Goal: Task Accomplishment & Management: Manage account settings

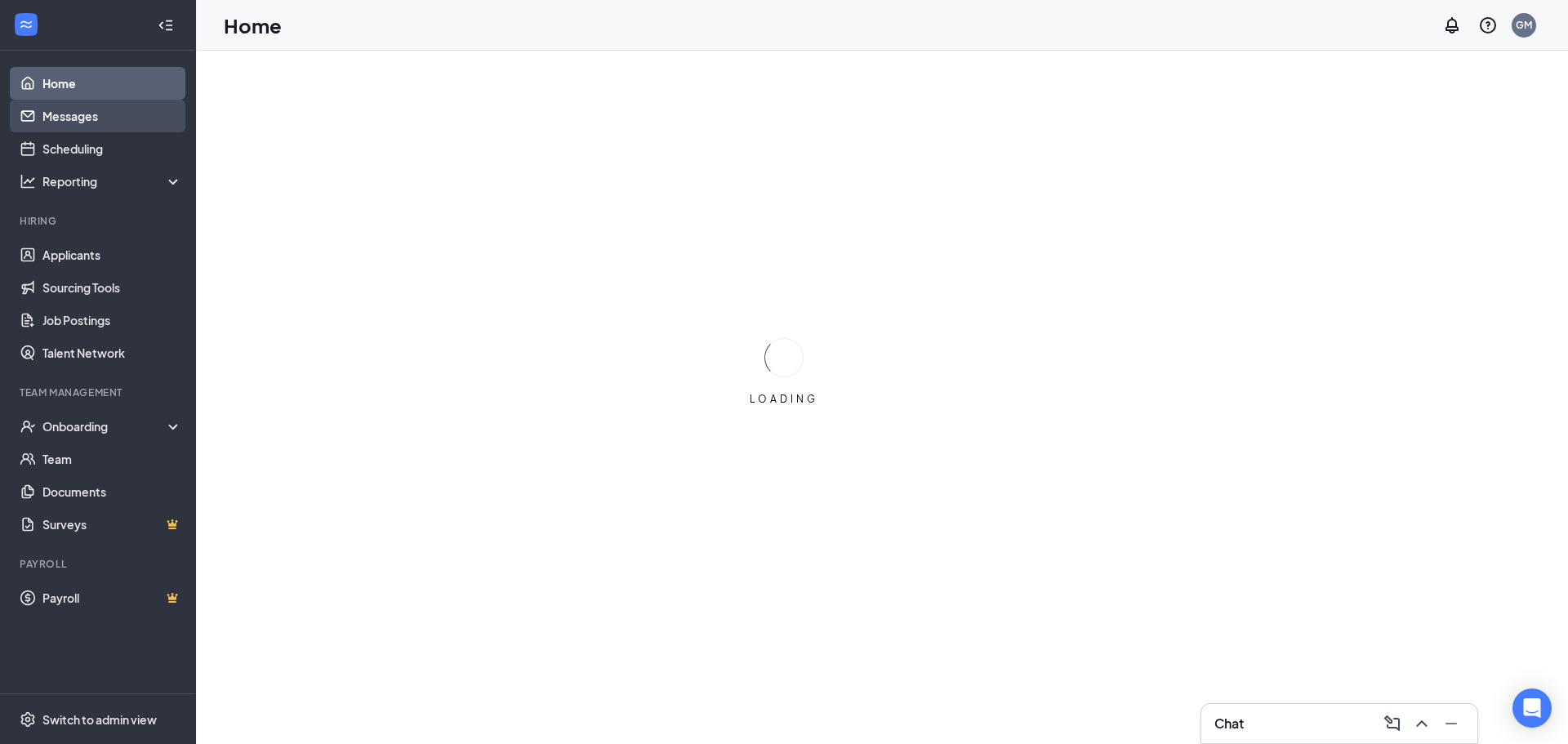
click at [70, 125] on link "Messages" at bounding box center [112, 116] width 140 height 33
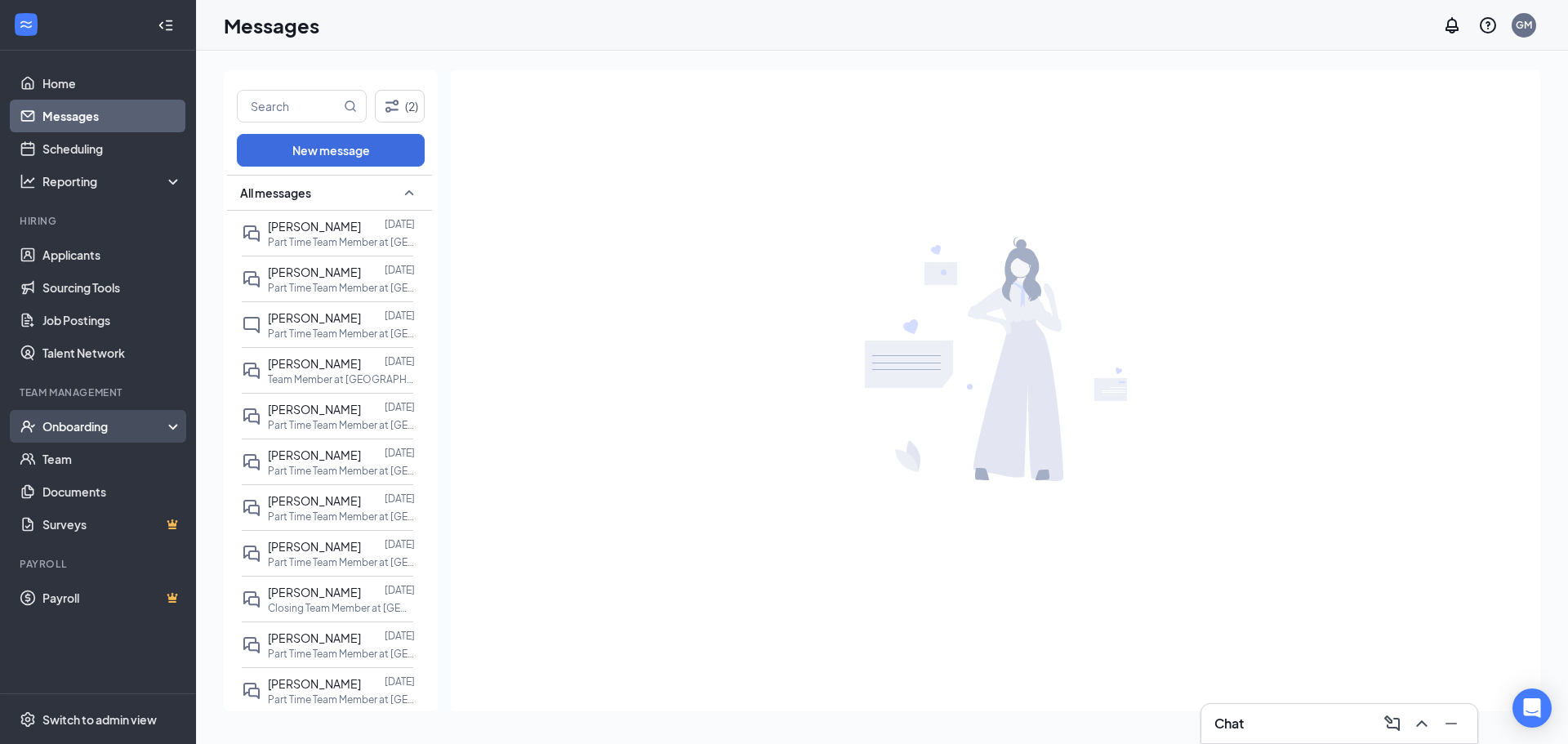
drag, startPoint x: 138, startPoint y: 423, endPoint x: 131, endPoint y: 434, distance: 13.0
click at [139, 423] on div "Onboarding" at bounding box center [105, 425] width 126 height 16
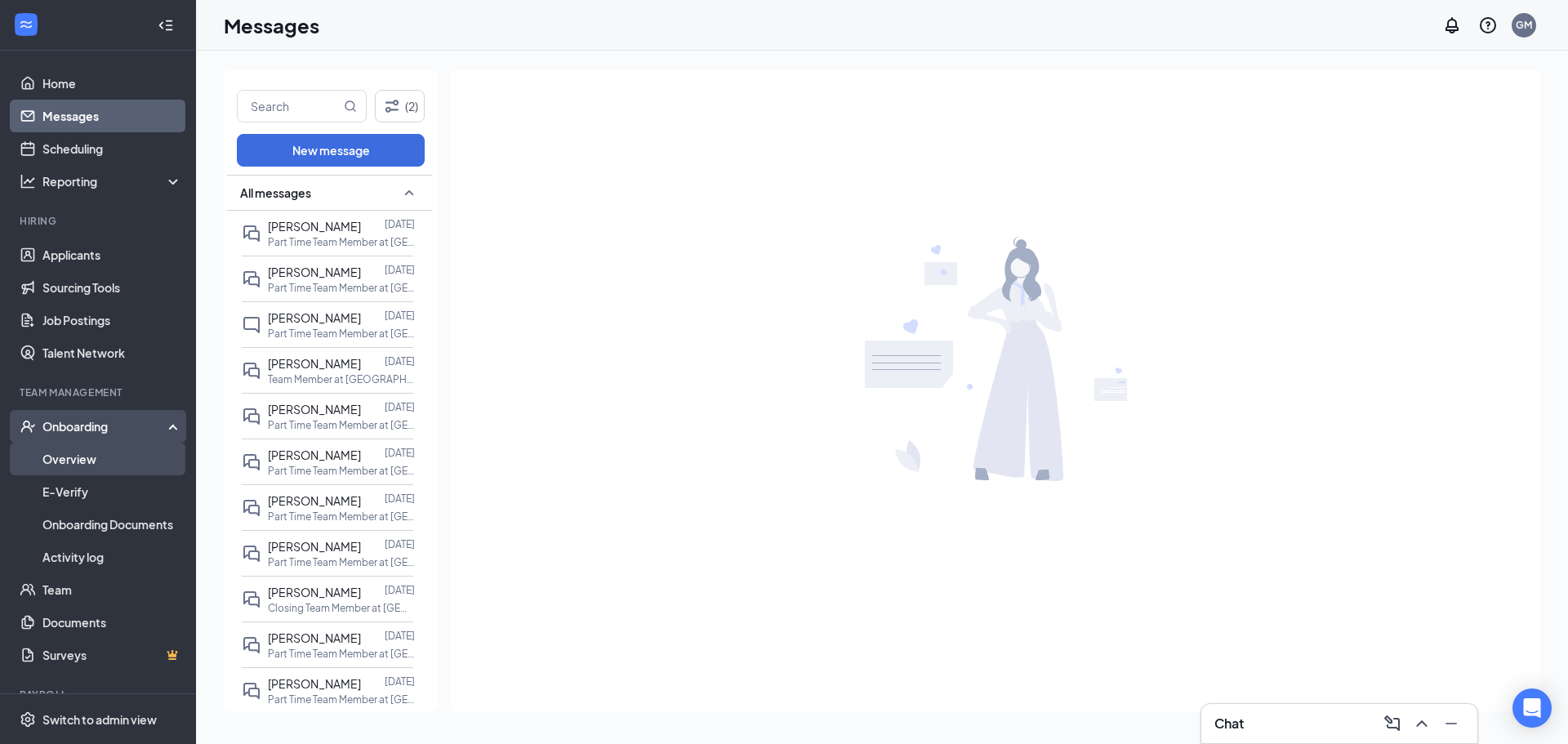
click at [117, 455] on link "Overview" at bounding box center [112, 458] width 140 height 33
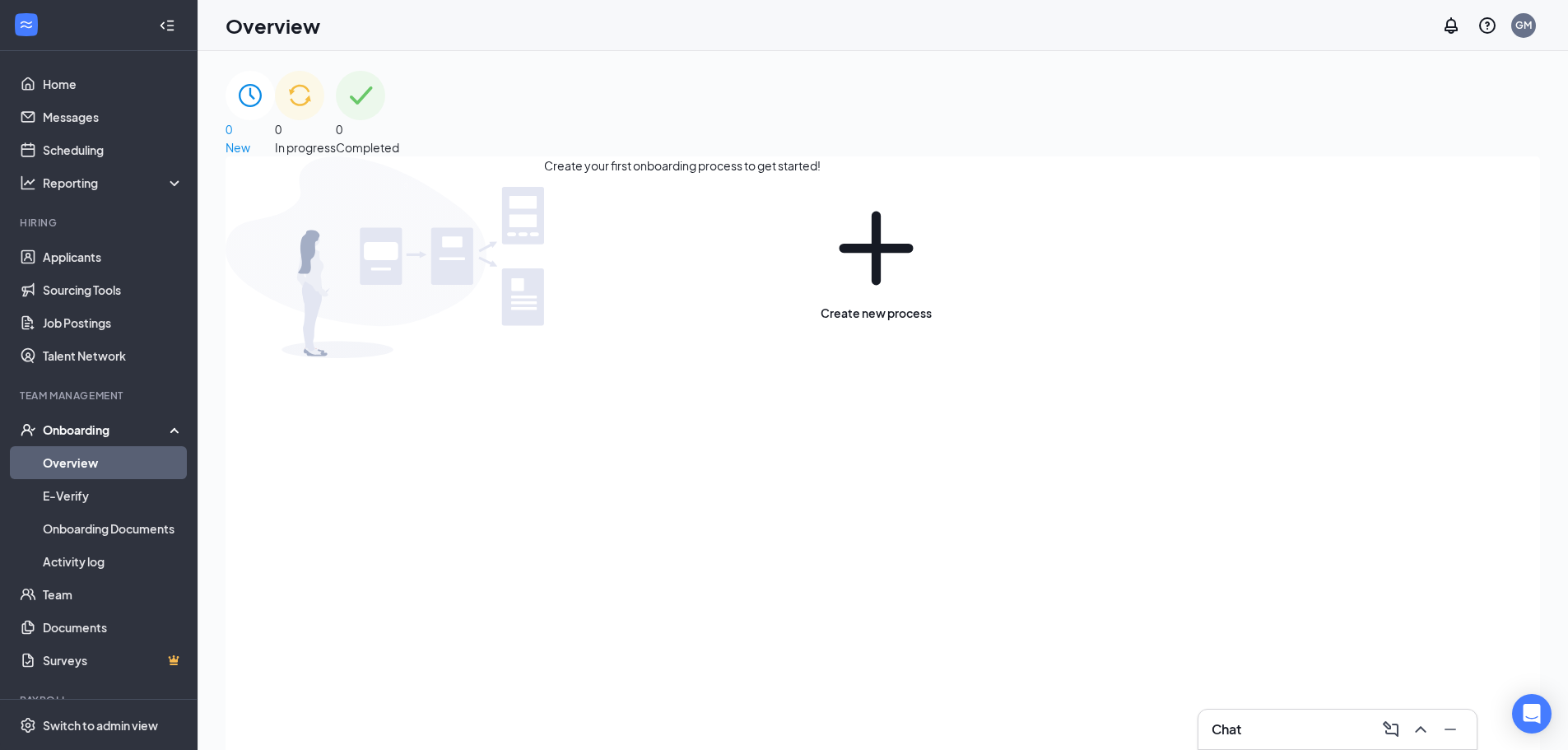
click at [336, 133] on div "0 In progress" at bounding box center [304, 113] width 61 height 85
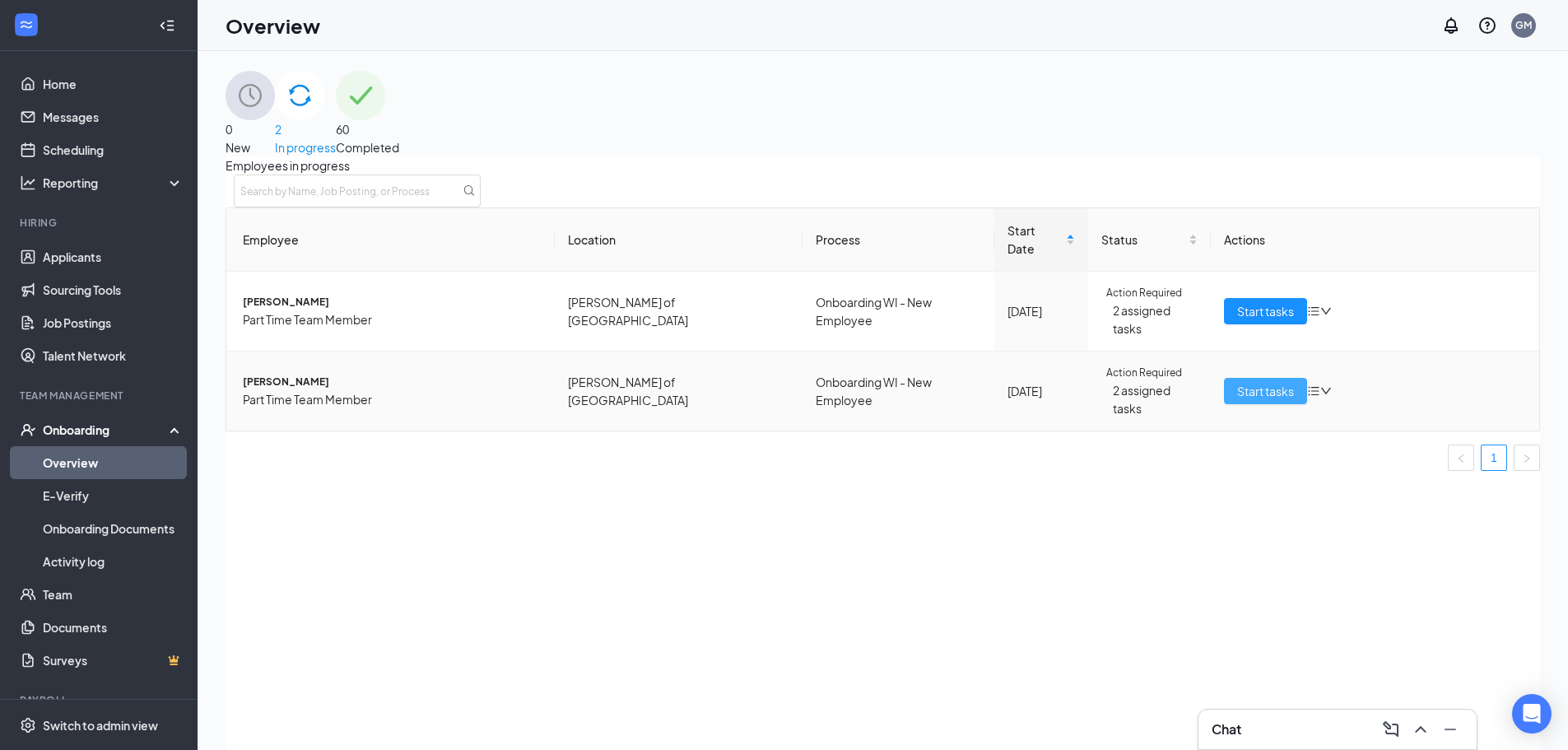
click at [1260, 382] on span "Start tasks" at bounding box center [1265, 390] width 57 height 18
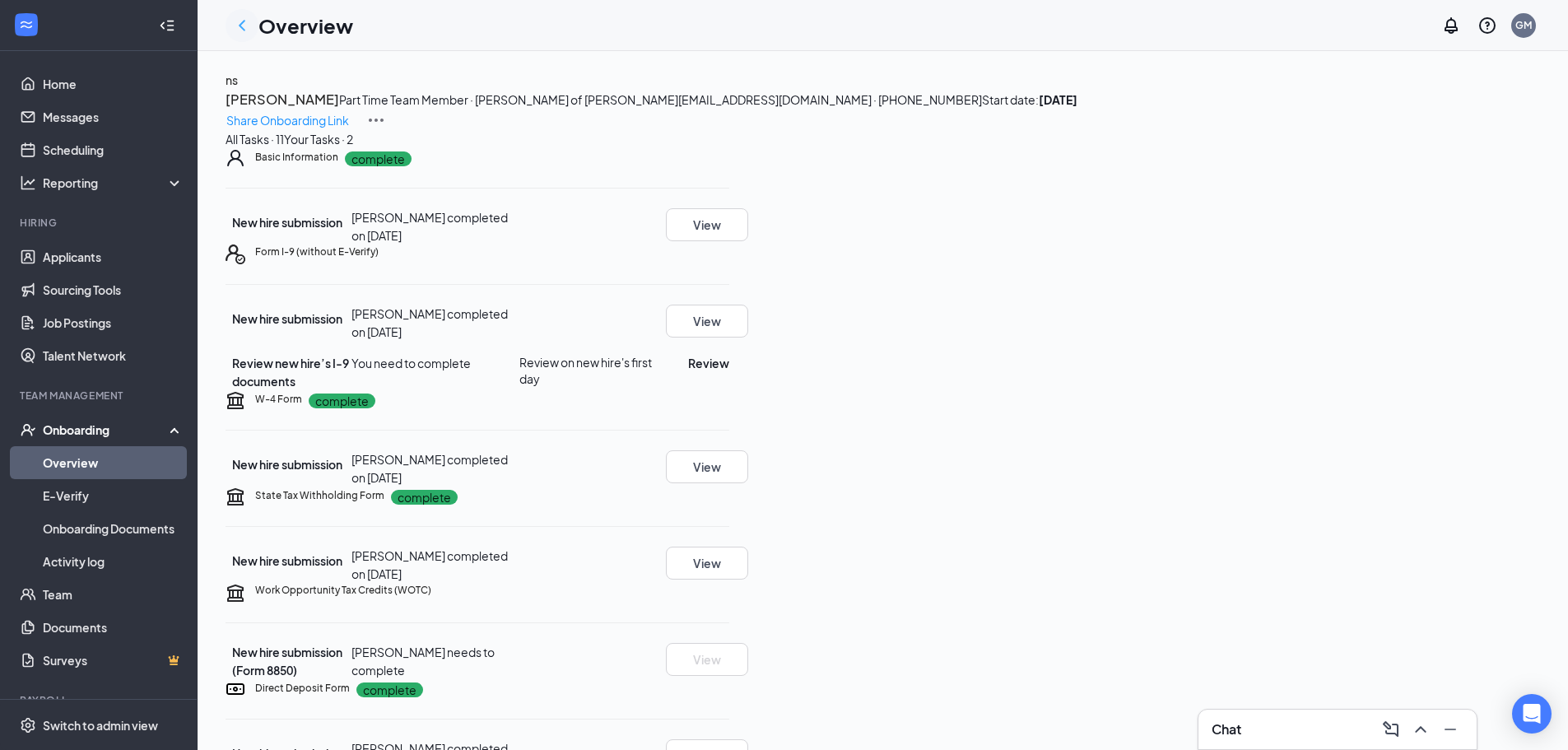
click at [247, 31] on icon "ChevronLeft" at bounding box center [241, 25] width 20 height 20
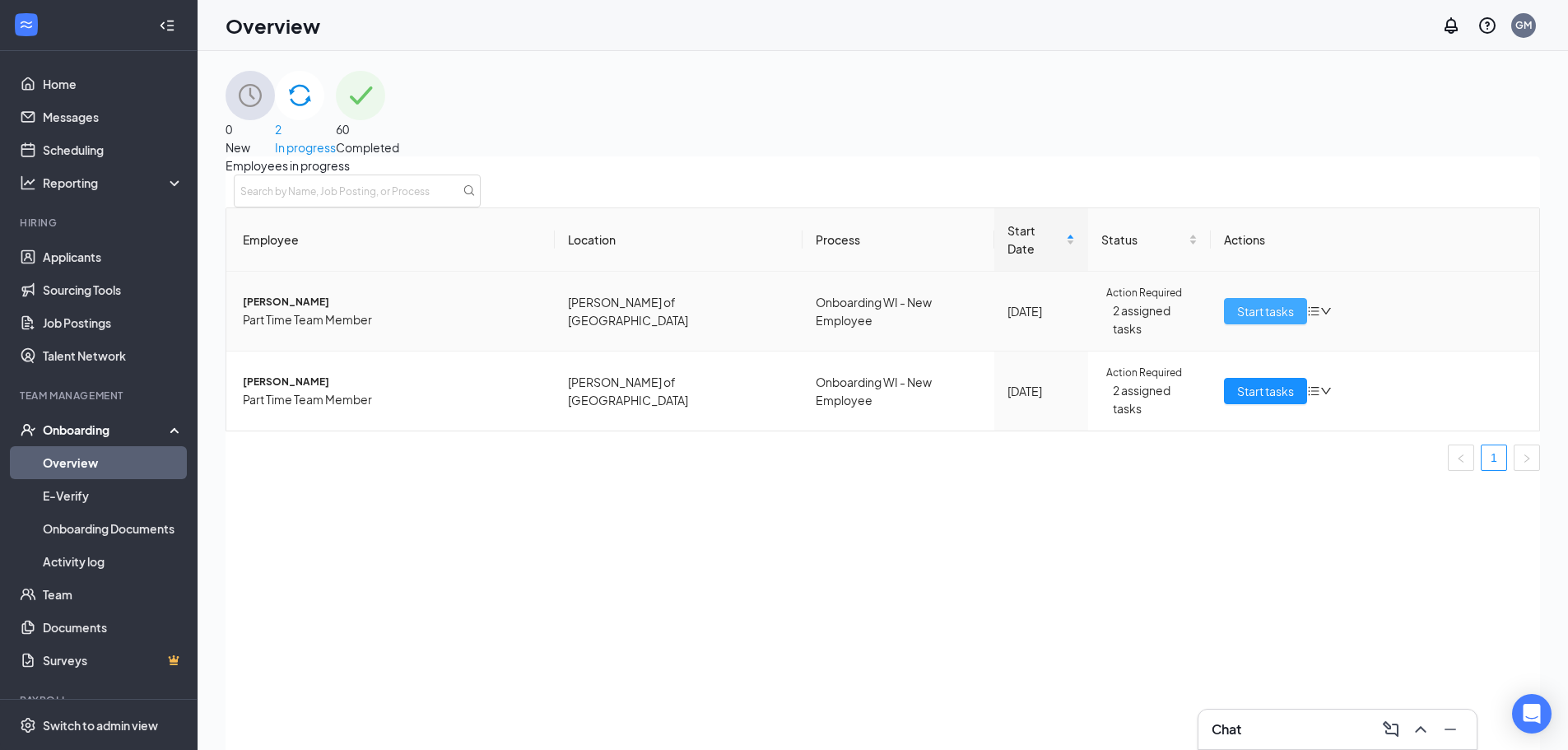
click at [1230, 316] on button "Start tasks" at bounding box center [1266, 311] width 84 height 26
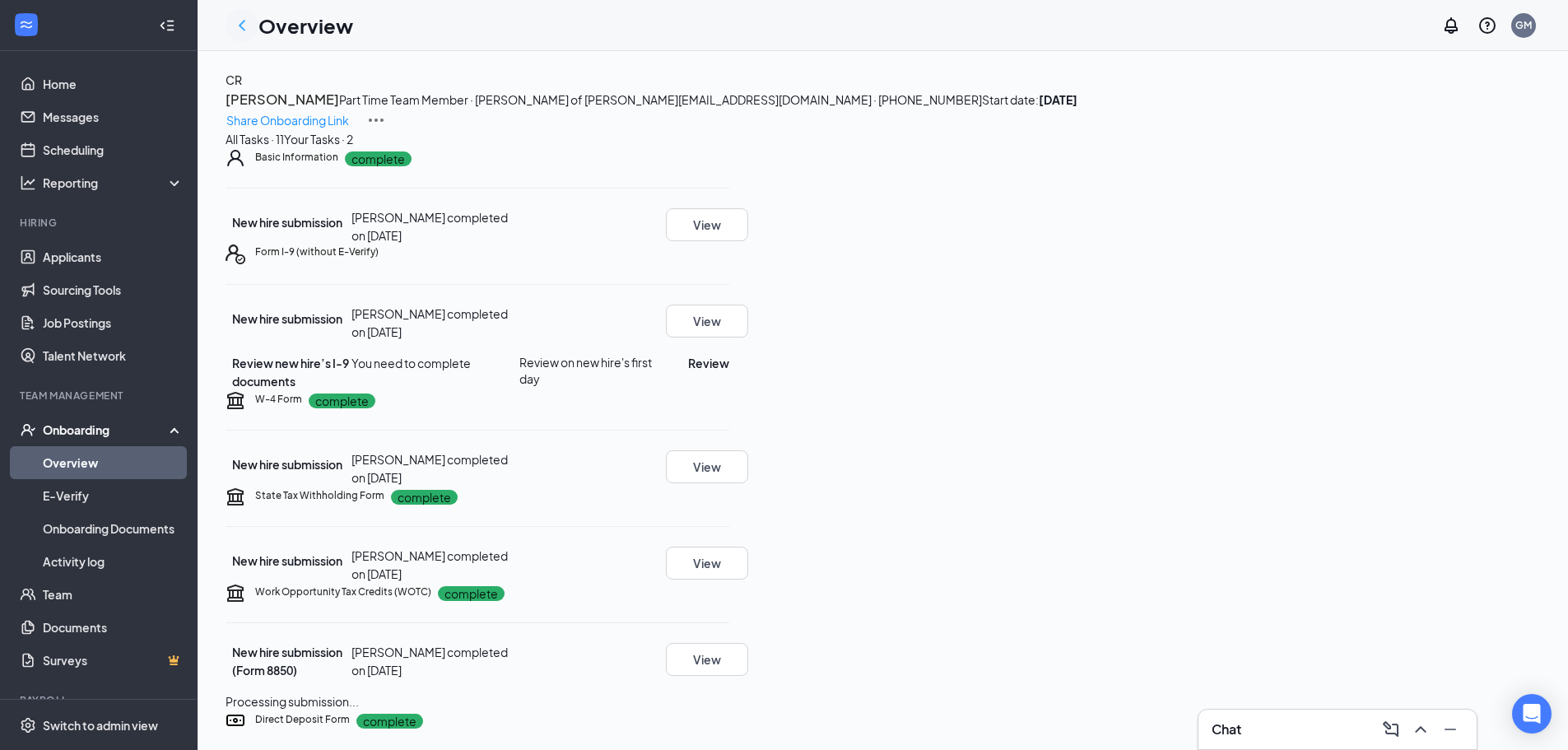
click at [251, 25] on icon "ChevronLeft" at bounding box center [241, 25] width 20 height 20
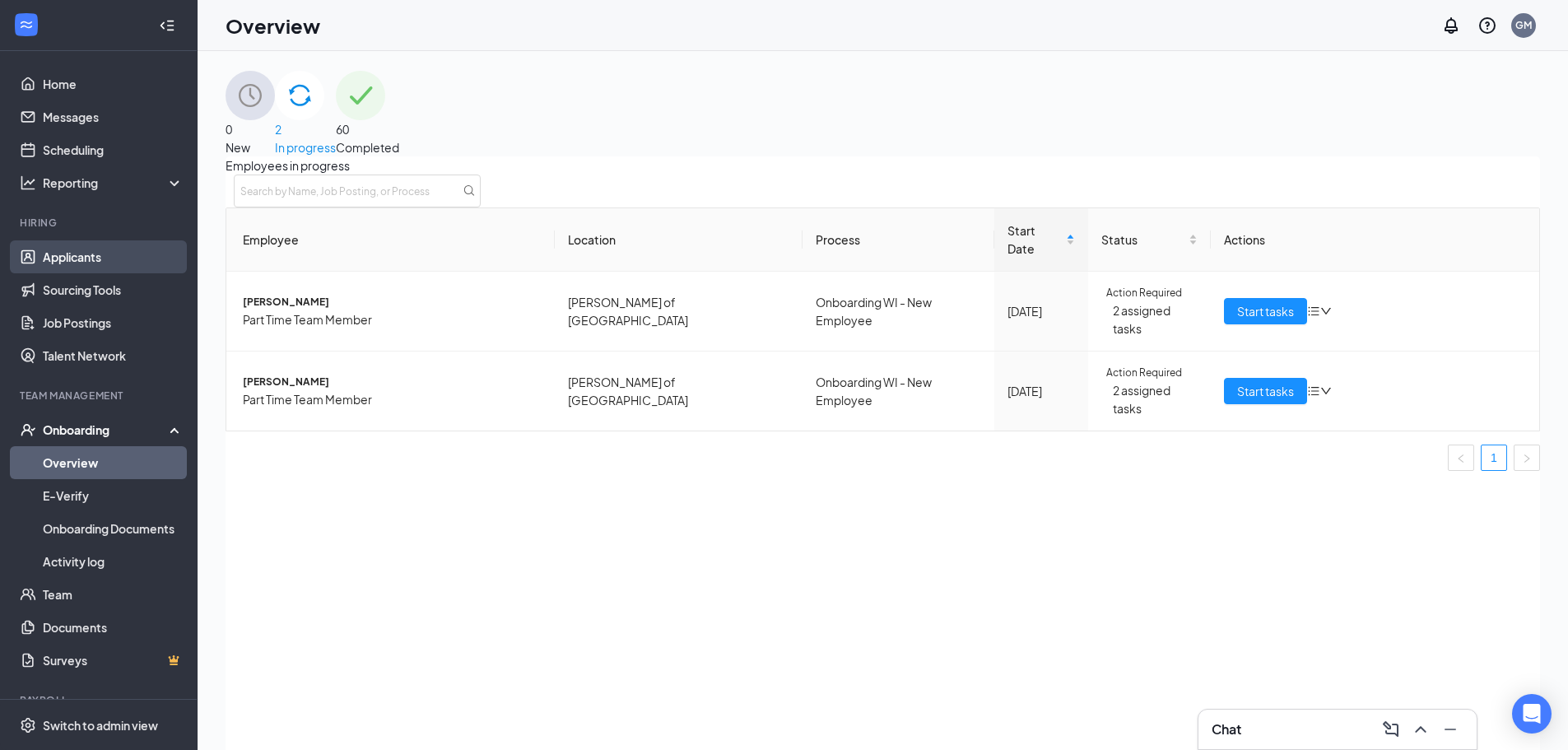
click at [146, 256] on link "Applicants" at bounding box center [113, 257] width 141 height 33
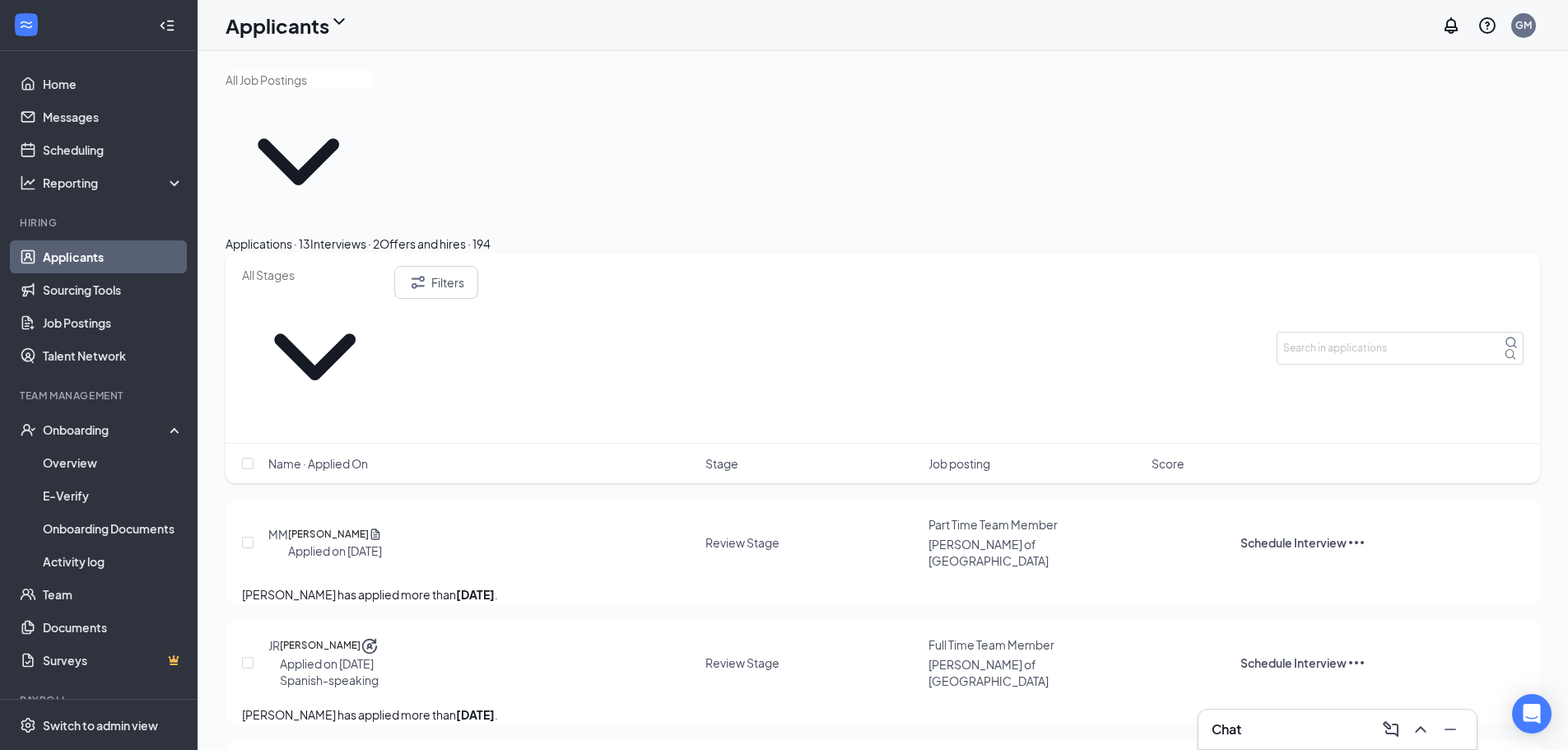
click at [379, 234] on div "Interviews · 2" at bounding box center [344, 243] width 69 height 18
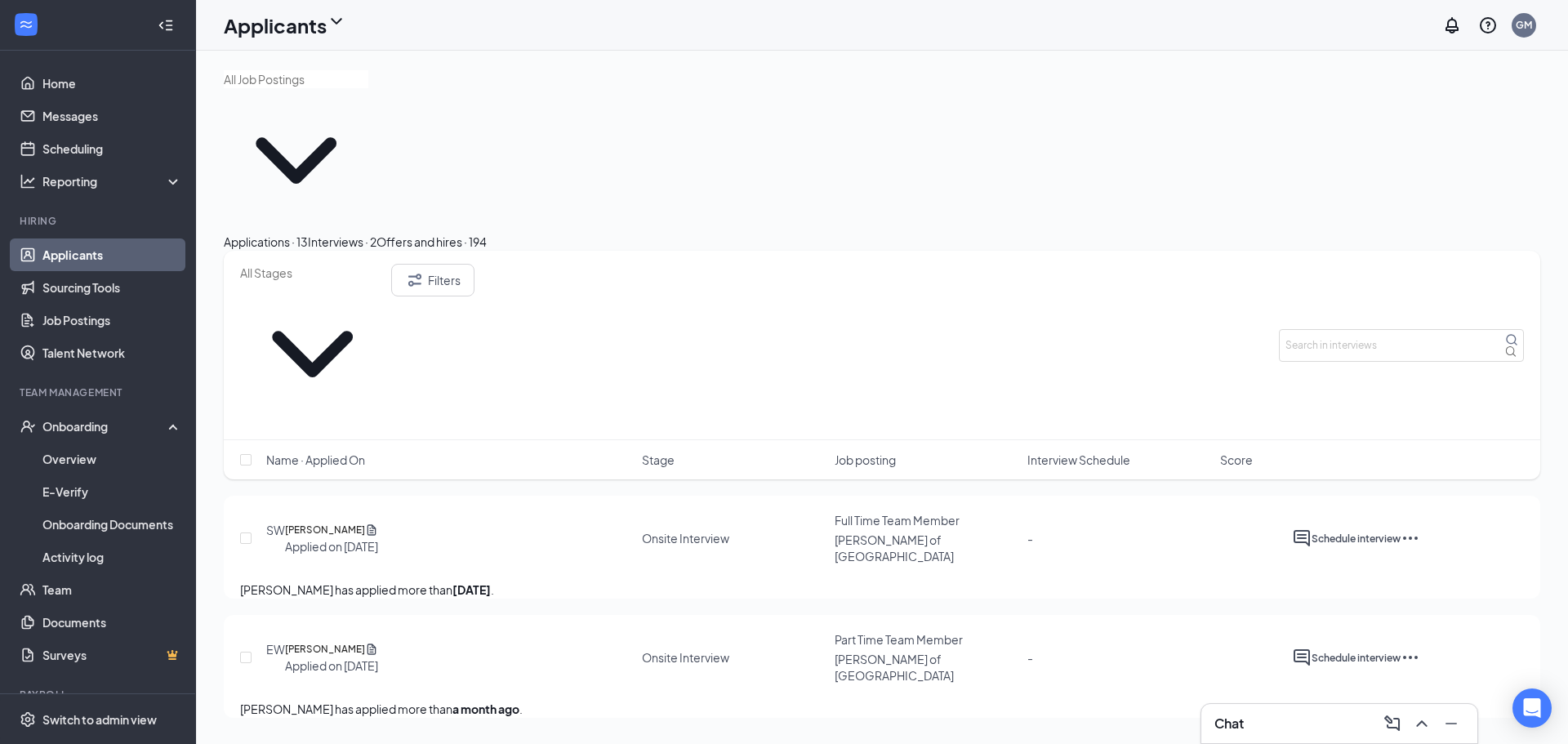
click at [308, 232] on div "Applications · 13" at bounding box center [266, 241] width 84 height 18
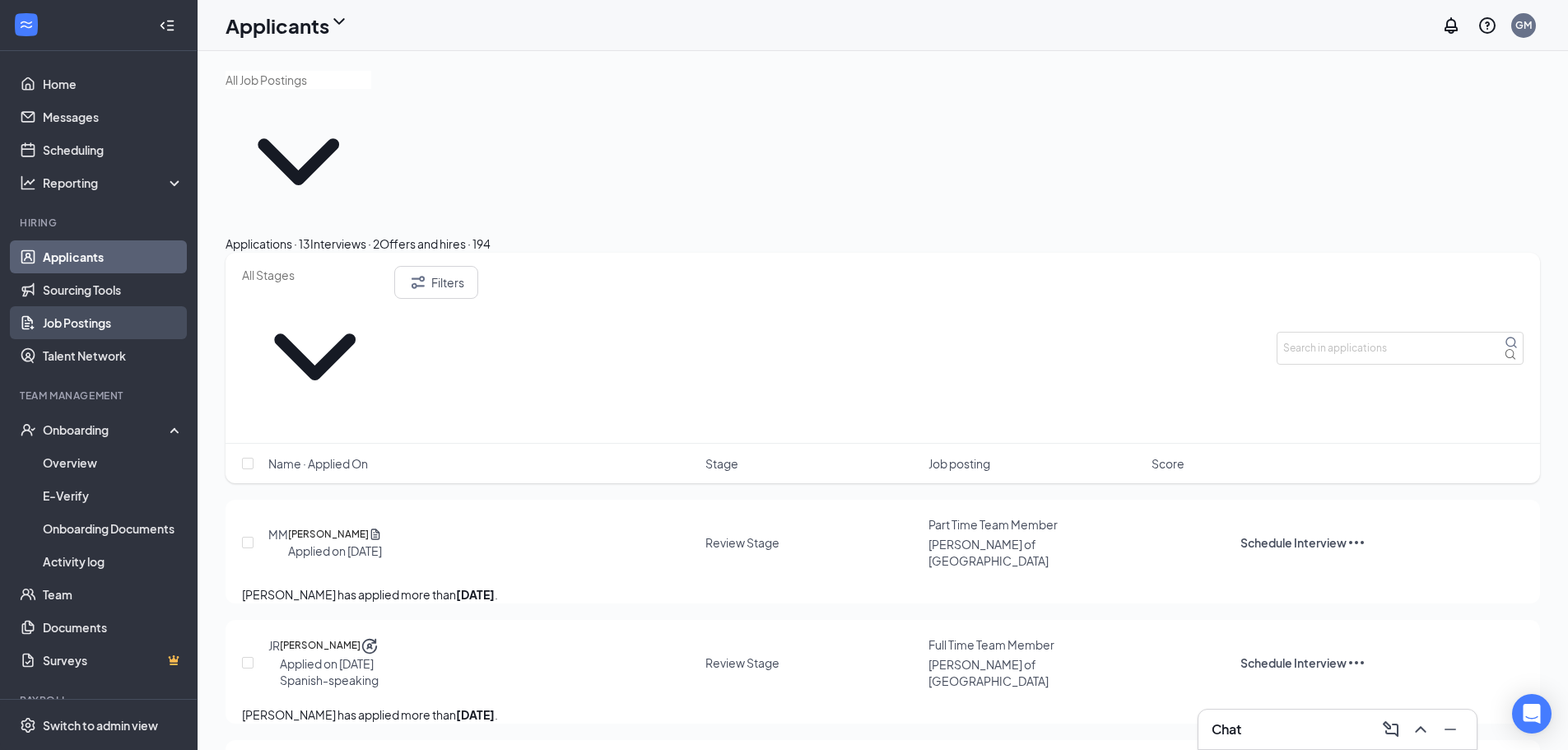
click at [148, 311] on link "Job Postings" at bounding box center [113, 322] width 141 height 33
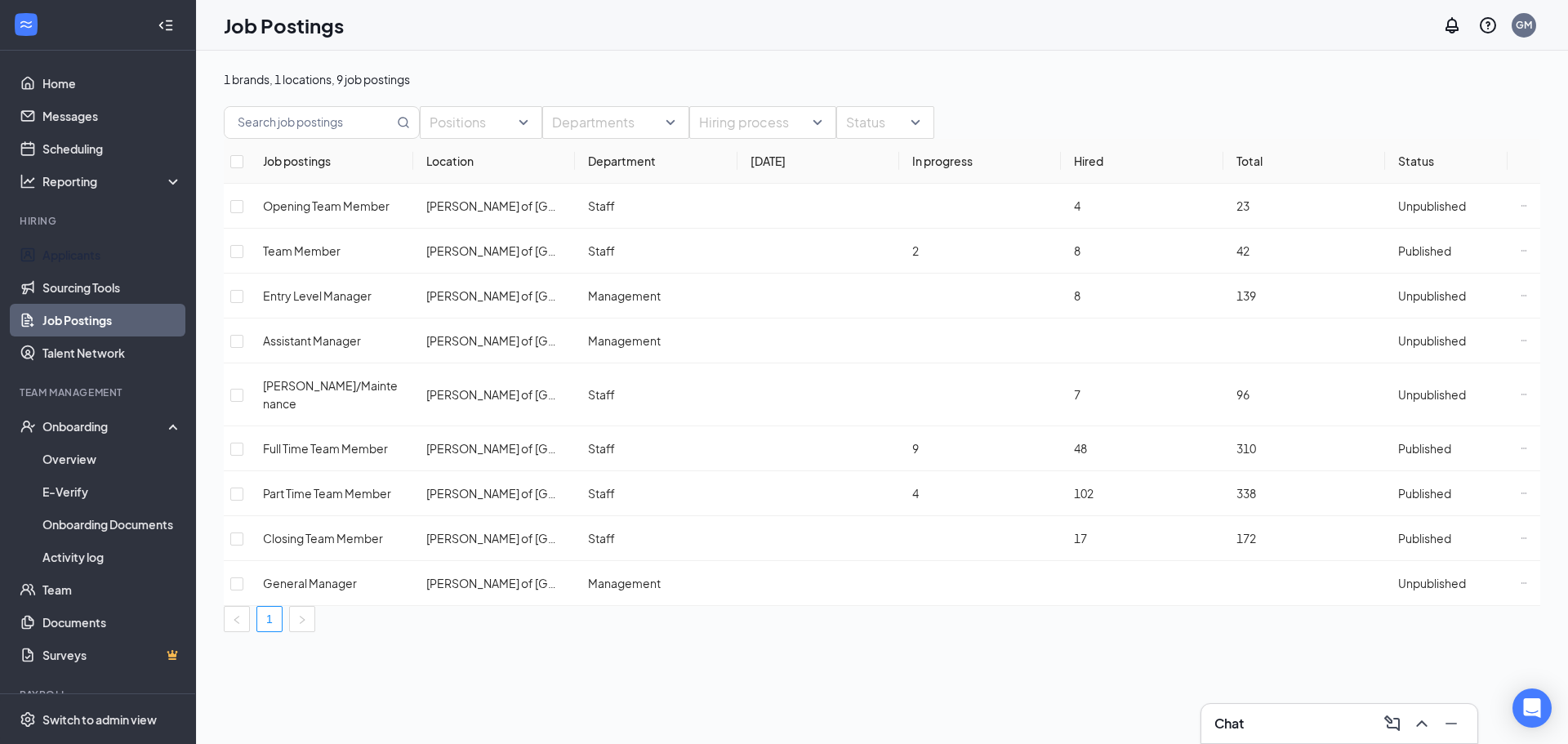
drag, startPoint x: 129, startPoint y: 265, endPoint x: 189, endPoint y: 243, distance: 63.9
click at [129, 265] on link "Applicants" at bounding box center [112, 254] width 140 height 33
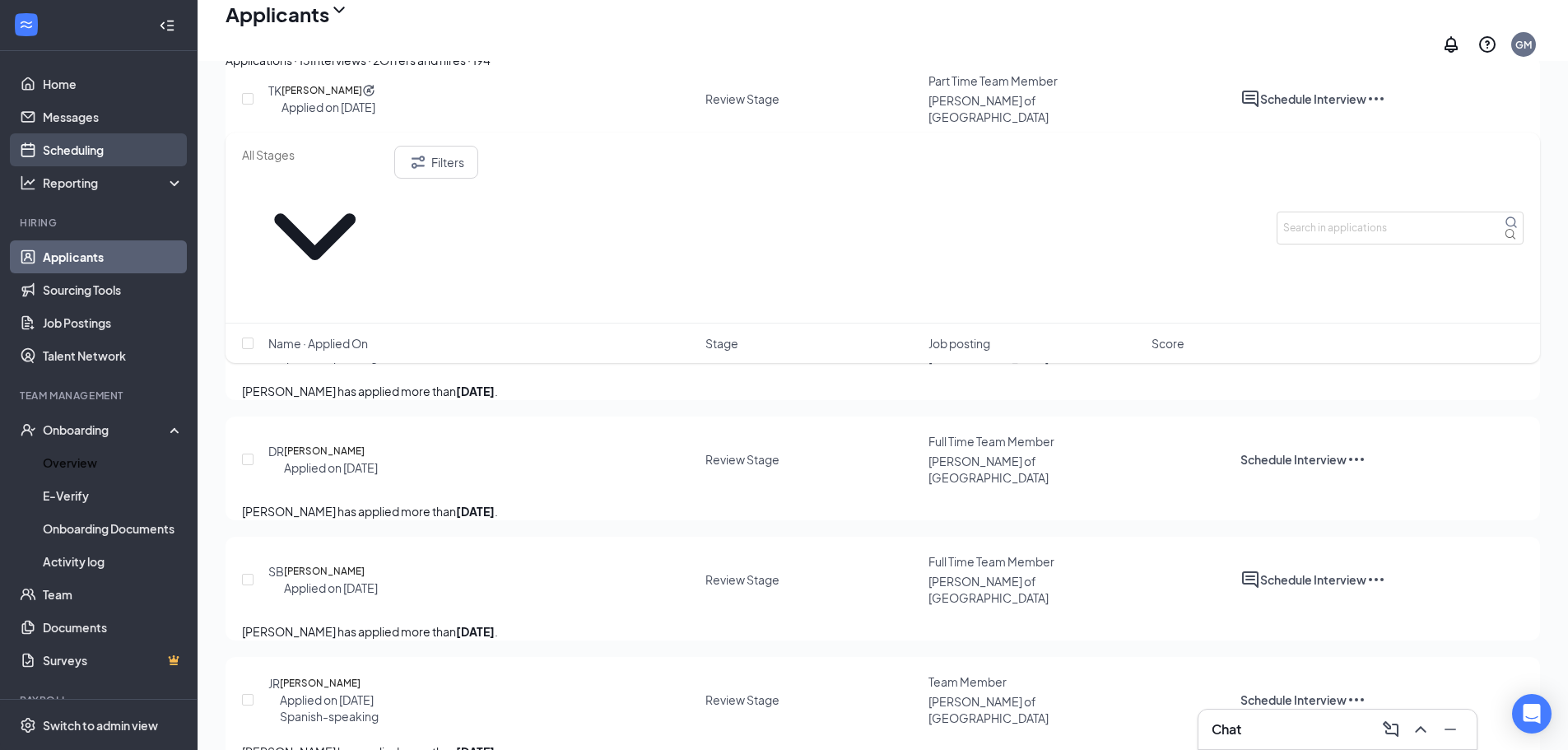
scroll to position [1198, 0]
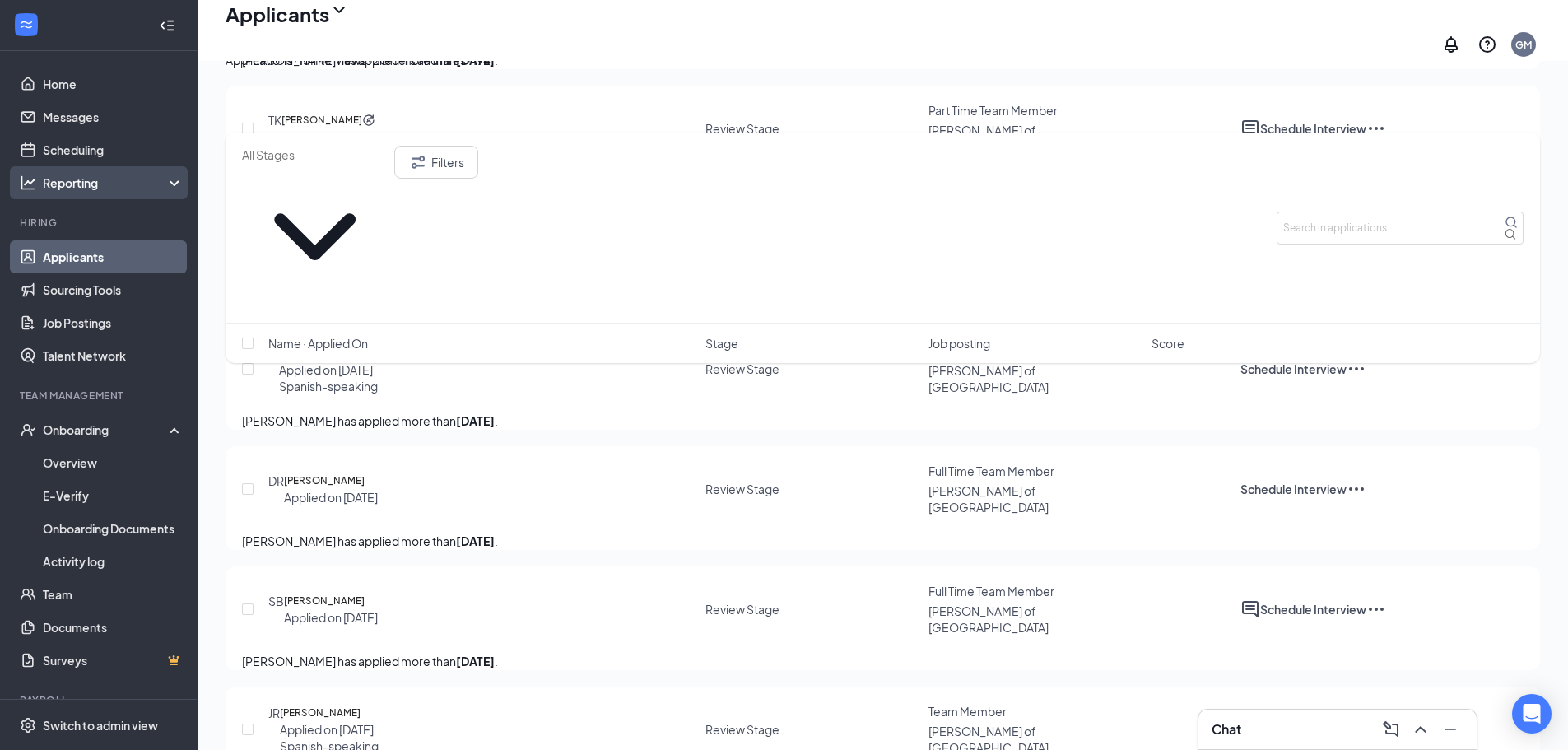
click at [141, 188] on div "Reporting" at bounding box center [113, 182] width 142 height 16
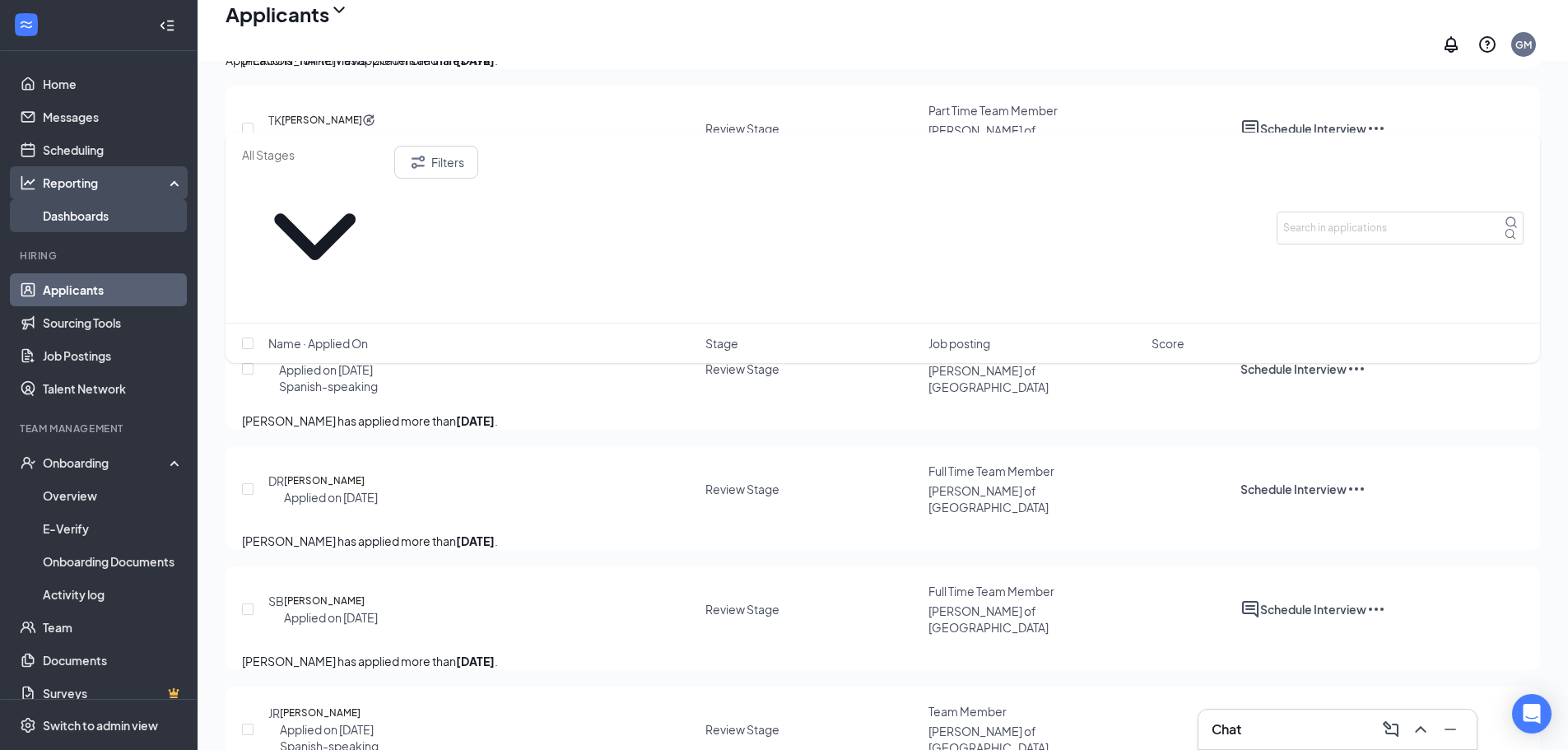
click at [129, 223] on link "Dashboards" at bounding box center [113, 216] width 141 height 33
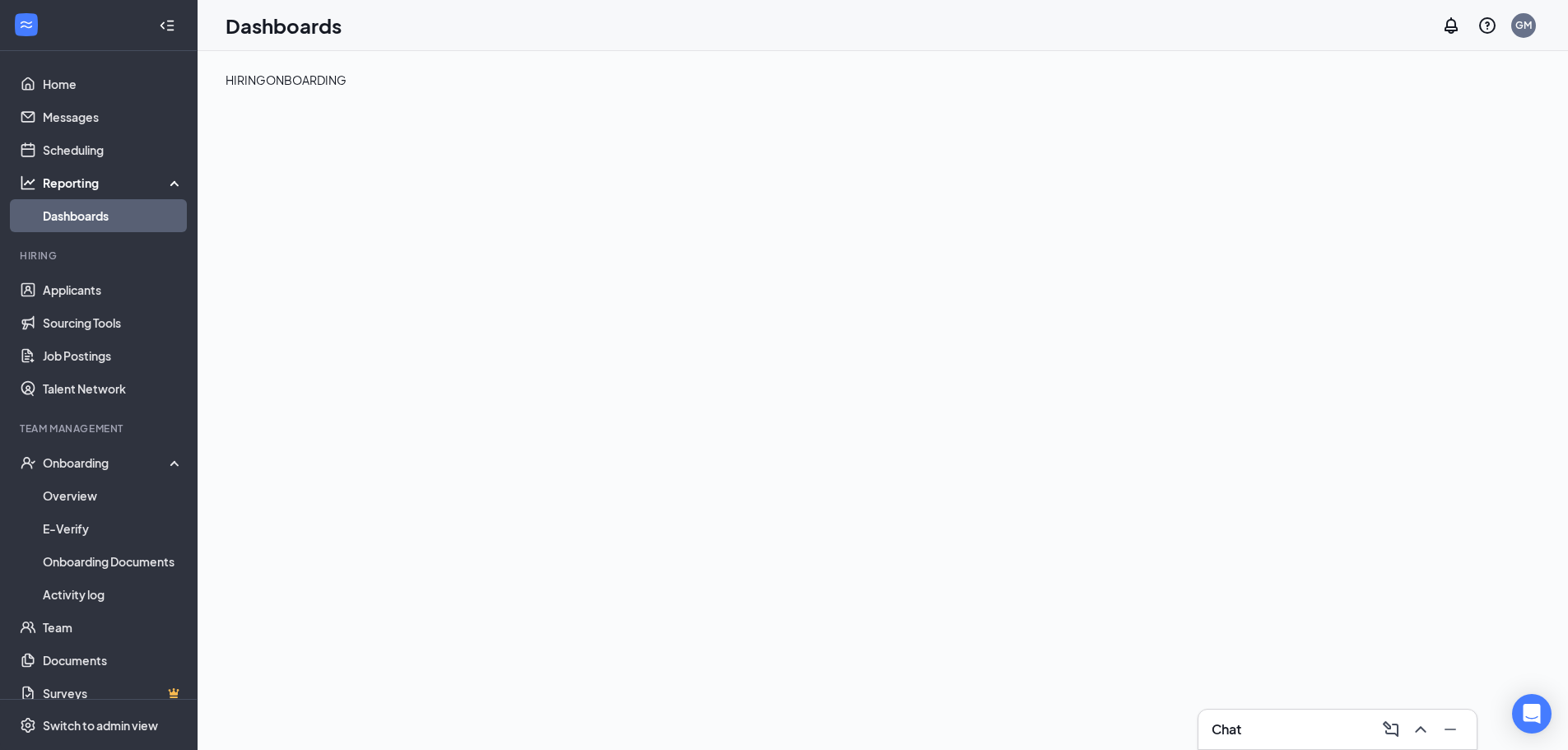
click at [346, 89] on div "ONBOARDING" at bounding box center [306, 79] width 81 height 18
click at [266, 89] on div "HIRING" at bounding box center [246, 79] width 40 height 18
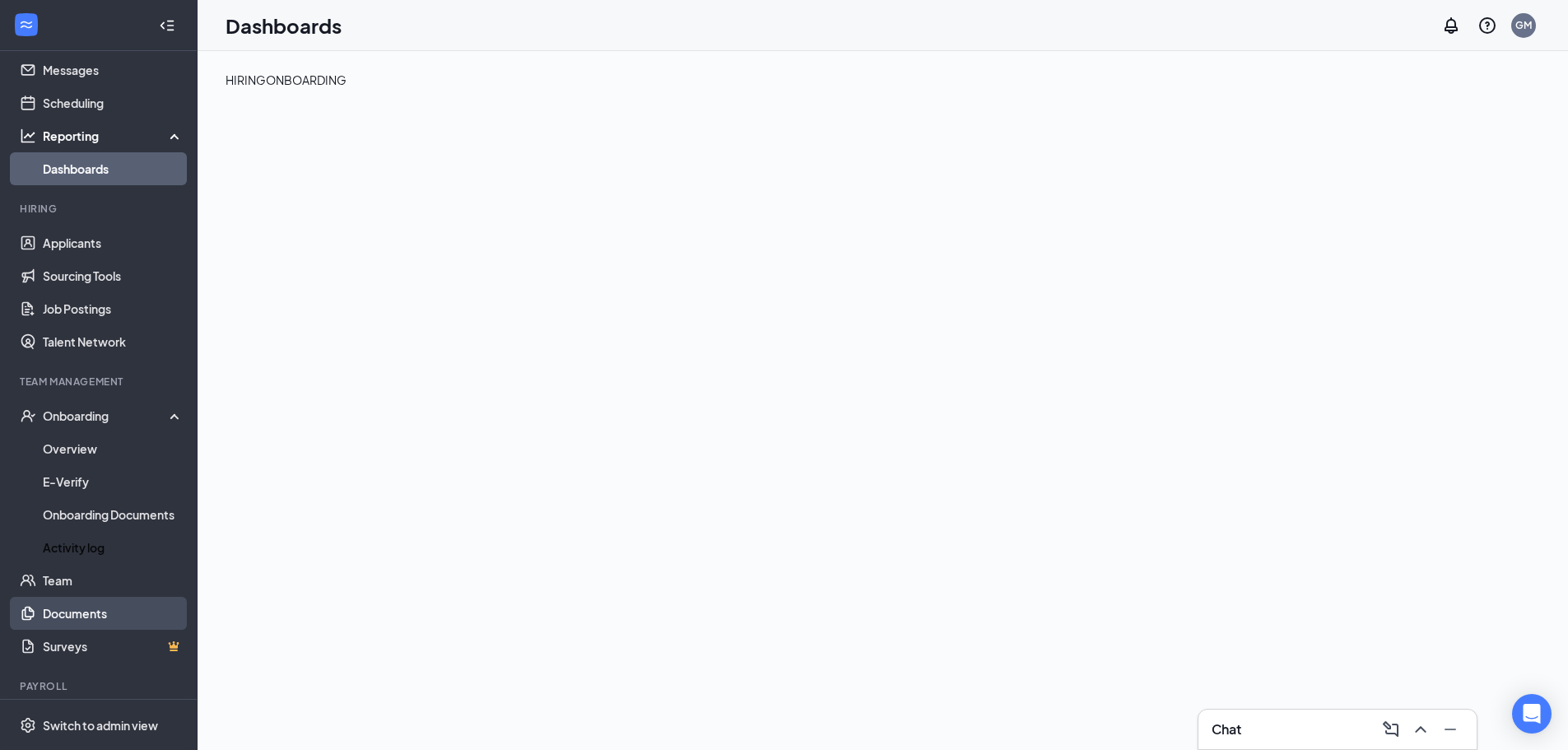
scroll to position [91, 0]
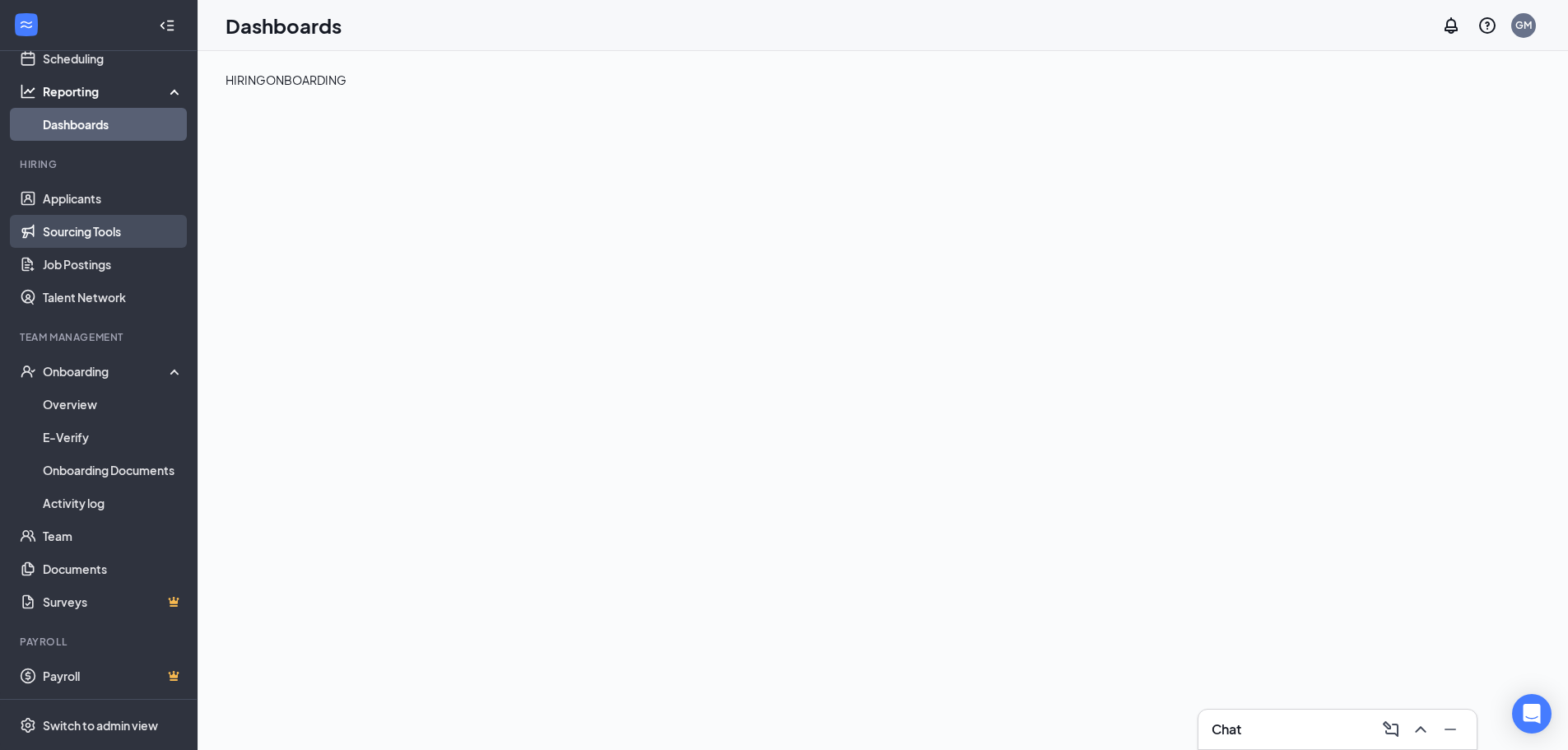
click at [136, 237] on link "Sourcing Tools" at bounding box center [113, 231] width 141 height 33
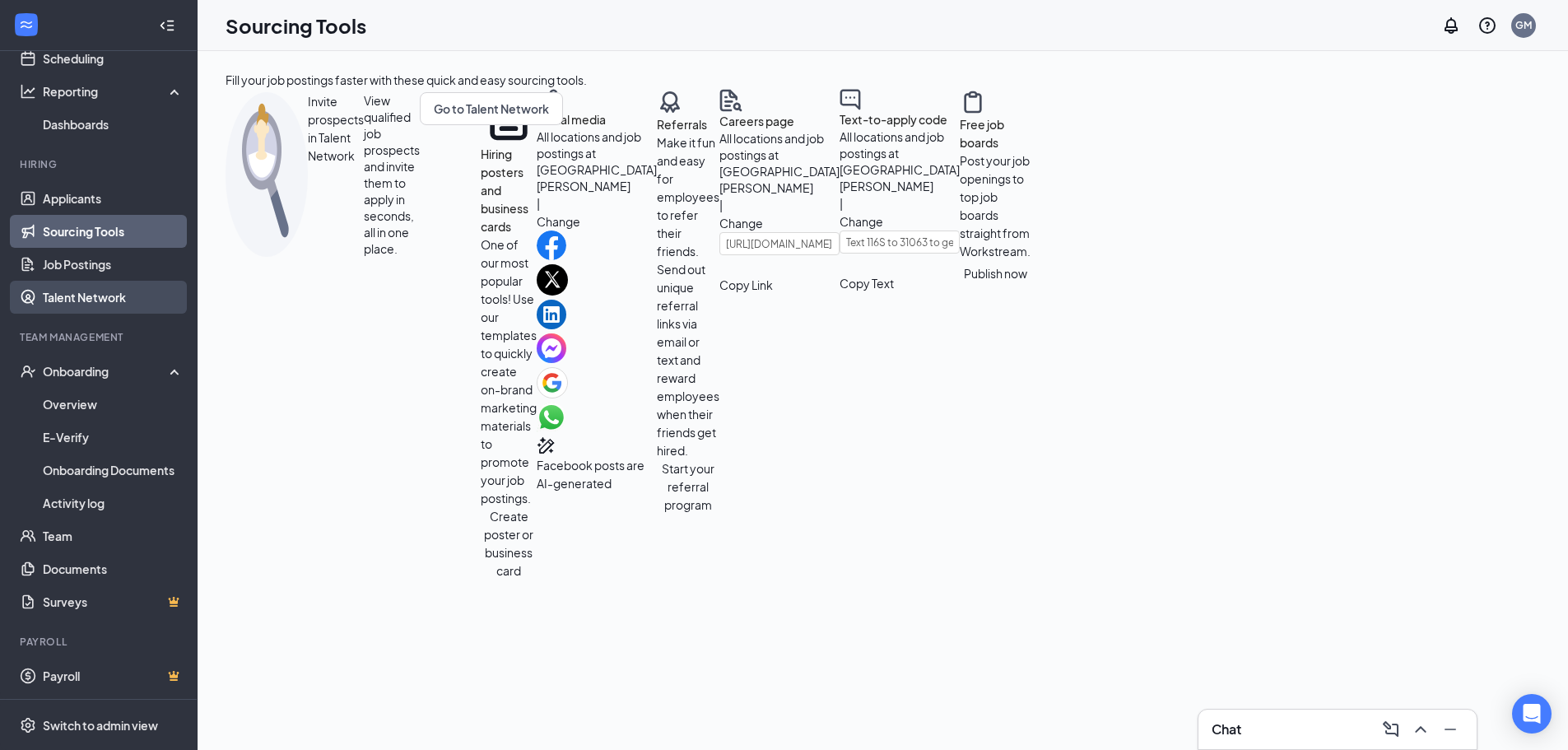
click at [113, 297] on link "Talent Network" at bounding box center [113, 297] width 141 height 33
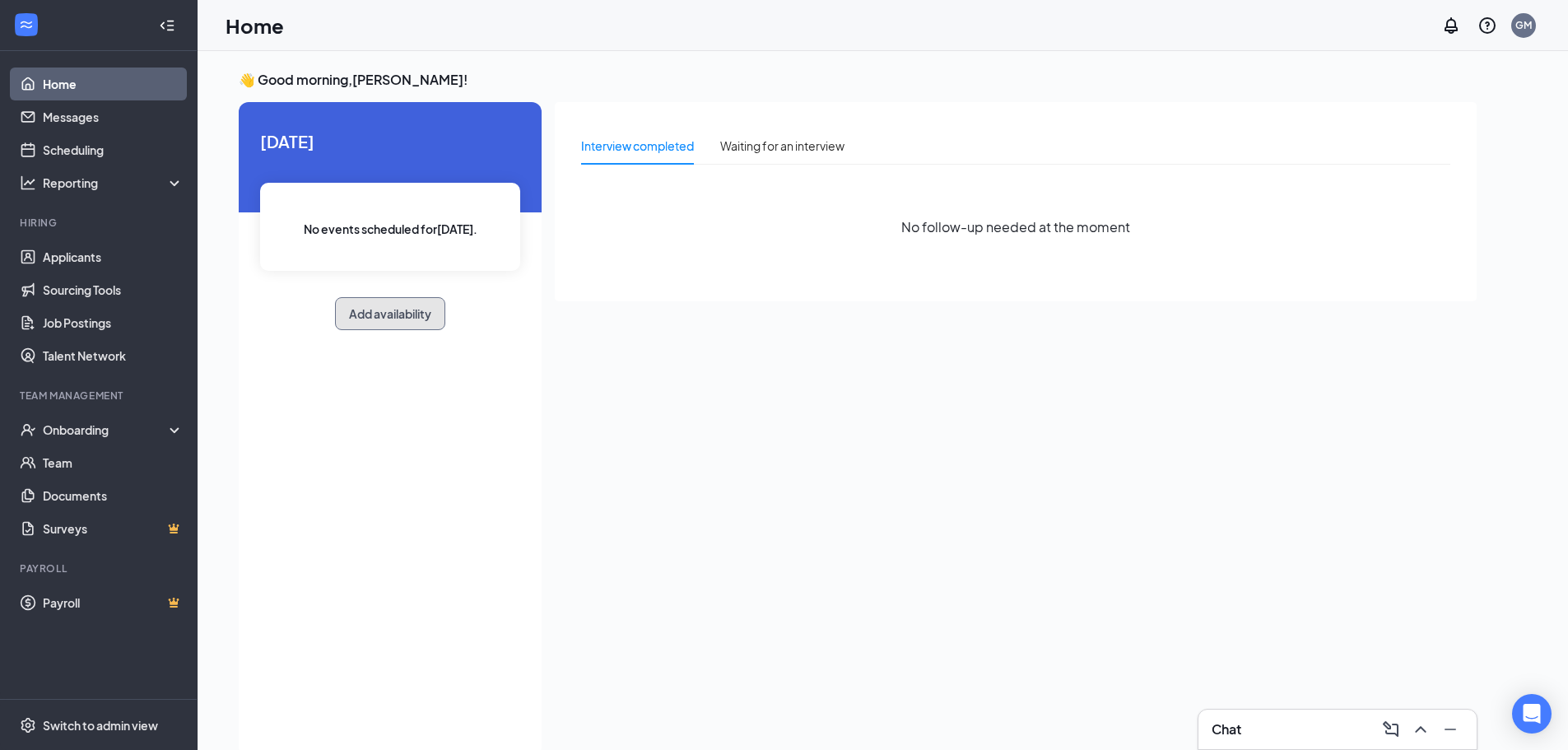
click at [415, 316] on button "Add availability" at bounding box center [390, 314] width 110 height 33
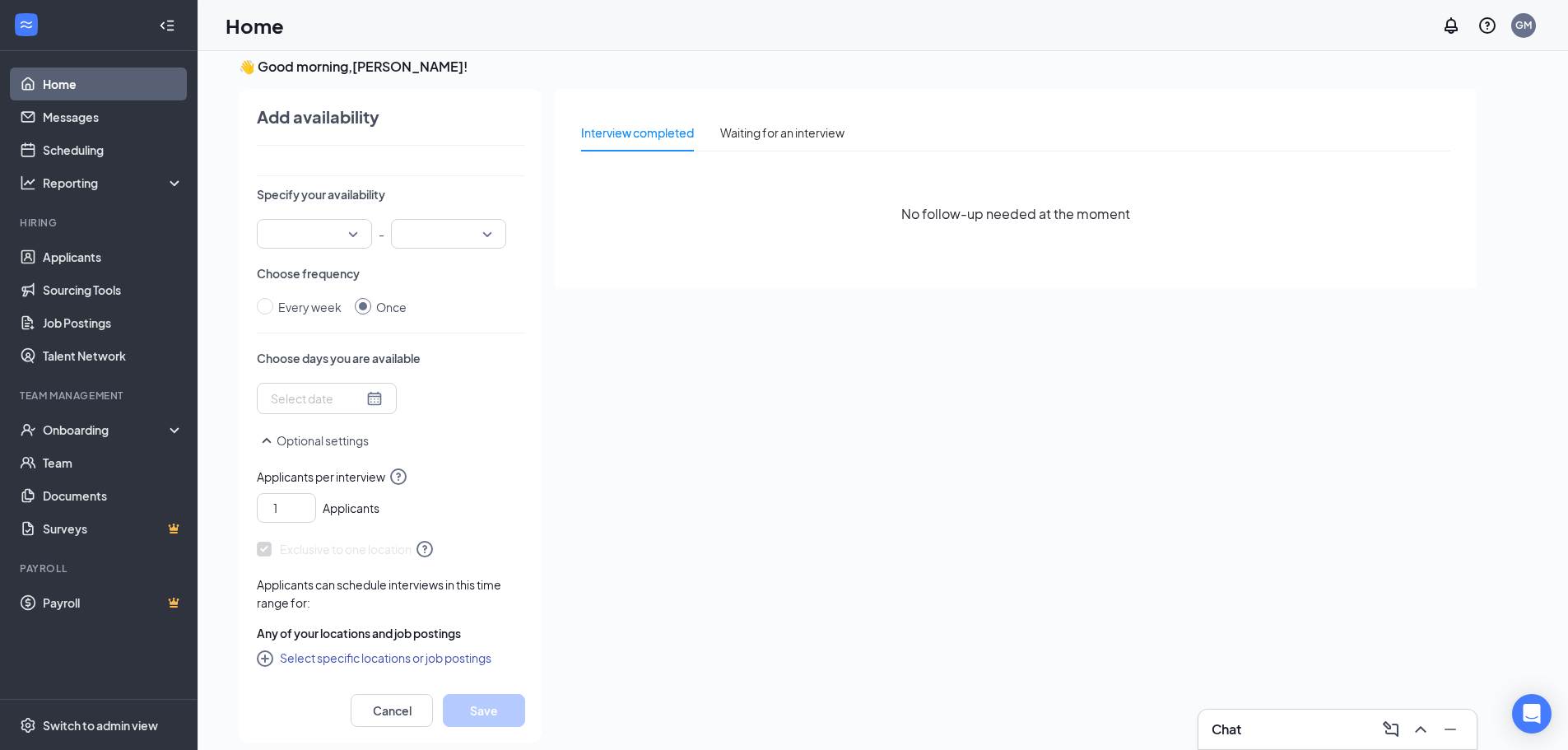
scroll to position [35, 0]
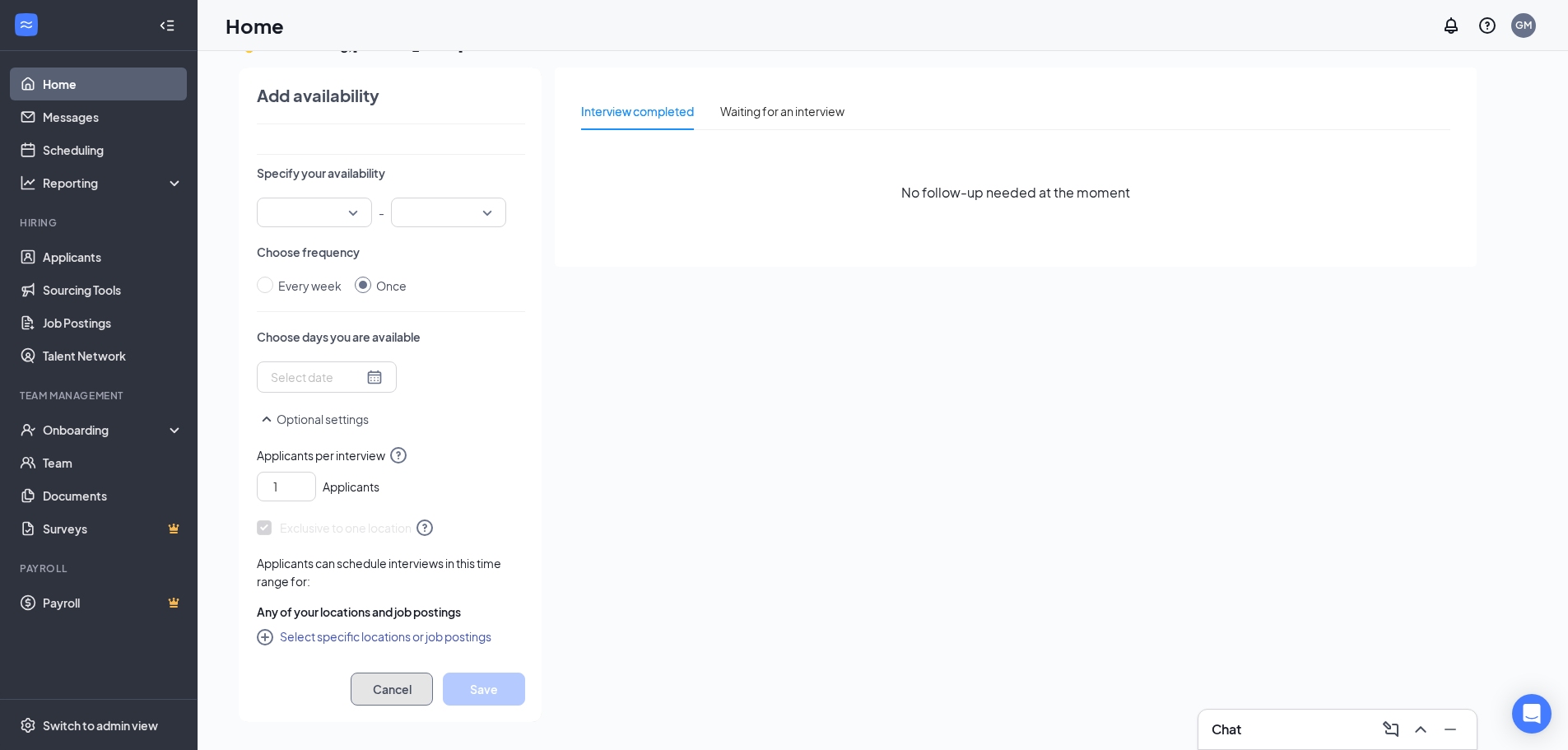
click at [388, 695] on button "Cancel" at bounding box center [391, 689] width 83 height 33
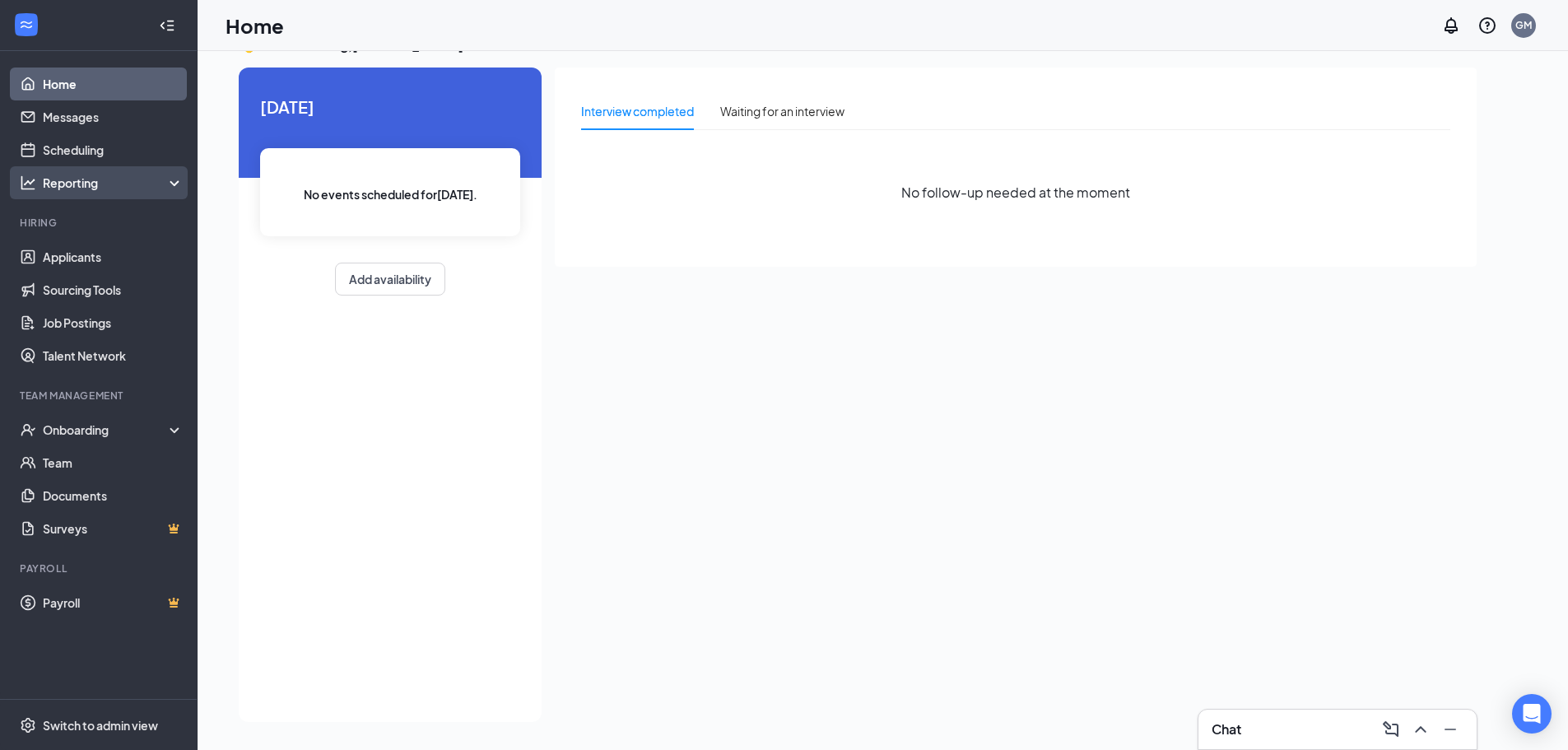
click at [102, 181] on div "Reporting" at bounding box center [113, 182] width 142 height 16
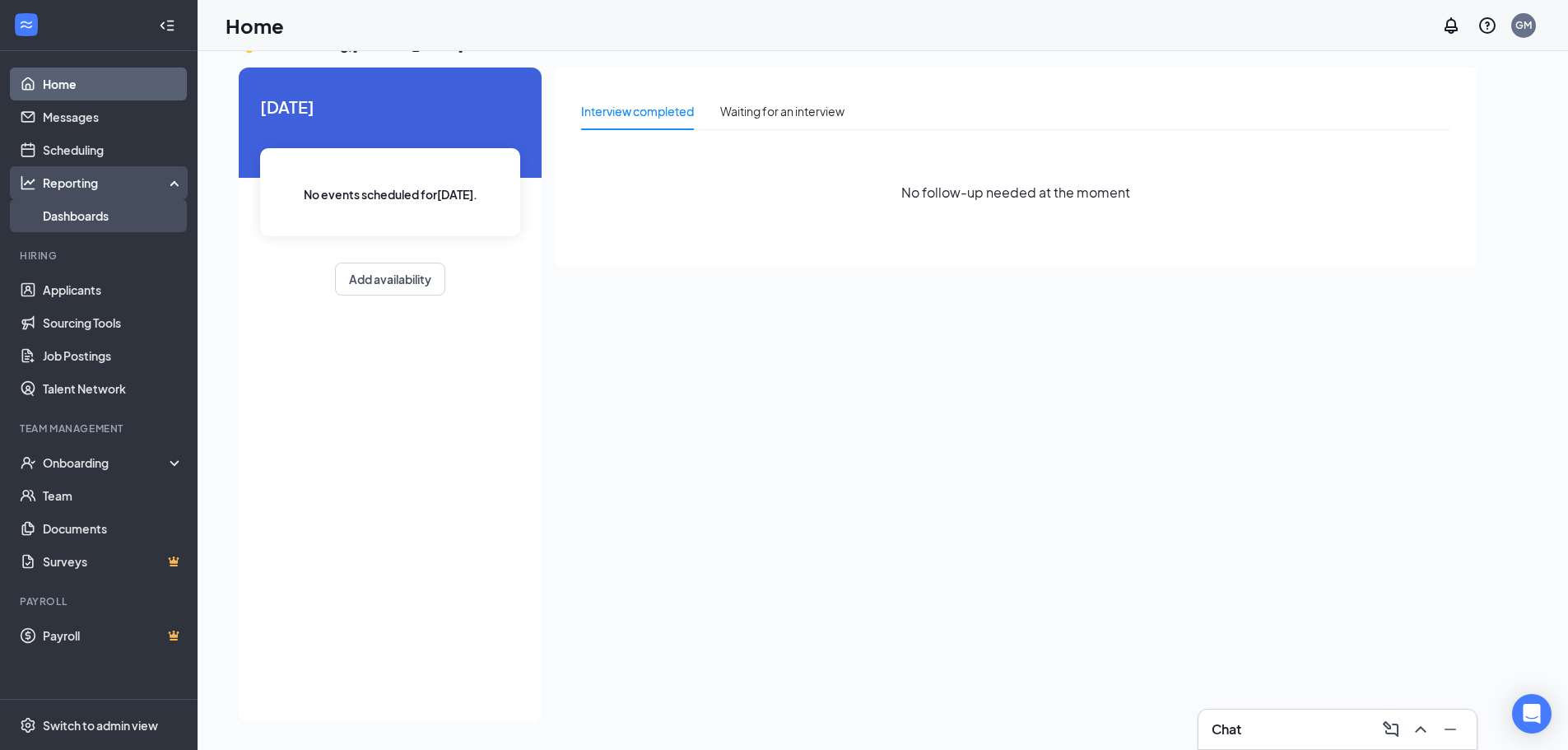
click at [107, 214] on link "Dashboards" at bounding box center [113, 216] width 141 height 33
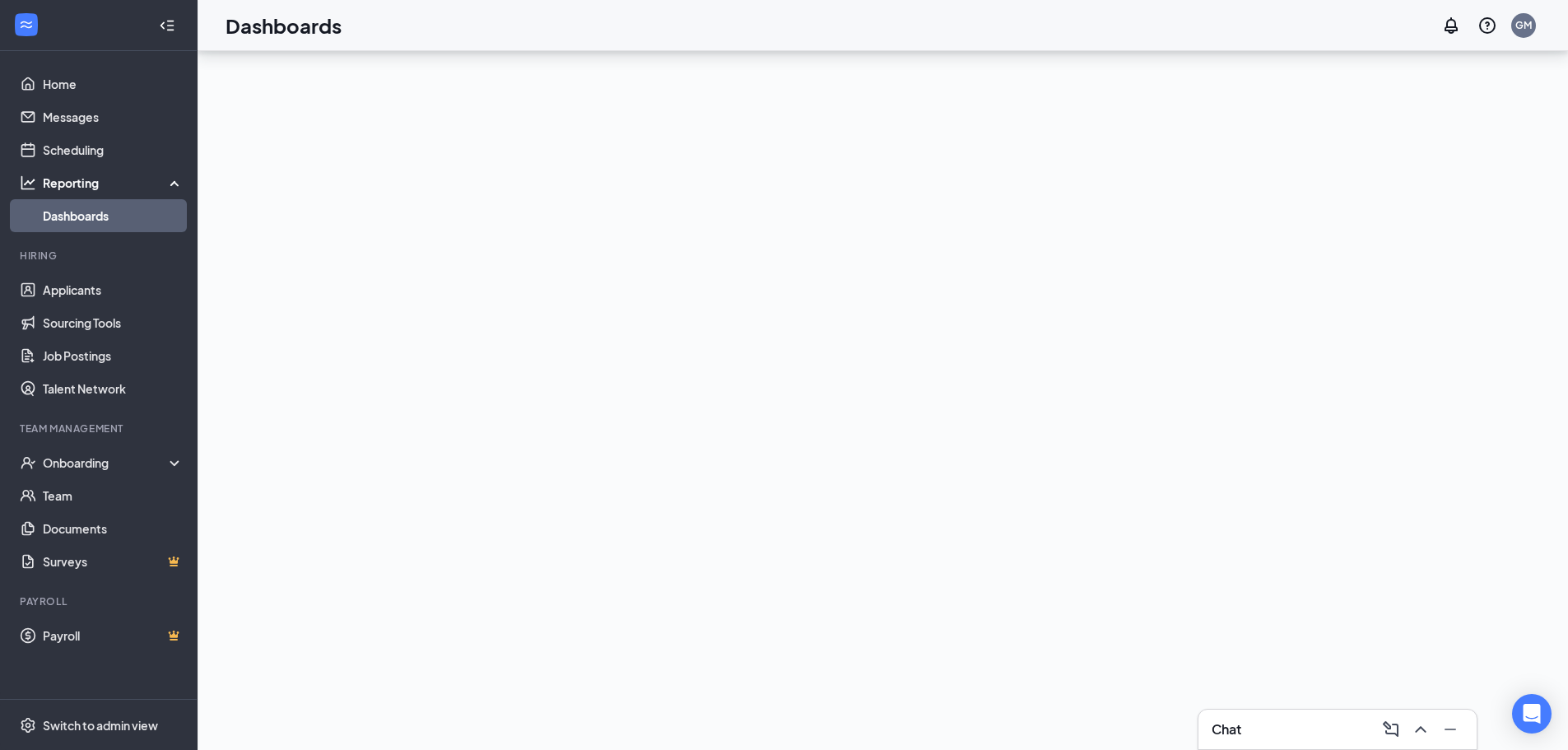
scroll to position [159, 0]
click at [79, 144] on link "Scheduling" at bounding box center [113, 149] width 141 height 33
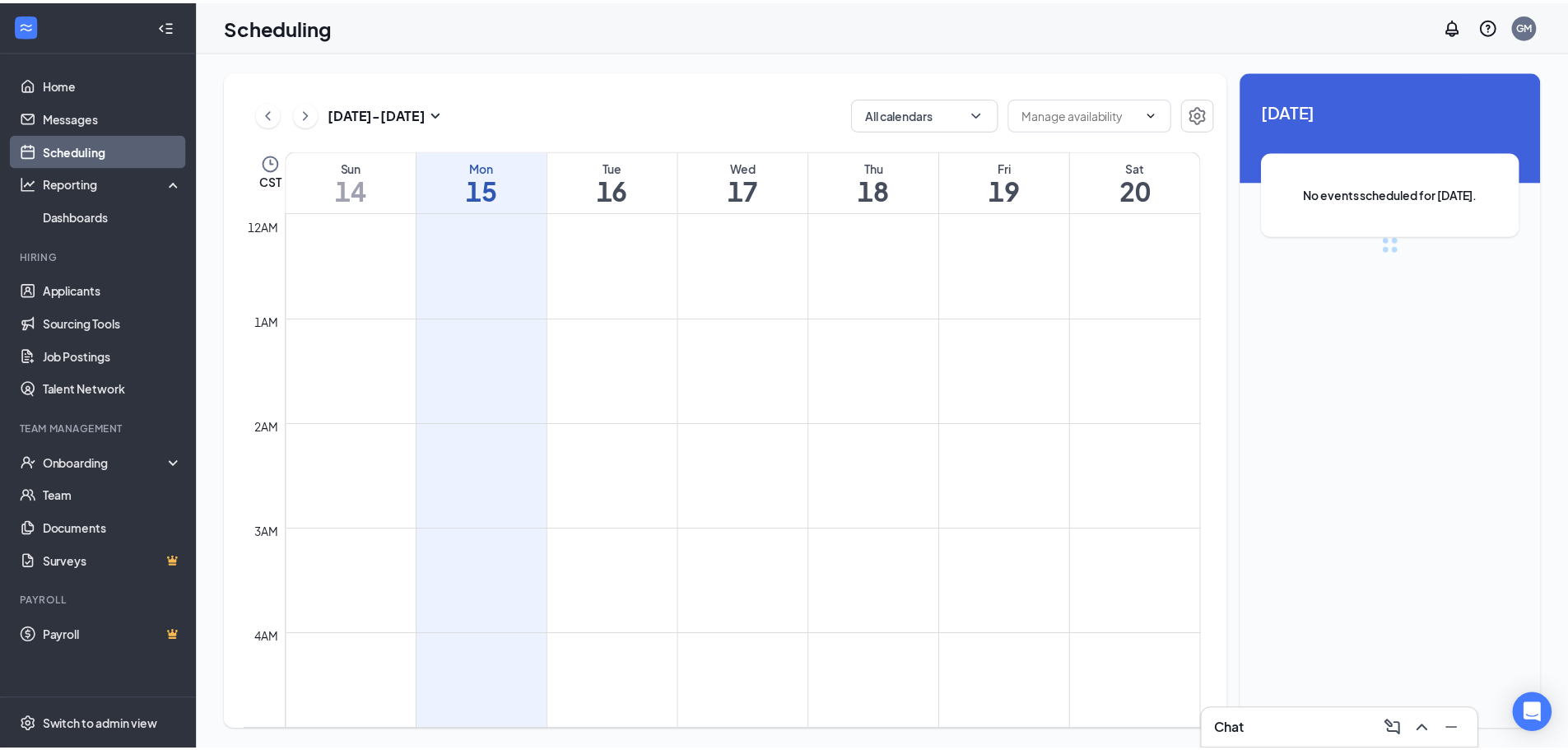
scroll to position [809, 0]
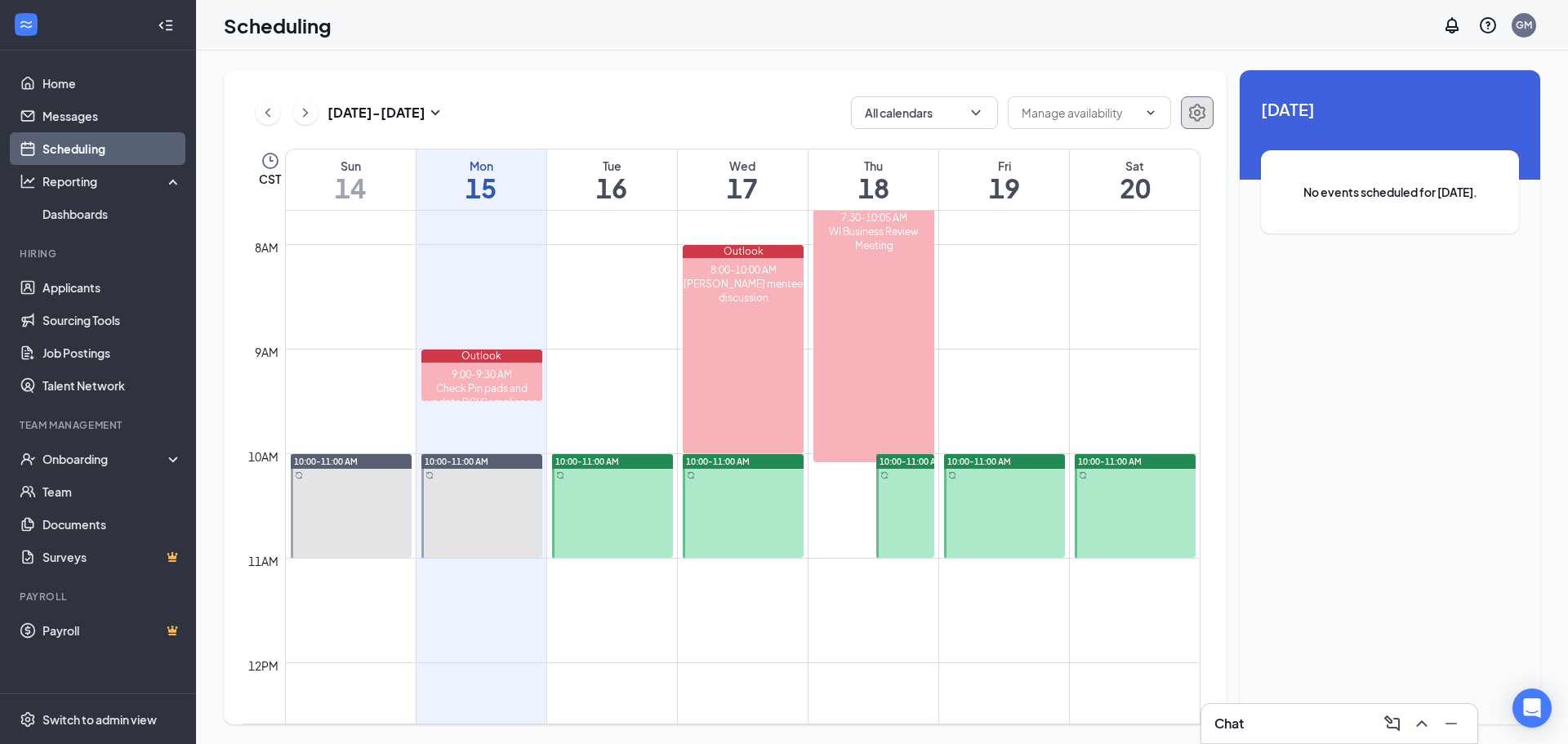
click at [1200, 115] on icon "Settings" at bounding box center [1197, 112] width 19 height 19
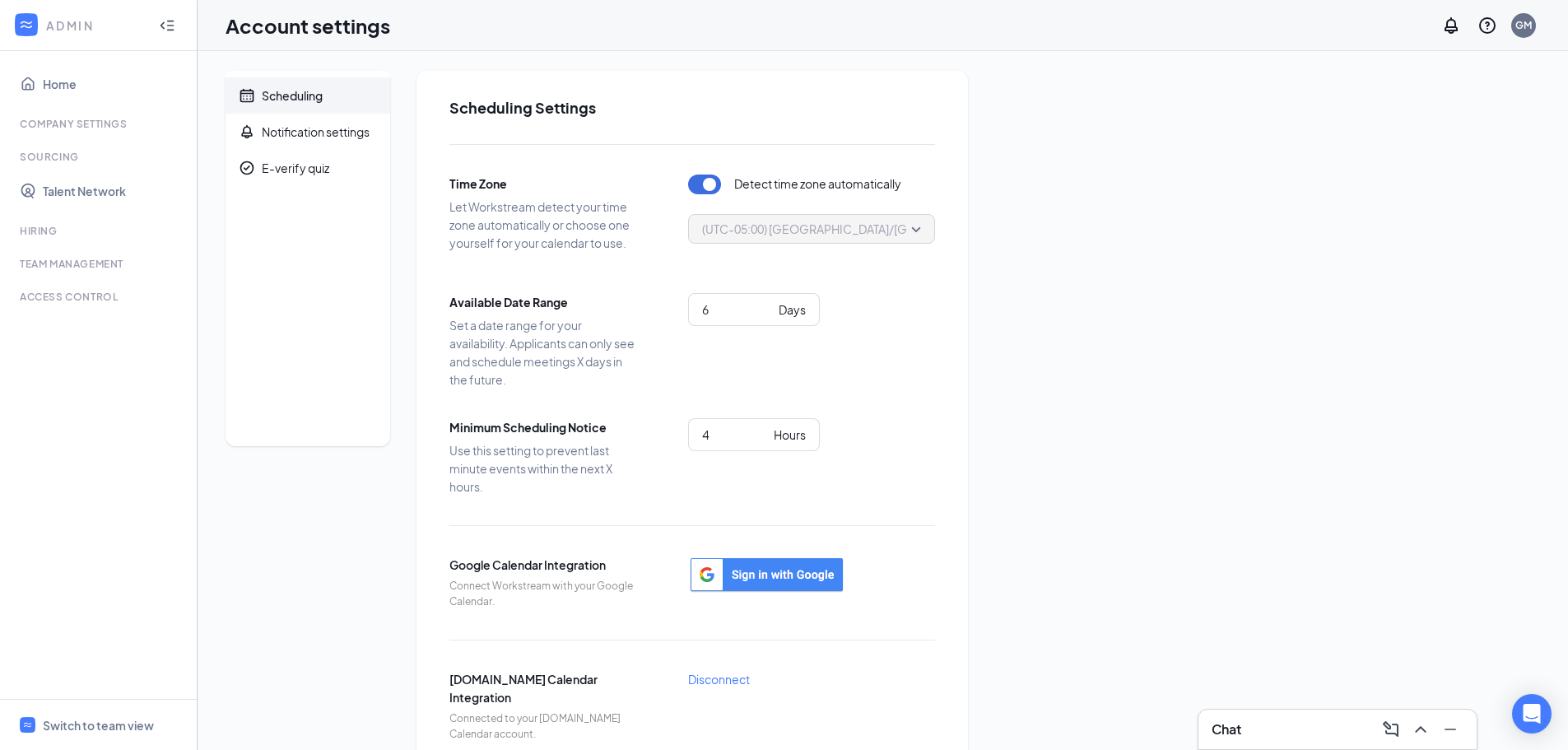
click at [46, 233] on div "Hiring" at bounding box center [100, 231] width 160 height 14
click at [326, 166] on div "E-verify quiz" at bounding box center [295, 167] width 67 height 16
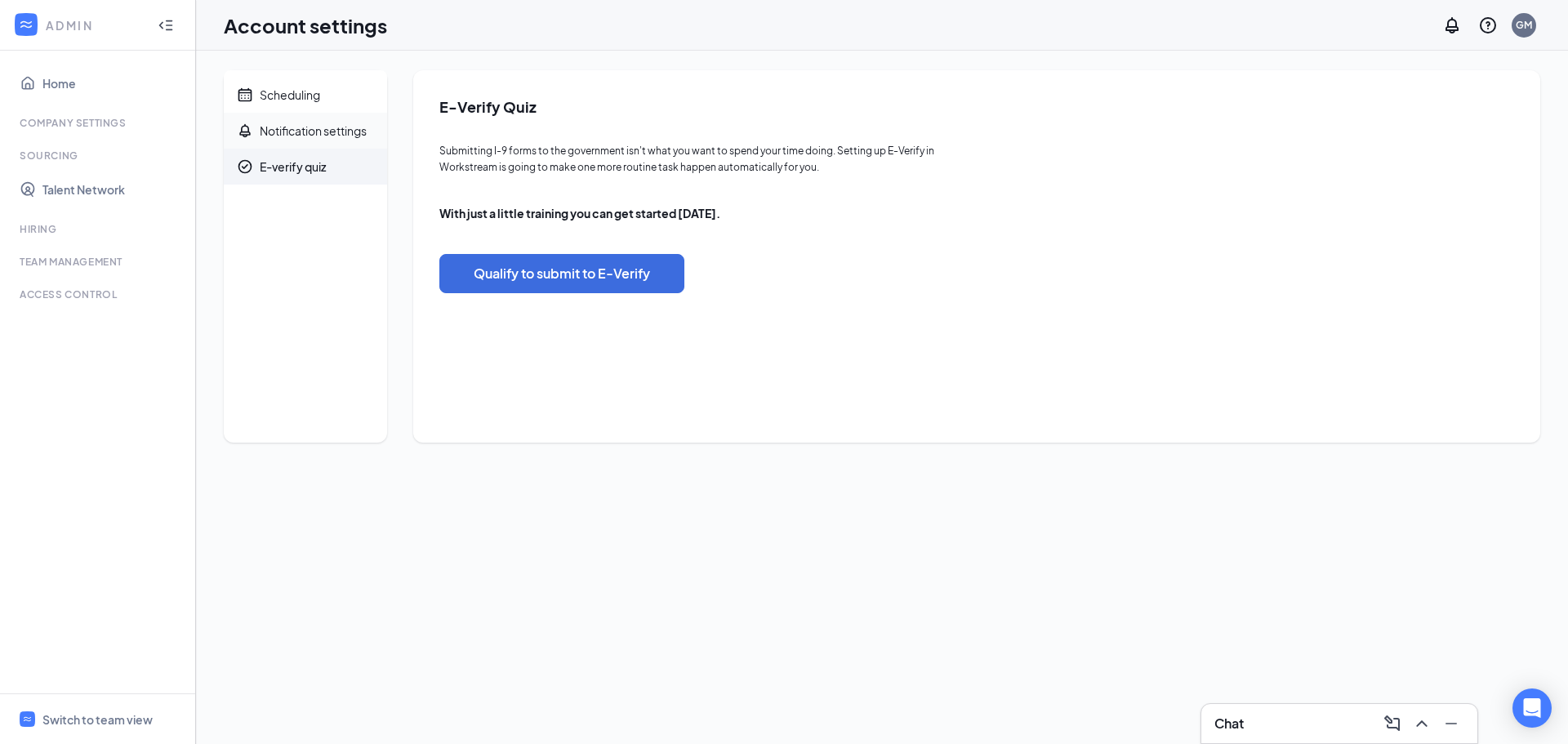
click at [341, 137] on div "Notification settings" at bounding box center [313, 130] width 107 height 16
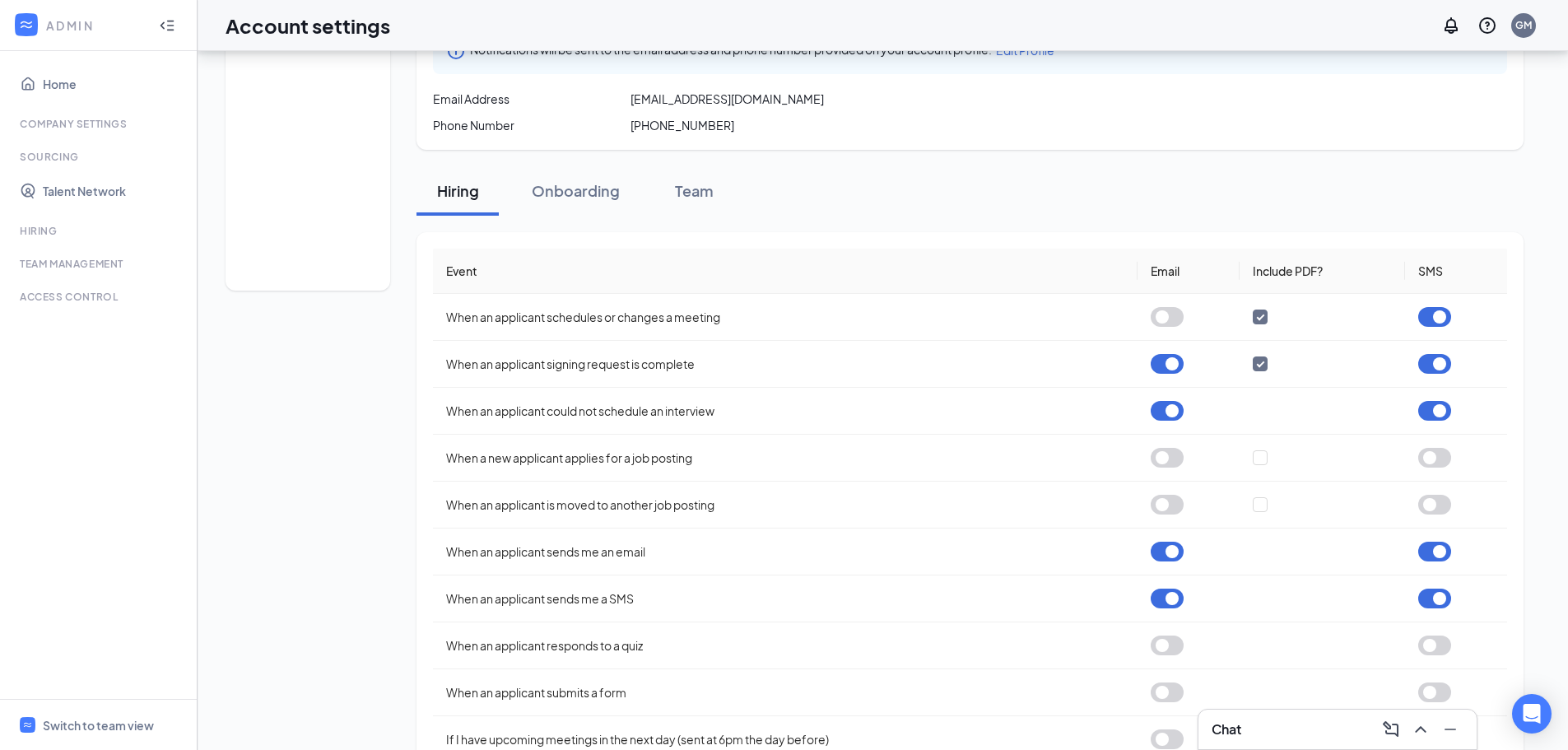
scroll to position [164, 0]
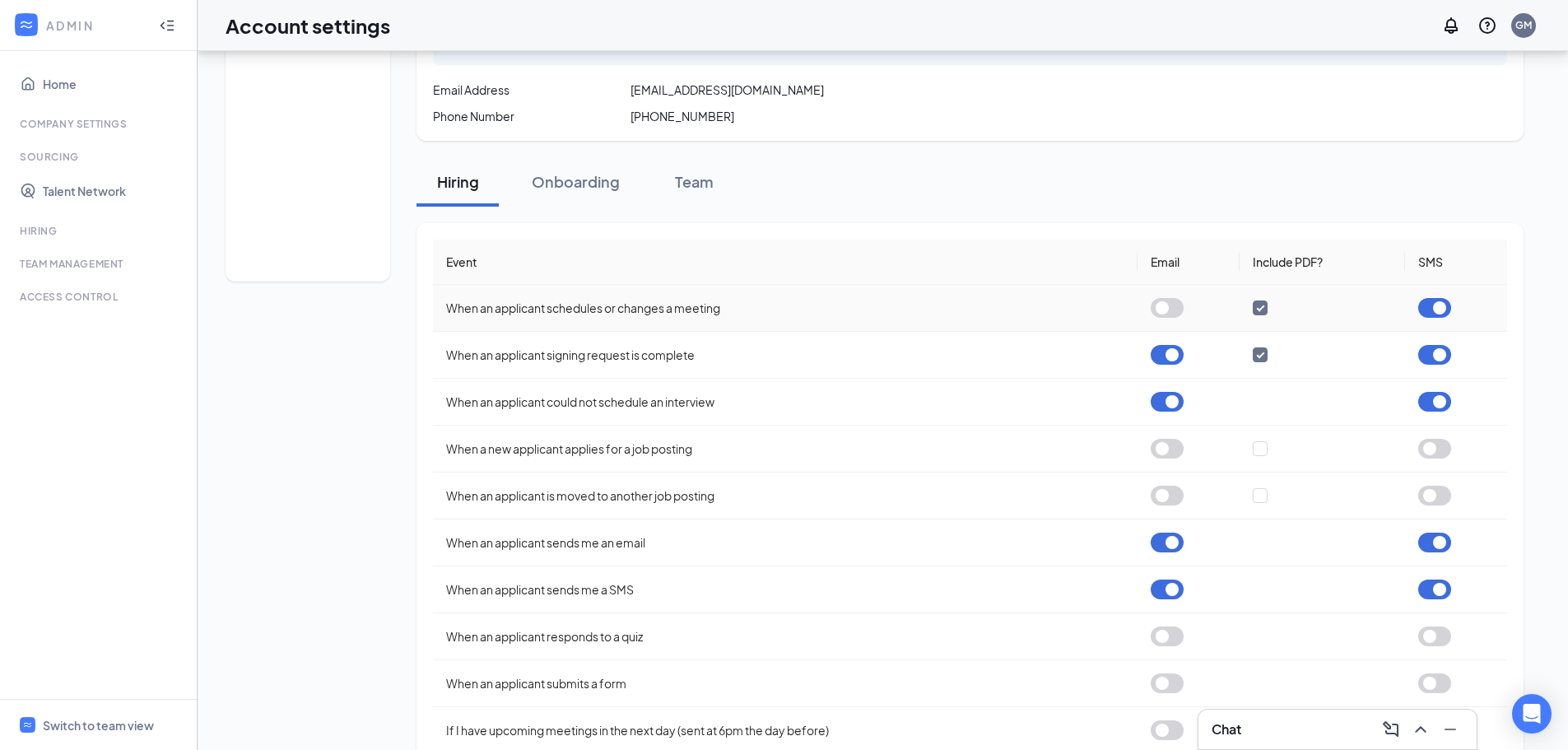
click at [1177, 309] on button "button" at bounding box center [1167, 308] width 33 height 20
click at [566, 176] on div "Onboarding" at bounding box center [576, 182] width 88 height 20
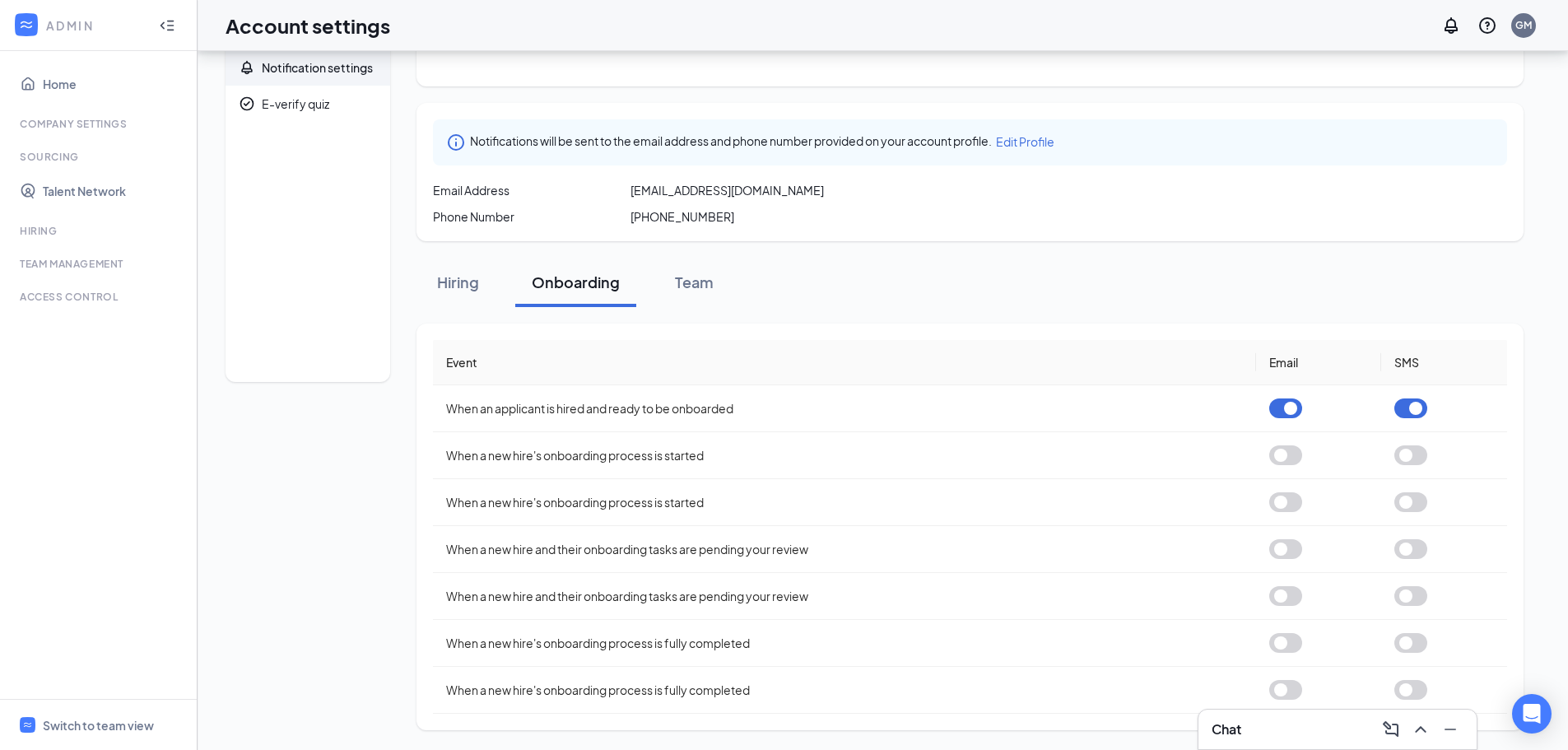
scroll to position [64, 0]
click at [568, 666] on td "When a new hire's onboarding process is fully completed" at bounding box center [844, 689] width 823 height 47
click at [1300, 643] on button "button" at bounding box center [1286, 642] width 33 height 20
click at [703, 286] on div "Team" at bounding box center [694, 282] width 49 height 20
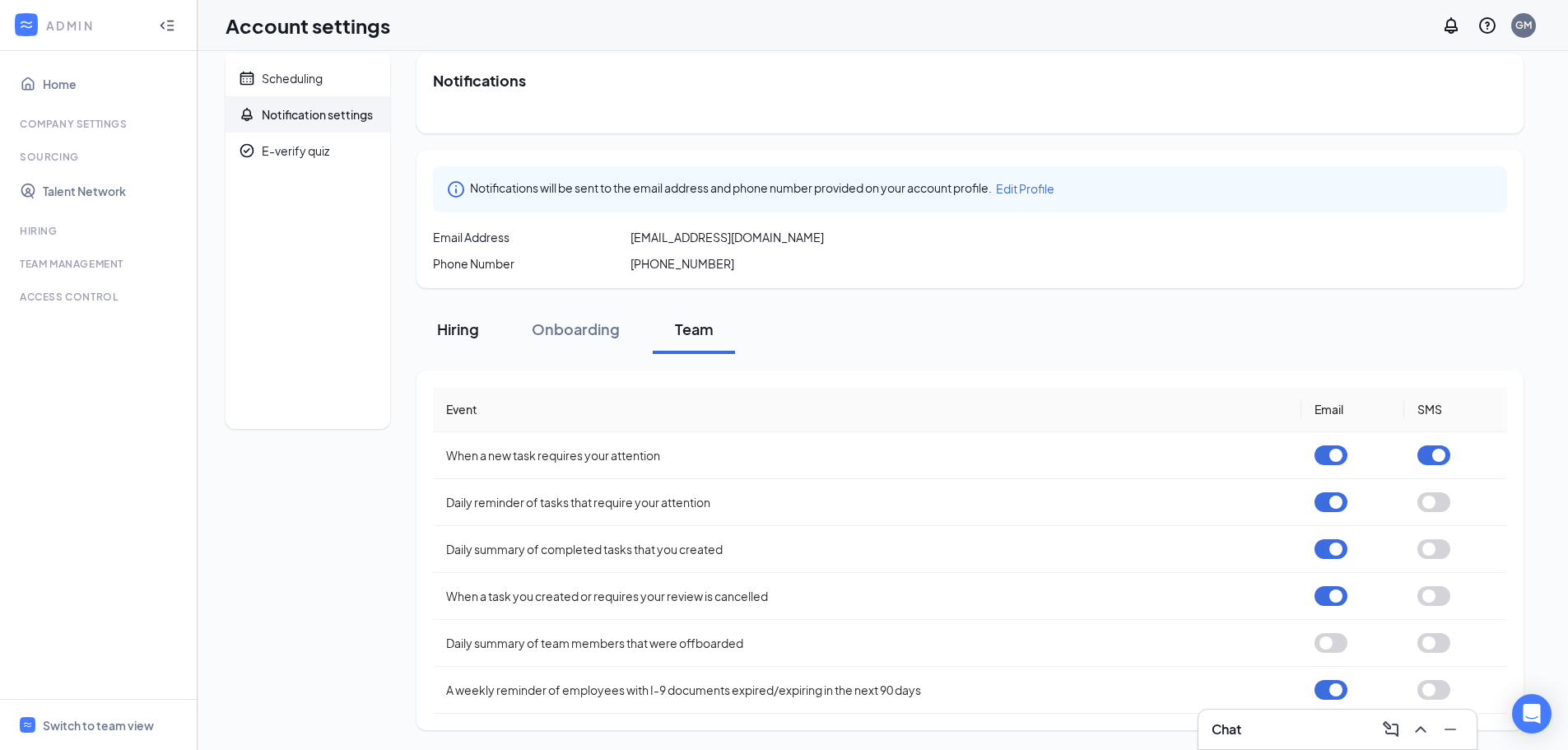
click at [454, 320] on div "Hiring" at bounding box center [458, 329] width 49 height 20
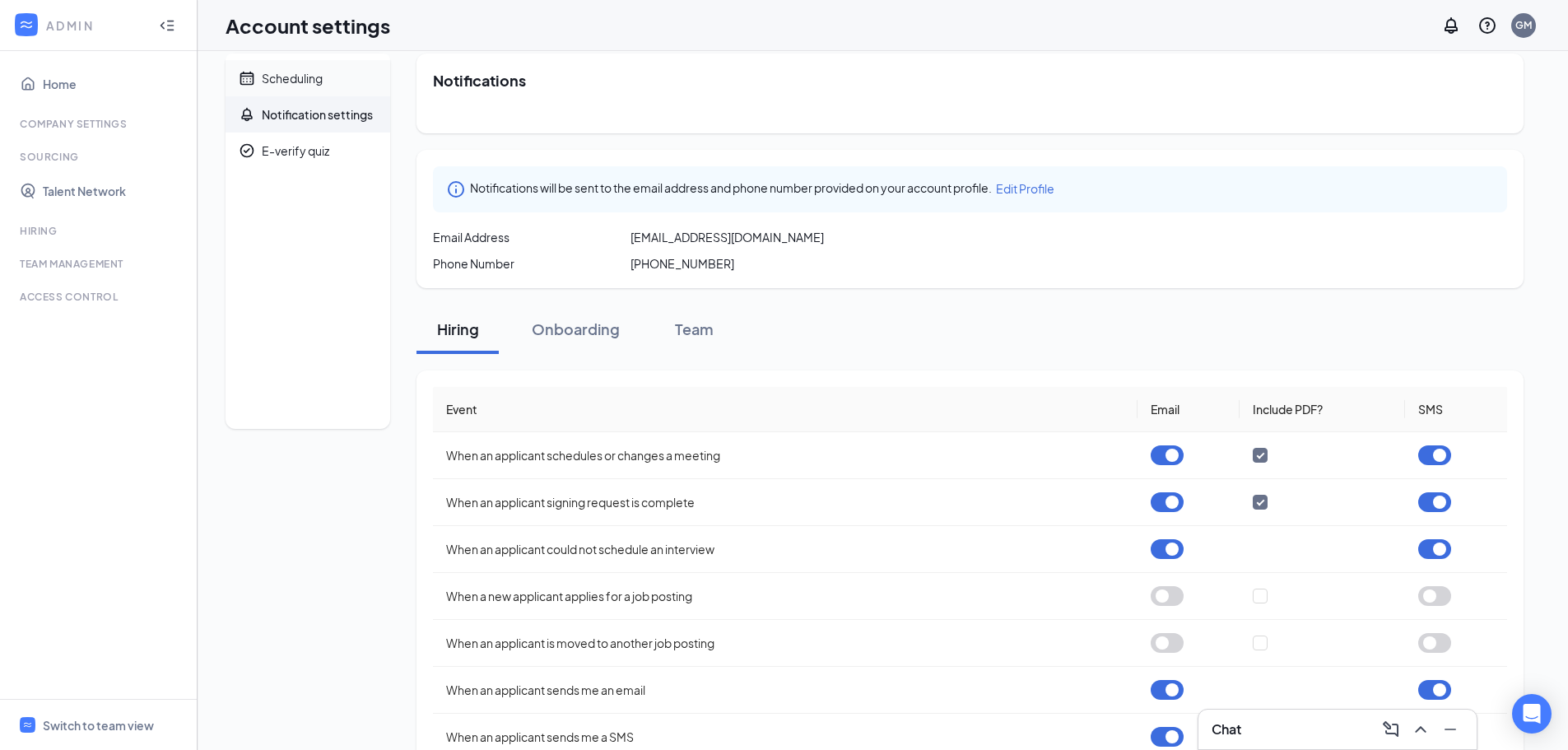
click at [294, 72] on div "Scheduling" at bounding box center [292, 78] width 61 height 16
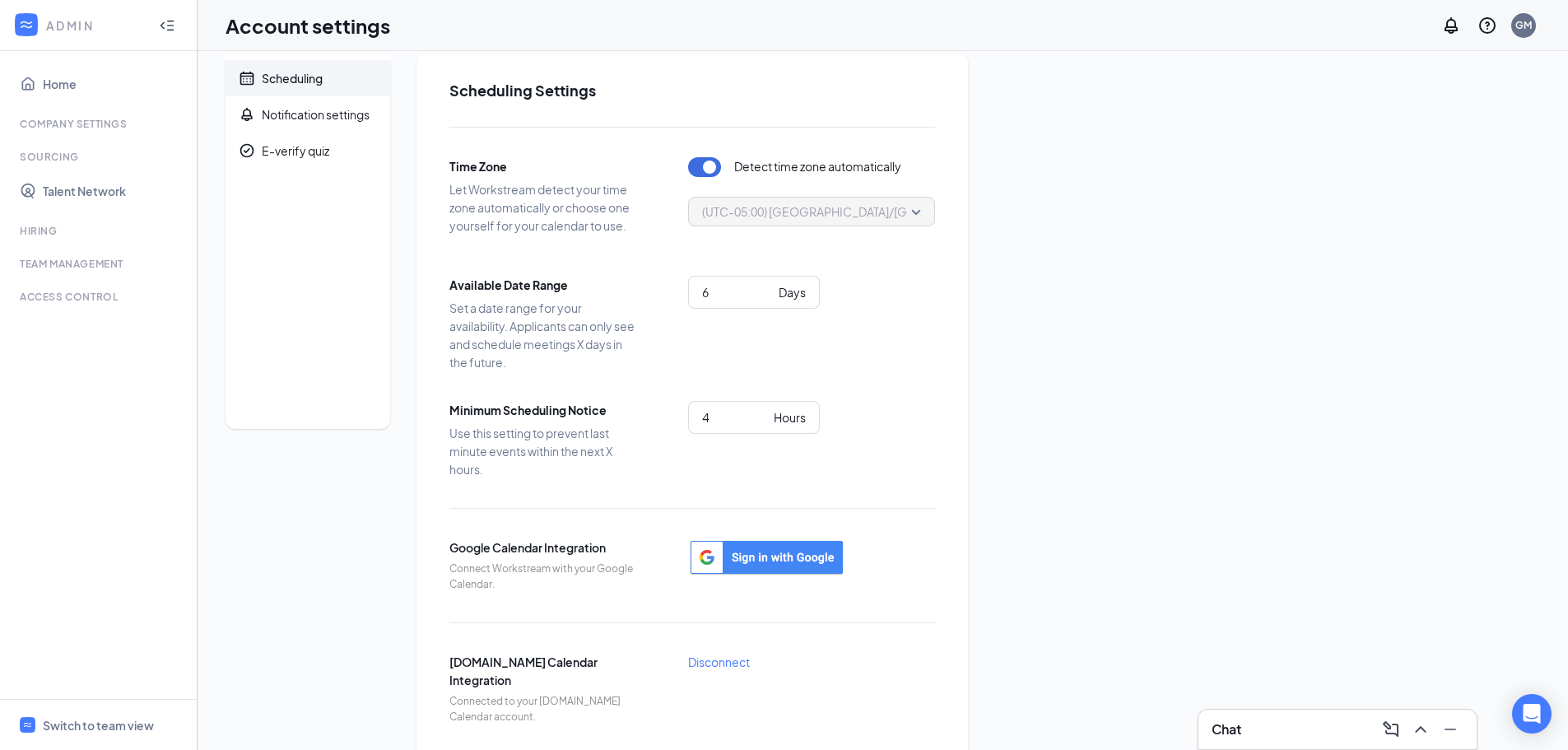
click at [113, 127] on div "Company Settings" at bounding box center [100, 124] width 160 height 14
click at [63, 78] on link "Home" at bounding box center [113, 84] width 141 height 33
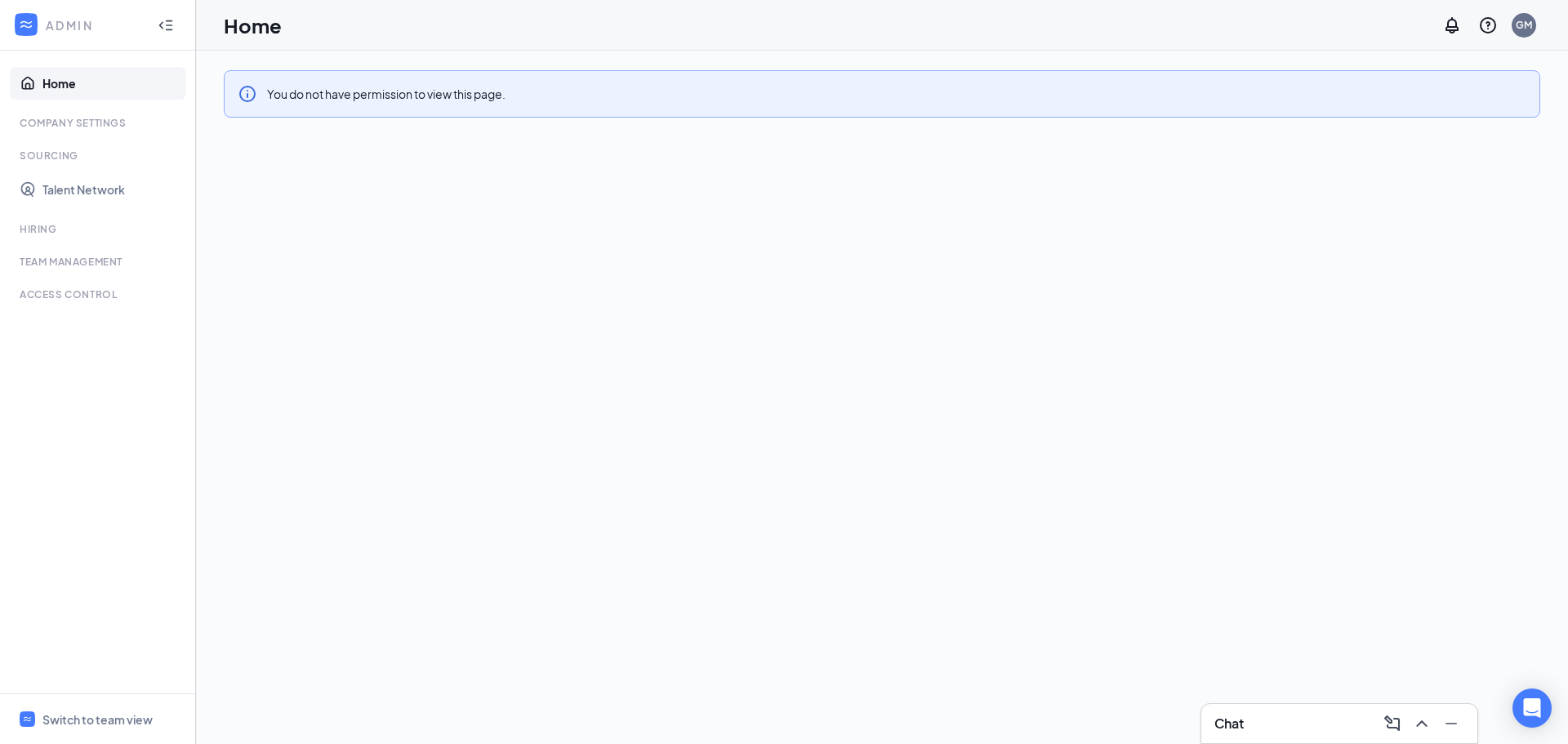
click at [129, 113] on ul "Home Company Settings Sourcing Talent Network Hiring Team Management Time Manag…" at bounding box center [97, 372] width 195 height 643
click at [162, 23] on icon "Collapse" at bounding box center [161, 25] width 4 height 8
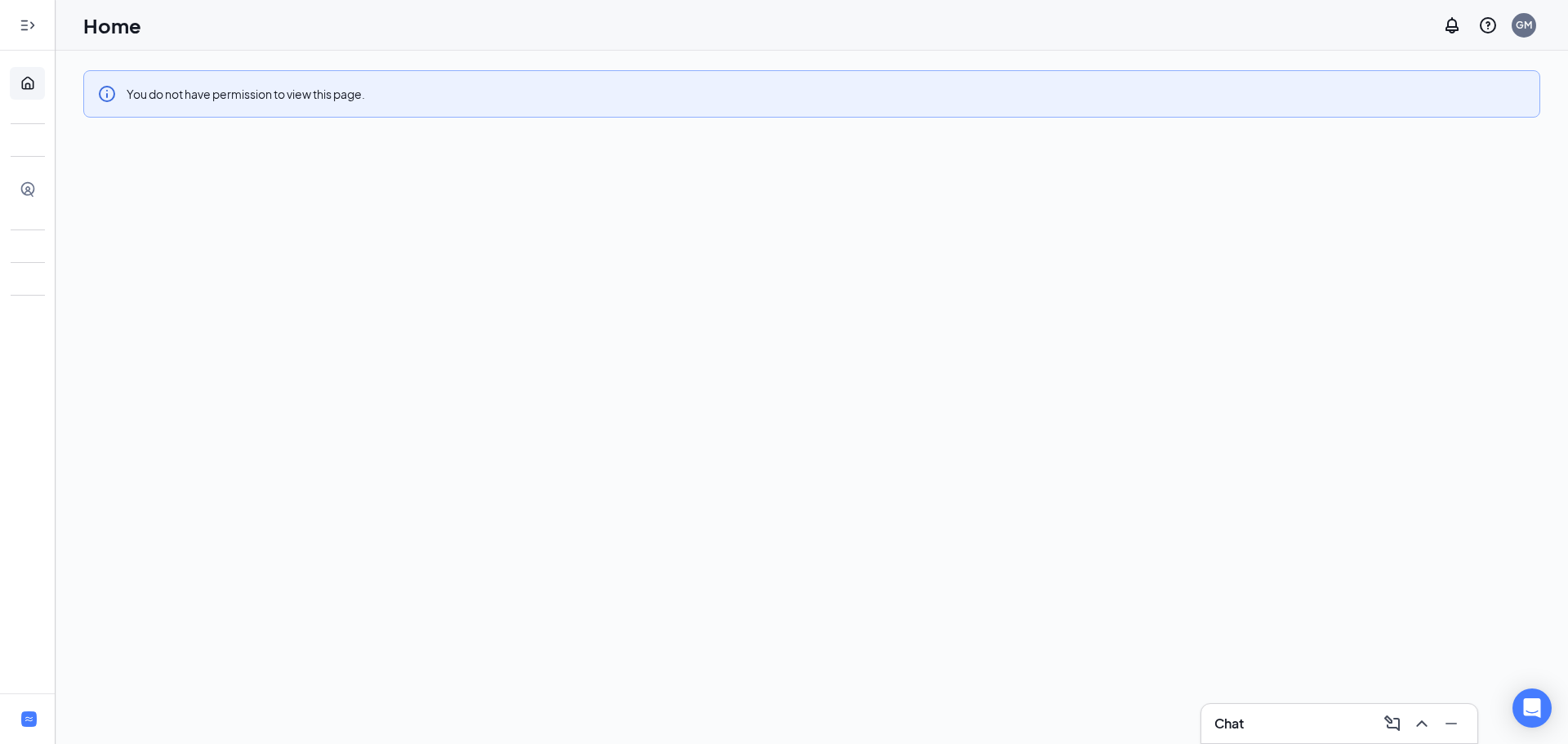
click at [18, 17] on div at bounding box center [28, 25] width 33 height 33
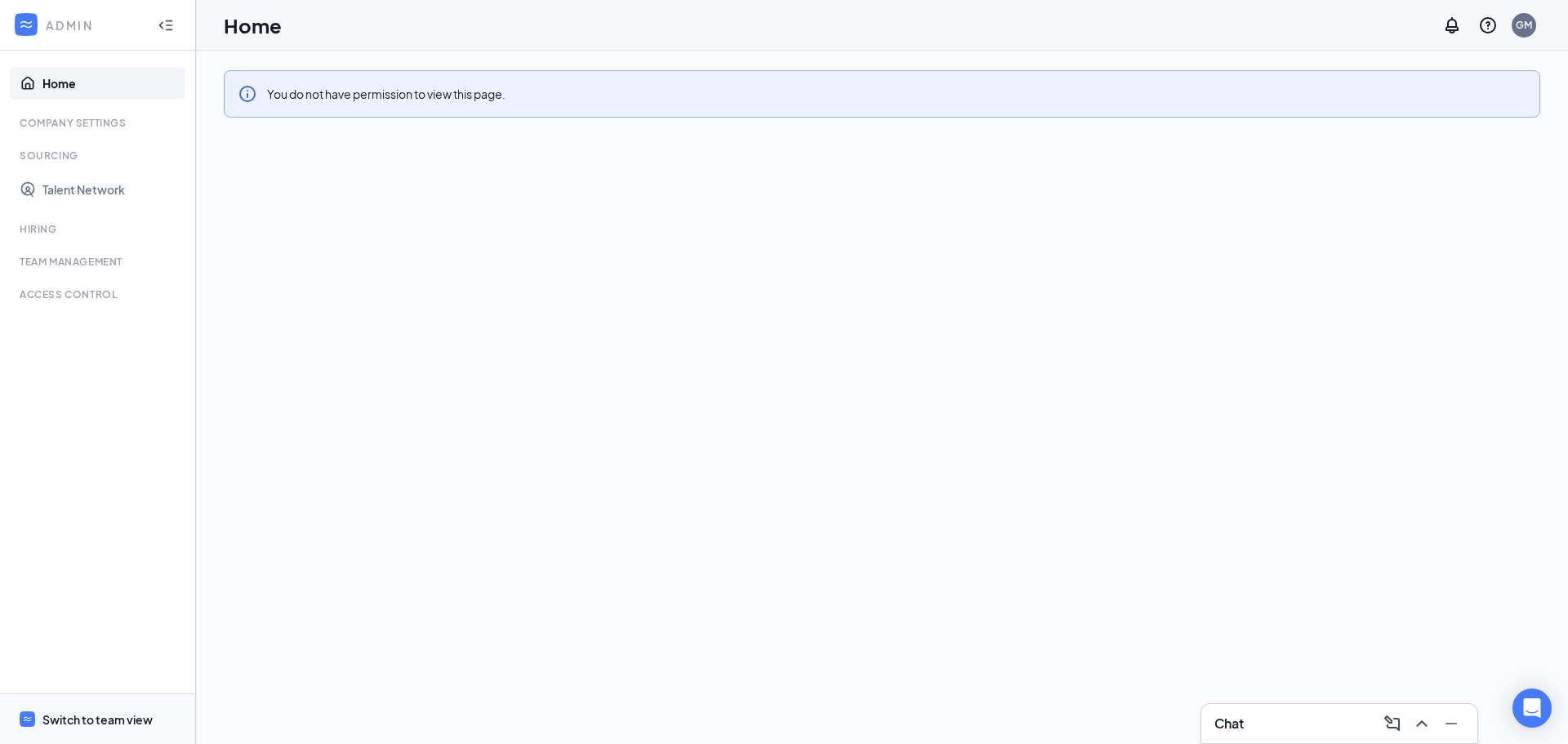
click at [95, 717] on div "Switch to team view" at bounding box center [97, 719] width 110 height 16
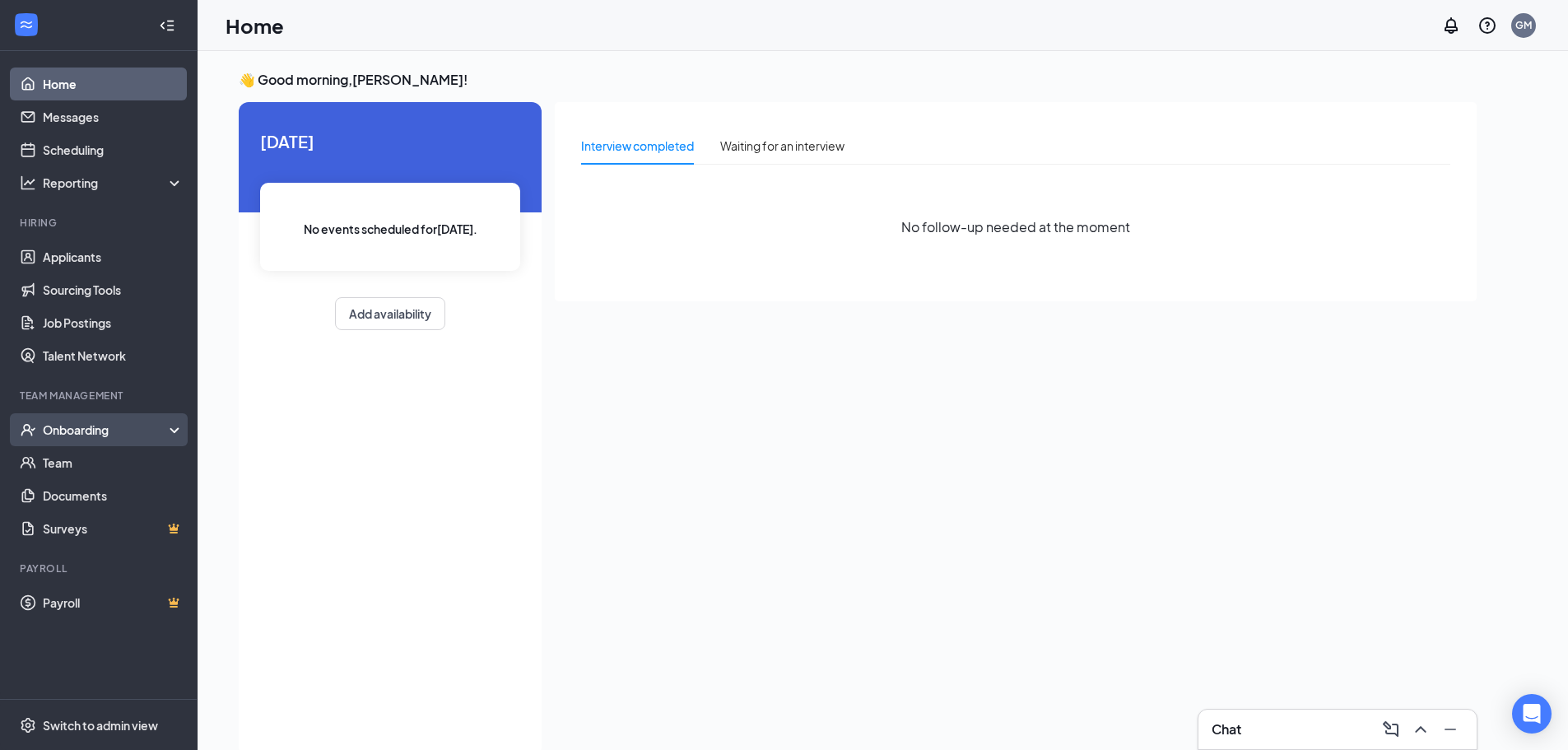
click at [139, 419] on div "Onboarding" at bounding box center [99, 430] width 198 height 33
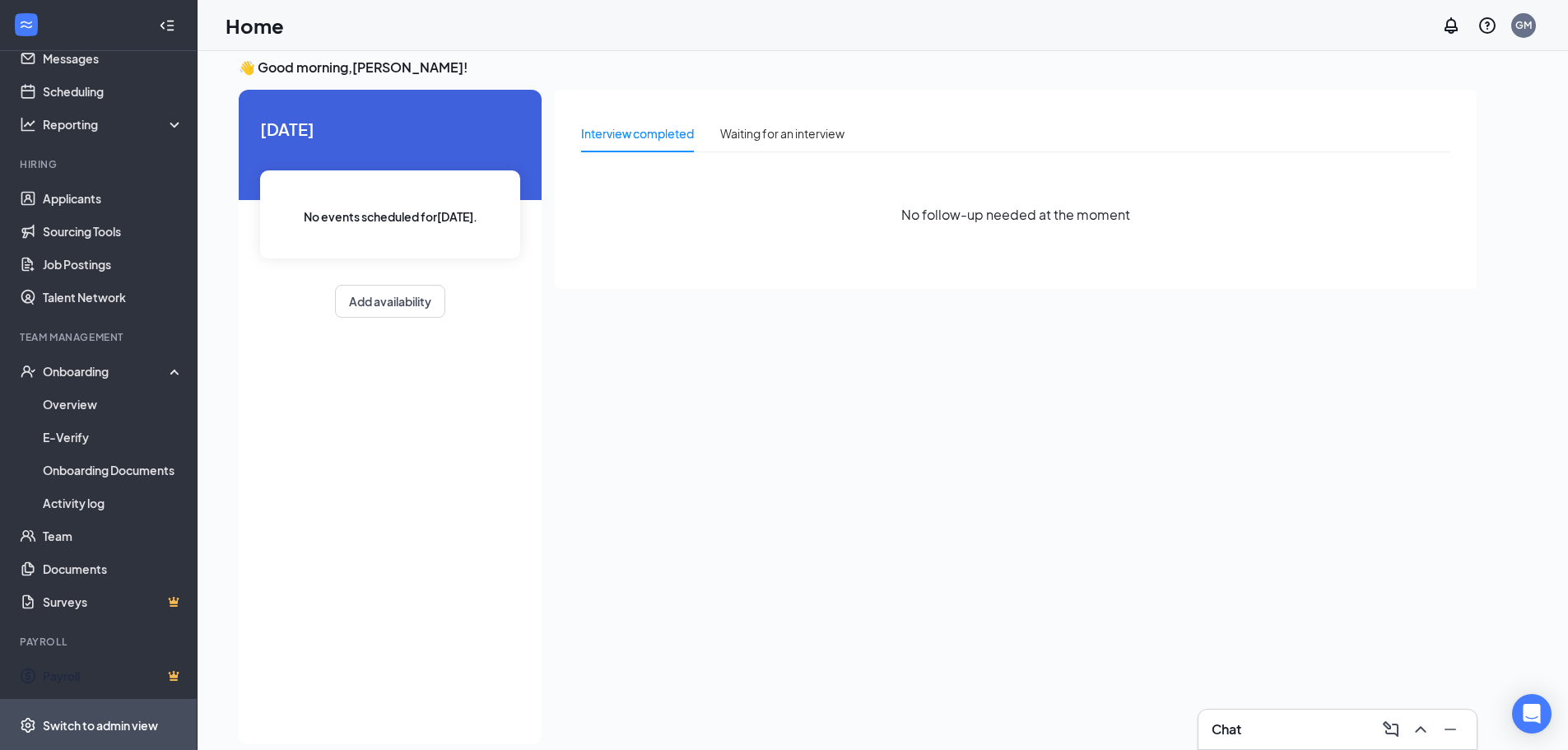
scroll to position [35, 0]
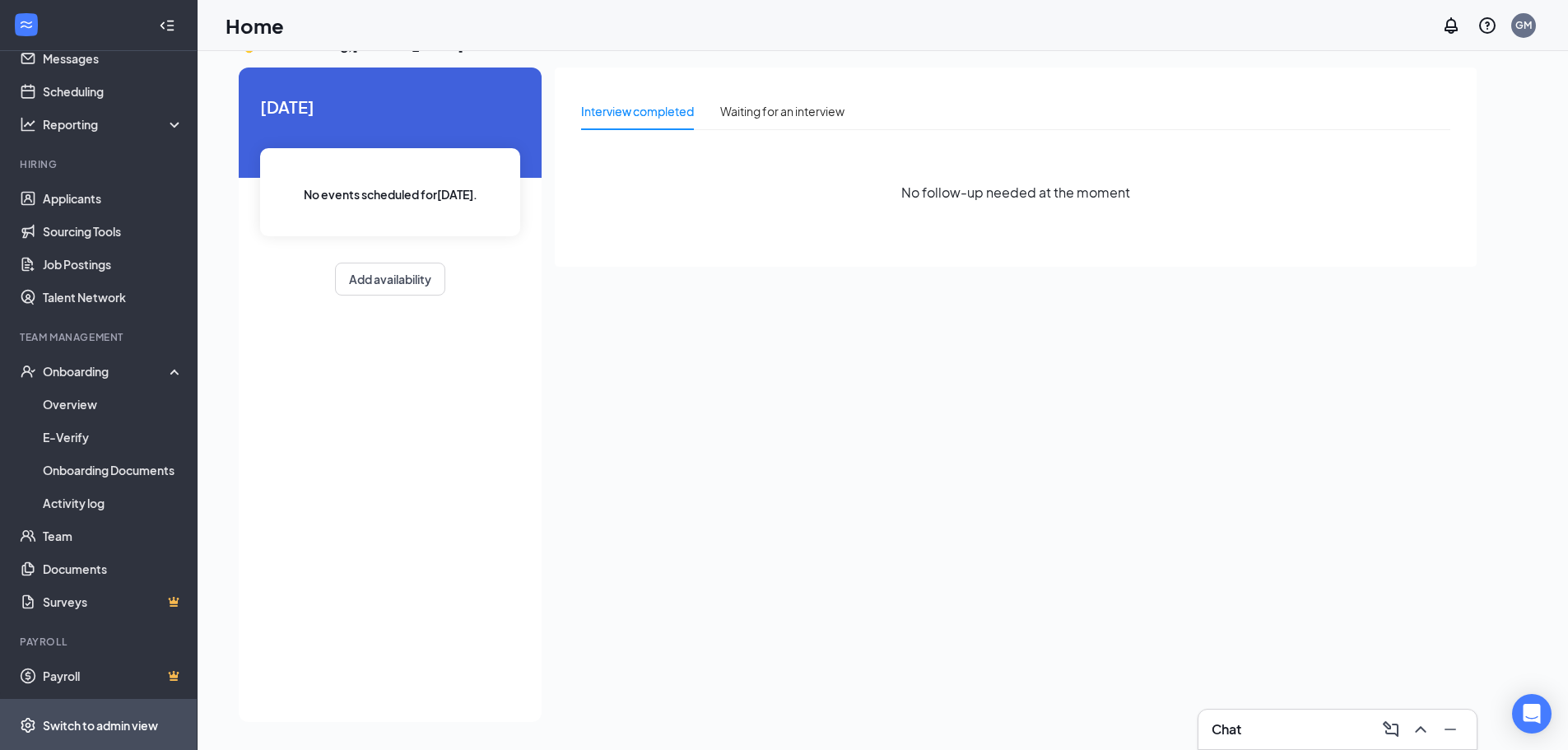
click at [131, 713] on span "Switch to admin view" at bounding box center [113, 724] width 141 height 50
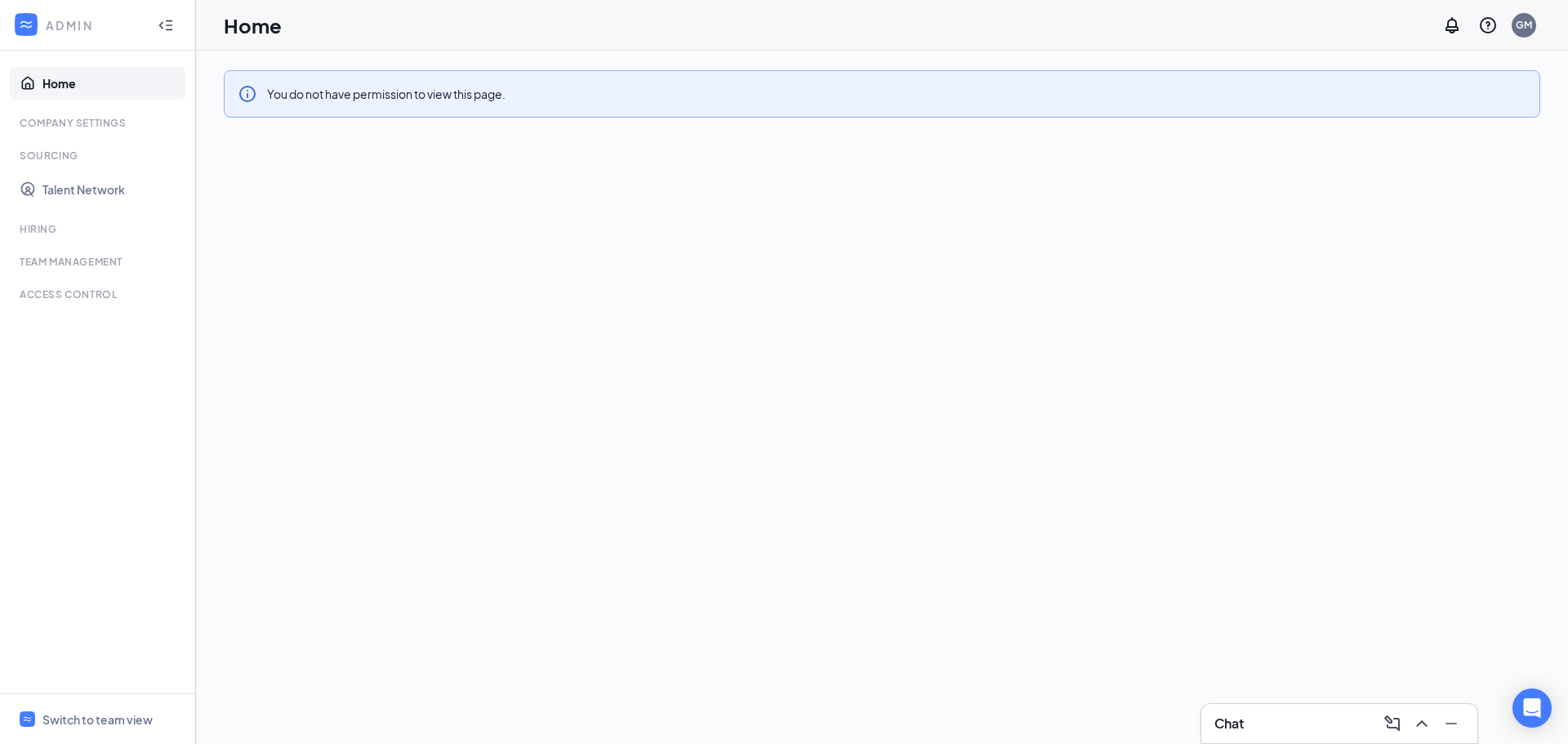
click at [104, 128] on div "Company Settings" at bounding box center [99, 123] width 159 height 14
click at [58, 287] on div "Access control" at bounding box center [99, 294] width 159 height 14
click at [71, 83] on link "Home" at bounding box center [112, 83] width 140 height 33
click at [70, 190] on link "Talent Network" at bounding box center [112, 189] width 140 height 33
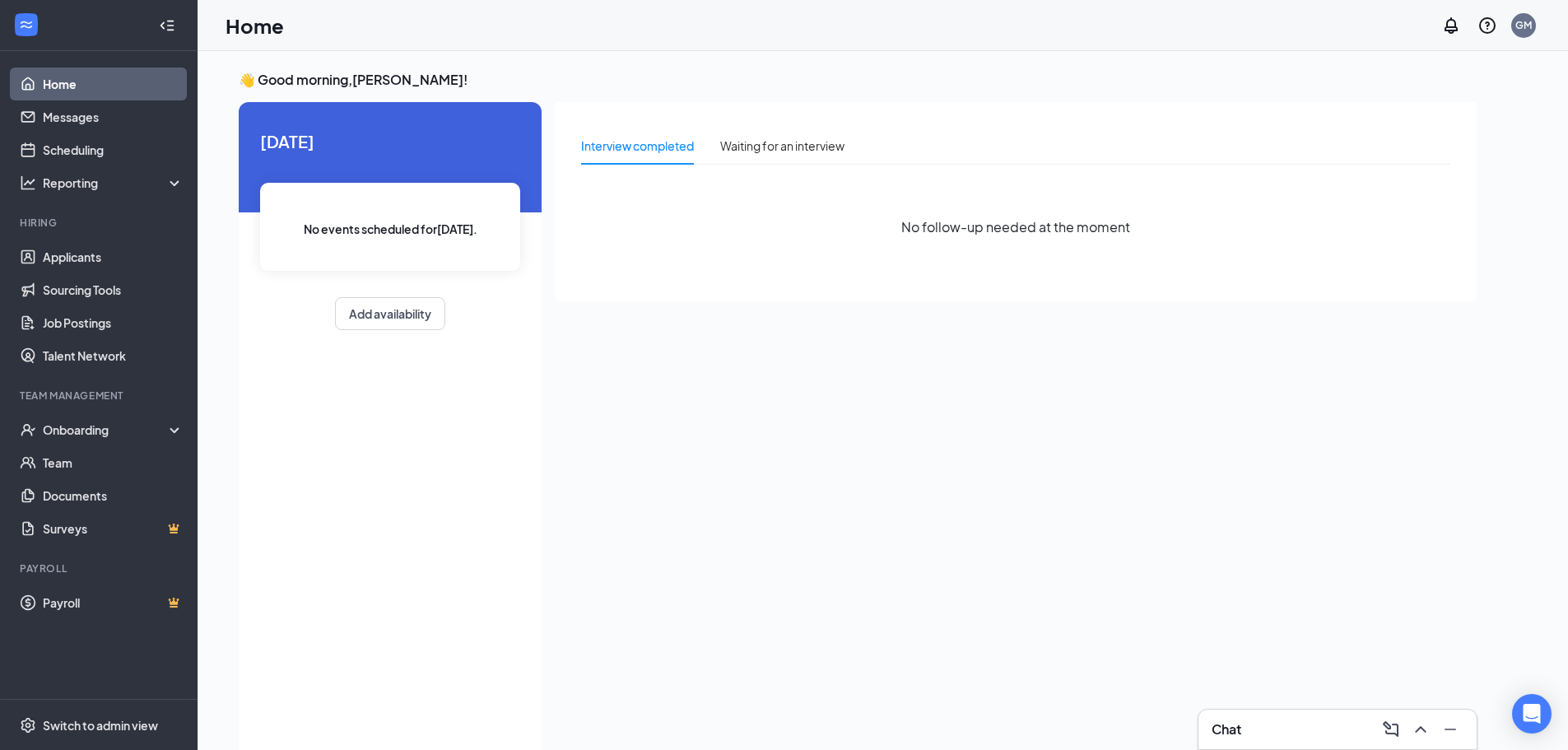
click at [27, 30] on icon "WorkstreamLogo" at bounding box center [26, 24] width 16 height 16
click at [132, 118] on link "Messages" at bounding box center [113, 117] width 141 height 33
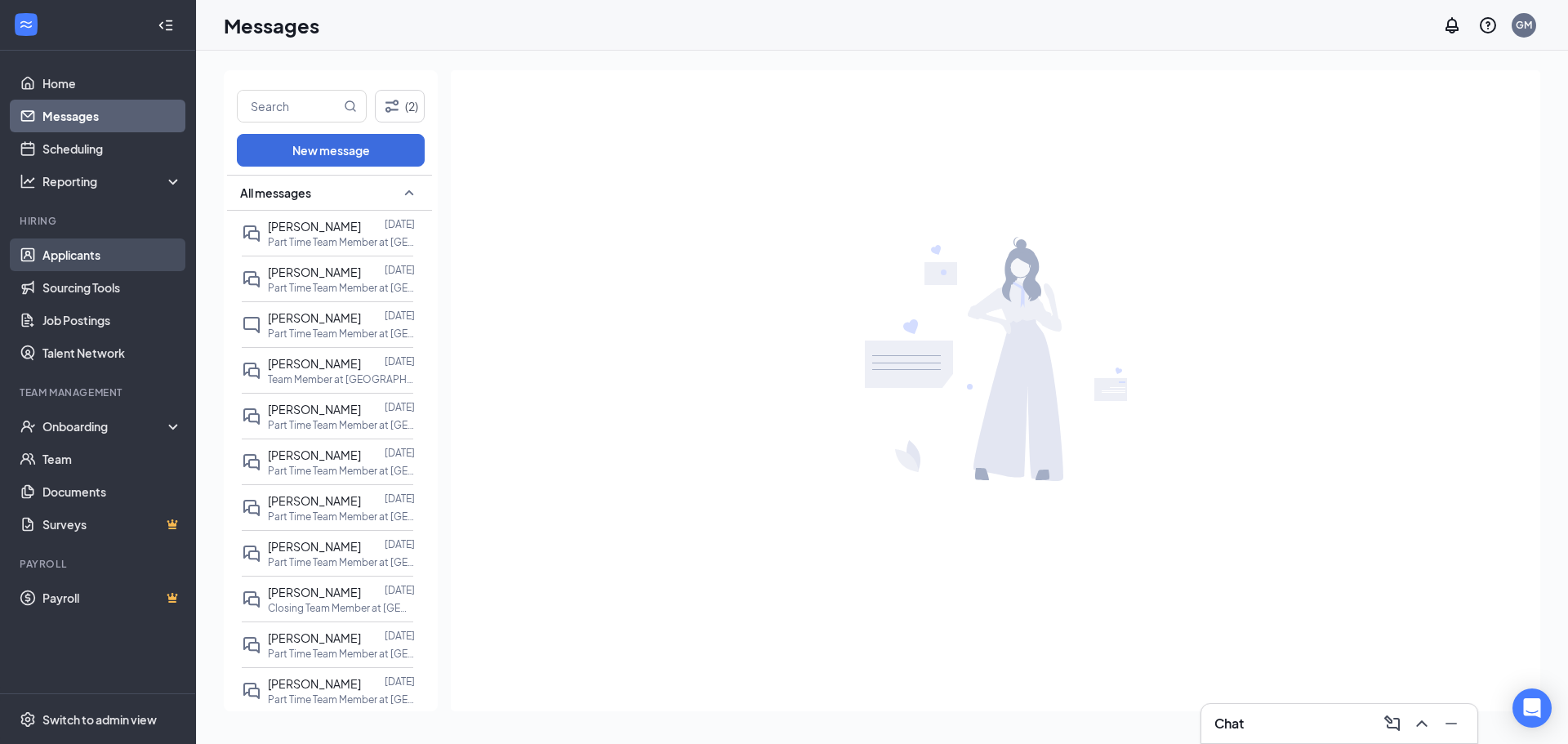
click at [112, 260] on link "Applicants" at bounding box center [112, 254] width 140 height 33
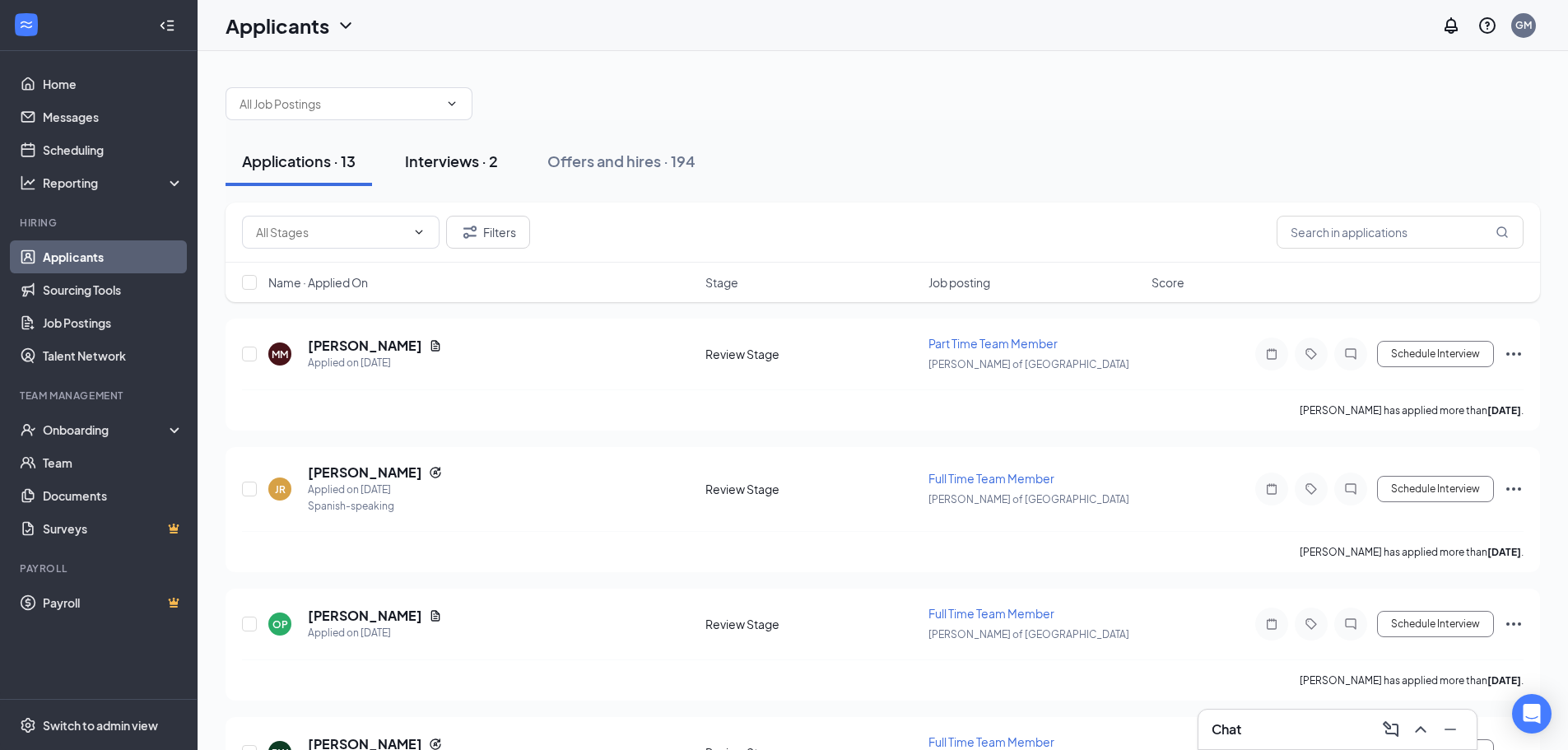
click at [443, 179] on button "Interviews · 2" at bounding box center [452, 161] width 126 height 49
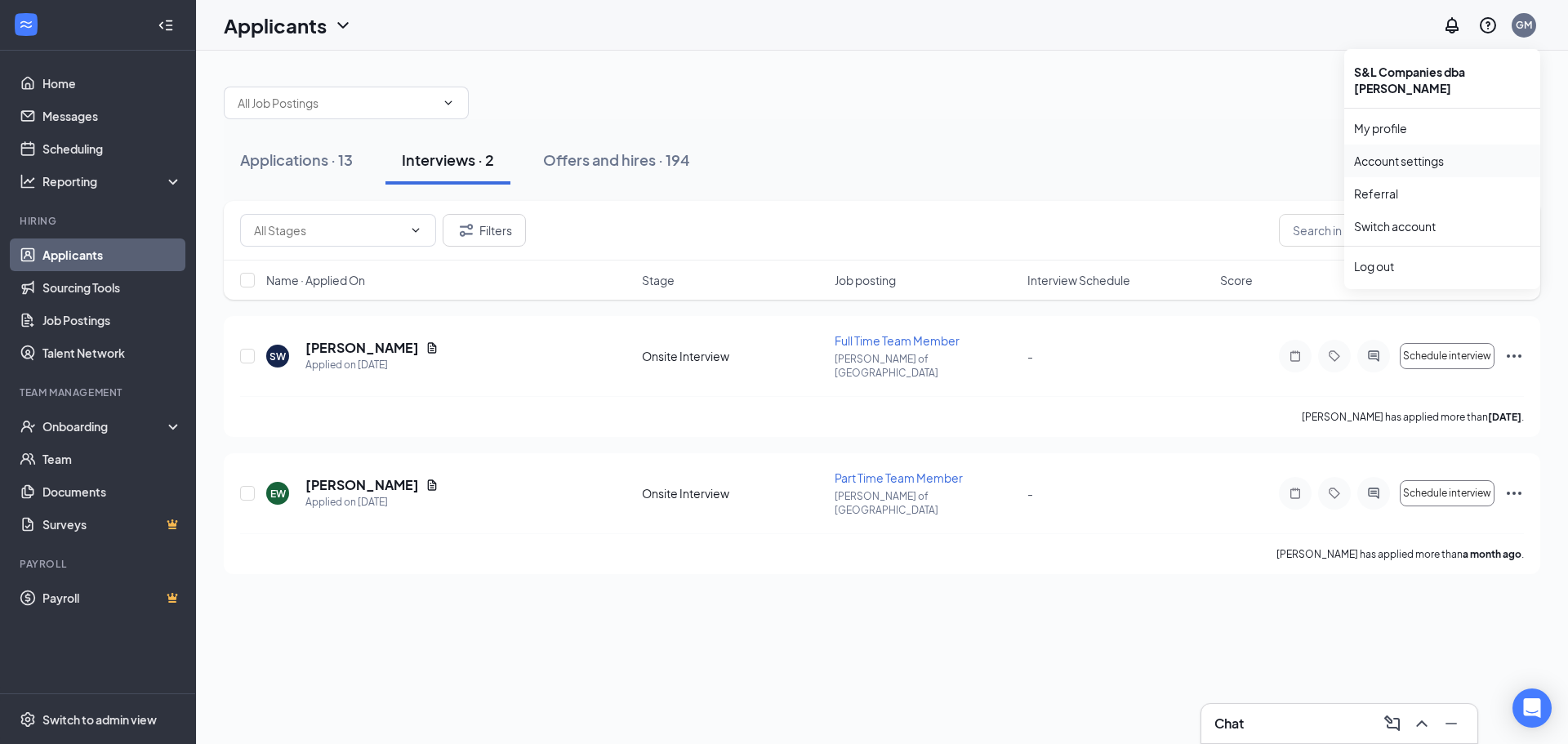
click at [1415, 153] on link "Account settings" at bounding box center [1442, 161] width 177 height 16
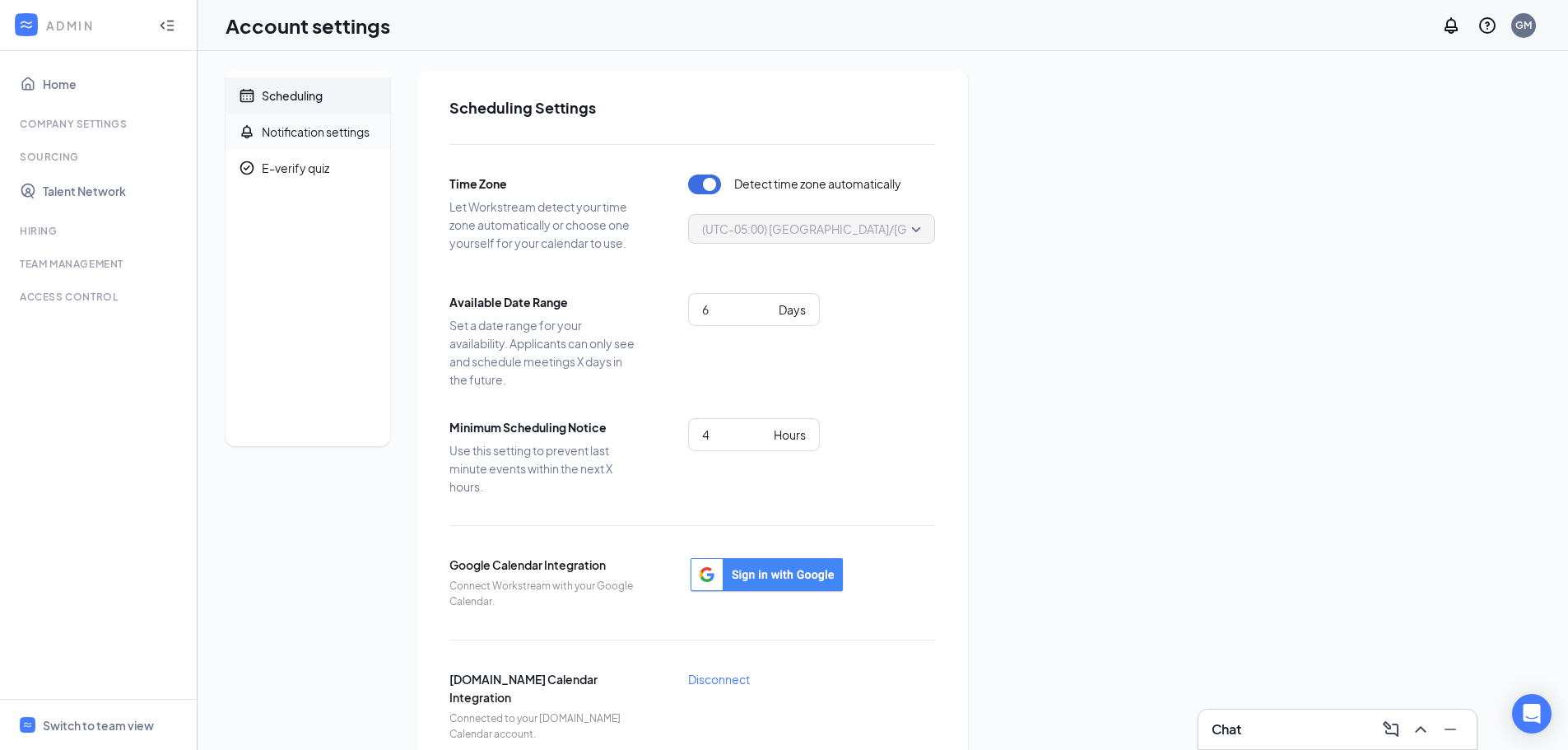
click at [362, 131] on div "Notification settings" at bounding box center [315, 131] width 107 height 16
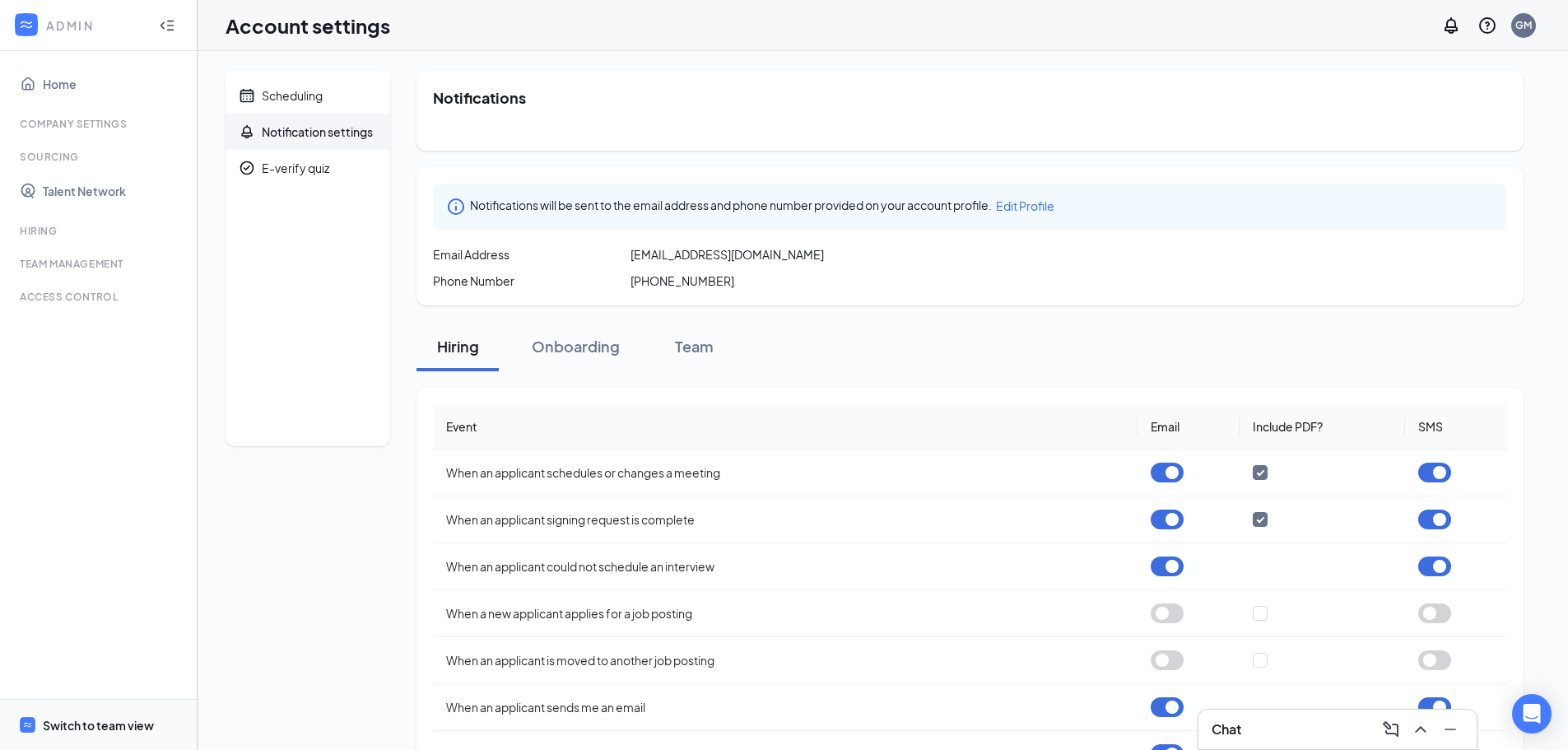
click at [111, 717] on div "Switch to team view" at bounding box center [98, 724] width 111 height 16
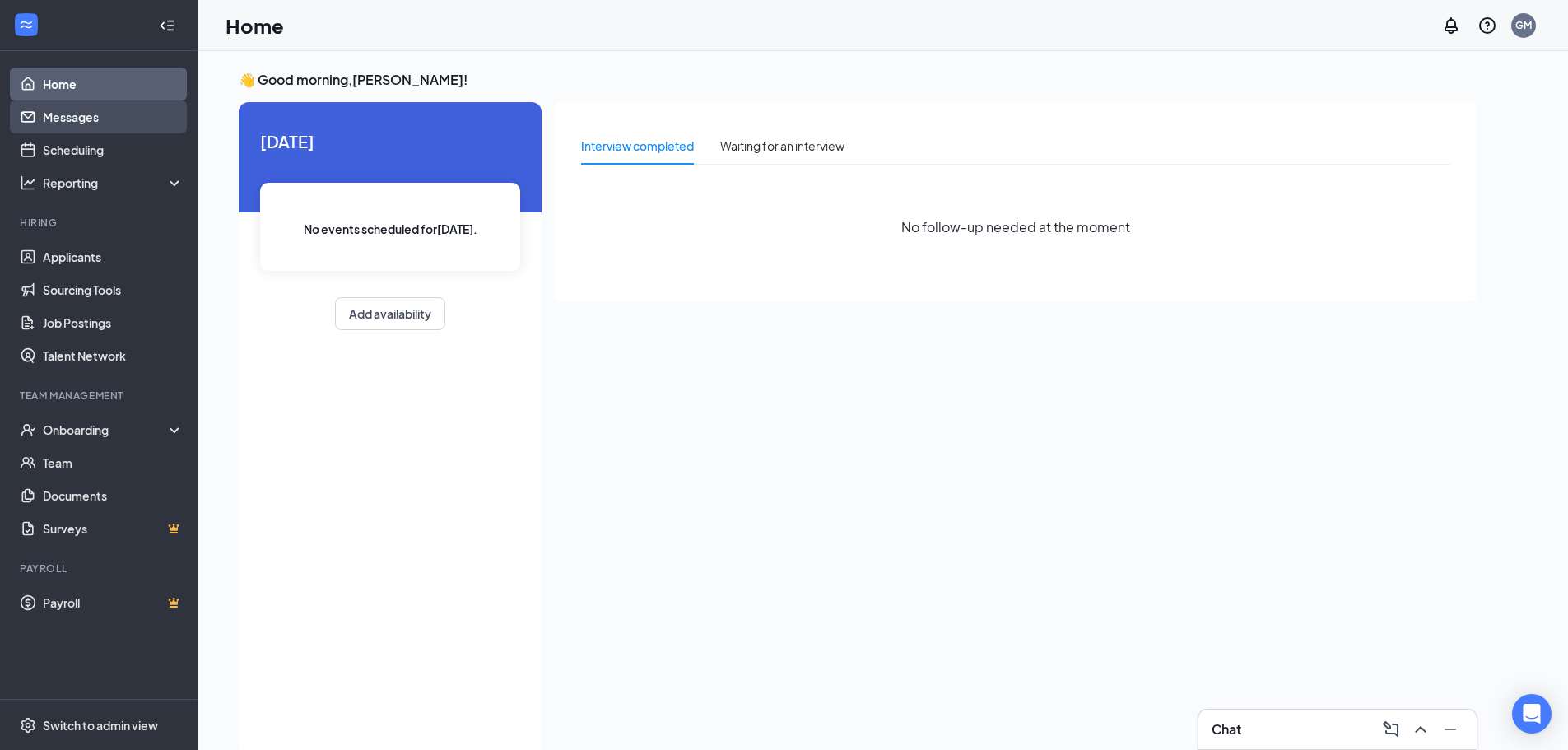
click at [72, 128] on link "Messages" at bounding box center [113, 117] width 141 height 33
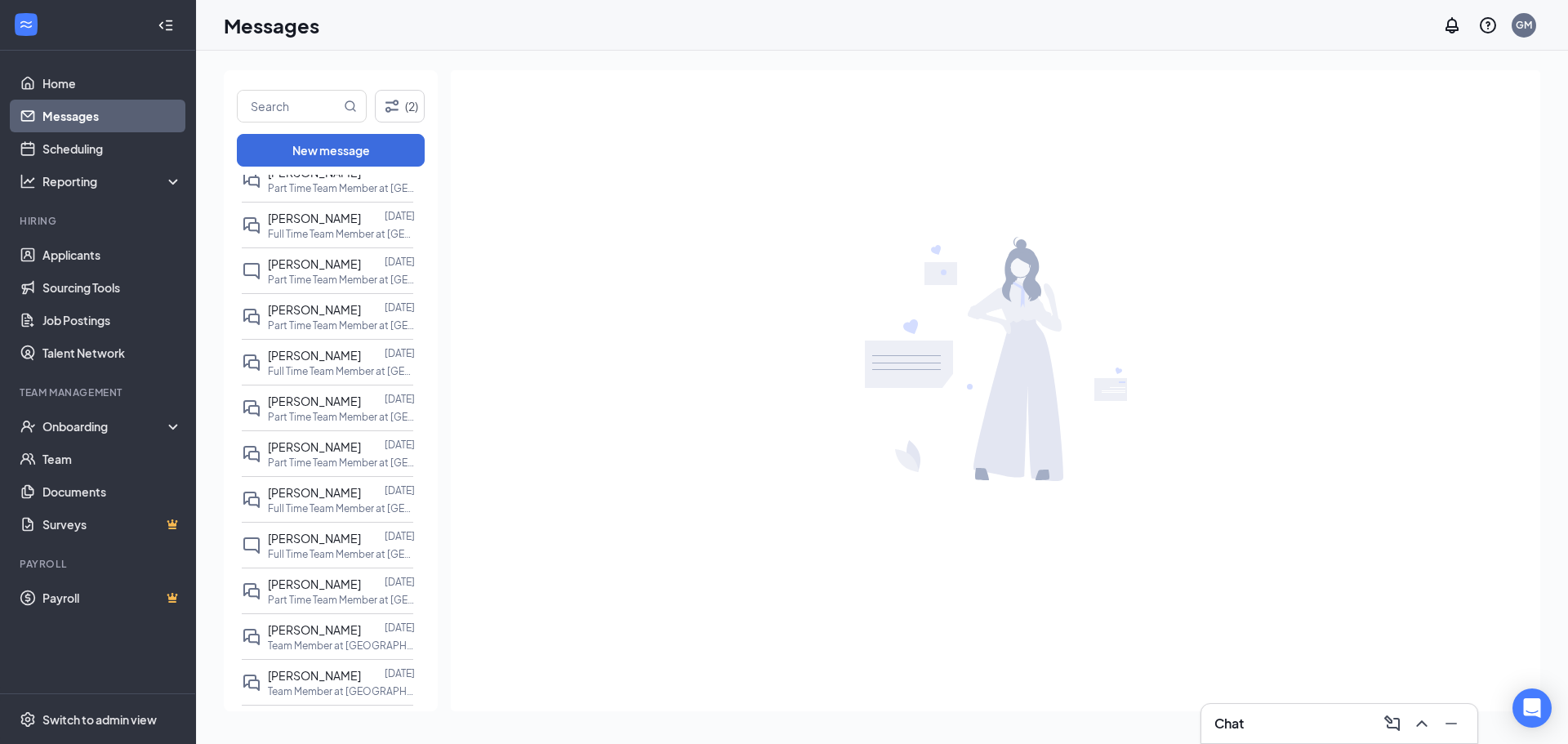
scroll to position [1120, 0]
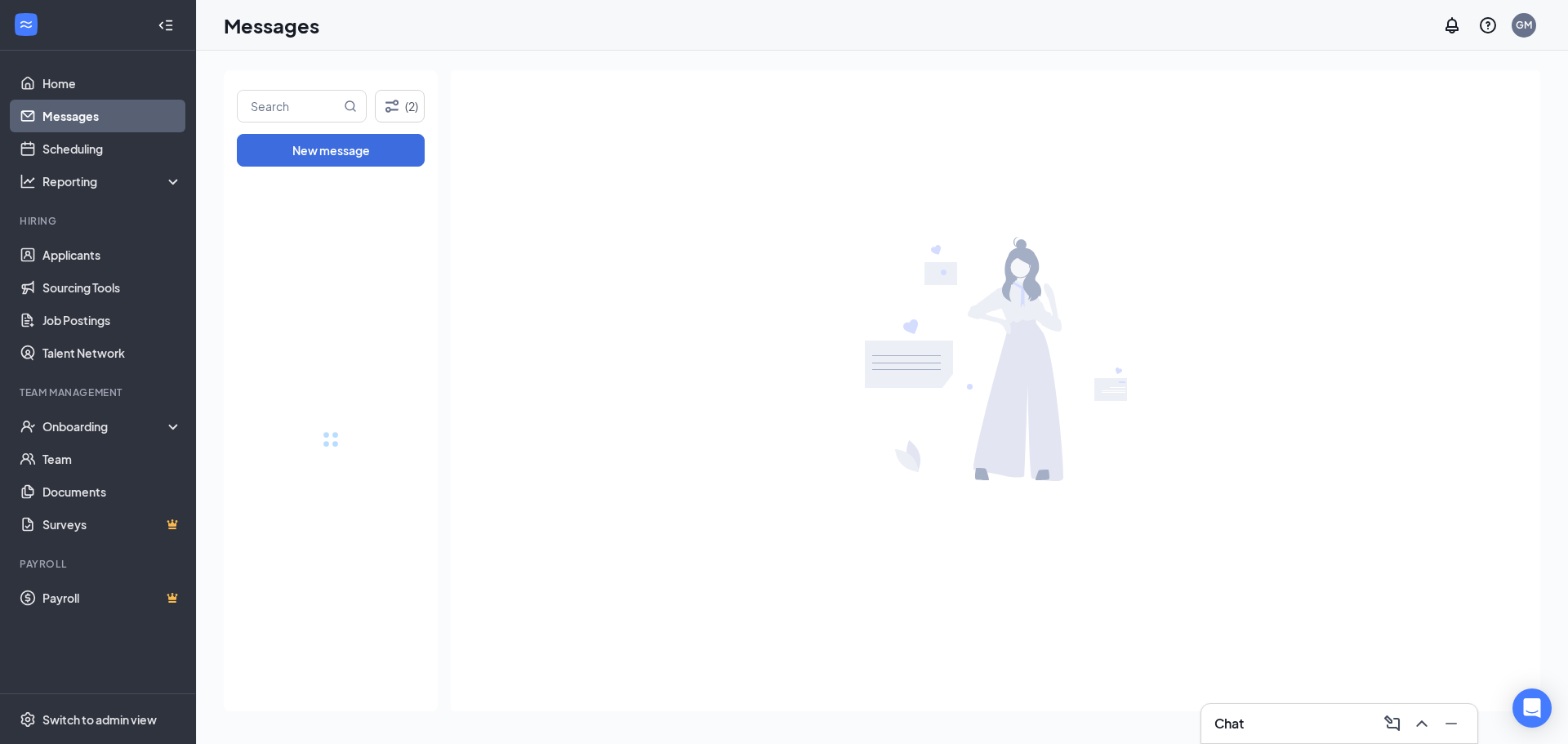
drag, startPoint x: 427, startPoint y: 234, endPoint x: 293, endPoint y: 105, distance: 186.0
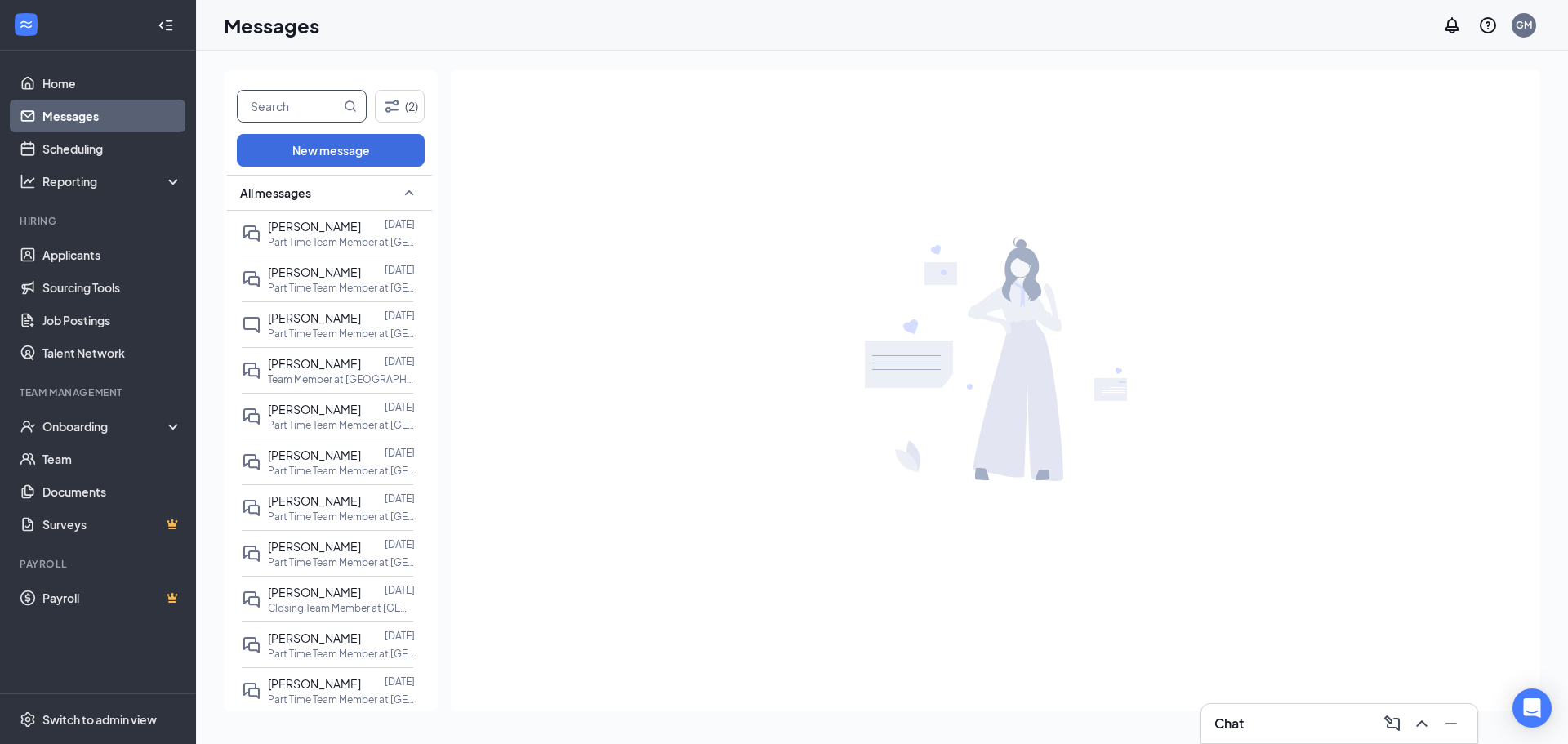
click at [293, 105] on input "text" at bounding box center [289, 106] width 103 height 31
type input "Mason"
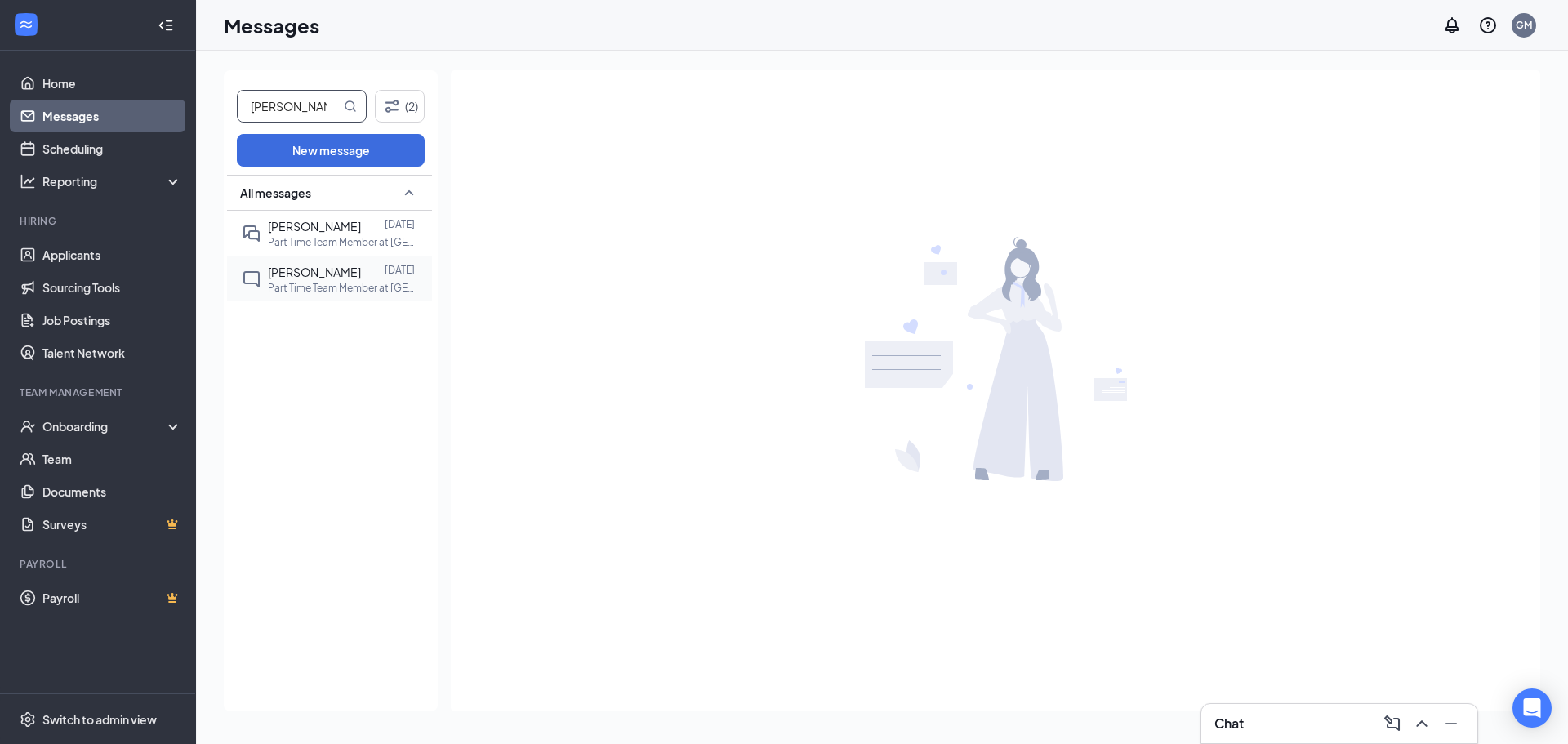
click at [321, 295] on p "Part Time Team Member at Culver's of Mauston" at bounding box center [342, 287] width 147 height 14
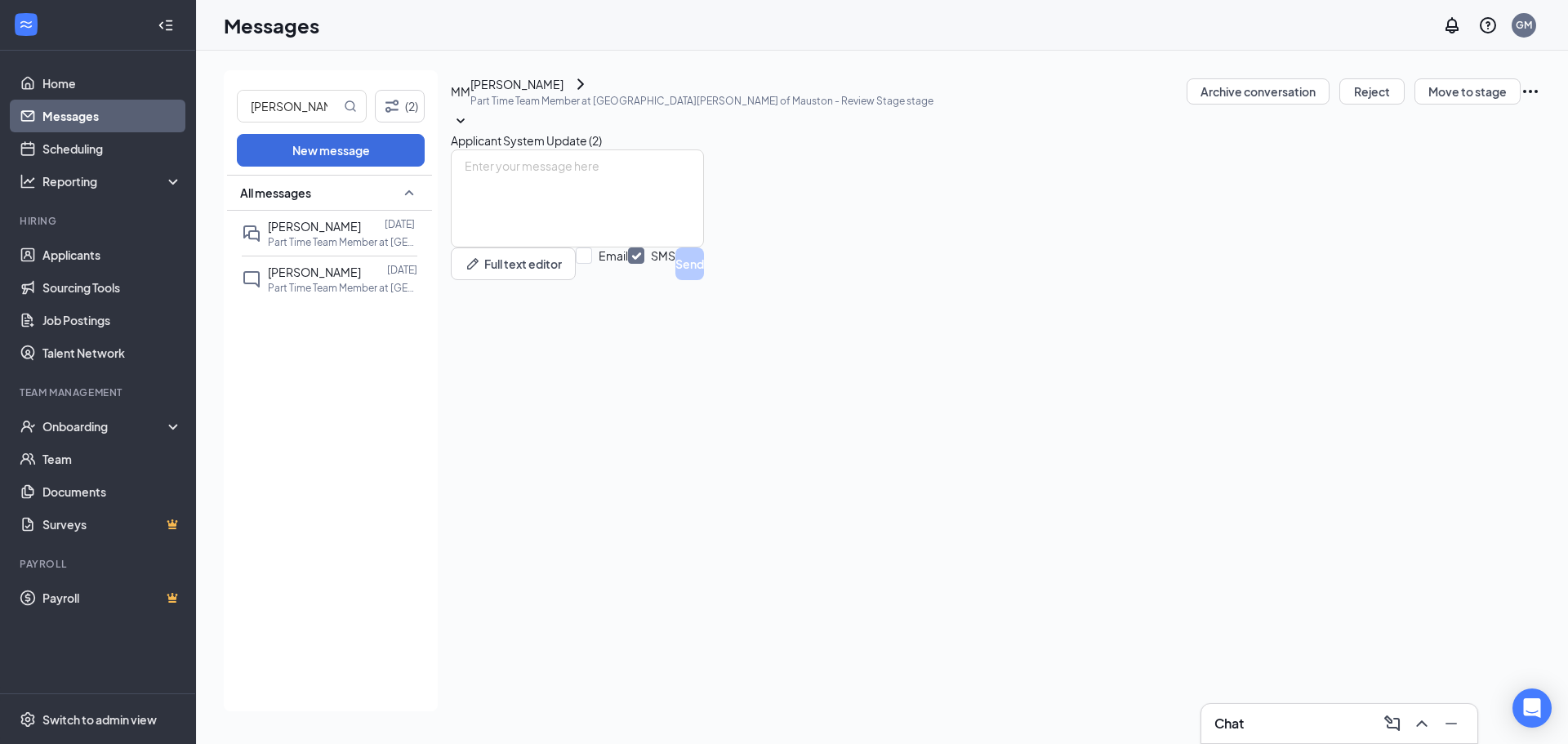
click at [602, 148] on span "Applicant System Update (2)" at bounding box center [526, 140] width 151 height 14
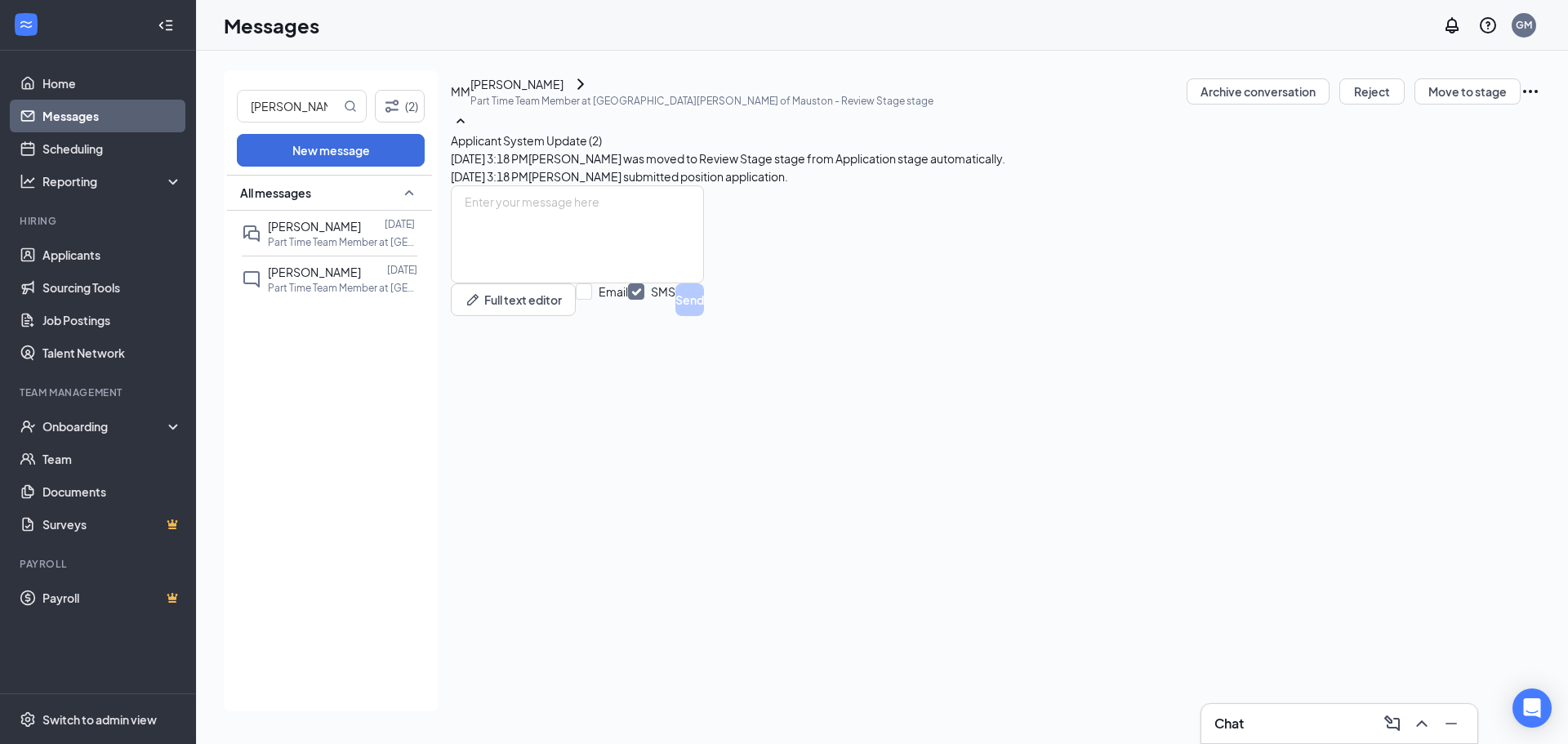
click at [789, 107] on p "Part Time Team Member at Culver's of Mauston - Review Stage stage" at bounding box center [701, 101] width 463 height 14
drag, startPoint x: 97, startPoint y: 252, endPoint x: 156, endPoint y: 241, distance: 60.0
click at [97, 252] on link "Applicants" at bounding box center [112, 254] width 140 height 33
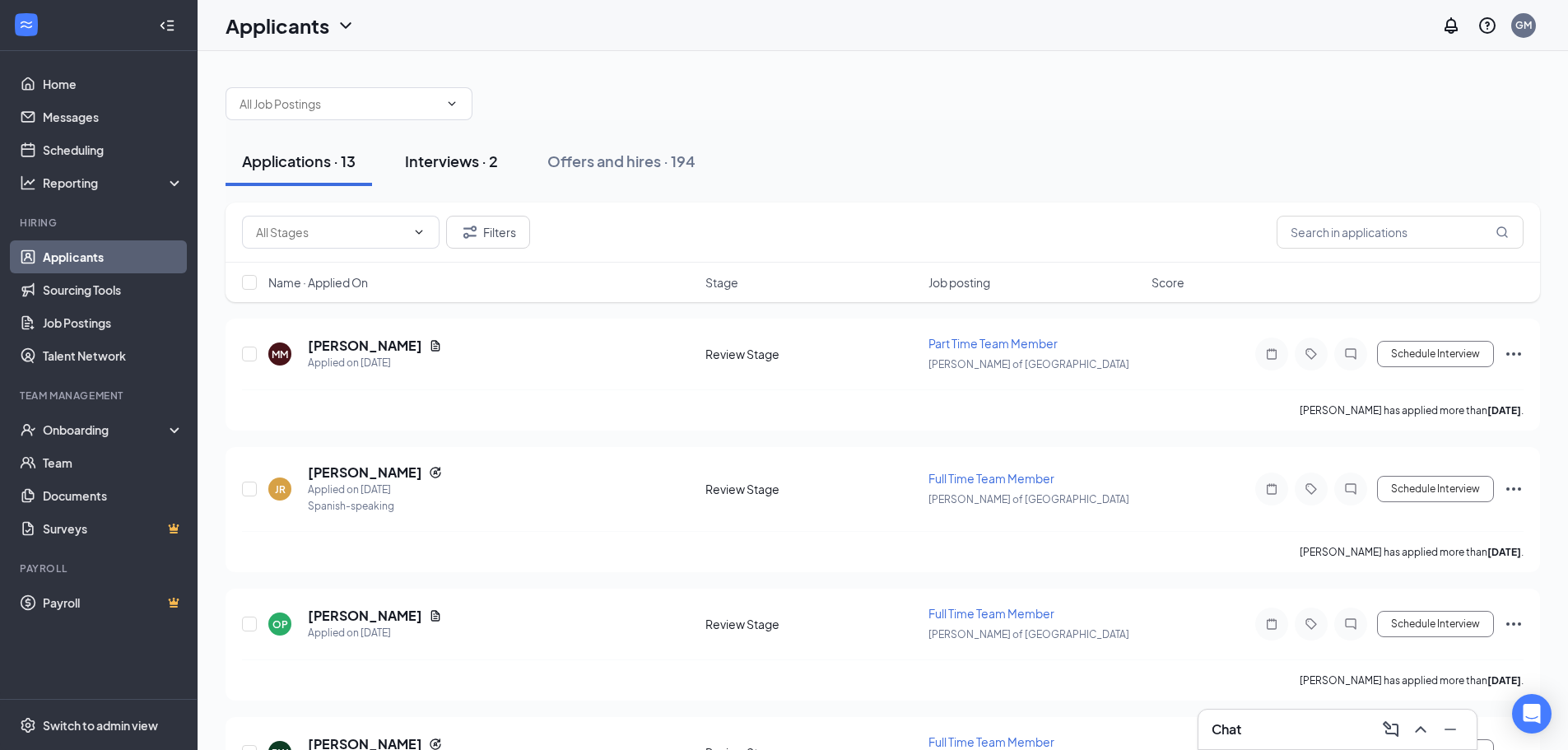
click at [483, 164] on div "Interviews · 2" at bounding box center [451, 161] width 93 height 20
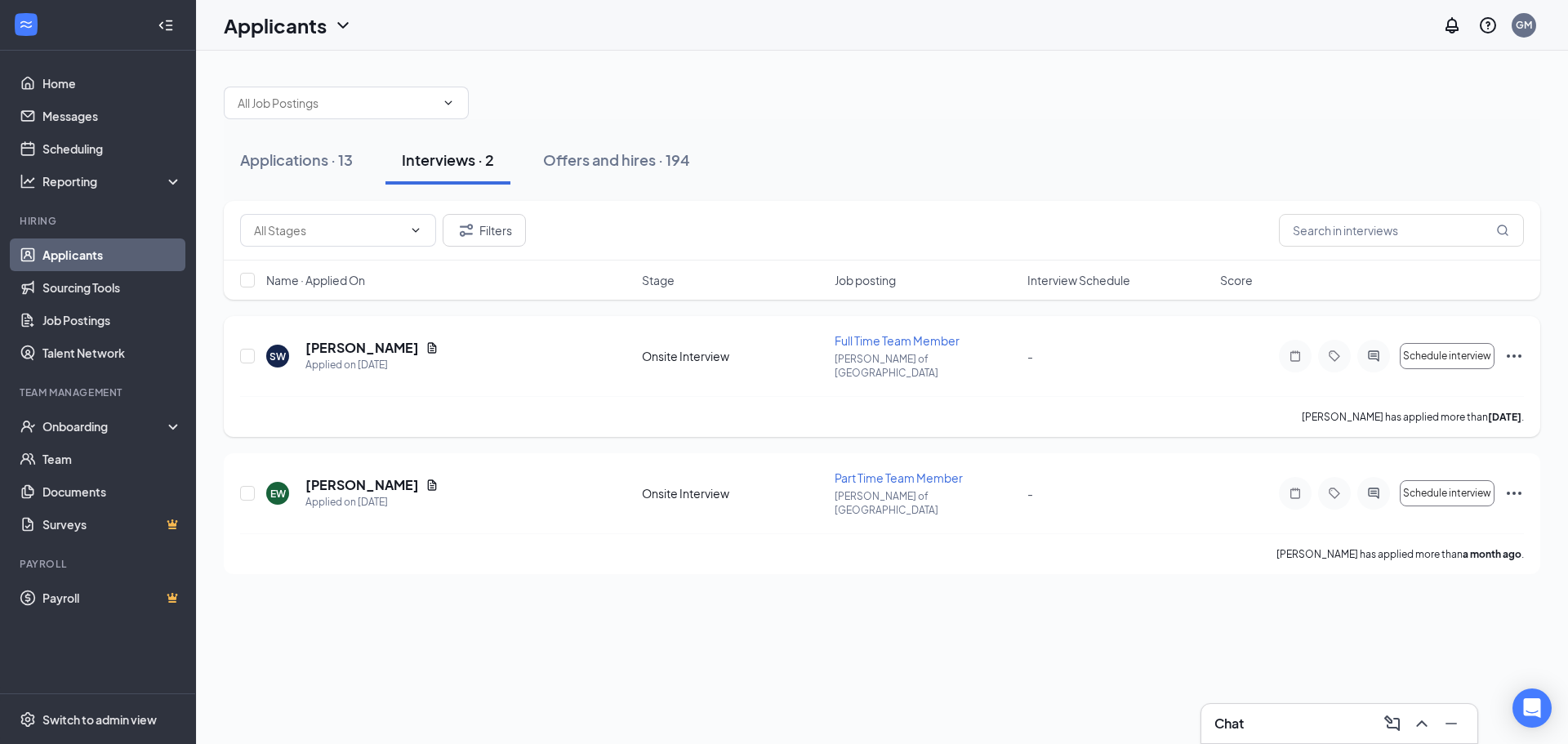
click at [1509, 346] on icon "Ellipses" at bounding box center [1513, 355] width 19 height 19
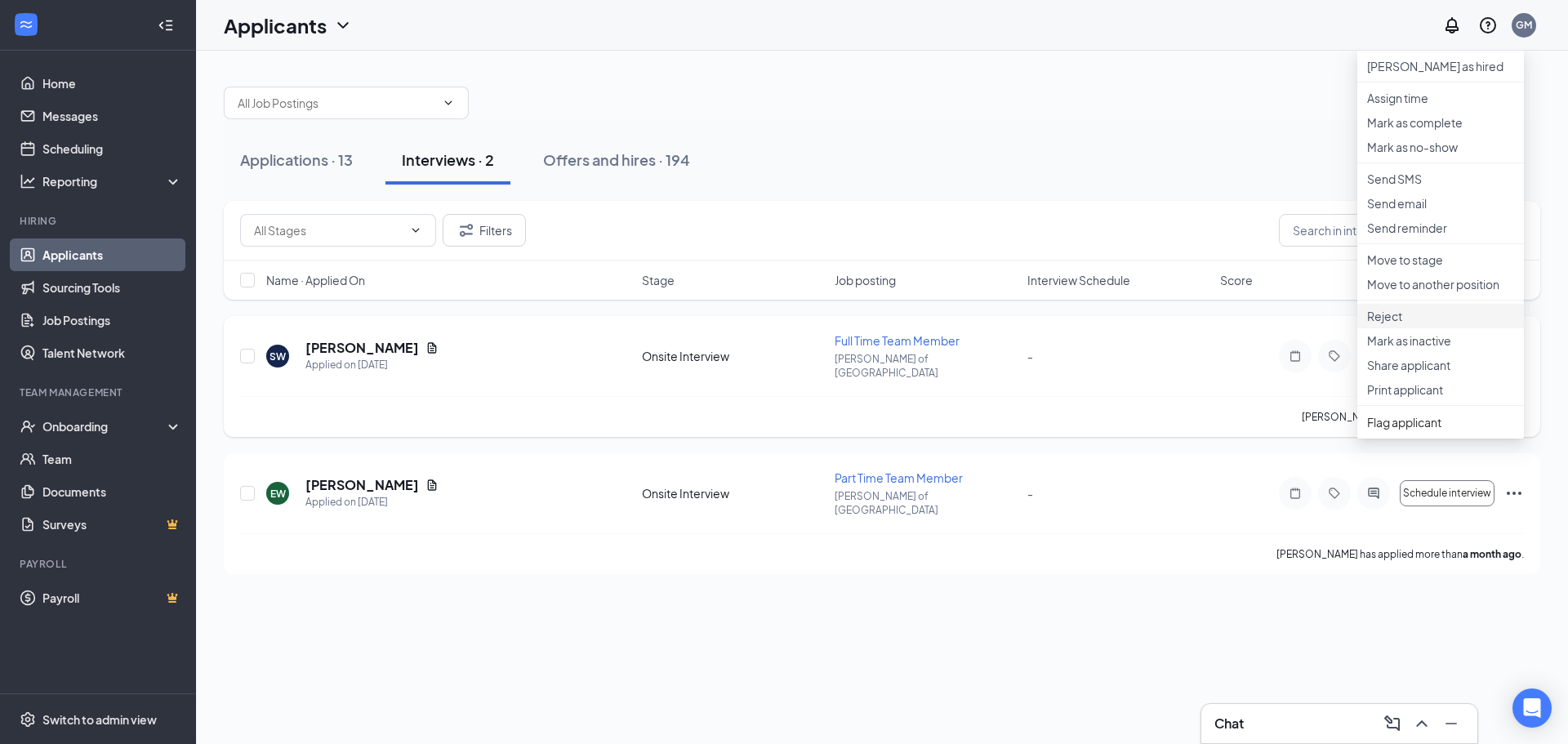
click at [1407, 324] on p "Reject" at bounding box center [1440, 315] width 147 height 16
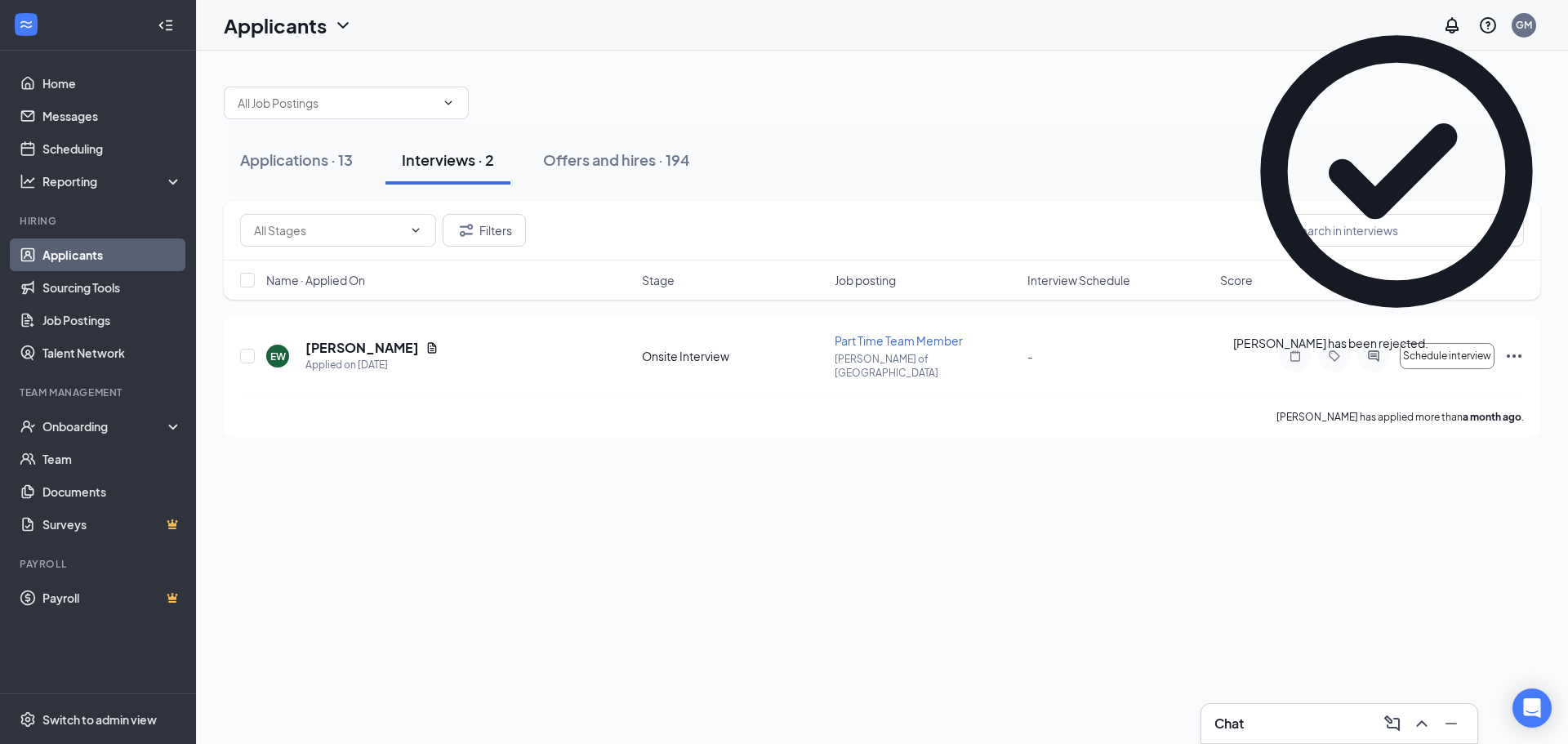
click at [1516, 476] on div "Applications · 13 Interviews · 2 Offers and hires · 194 Filters Name · Applied …" at bounding box center [882, 397] width 1372 height 693
click at [1510, 353] on icon "Ellipses" at bounding box center [1513, 355] width 19 height 19
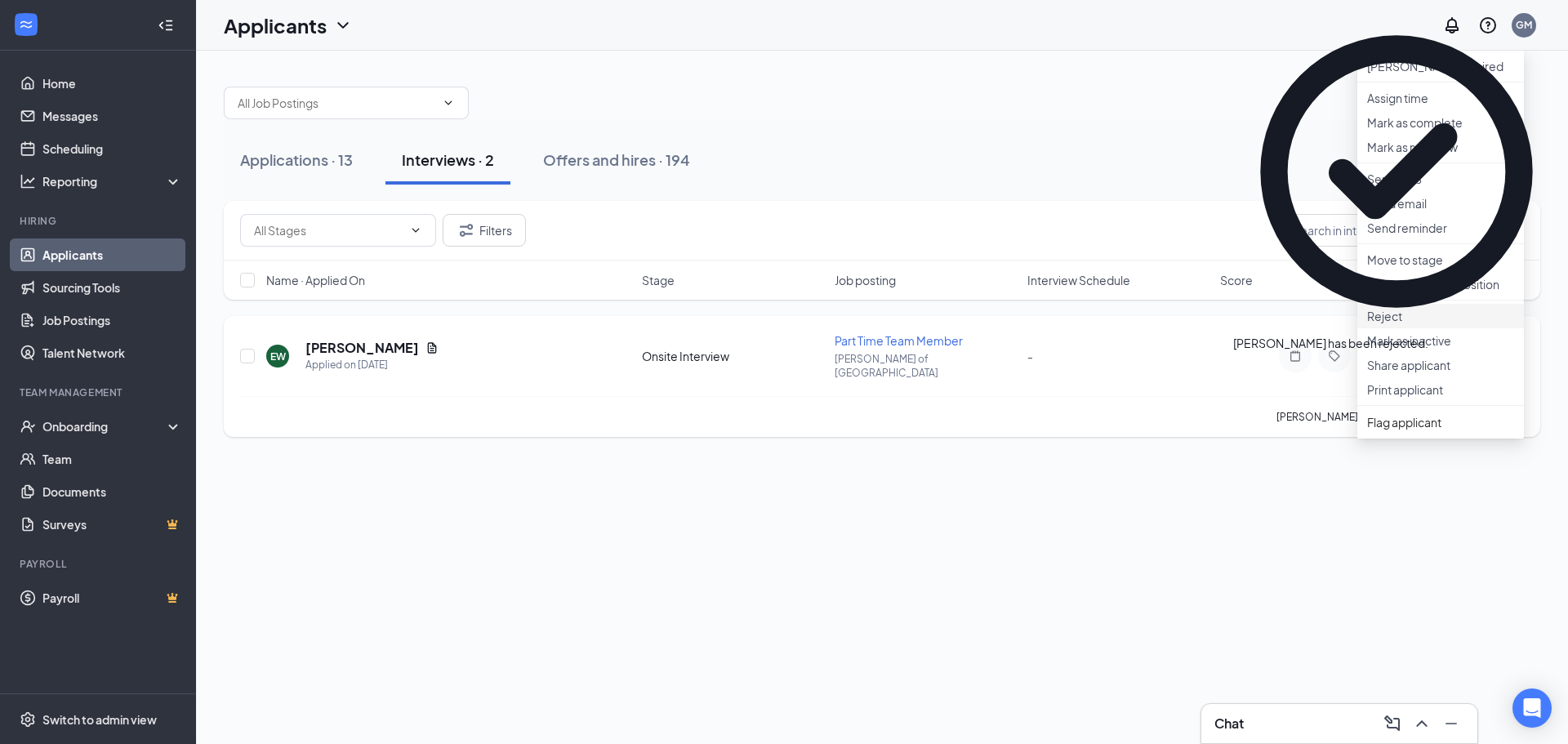
click at [1413, 324] on p "Reject" at bounding box center [1440, 315] width 147 height 16
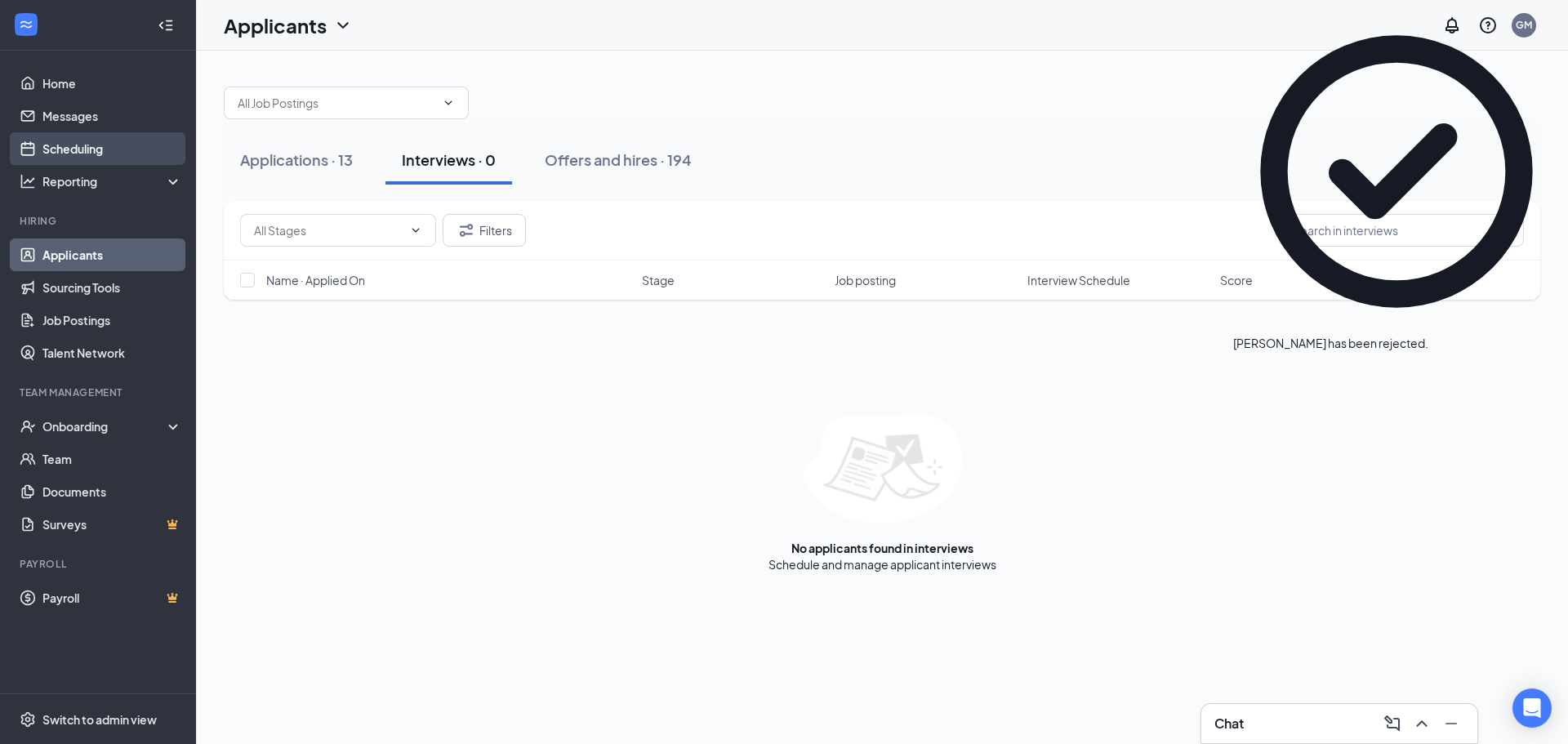
click at [107, 157] on link "Scheduling" at bounding box center [112, 148] width 140 height 33
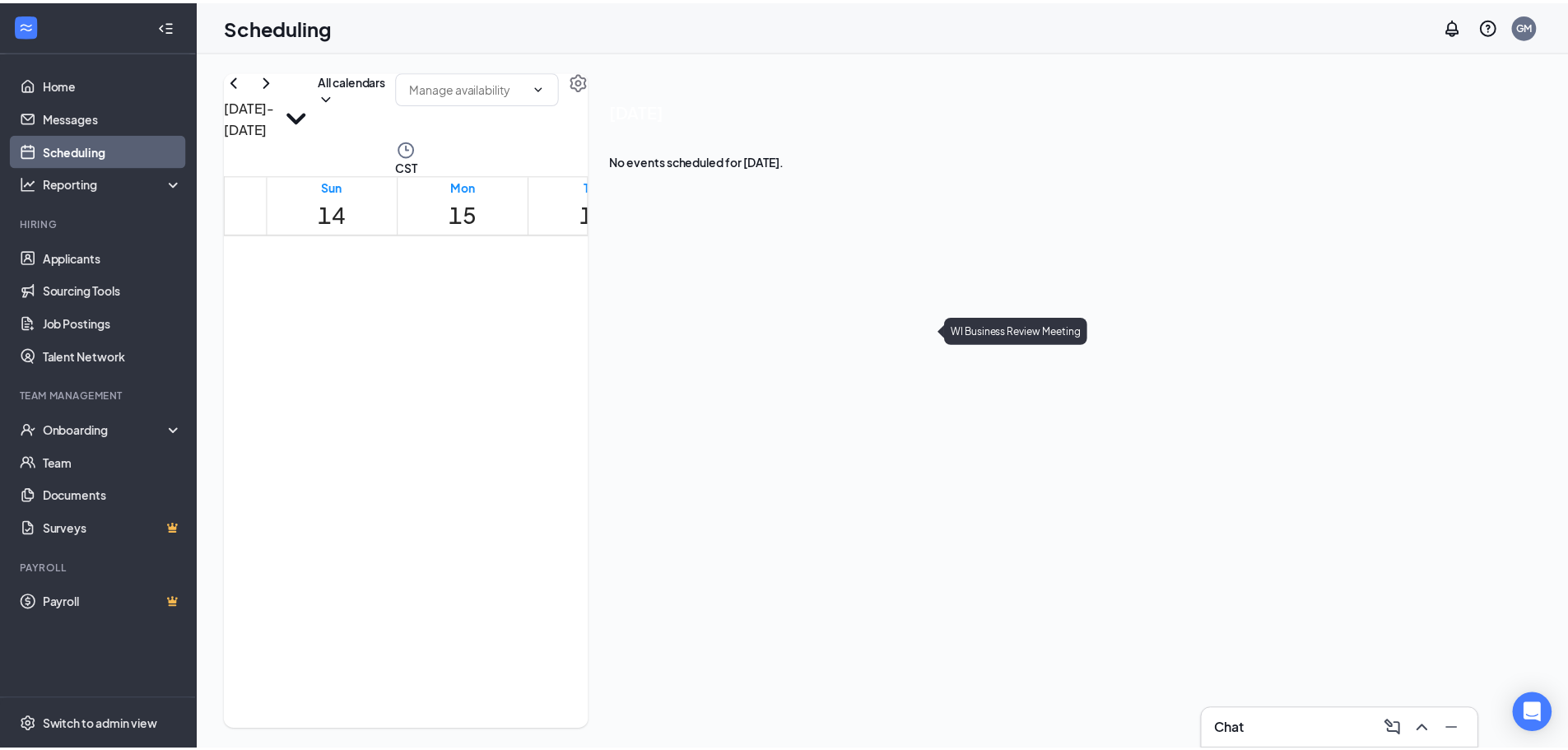
scroll to position [562, 0]
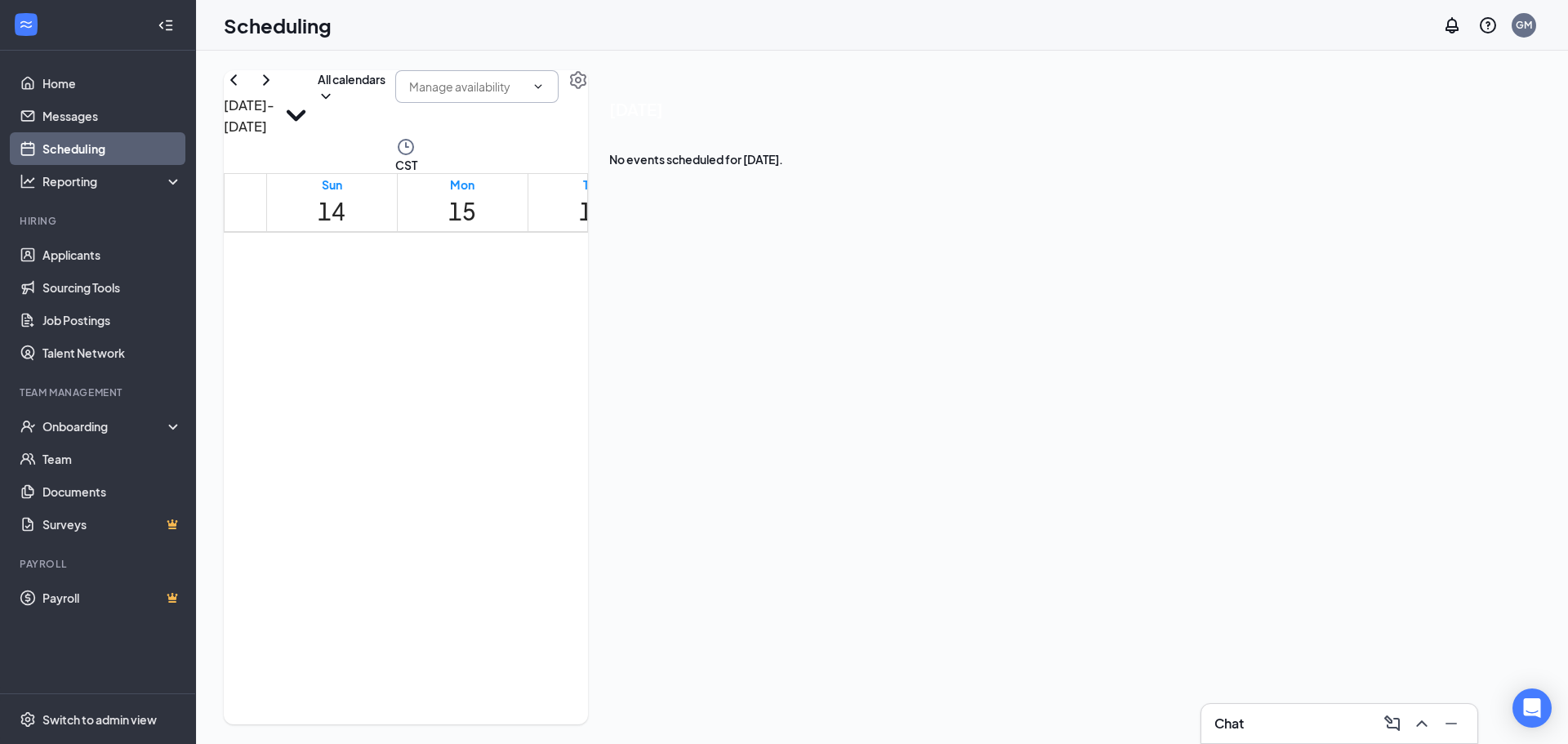
click at [545, 93] on span at bounding box center [536, 86] width 16 height 13
click at [525, 96] on input "text" at bounding box center [467, 86] width 116 height 18
click at [588, 79] on div "Sep 14 - Sep 20 All calendars Delete all availability CST Sun 14 Mon 15 Tue 16 …" at bounding box center [406, 397] width 365 height 654
click at [586, 89] on icon "Settings" at bounding box center [578, 79] width 16 height 18
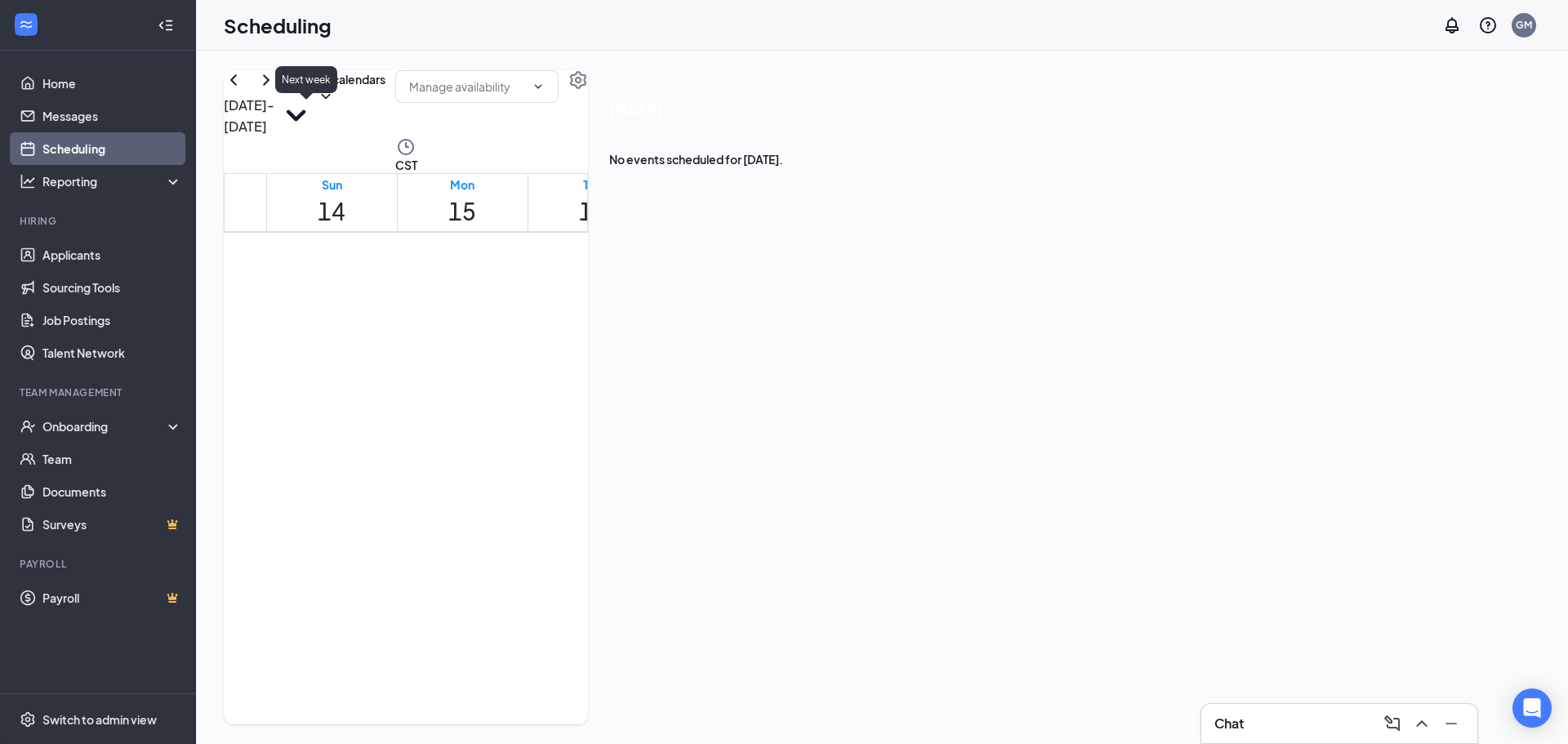
click at [276, 90] on icon "ChevronRight" at bounding box center [266, 79] width 19 height 19
click at [244, 90] on icon "ChevronLeft" at bounding box center [233, 79] width 19 height 19
click at [237, 85] on icon "ChevronLeft" at bounding box center [233, 79] width 7 height 11
click at [276, 90] on icon "ChevronRight" at bounding box center [266, 79] width 19 height 19
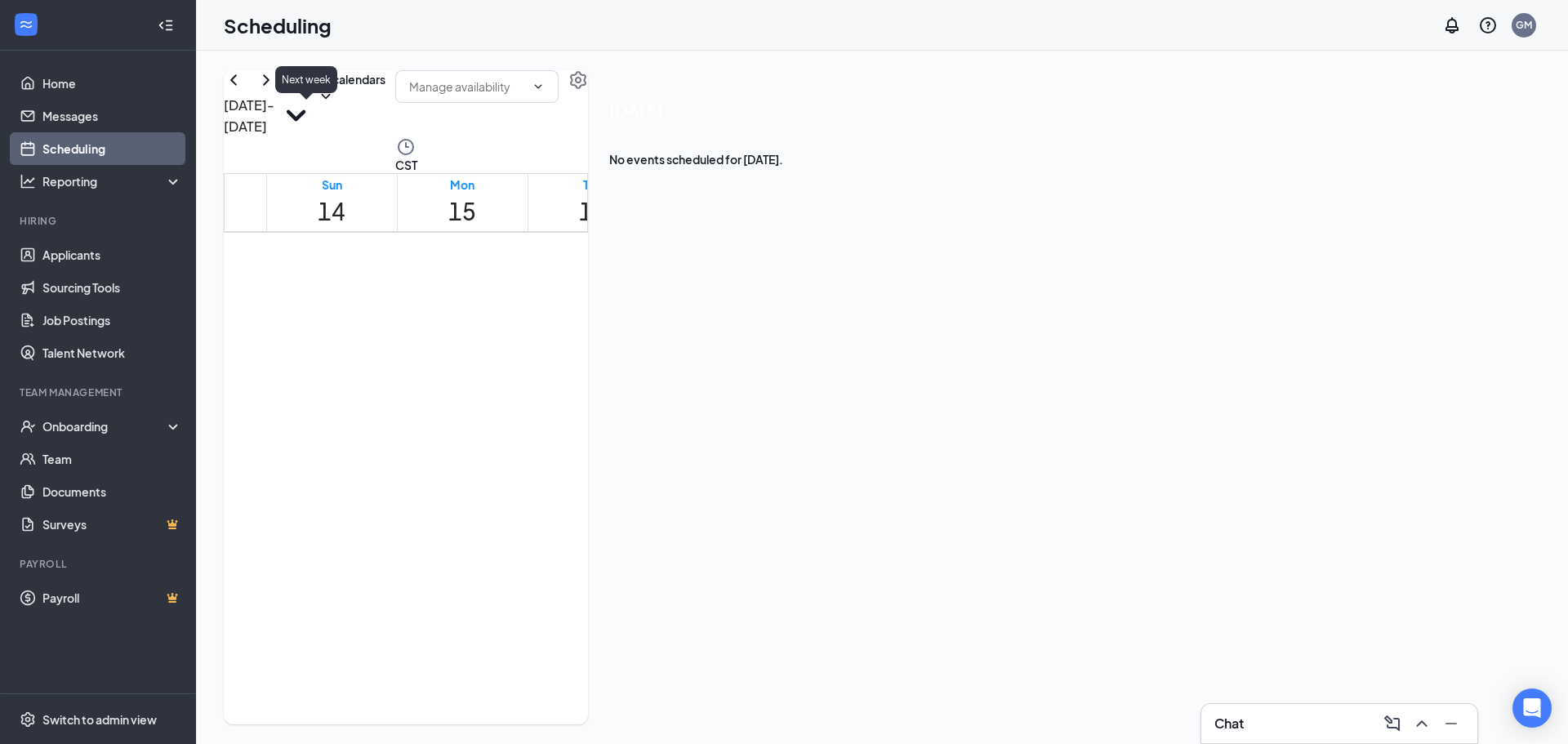
scroll to position [802, 0]
click at [914, 479] on div at bounding box center [914, 491] width 0 height 30
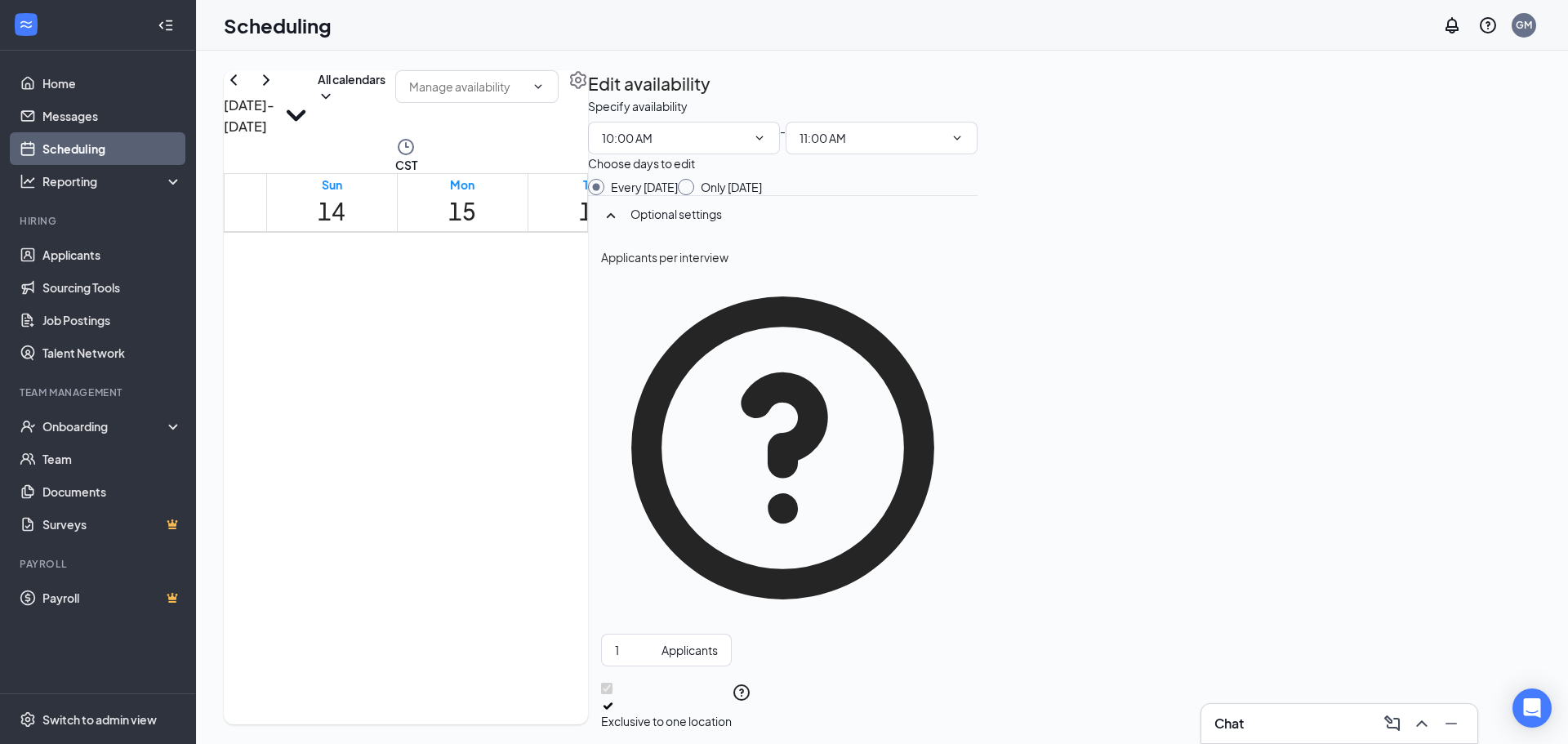
click at [995, 491] on div at bounding box center [995, 484] width 0 height 15
click at [1126, 491] on div at bounding box center [1126, 484] width 0 height 15
click at [995, 491] on div at bounding box center [995, 484] width 0 height 15
click at [603, 491] on div at bounding box center [603, 484] width 0 height 15
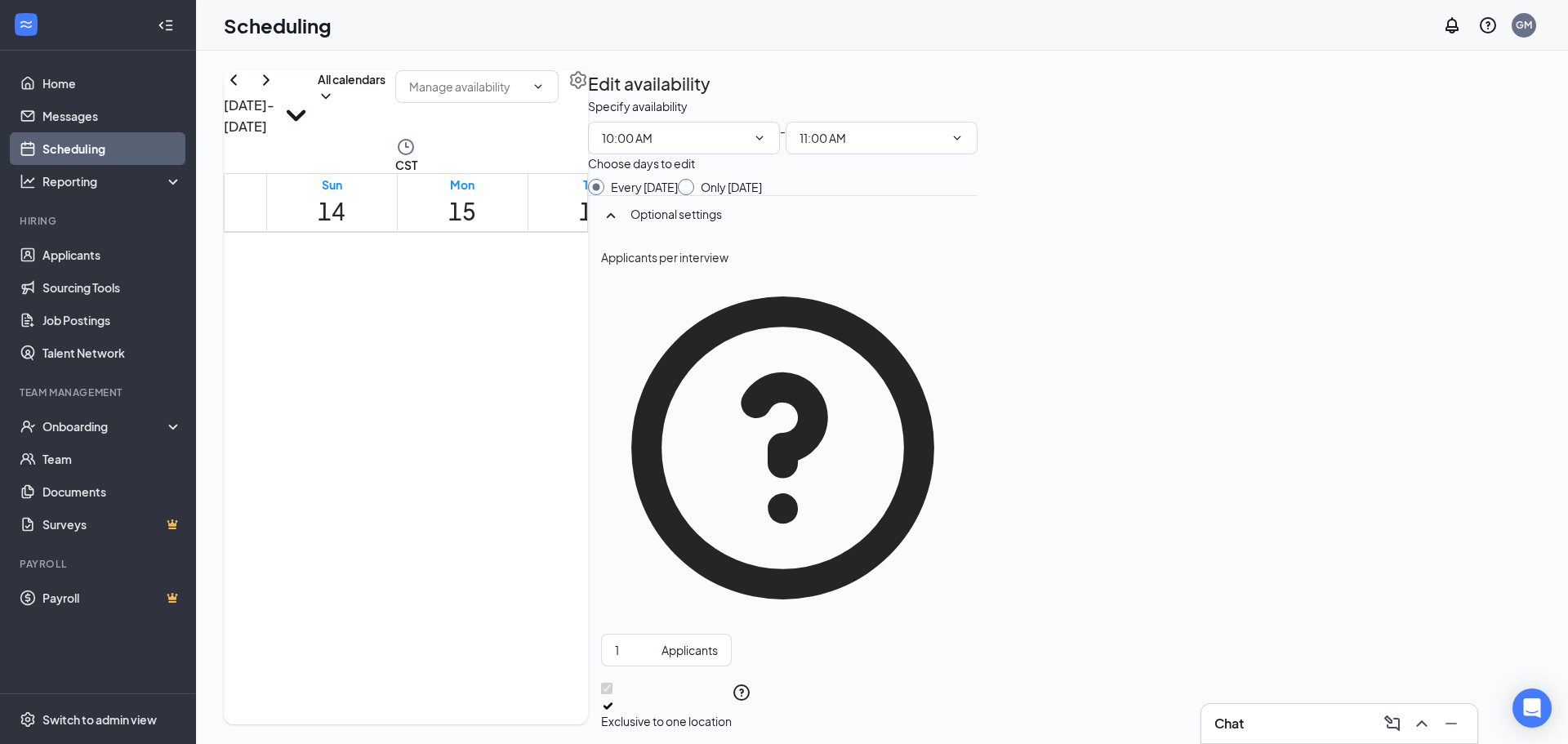
click at [1115, 419] on div at bounding box center [1115, 412] width 0 height 15
click at [984, 419] on div at bounding box center [984, 412] width 0 height 15
type input "02:00 PM"
type input "05:00 PM"
click at [853, 419] on div at bounding box center [853, 412] width 0 height 15
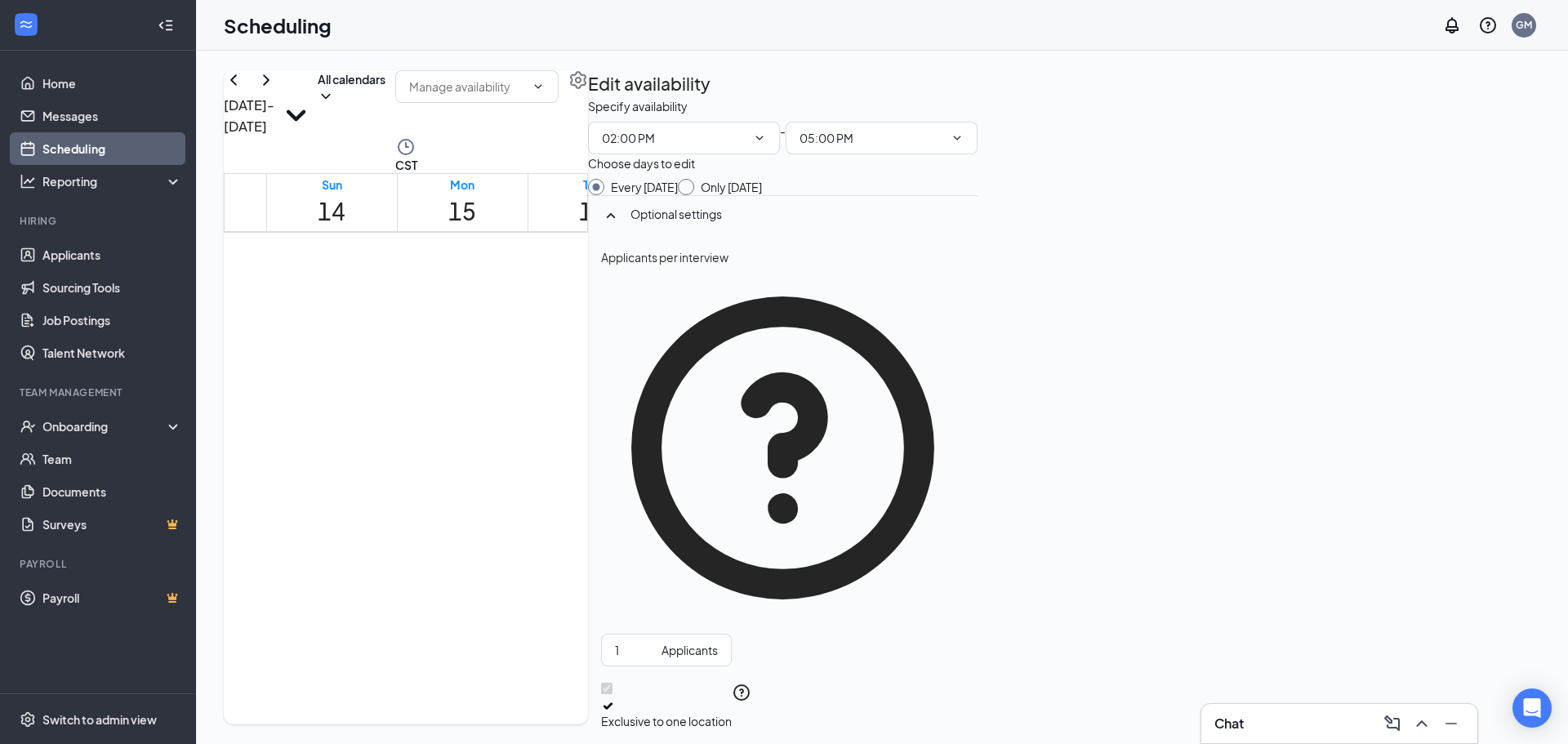
click at [592, 419] on div at bounding box center [592, 412] width 0 height 15
click at [722, 419] on div at bounding box center [722, 412] width 0 height 15
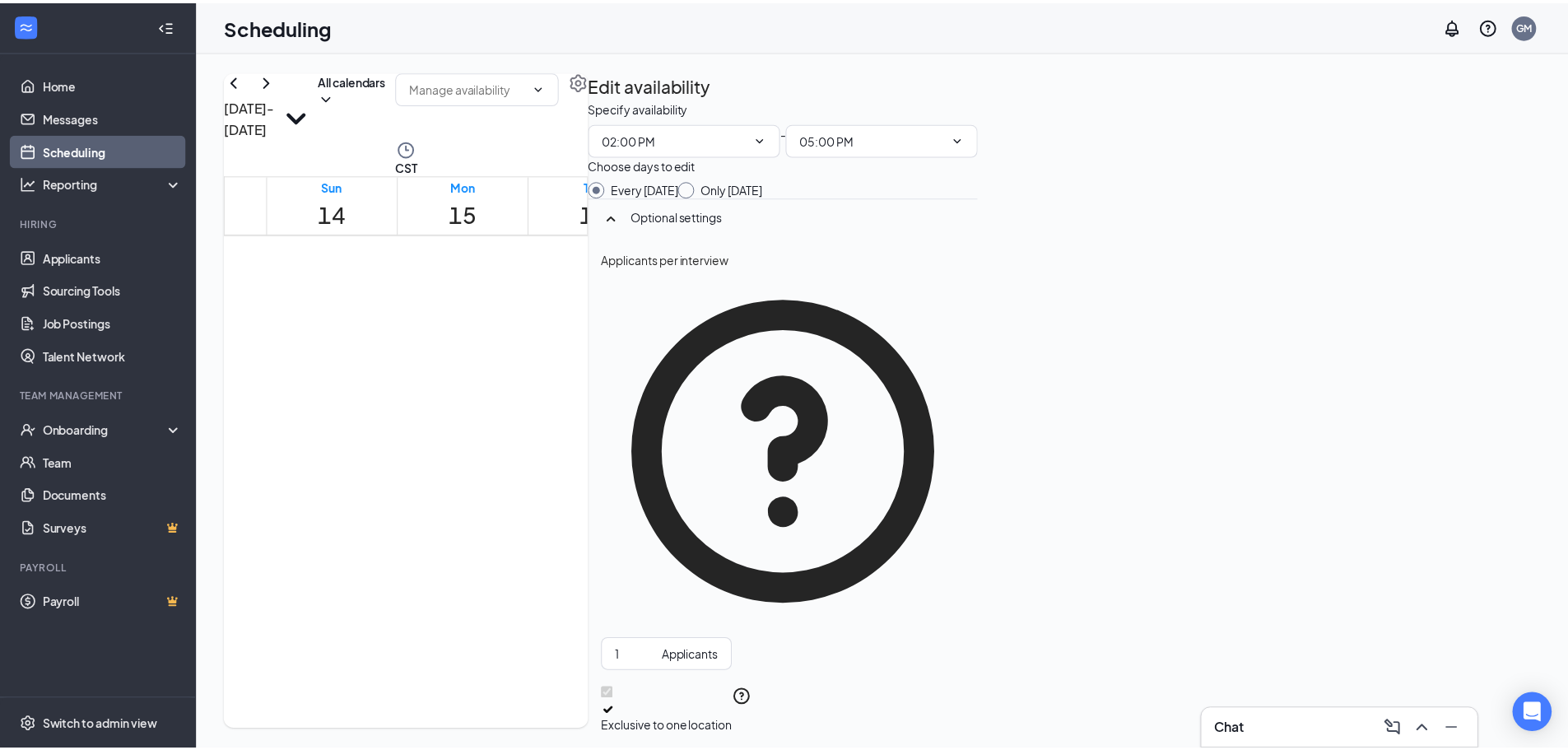
scroll to position [862, 0]
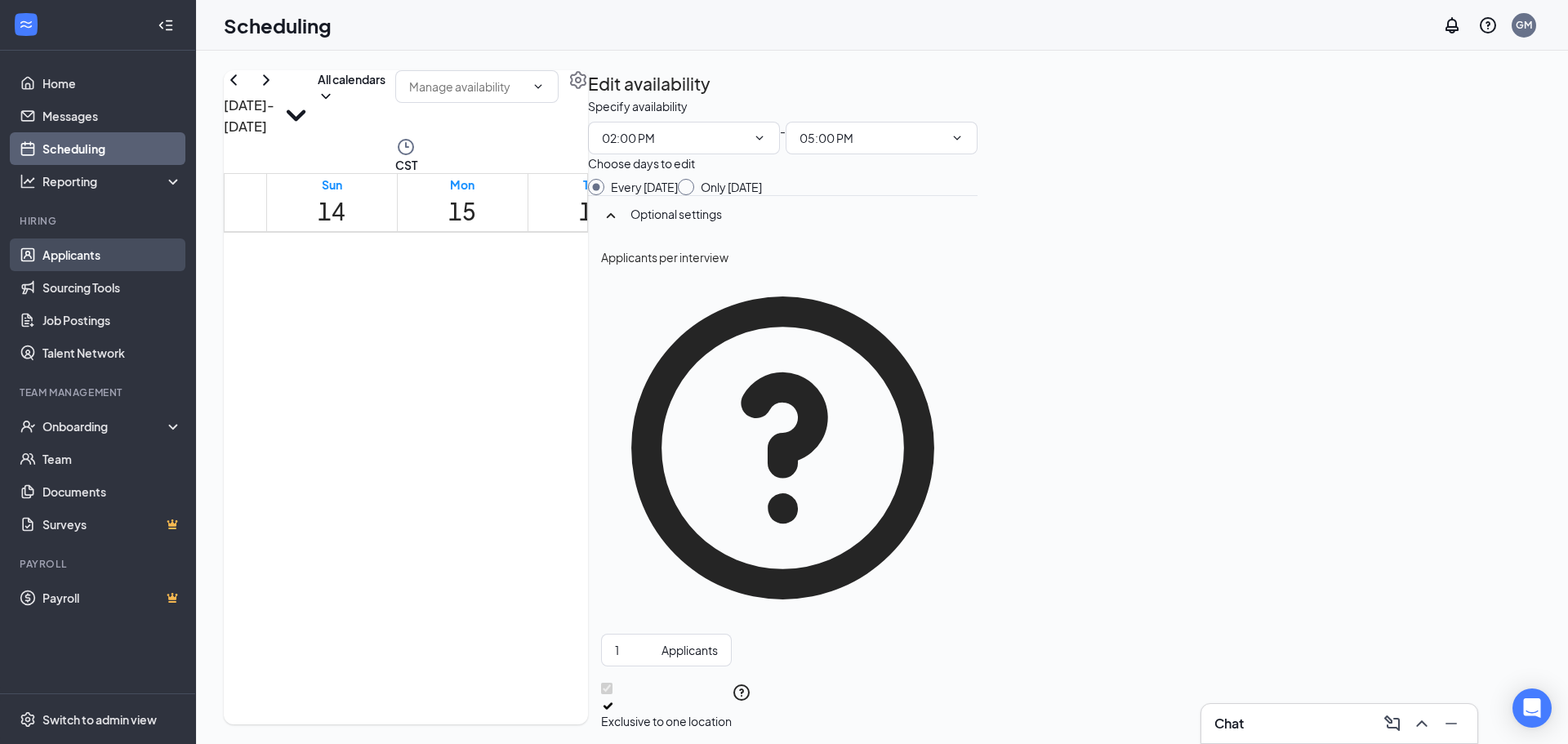
click at [107, 258] on link "Applicants" at bounding box center [112, 254] width 140 height 33
type input "10:00 AM"
type input "11:00 AM"
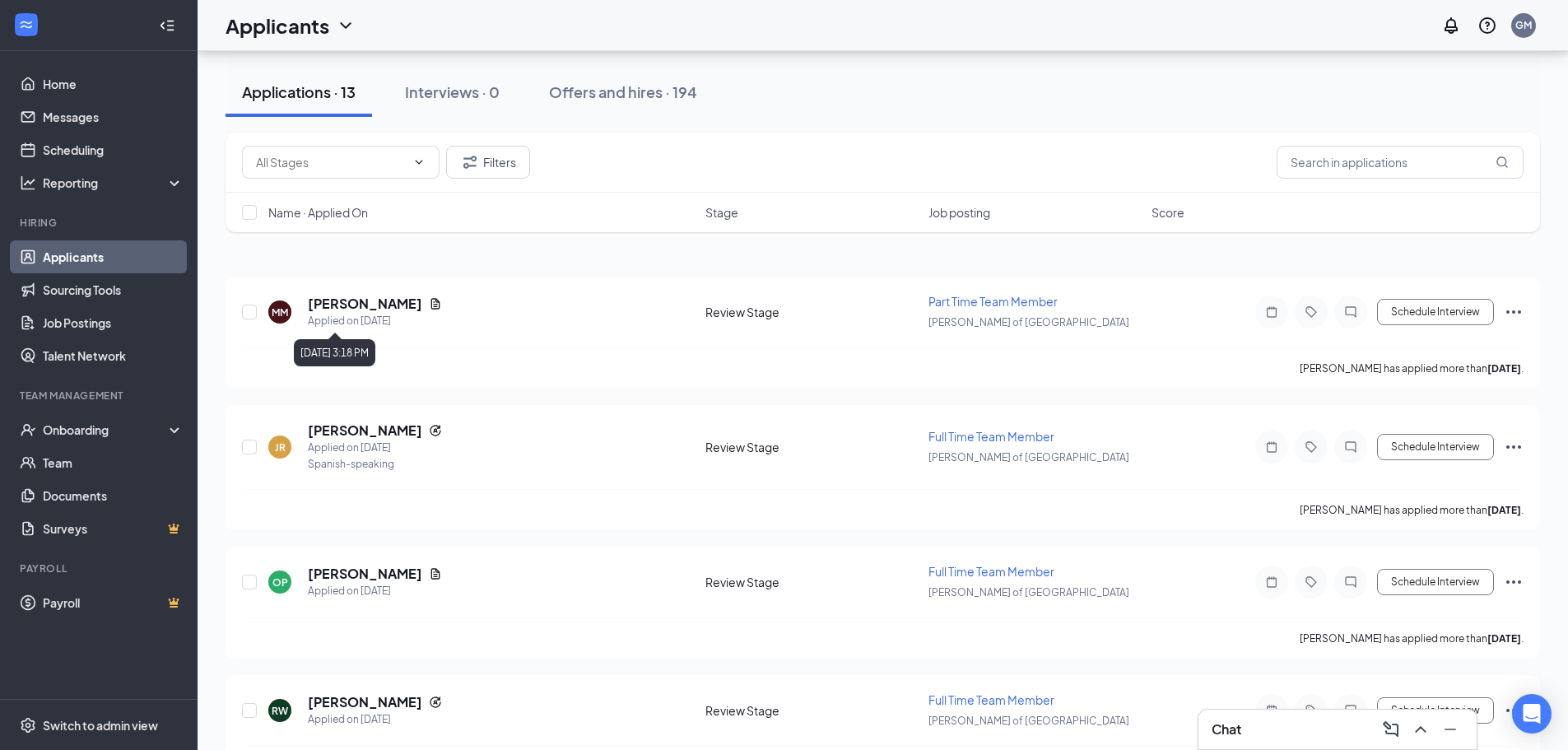
scroll to position [83, 0]
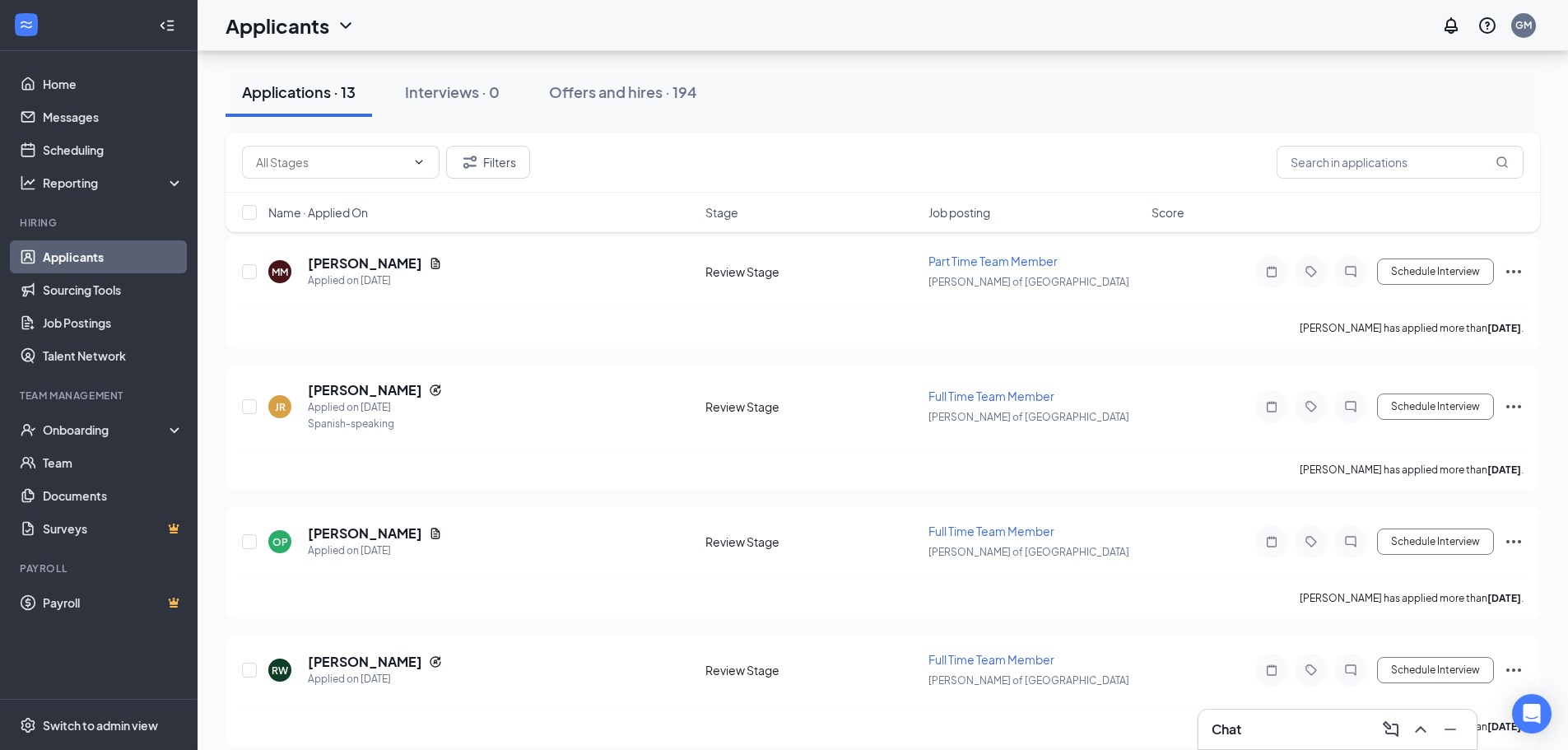
click at [734, 216] on span "Stage" at bounding box center [721, 211] width 33 height 16
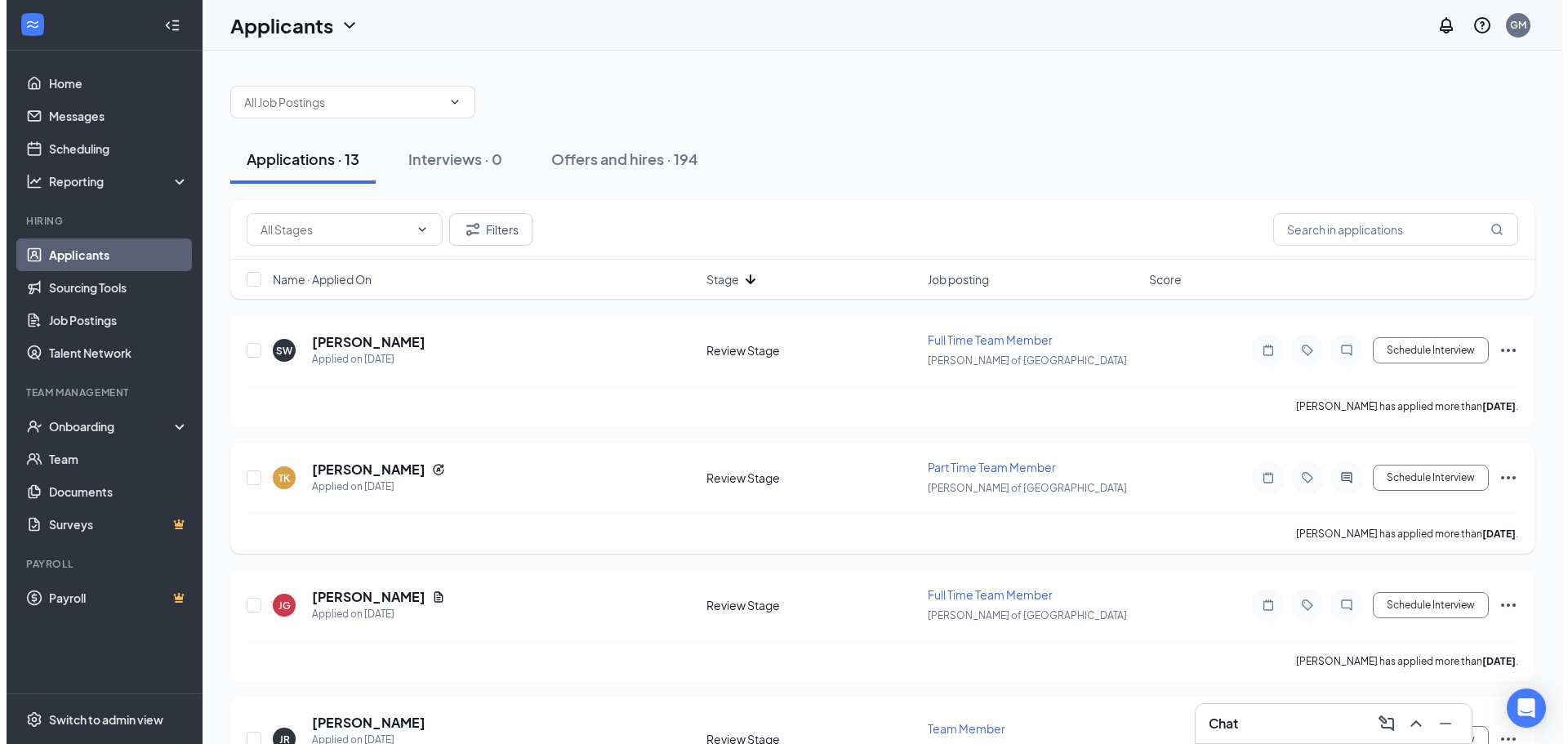
scroll to position [0, 0]
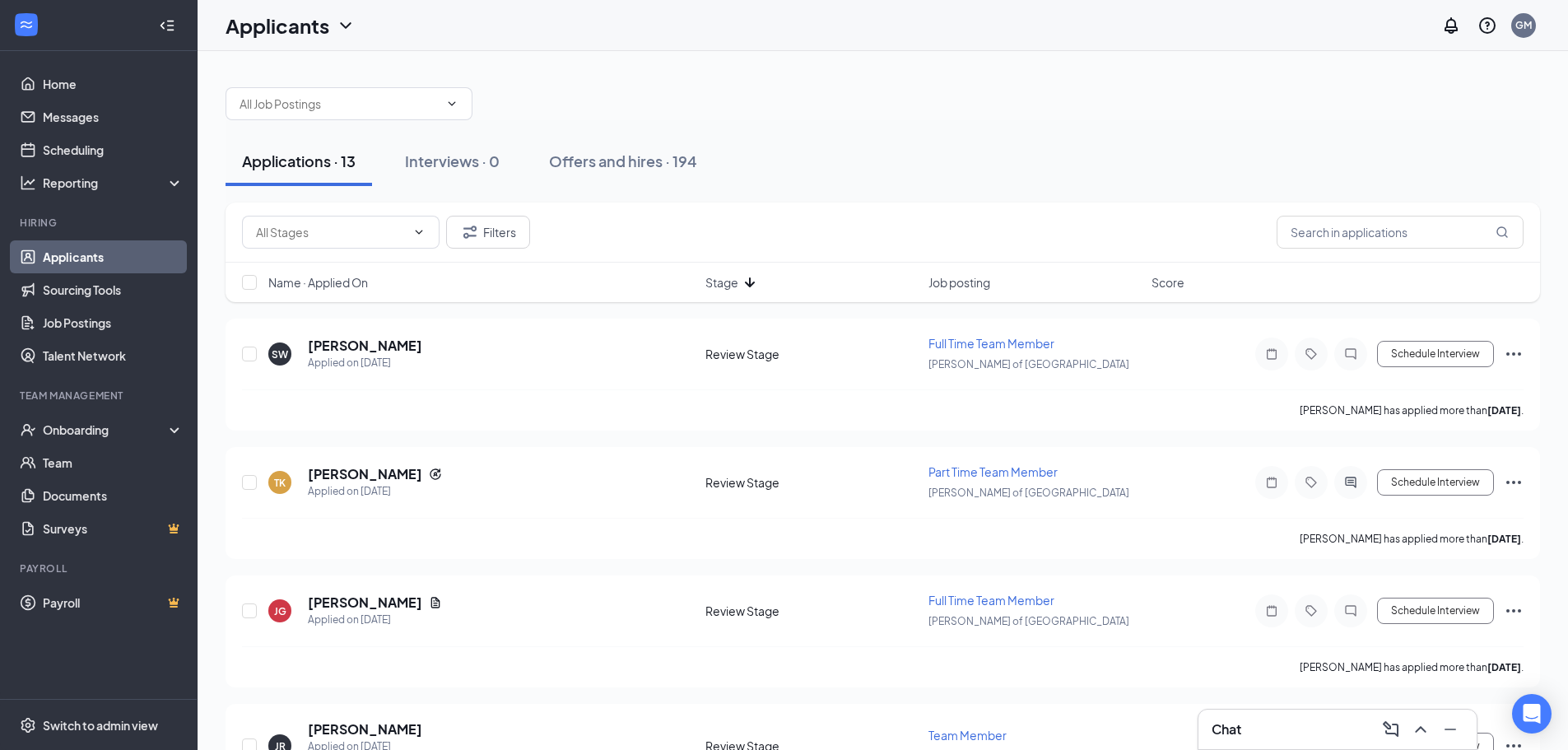
click at [744, 280] on icon "ArrowDown" at bounding box center [749, 282] width 20 height 20
click at [105, 713] on span "Switch to admin view" at bounding box center [113, 724] width 141 height 50
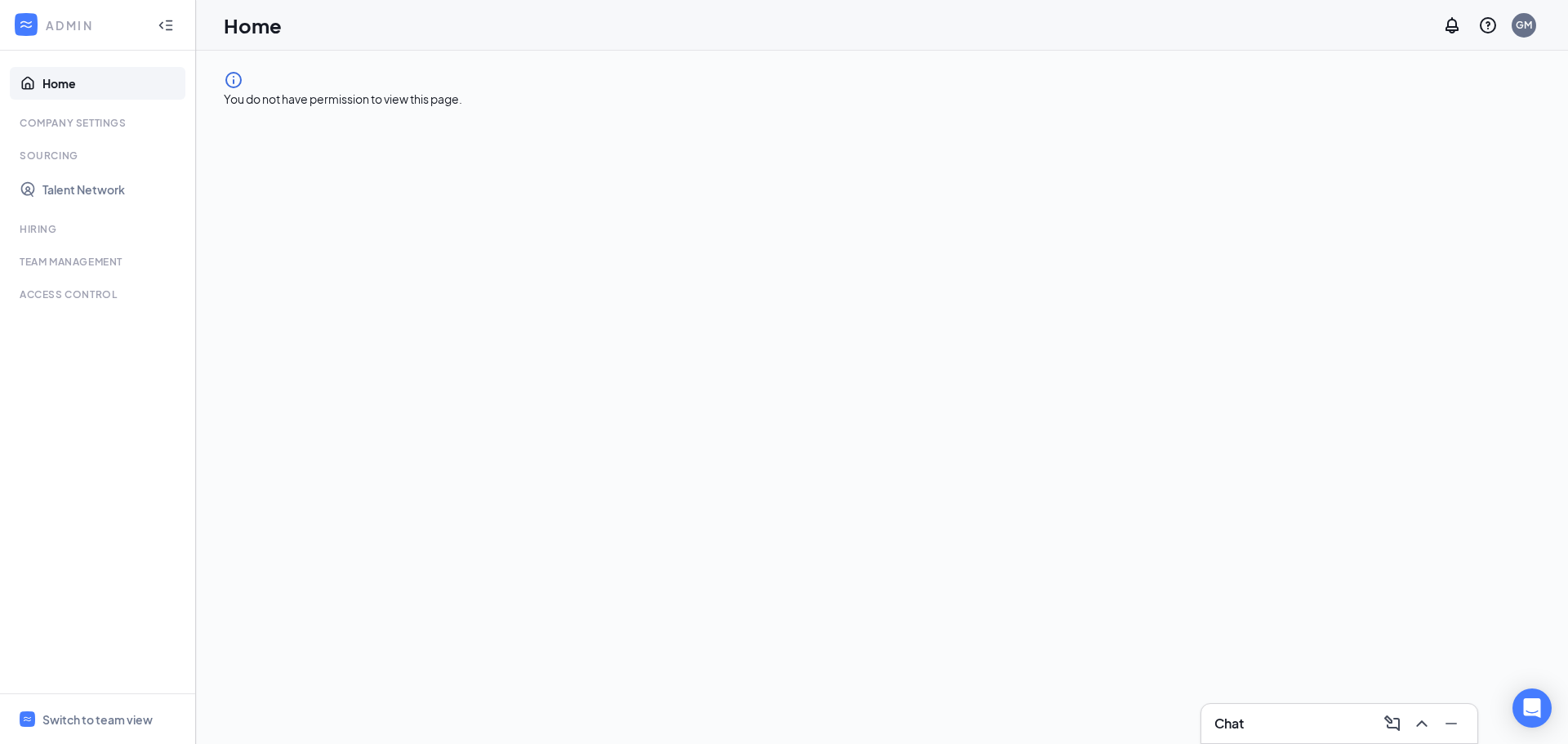
drag, startPoint x: 89, startPoint y: 136, endPoint x: 85, endPoint y: 150, distance: 14.6
click at [89, 136] on ul "Home Company Settings Sourcing Talent Network Hiring Team Management Time Manag…" at bounding box center [97, 372] width 195 height 643
click at [47, 191] on link "Talent Network" at bounding box center [112, 189] width 140 height 33
click at [54, 713] on div "Switch to team view" at bounding box center [97, 719] width 110 height 16
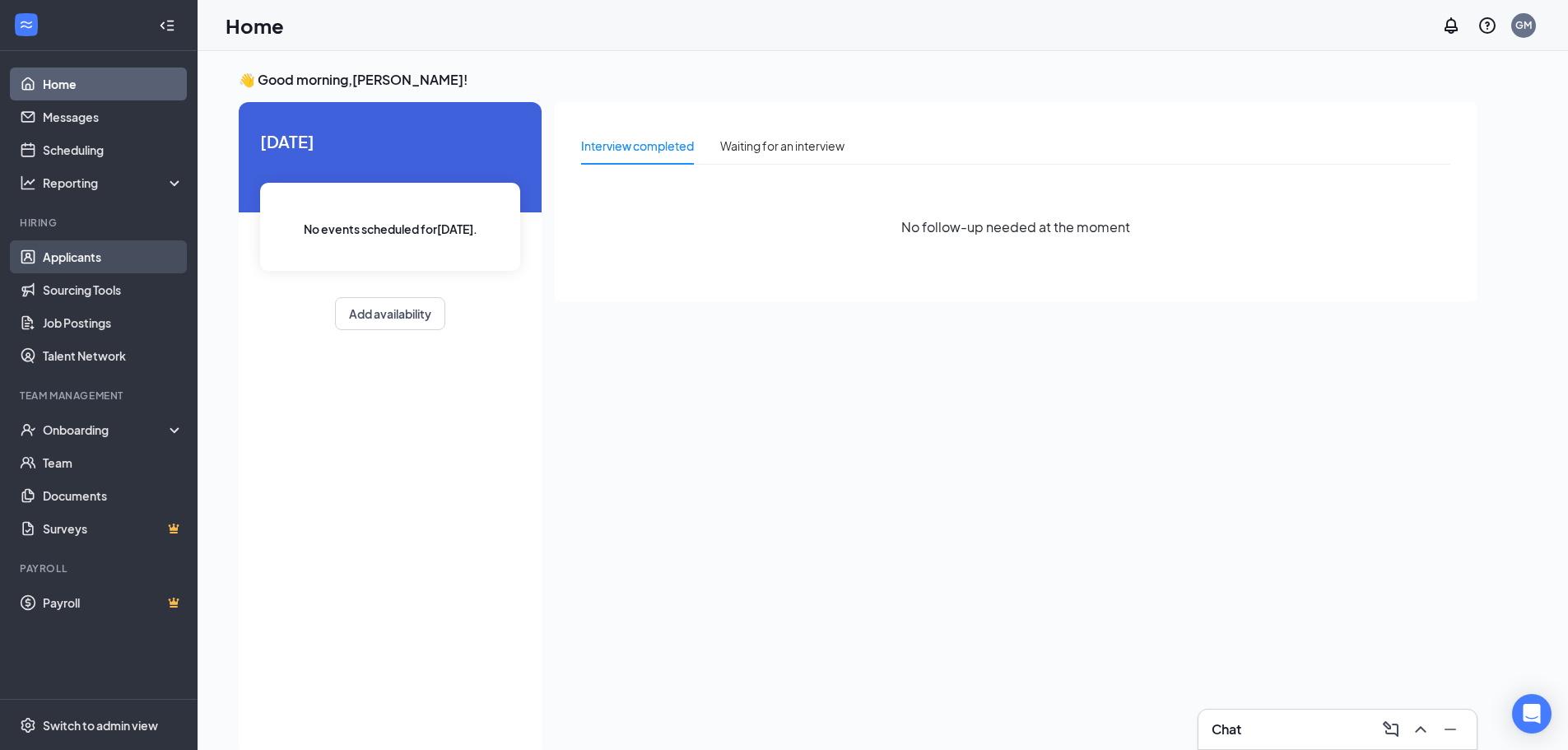
click at [104, 264] on link "Applicants" at bounding box center [113, 257] width 141 height 33
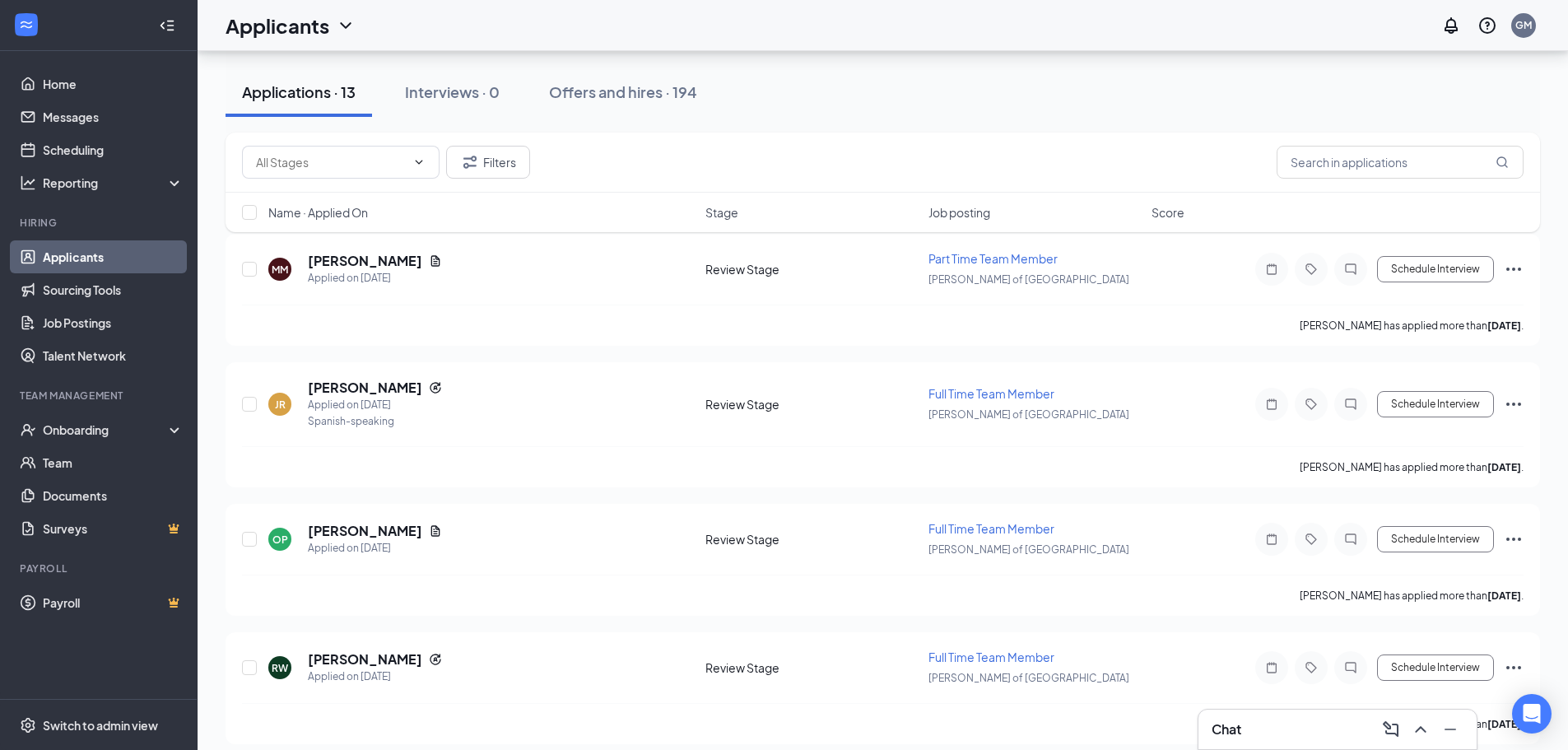
scroll to position [46, 0]
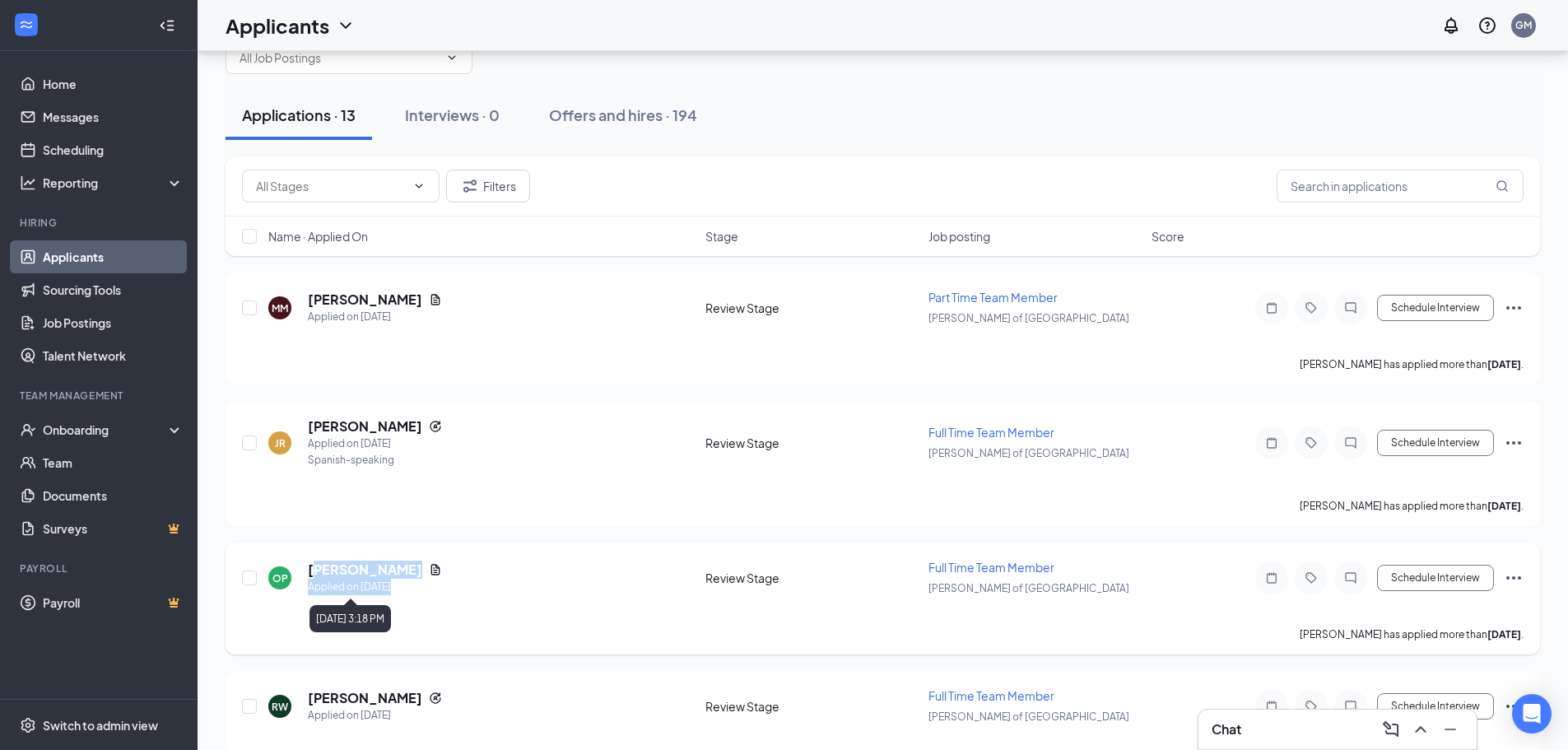
drag, startPoint x: 319, startPoint y: 576, endPoint x: 404, endPoint y: 590, distance: 86.1
click at [395, 584] on div "Olgalitzabeth Pagan Applied on Sep 11" at bounding box center [374, 577] width 134 height 35
click at [465, 586] on div "OP Olgalitzabeth Pagan Applied on Sep 11" at bounding box center [482, 577] width 427 height 35
click at [442, 572] on icon "Document" at bounding box center [435, 568] width 13 height 13
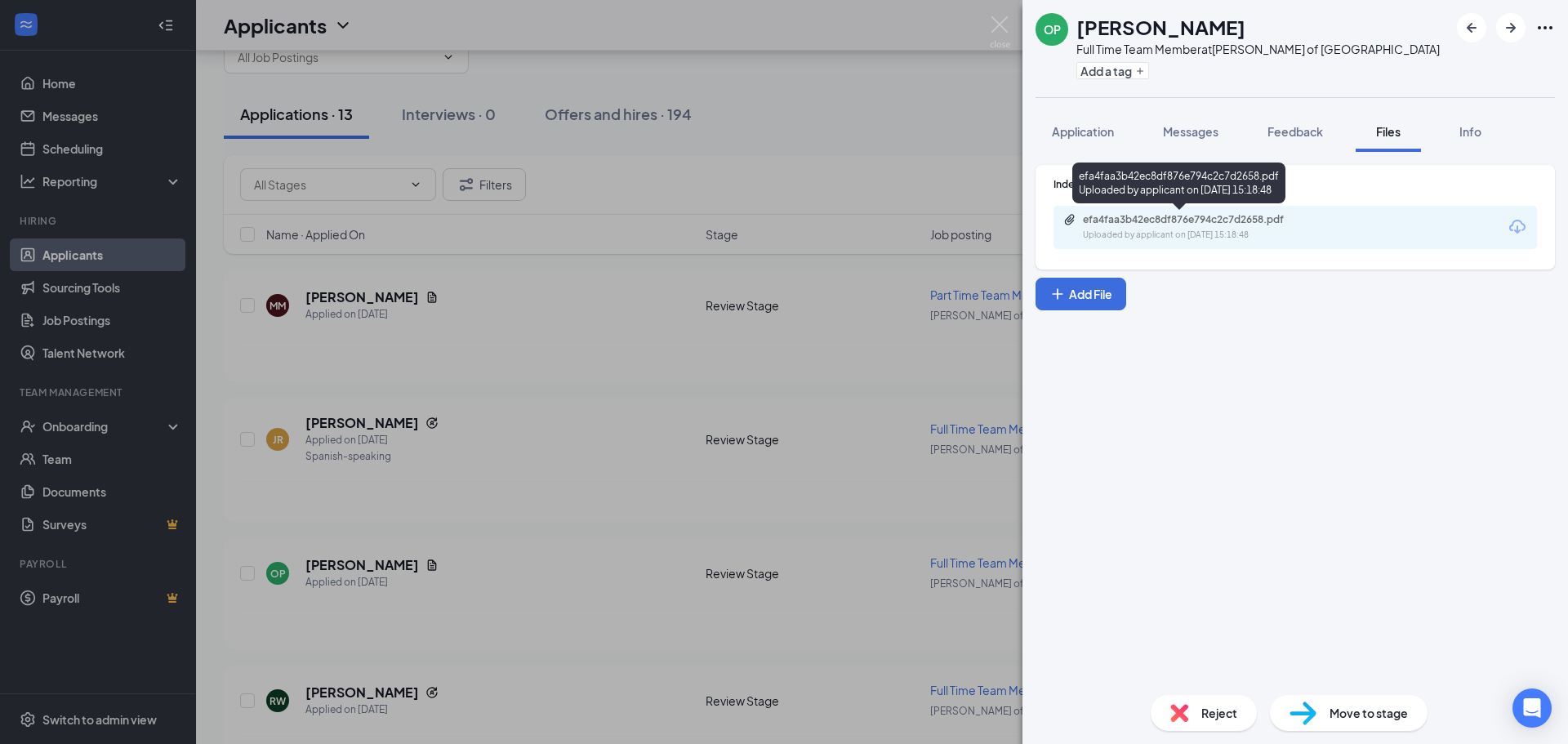
click at [1191, 227] on div "efa4faa3b42ec8df876e794c2c7d2658.pdf Uploaded by applicant on [DATE] 15:18:48" at bounding box center [1195, 227] width 265 height 29
click at [860, 383] on div "OP Olgalitzabeth Pagan Full Time Team Member at Culver's of Mauston Add a tag A…" at bounding box center [784, 372] width 1568 height 744
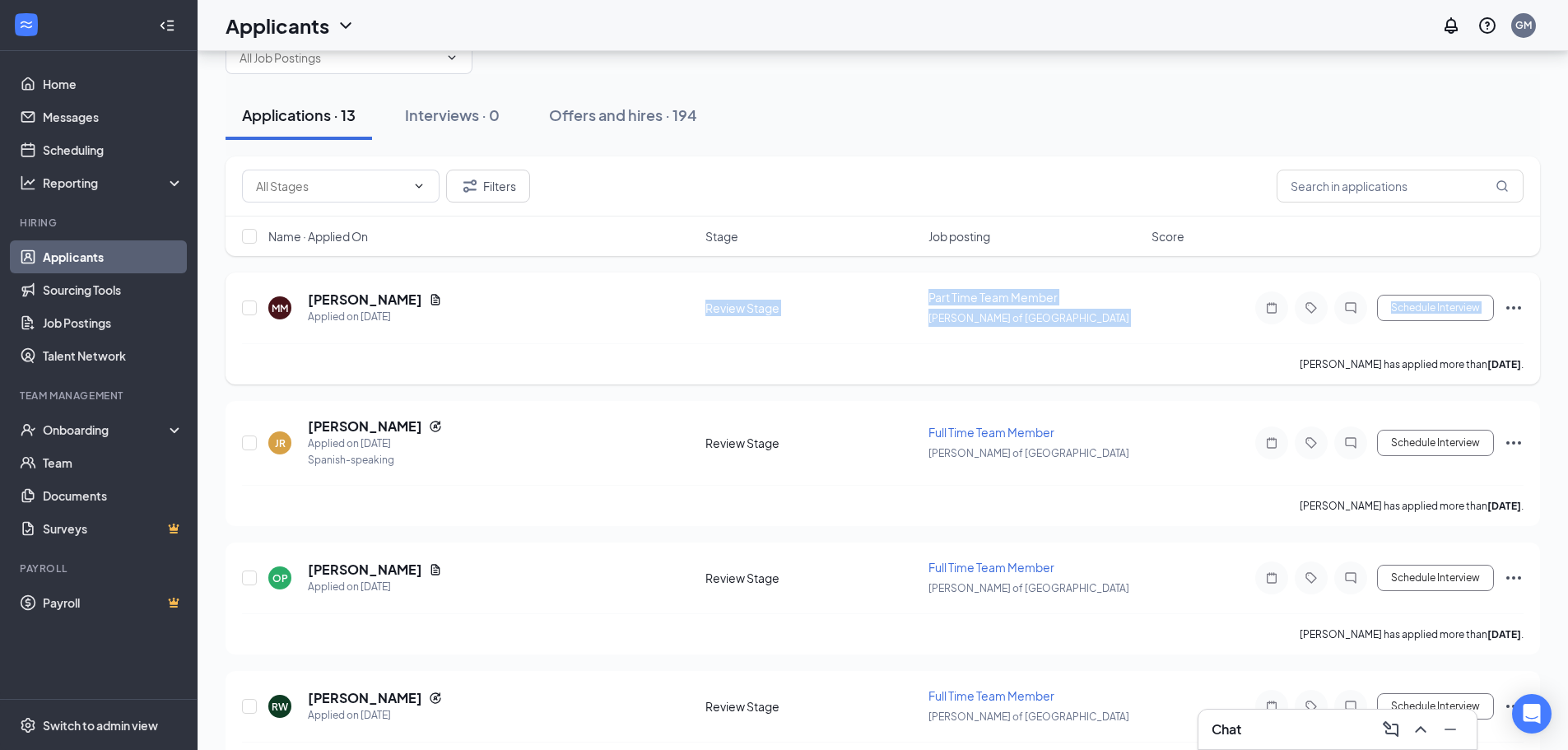
drag, startPoint x: 703, startPoint y: 297, endPoint x: 819, endPoint y: 348, distance: 126.7
click at [819, 348] on div "MM Mason McGraw Applied on Sep 13 Review Stage Part Time Team Member Culver's o…" at bounding box center [883, 328] width 1315 height 112
click at [765, 452] on div "JR Julio Rosas Applied on Sep 11 Spanish-speaking Review Stage Full Time Team M…" at bounding box center [882, 451] width 1282 height 67
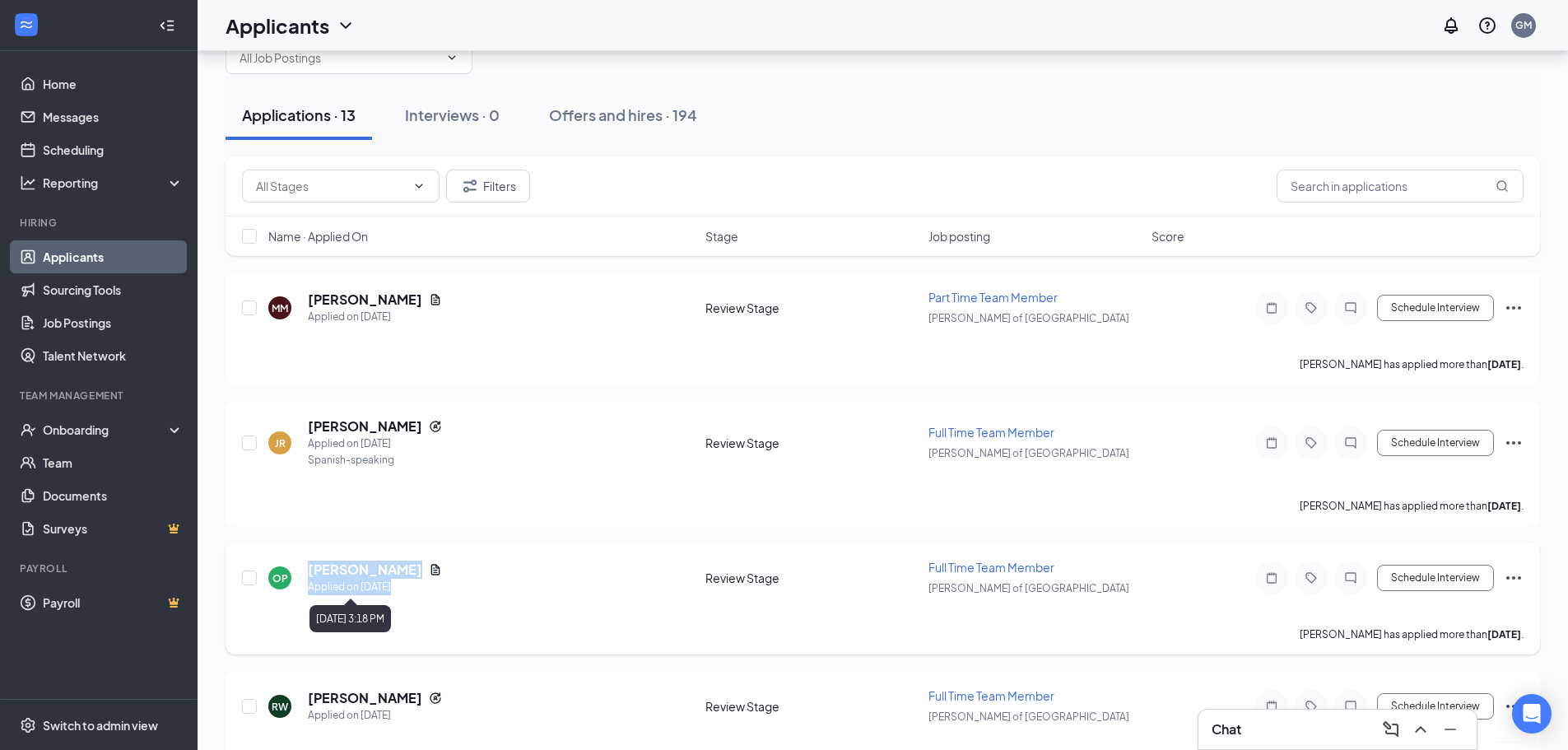
drag, startPoint x: 306, startPoint y: 569, endPoint x: 415, endPoint y: 579, distance: 109.5
click at [415, 579] on div "OP Olgalitzabeth Pagan Applied on Sep 11" at bounding box center [482, 577] width 427 height 35
click at [433, 586] on div "Applied on [DATE]" at bounding box center [374, 586] width 134 height 16
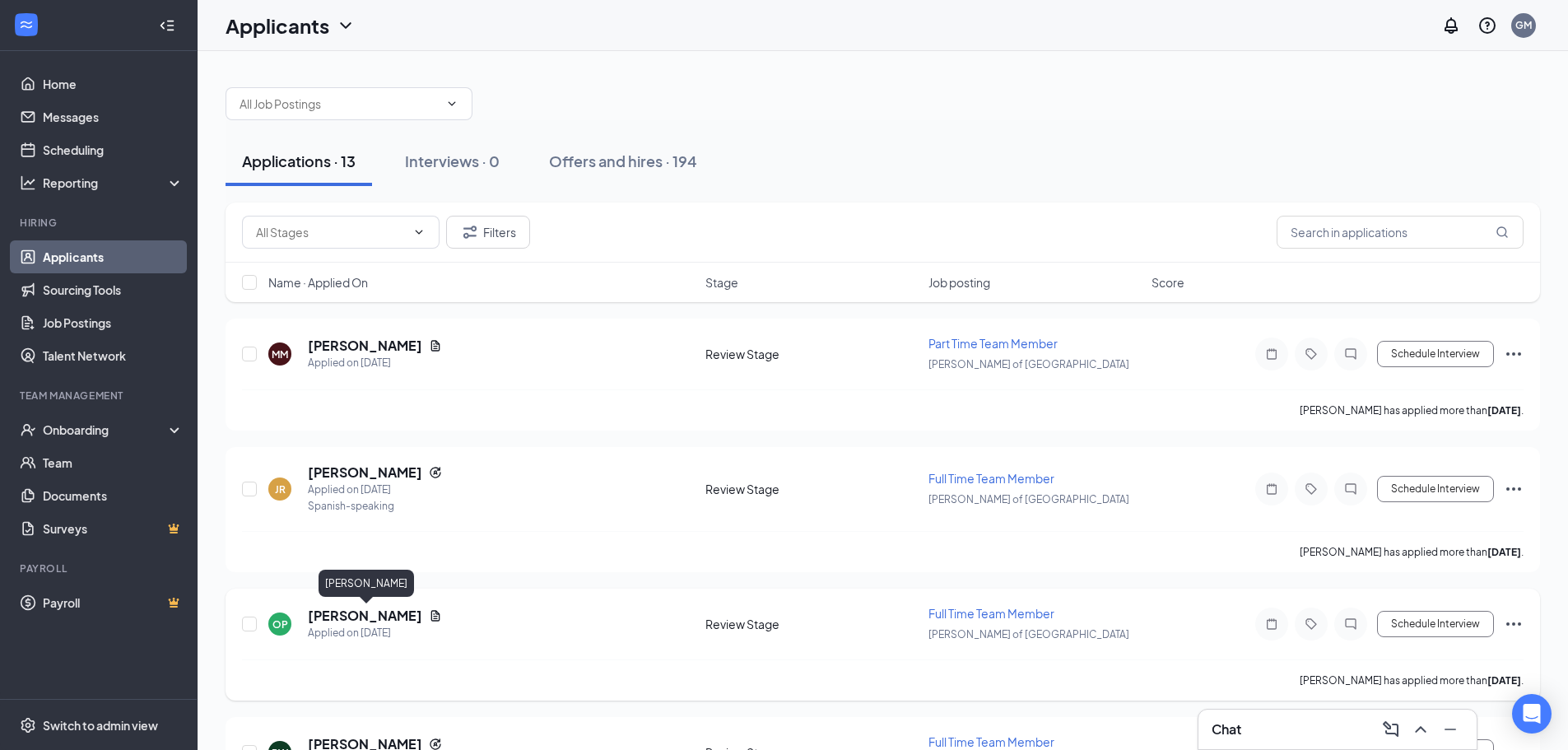
drag, startPoint x: 311, startPoint y: 621, endPoint x: 399, endPoint y: 619, distance: 88.0
click at [399, 619] on h5 "[PERSON_NAME]" at bounding box center [365, 615] width 114 height 18
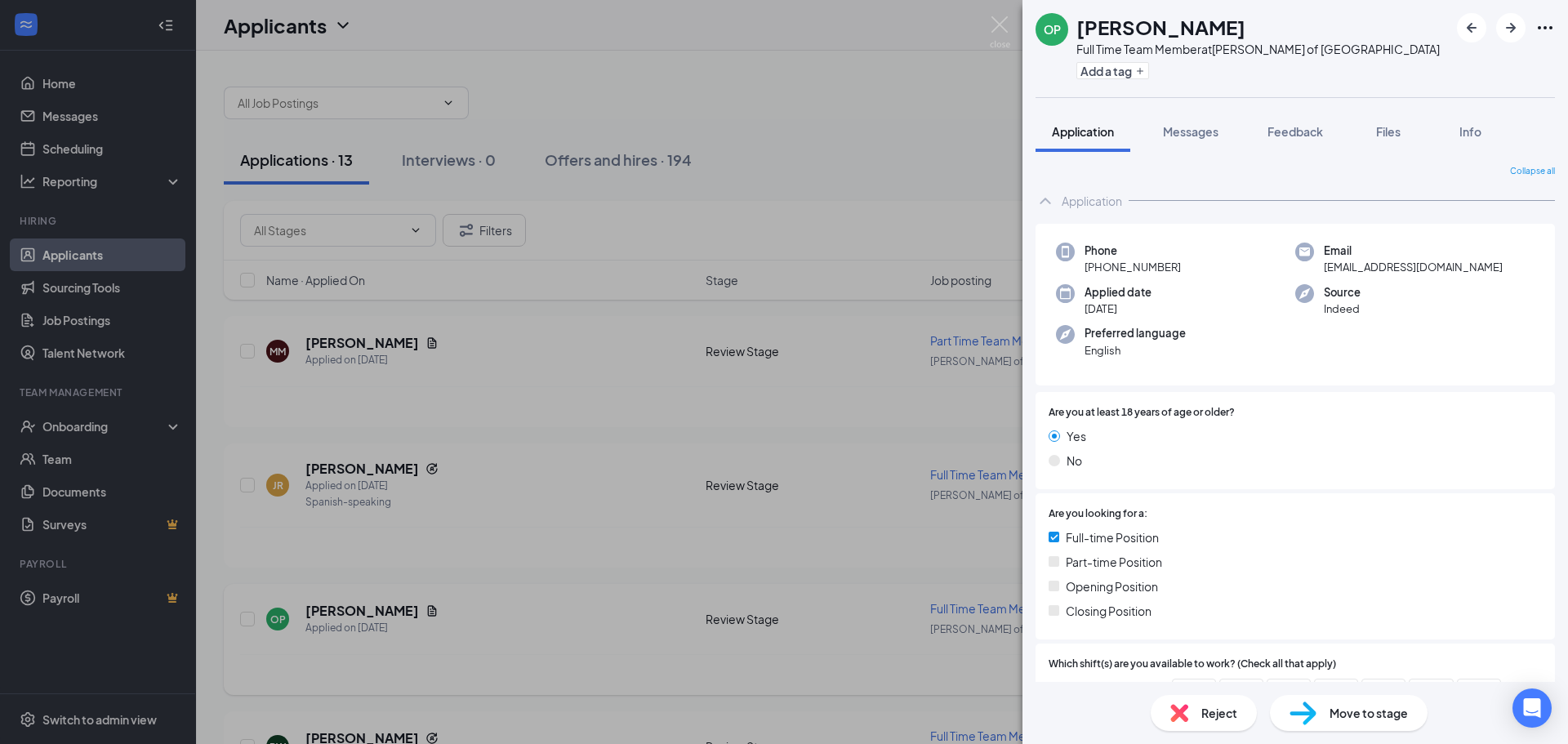
click at [396, 614] on div "OP Olgalitzabeth Pagan Full Time Team Member at Culver's of Mauston Add a tag A…" at bounding box center [784, 372] width 1568 height 744
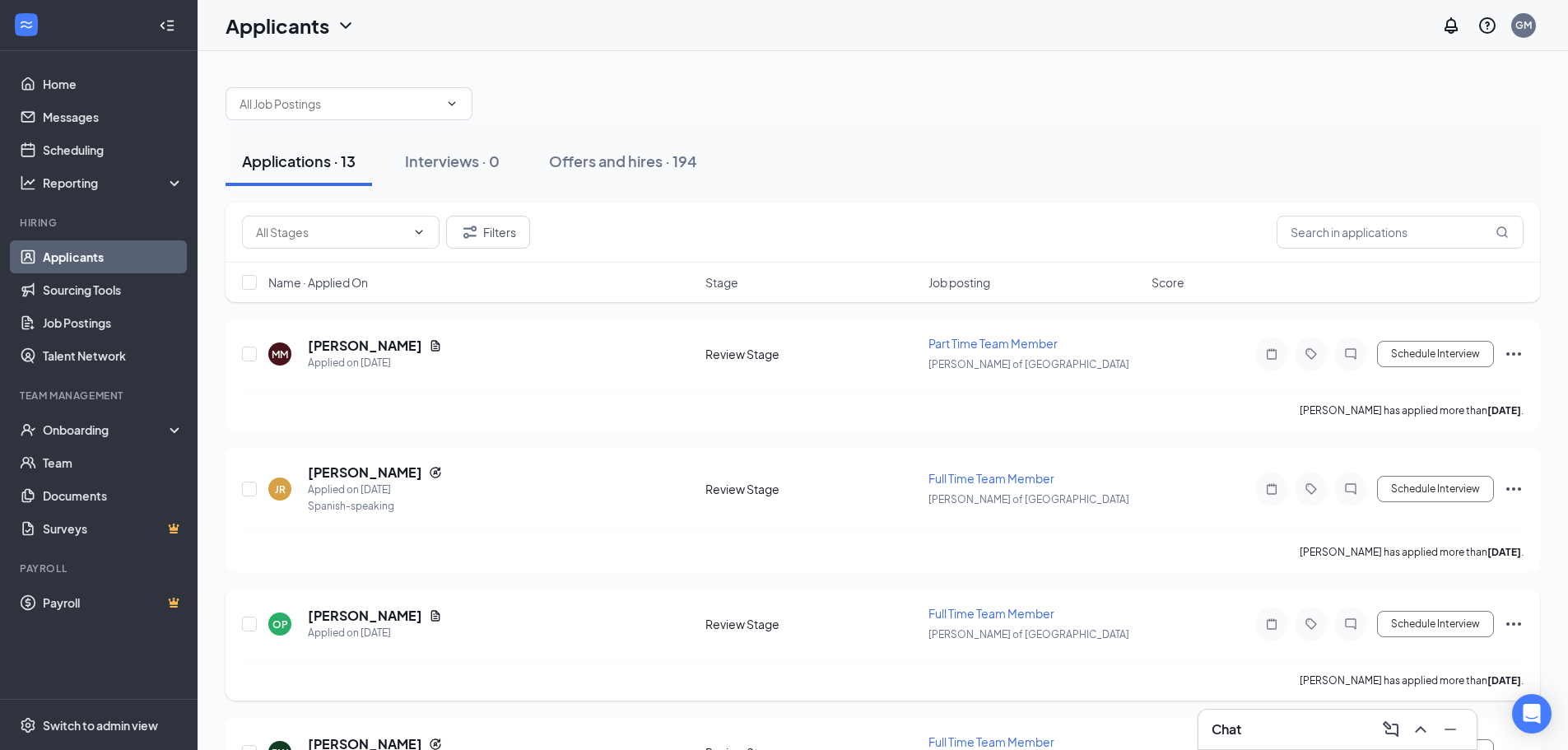
click at [399, 619] on h5 "[PERSON_NAME]" at bounding box center [365, 615] width 114 height 18
drag, startPoint x: 310, startPoint y: 613, endPoint x: 394, endPoint y: 621, distance: 84.4
click at [394, 621] on h5 "[PERSON_NAME]" at bounding box center [365, 615] width 114 height 18
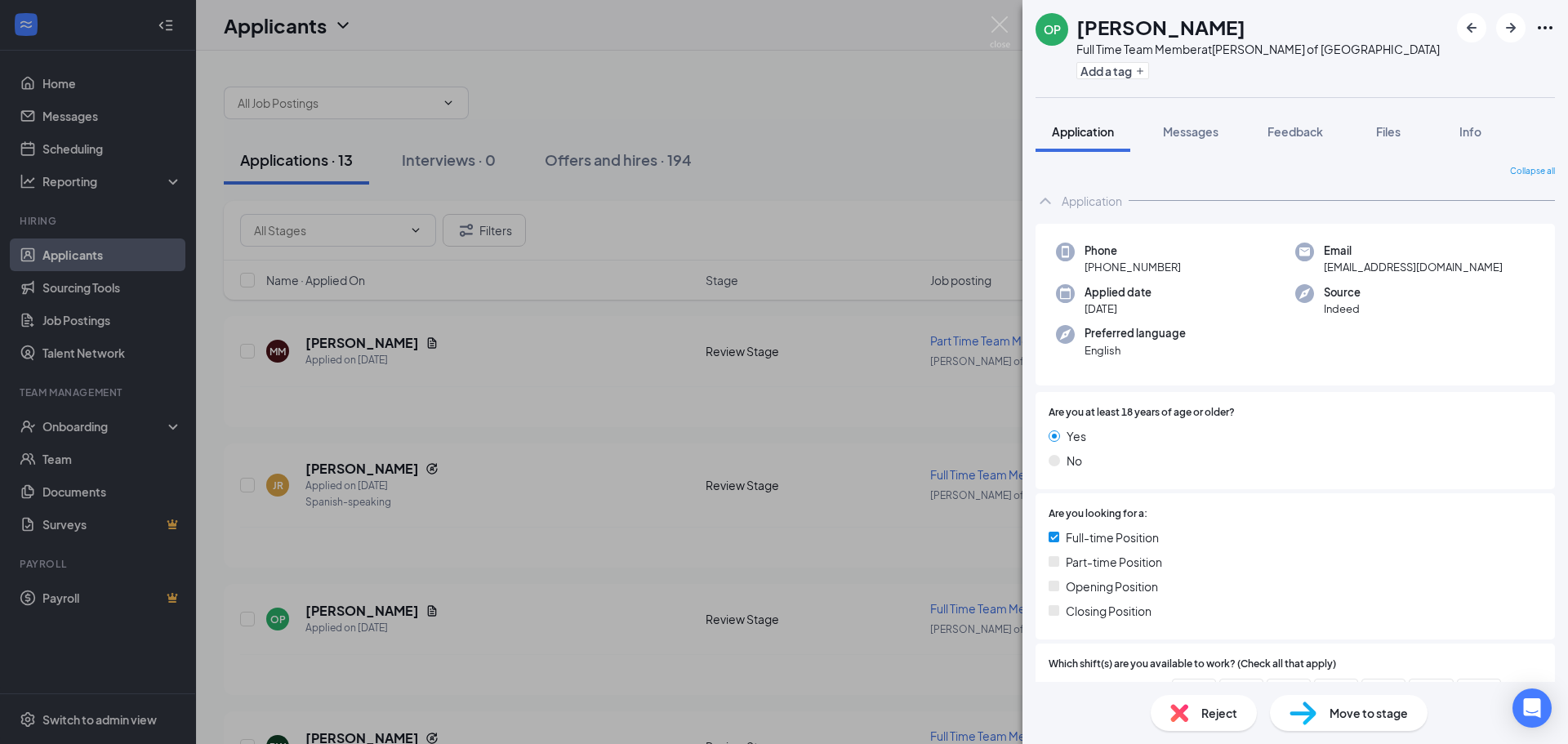
click at [600, 126] on div "OP Olgalitzabeth Pagan Full Time Team Member at Culver's of Mauston Add a tag A…" at bounding box center [784, 372] width 1568 height 744
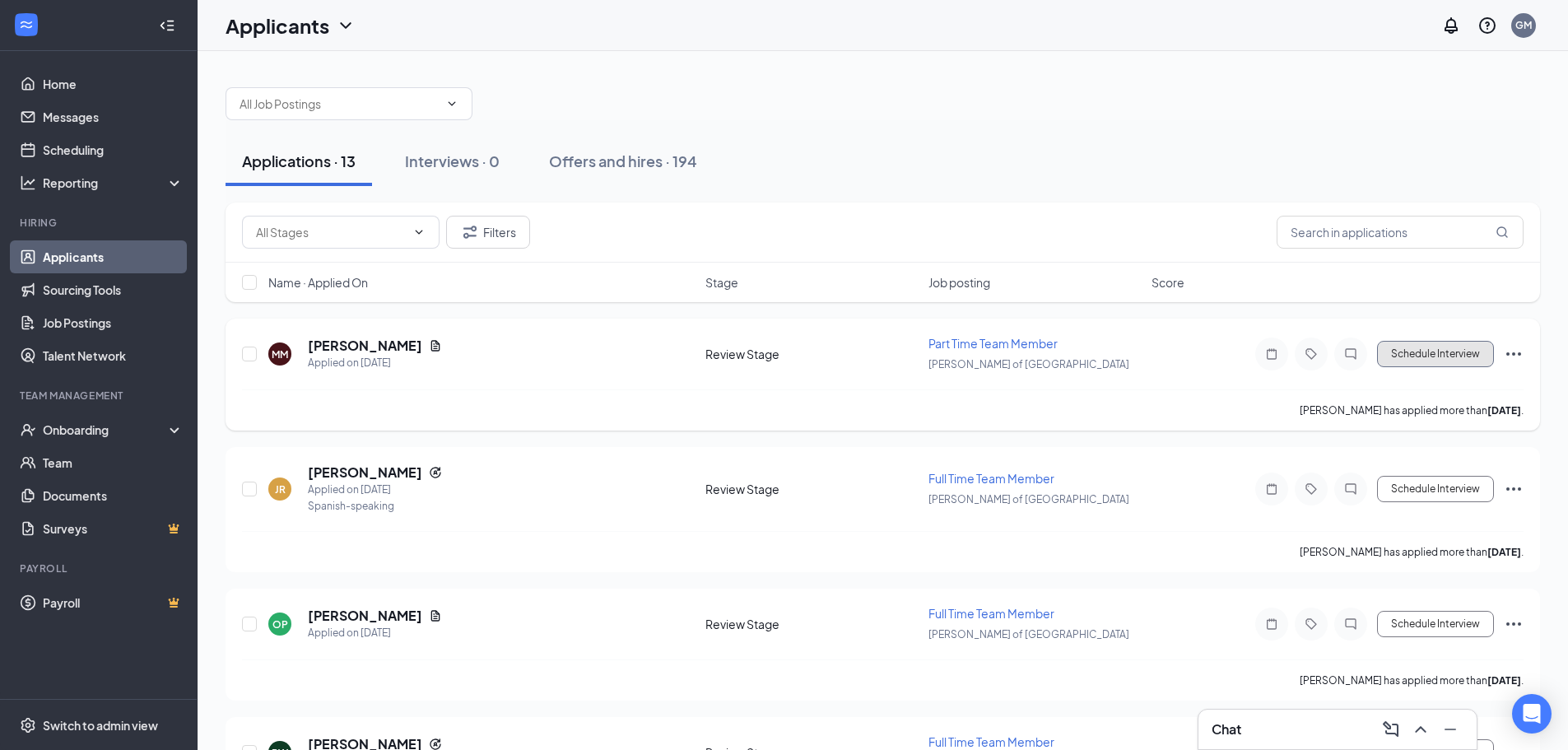
click at [1444, 349] on button "Schedule Interview" at bounding box center [1435, 354] width 117 height 26
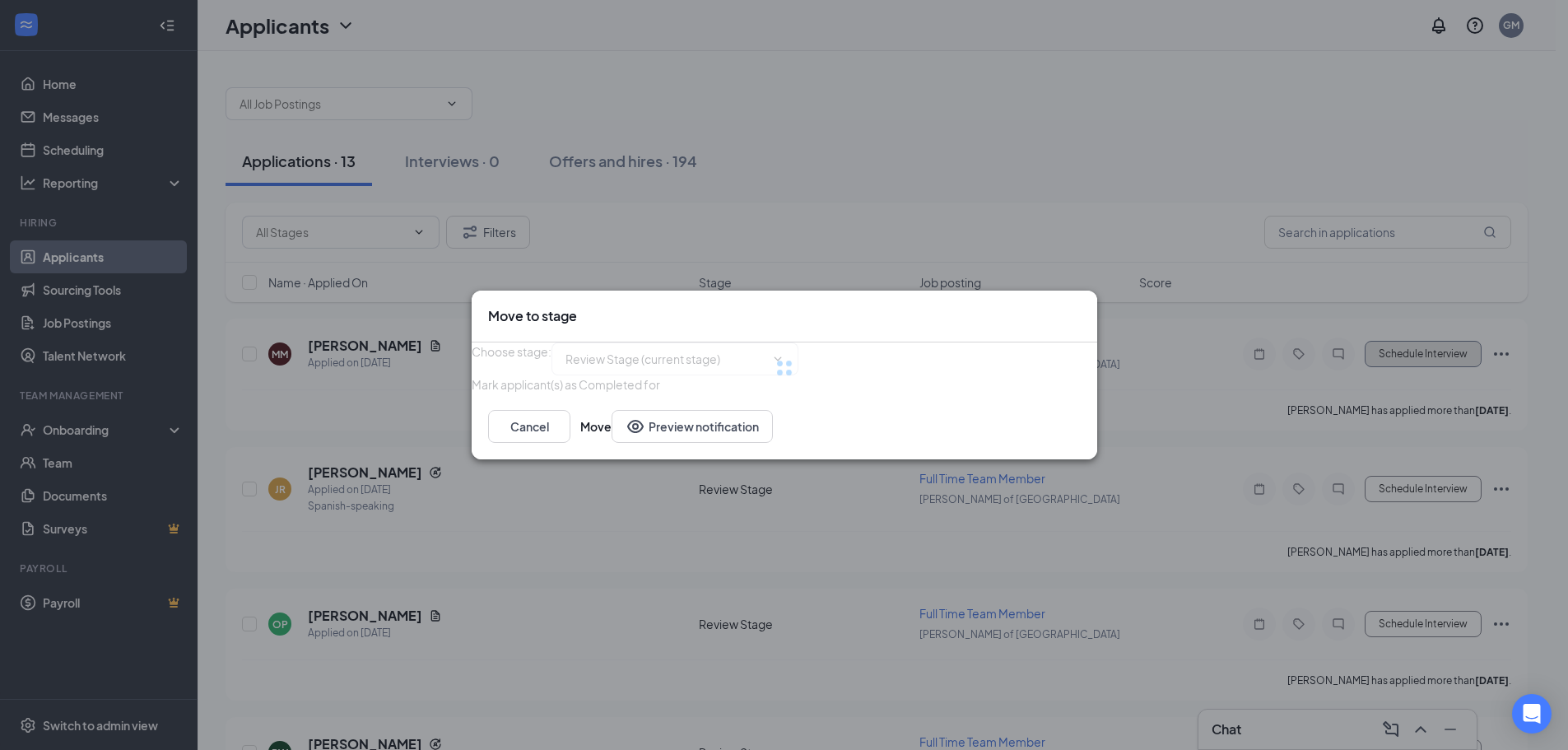
type input "Onsite Interview (next stage)"
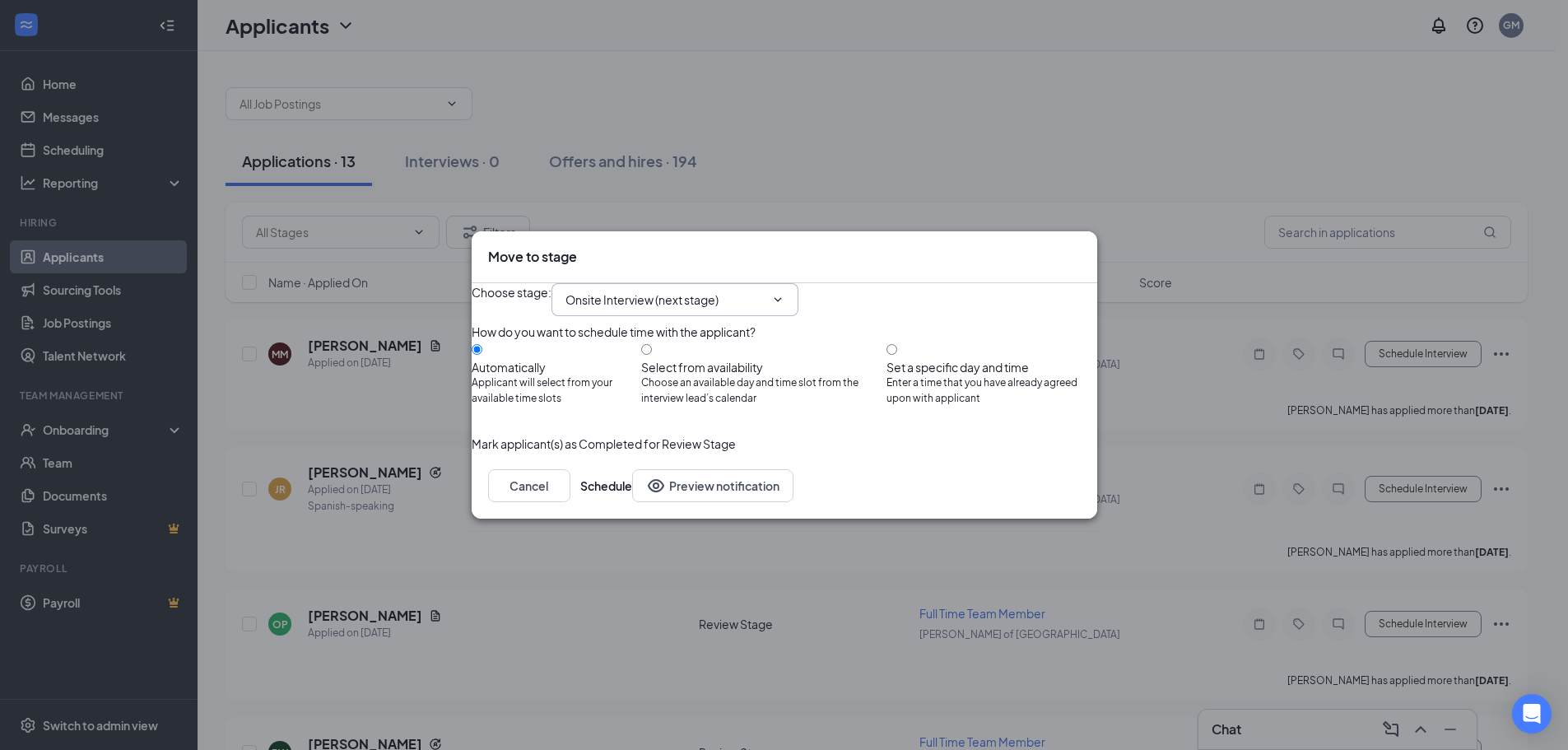
click at [732, 291] on input "Onsite Interview (next stage)" at bounding box center [665, 299] width 200 height 18
click at [934, 303] on div "Choose stage : Onsite Interview (next stage) Application Review Stage (current …" at bounding box center [784, 299] width 626 height 33
click at [632, 502] on button "Schedule" at bounding box center [606, 485] width 52 height 33
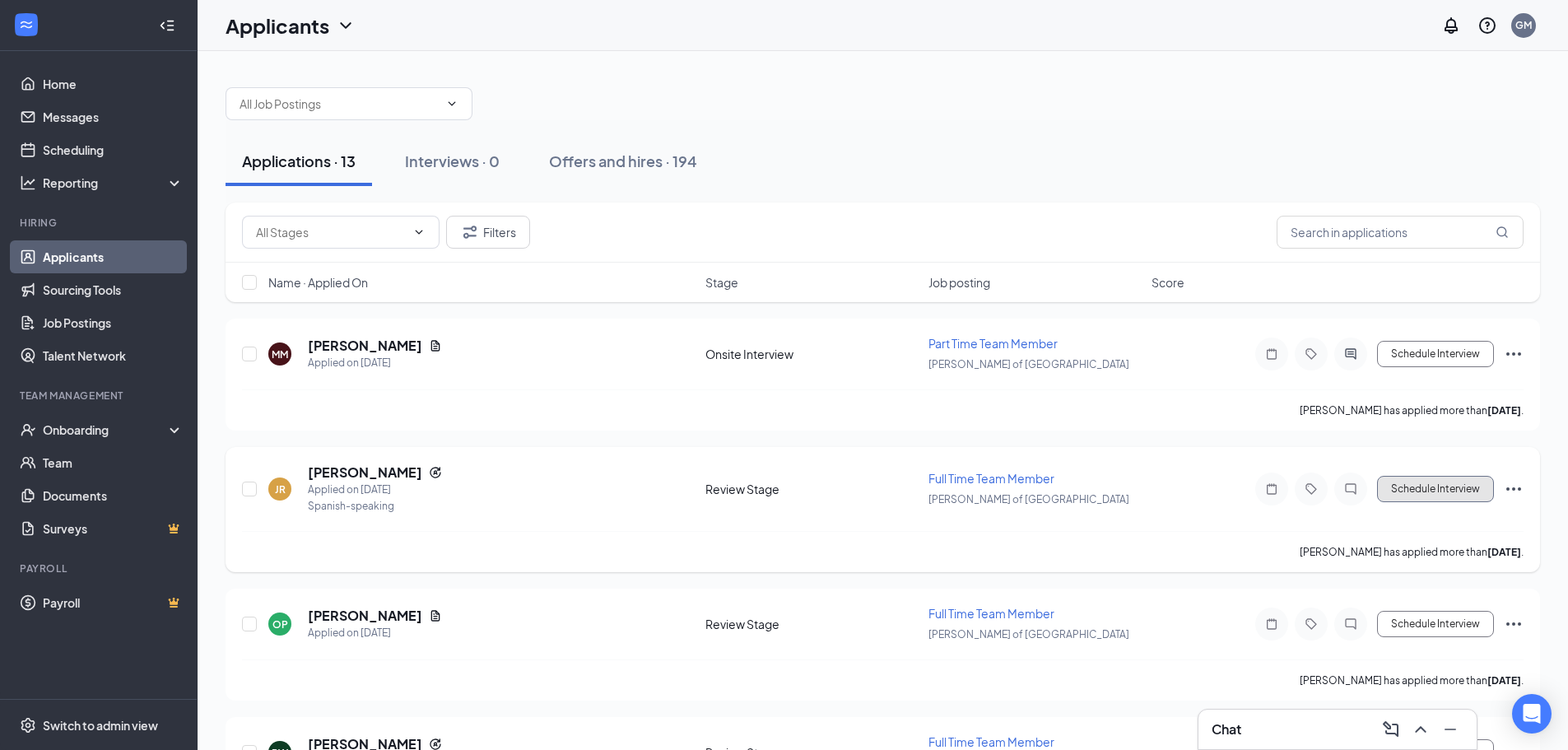
click at [1454, 491] on button "Schedule Interview" at bounding box center [1435, 488] width 117 height 26
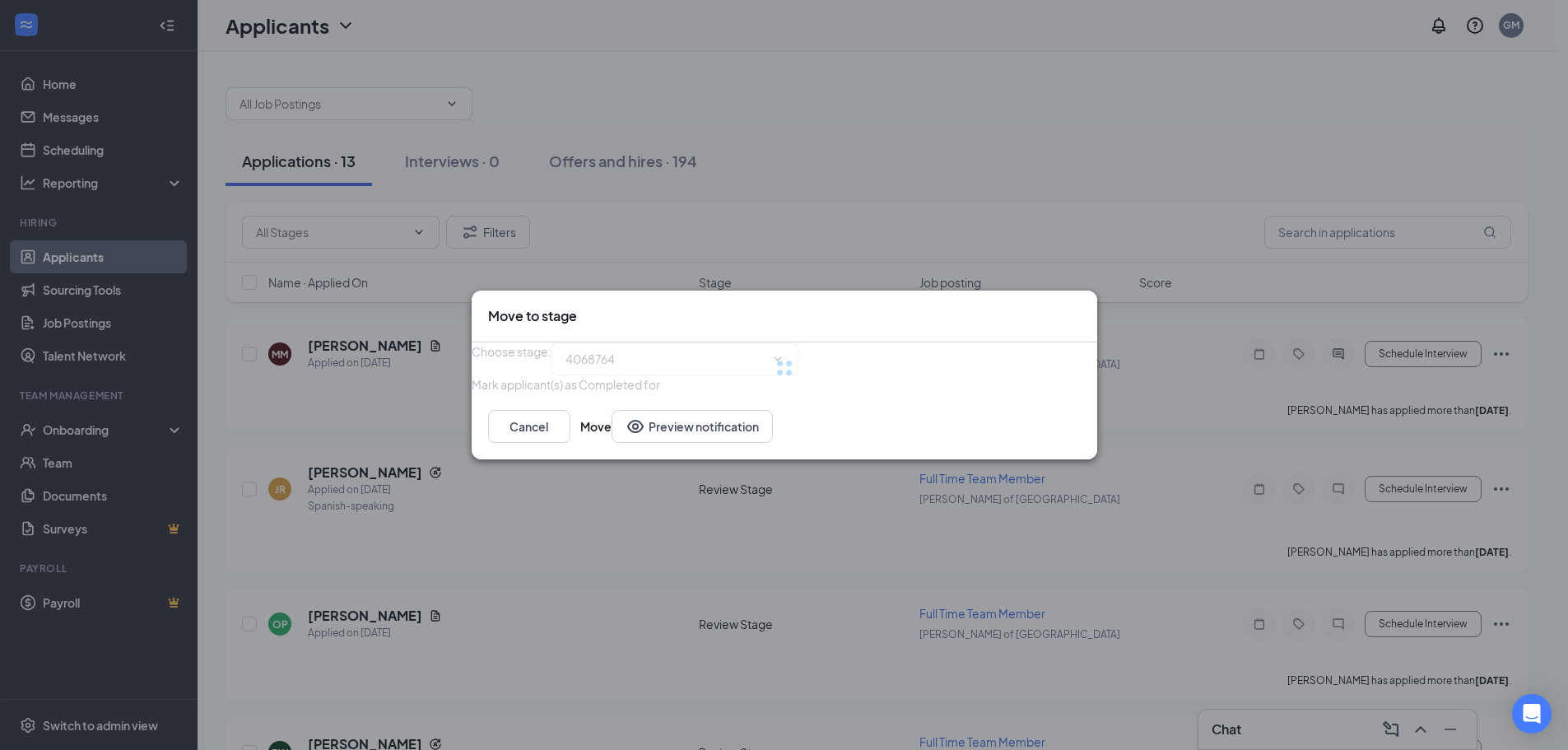
type input "Onsite Interview (next stage)"
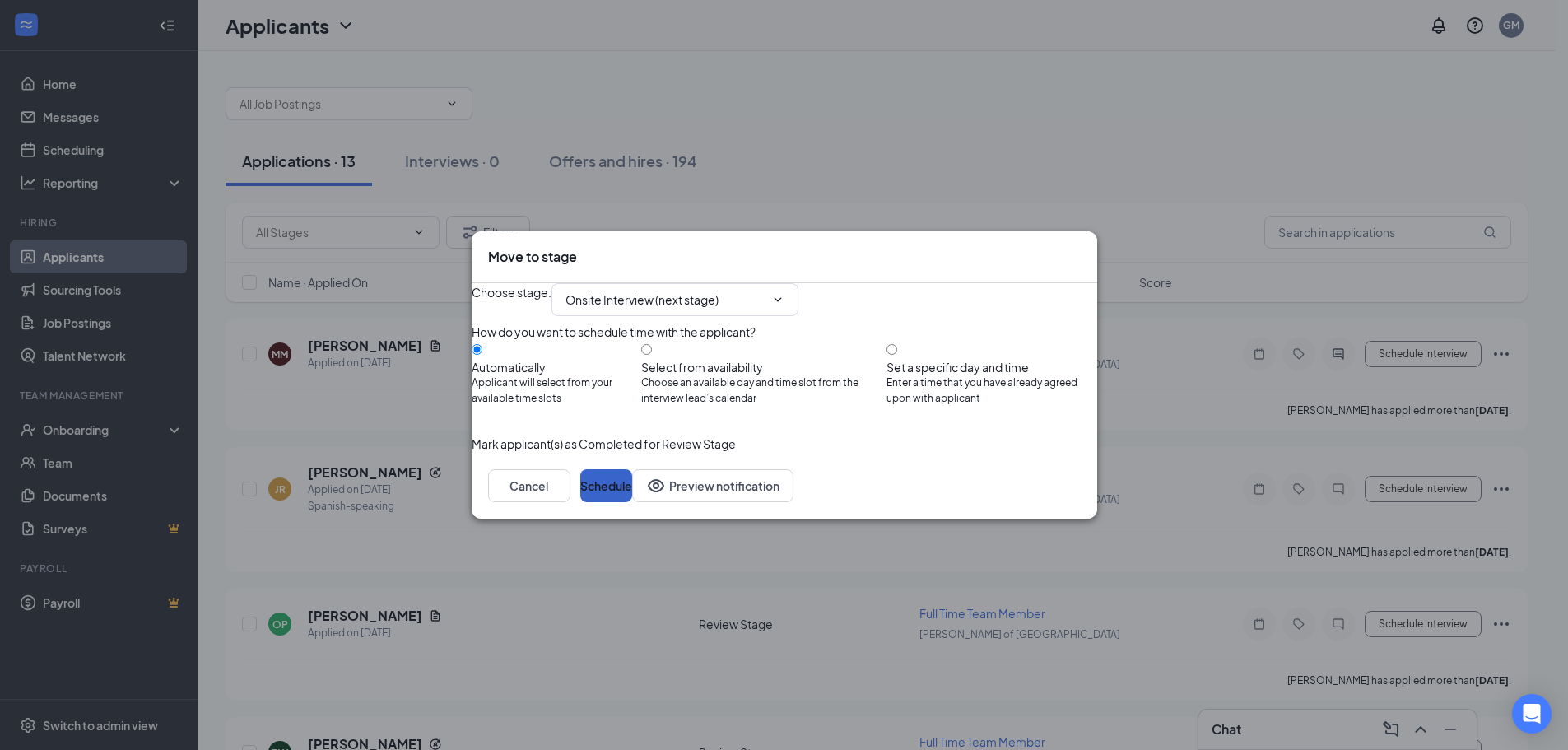
click at [632, 502] on button "Schedule" at bounding box center [606, 485] width 52 height 33
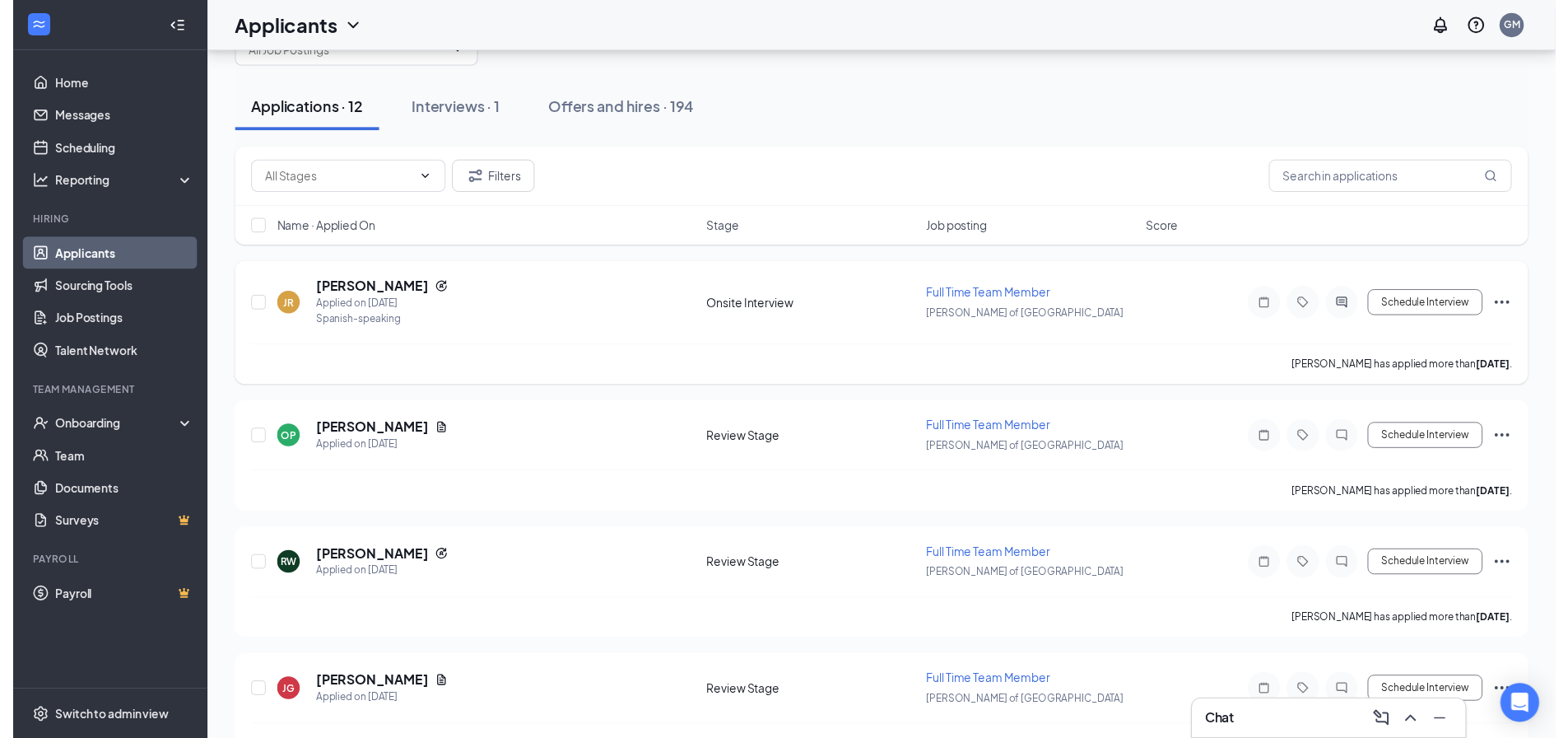
scroll to position [83, 0]
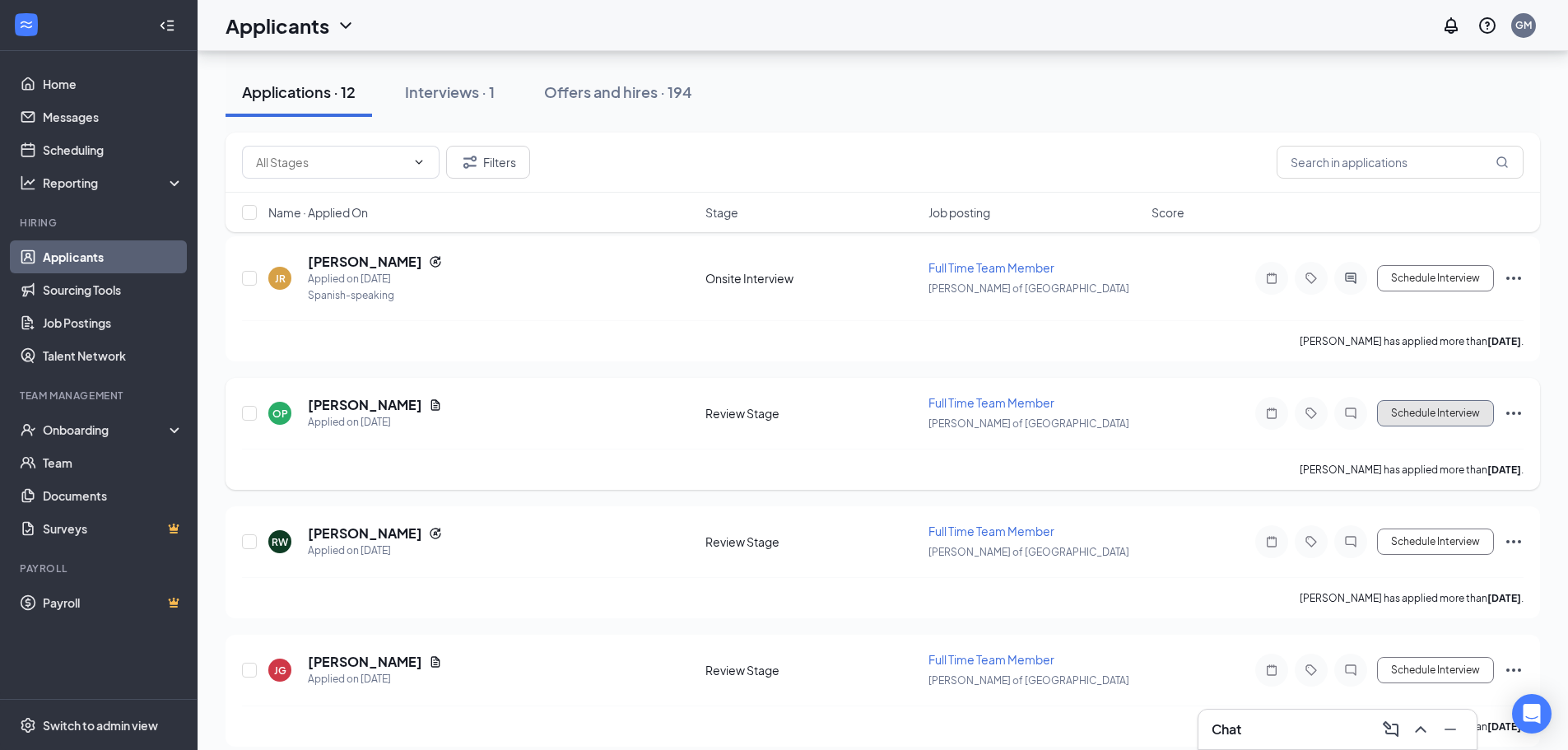
click at [1433, 417] on button "Schedule Interview" at bounding box center [1435, 412] width 117 height 26
type input "Onsite Interview (next stage)"
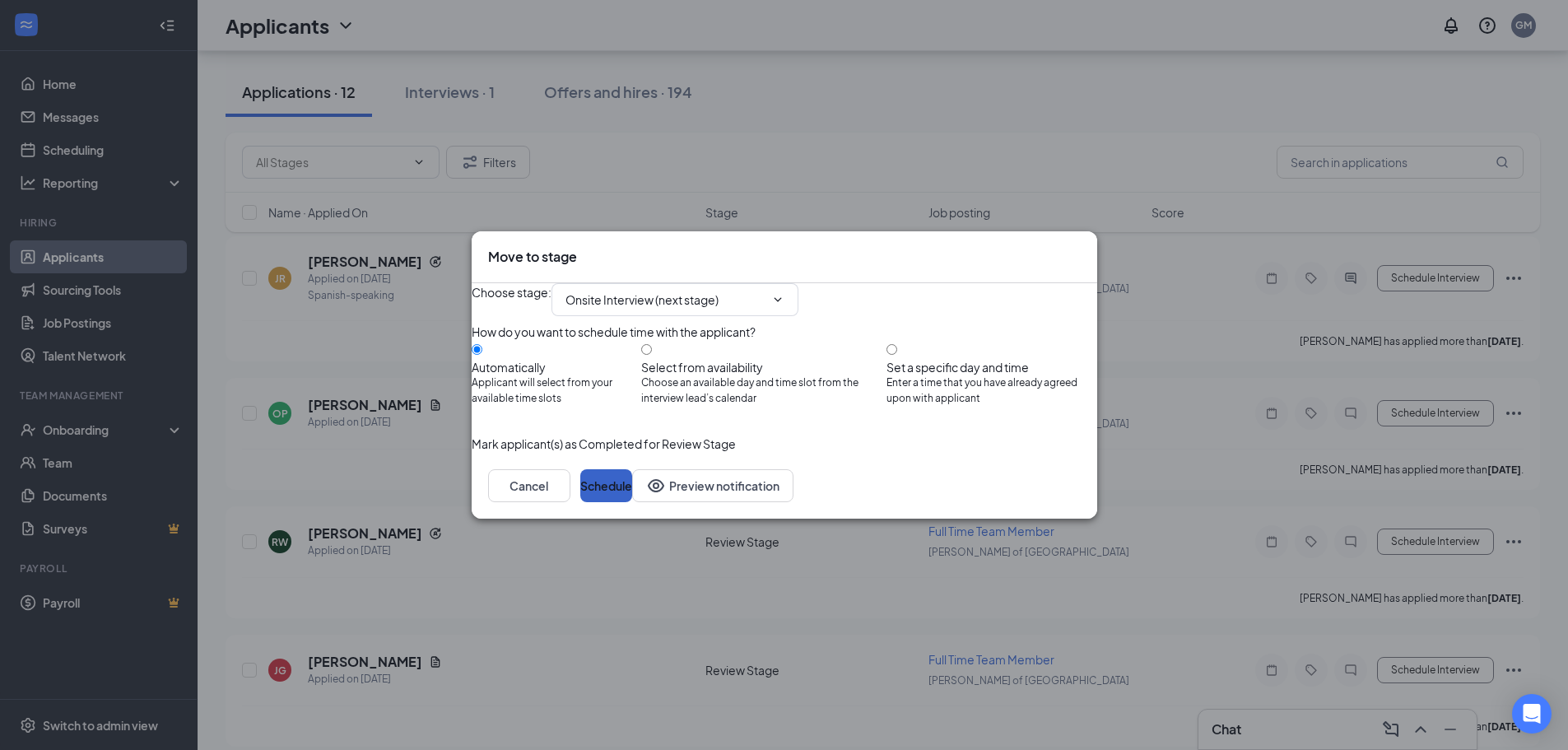
click at [632, 502] on button "Schedule" at bounding box center [606, 485] width 52 height 33
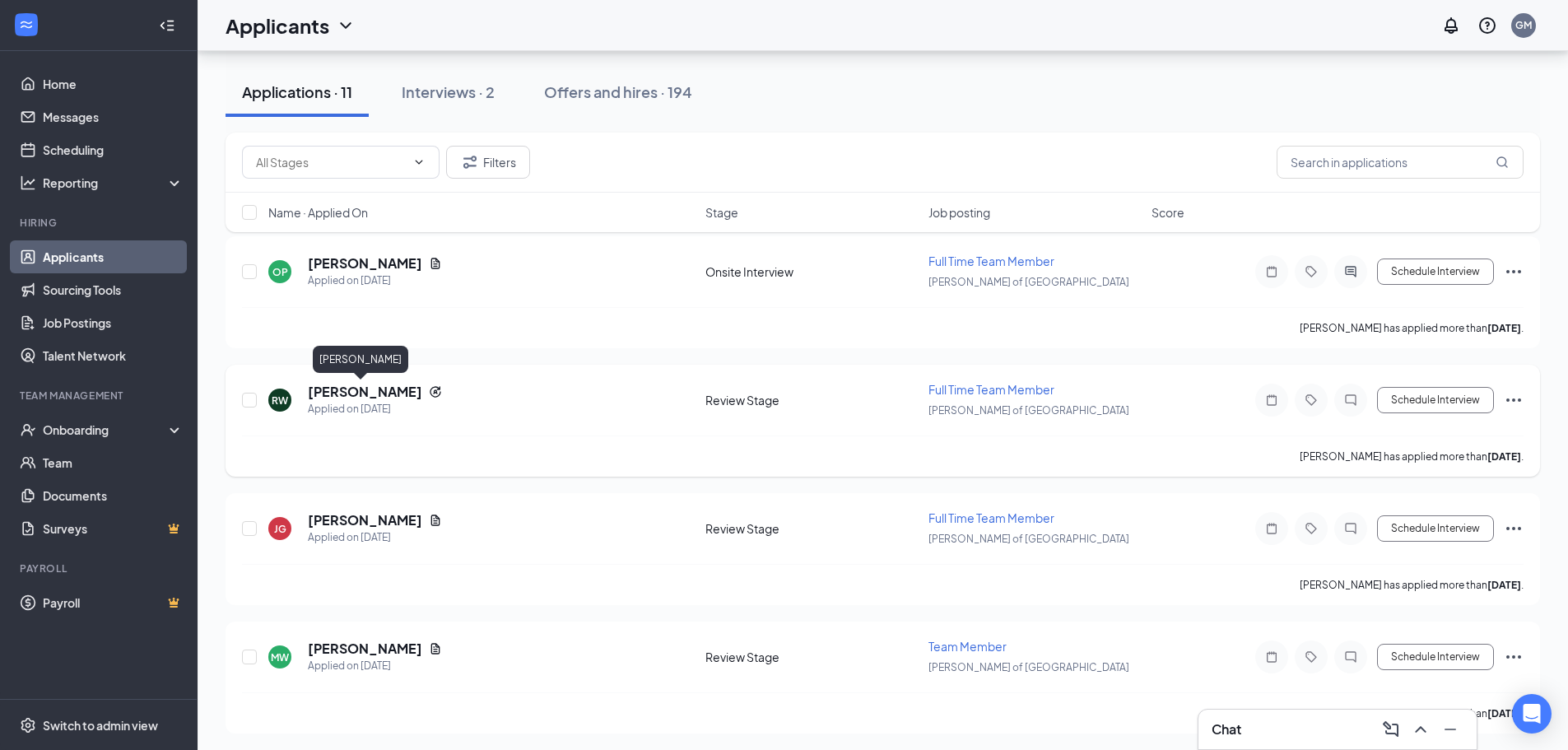
click at [327, 389] on h5 "Ricky Wilkey" at bounding box center [365, 391] width 114 height 18
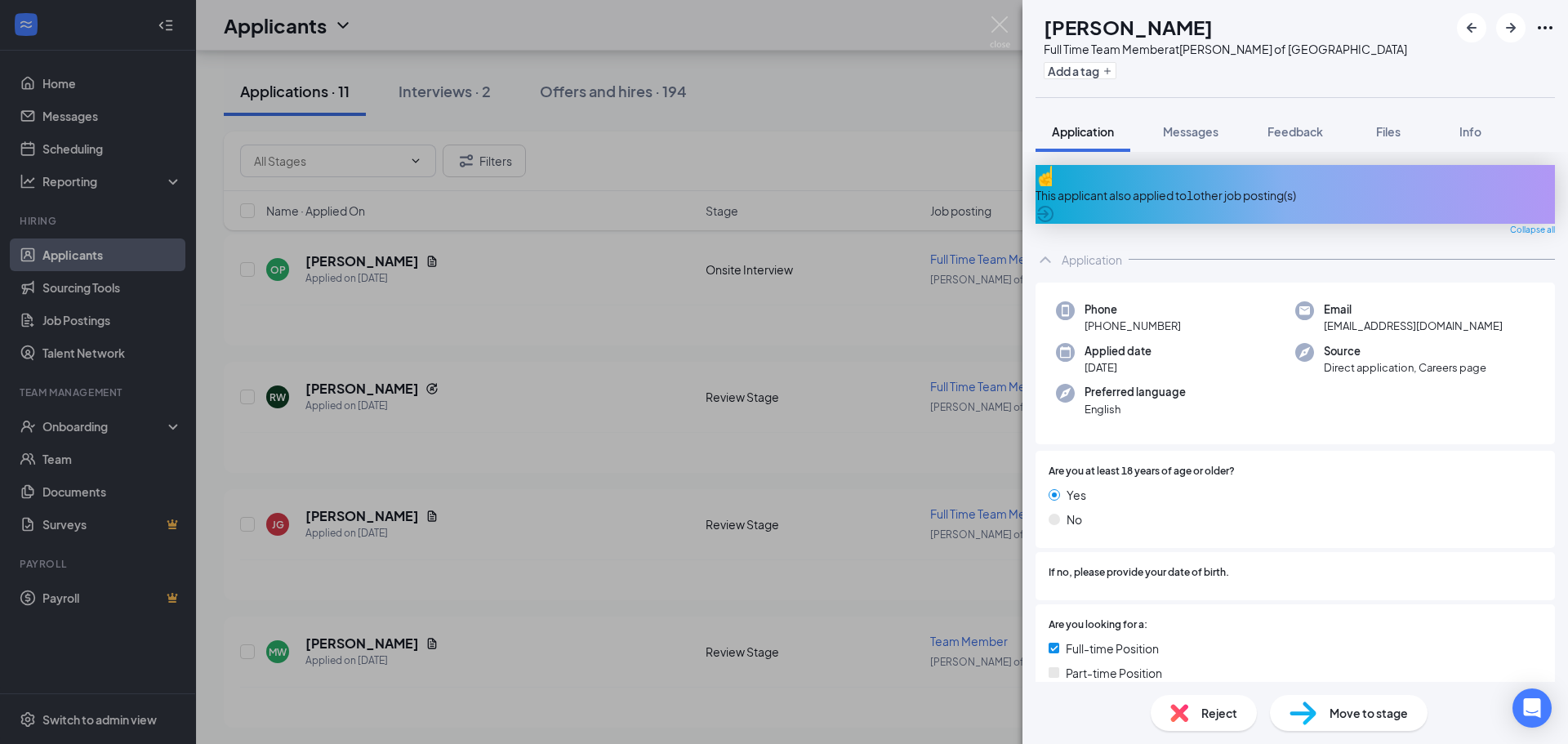
click at [1130, 186] on div "This applicant also applied to 1 other job posting(s)" at bounding box center [1295, 194] width 519 height 18
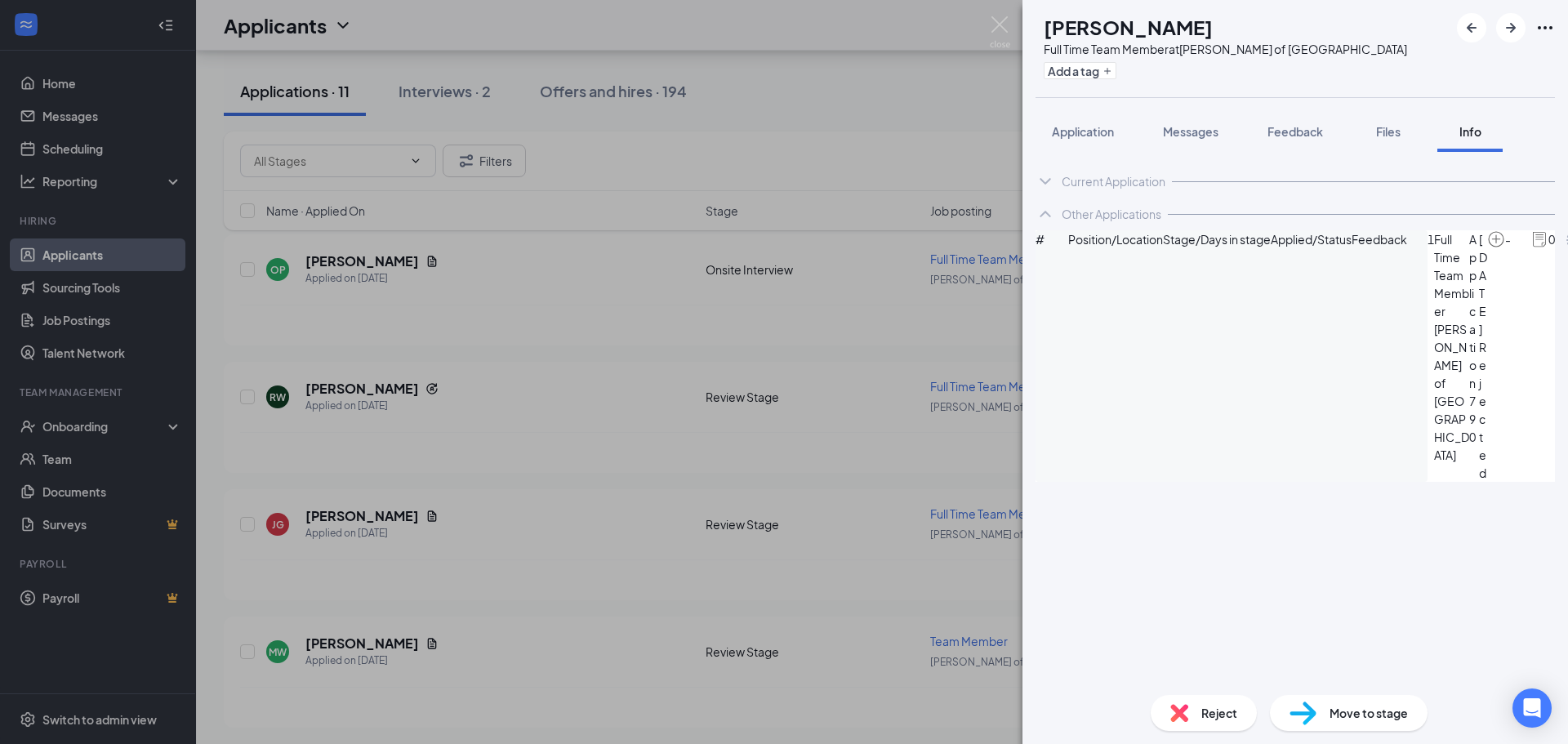
click at [946, 135] on div "RW Ricky Wilkey Full Time Team Member at Culver's of Mauston Add a tag Applicat…" at bounding box center [784, 372] width 1568 height 744
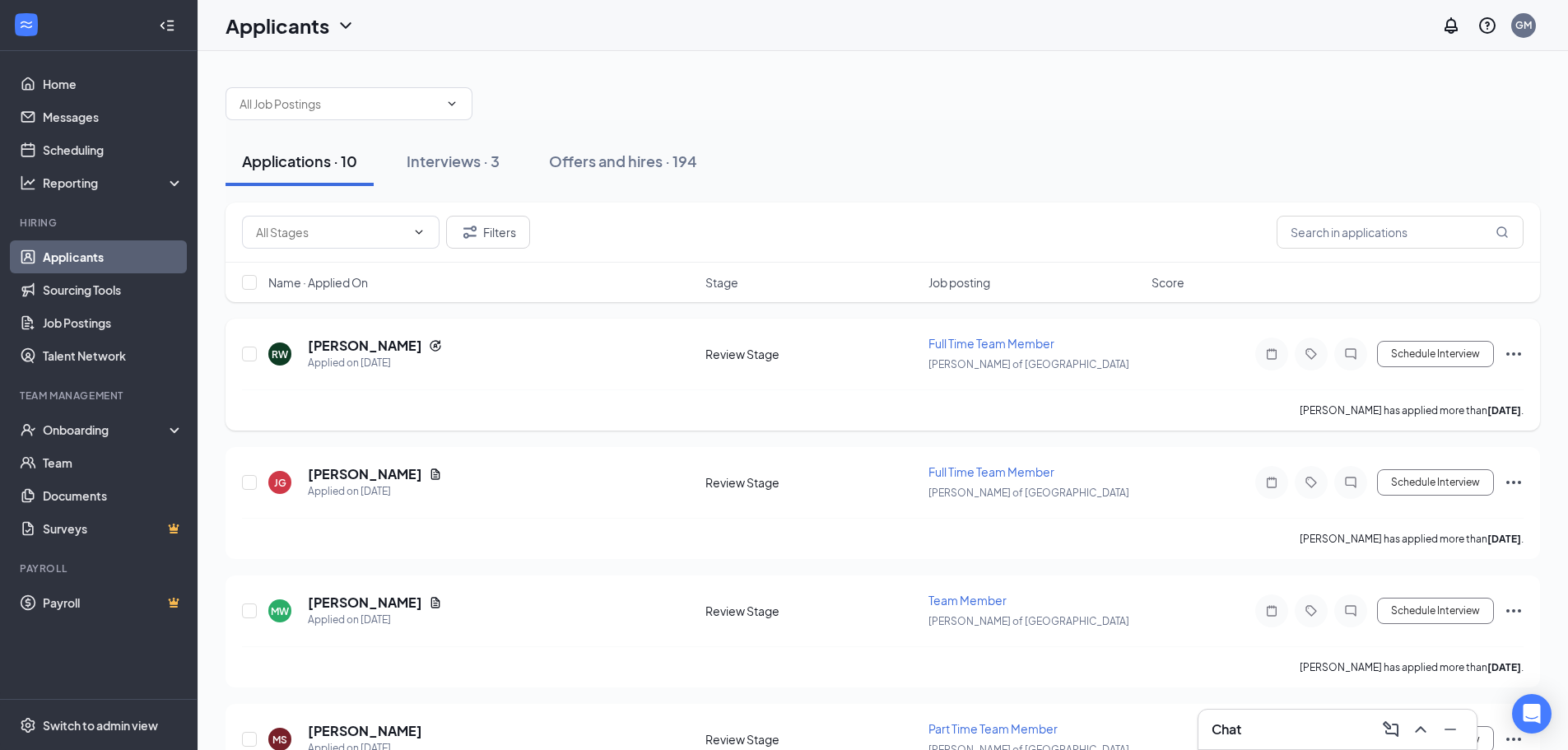
click at [1513, 349] on icon "Ellipses" at bounding box center [1513, 354] width 20 height 20
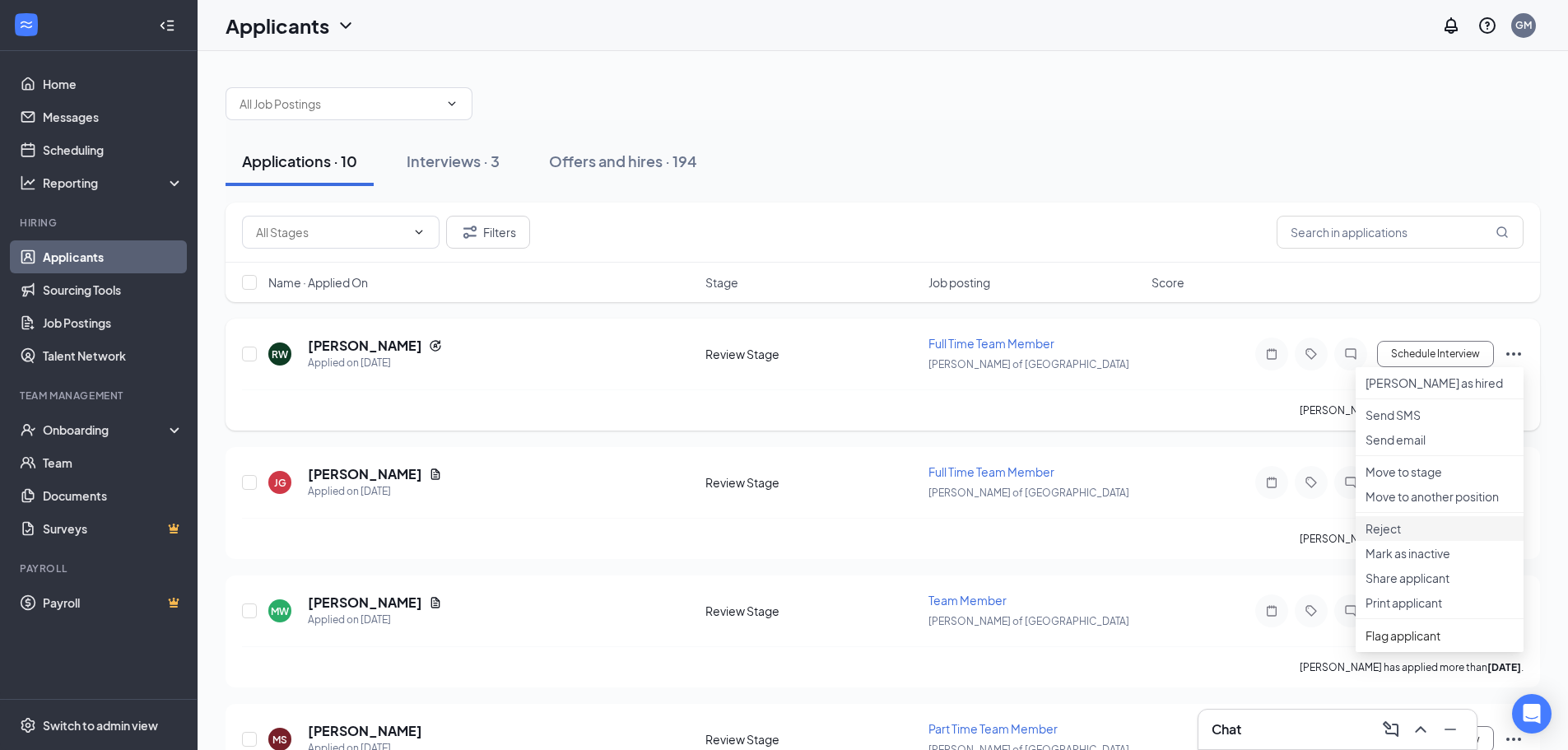
click at [1426, 540] on li "Reject" at bounding box center [1439, 528] width 168 height 25
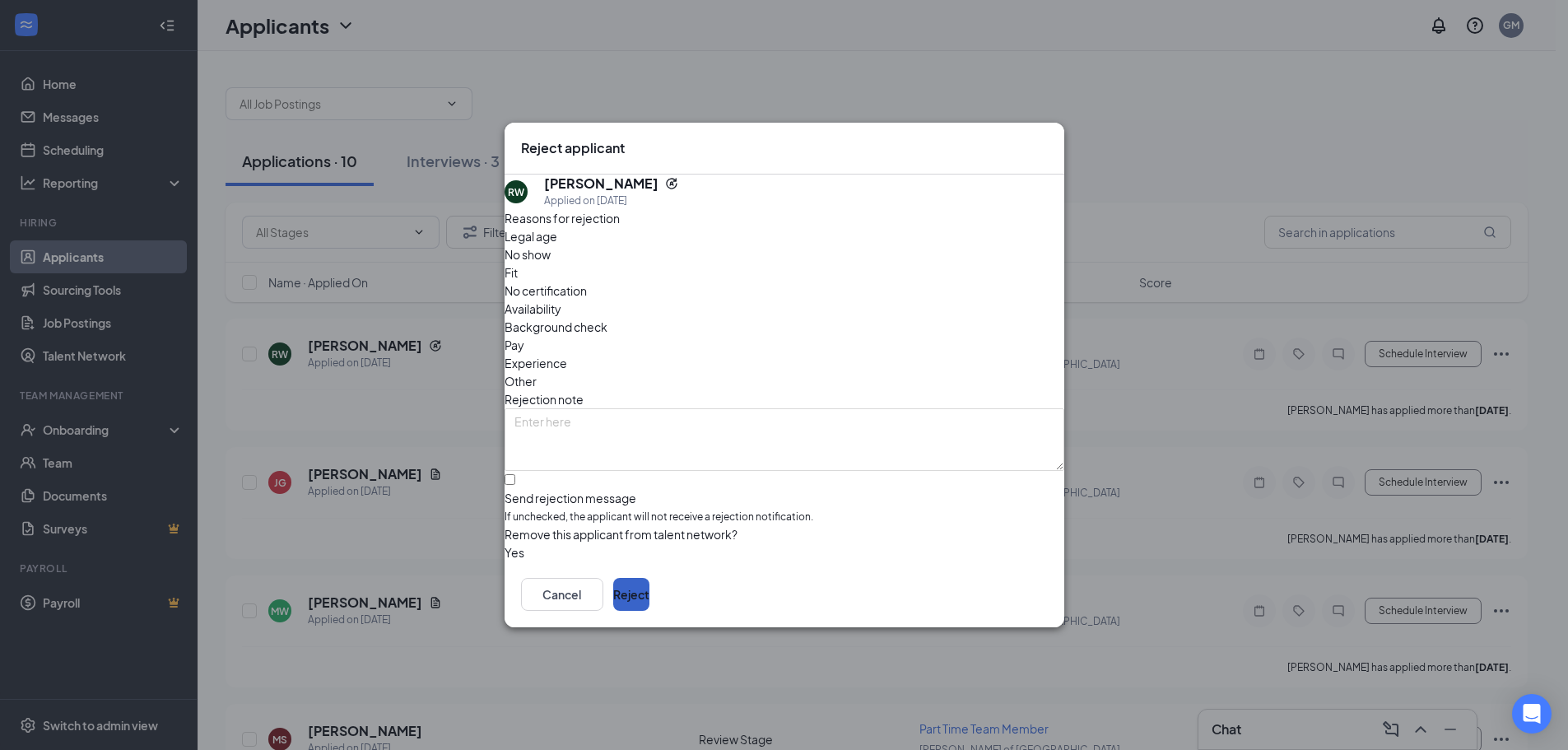
click at [650, 587] on button "Reject" at bounding box center [631, 594] width 36 height 33
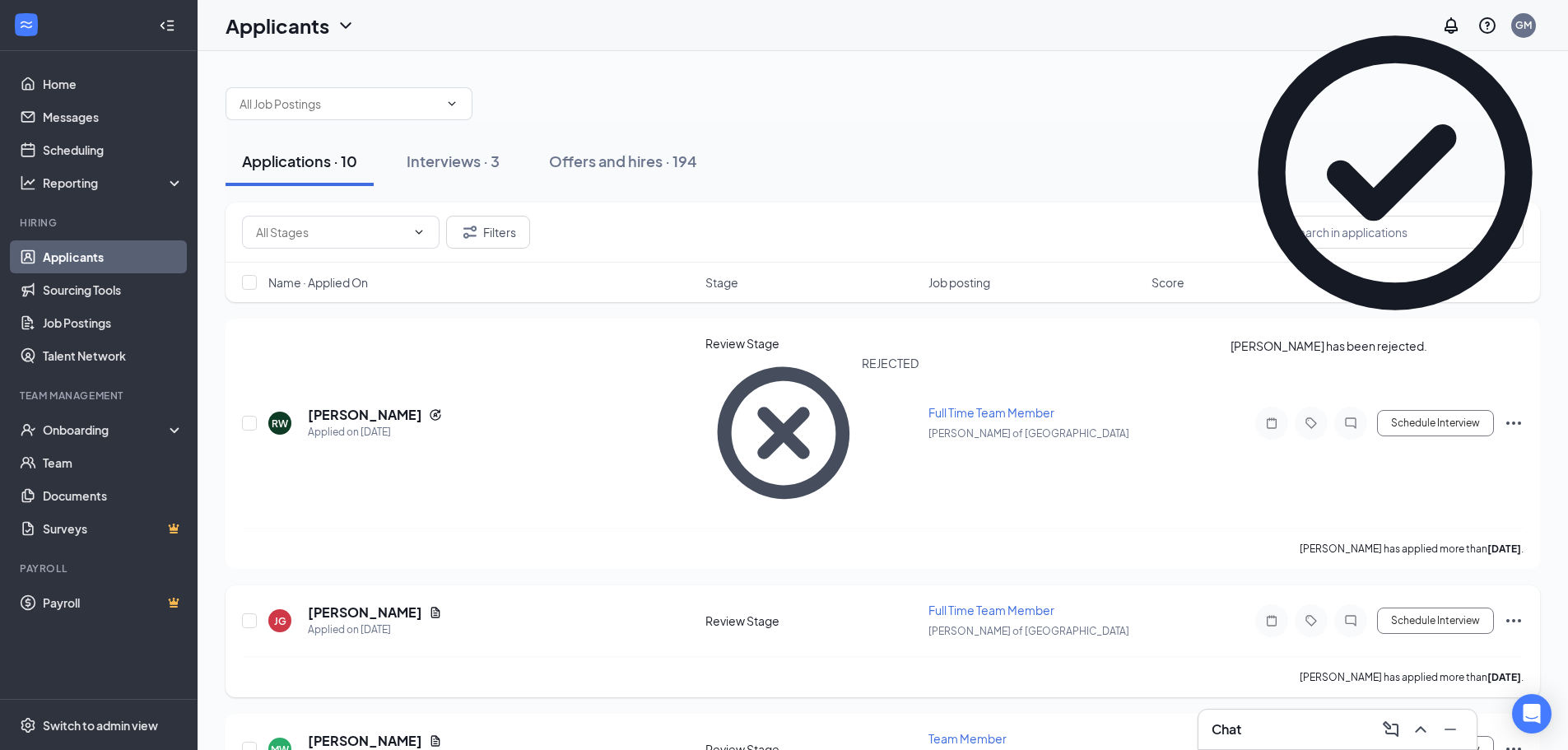
click at [1507, 610] on icon "Ellipses" at bounding box center [1513, 620] width 20 height 20
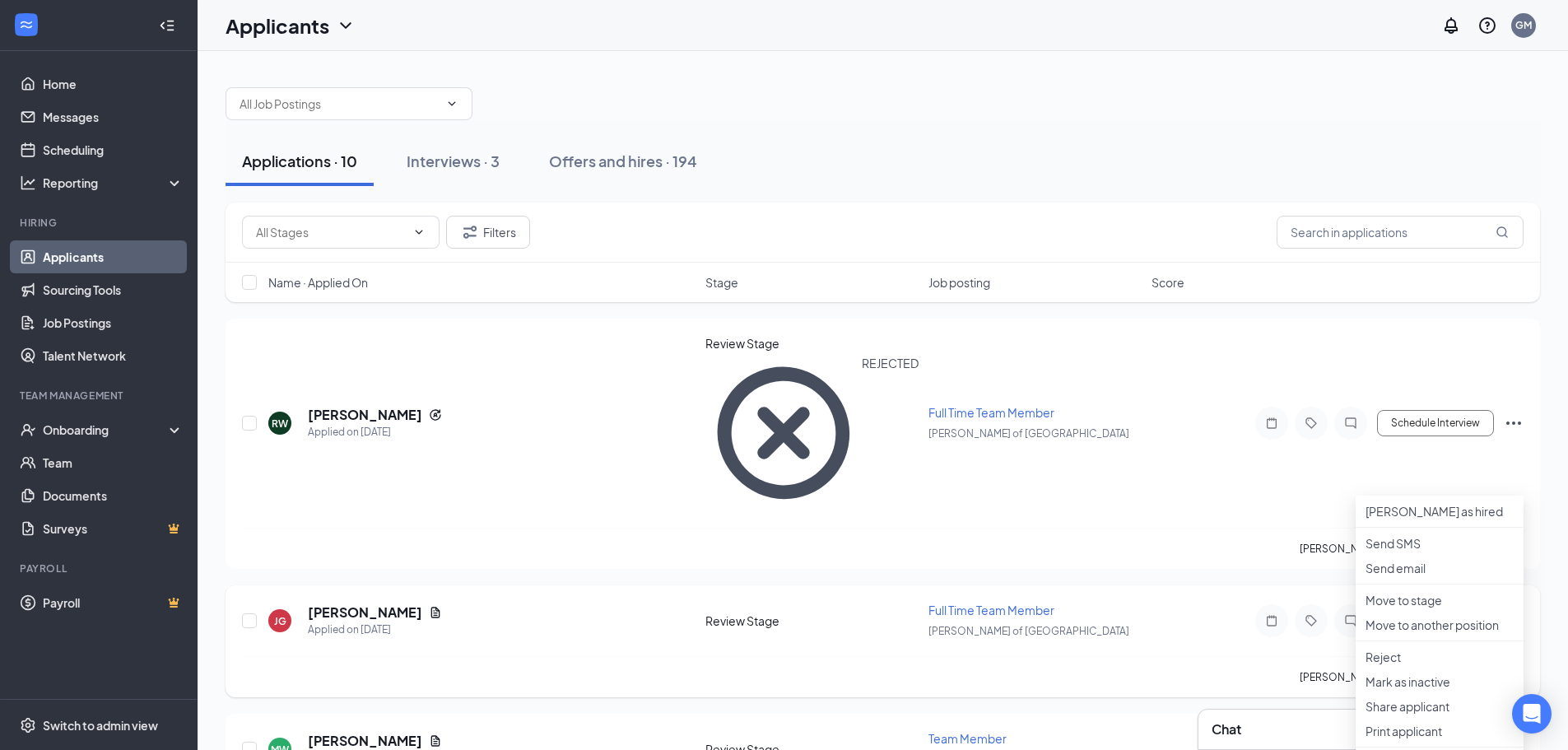
click at [1464, 608] on button "Schedule Interview" at bounding box center [1435, 620] width 117 height 26
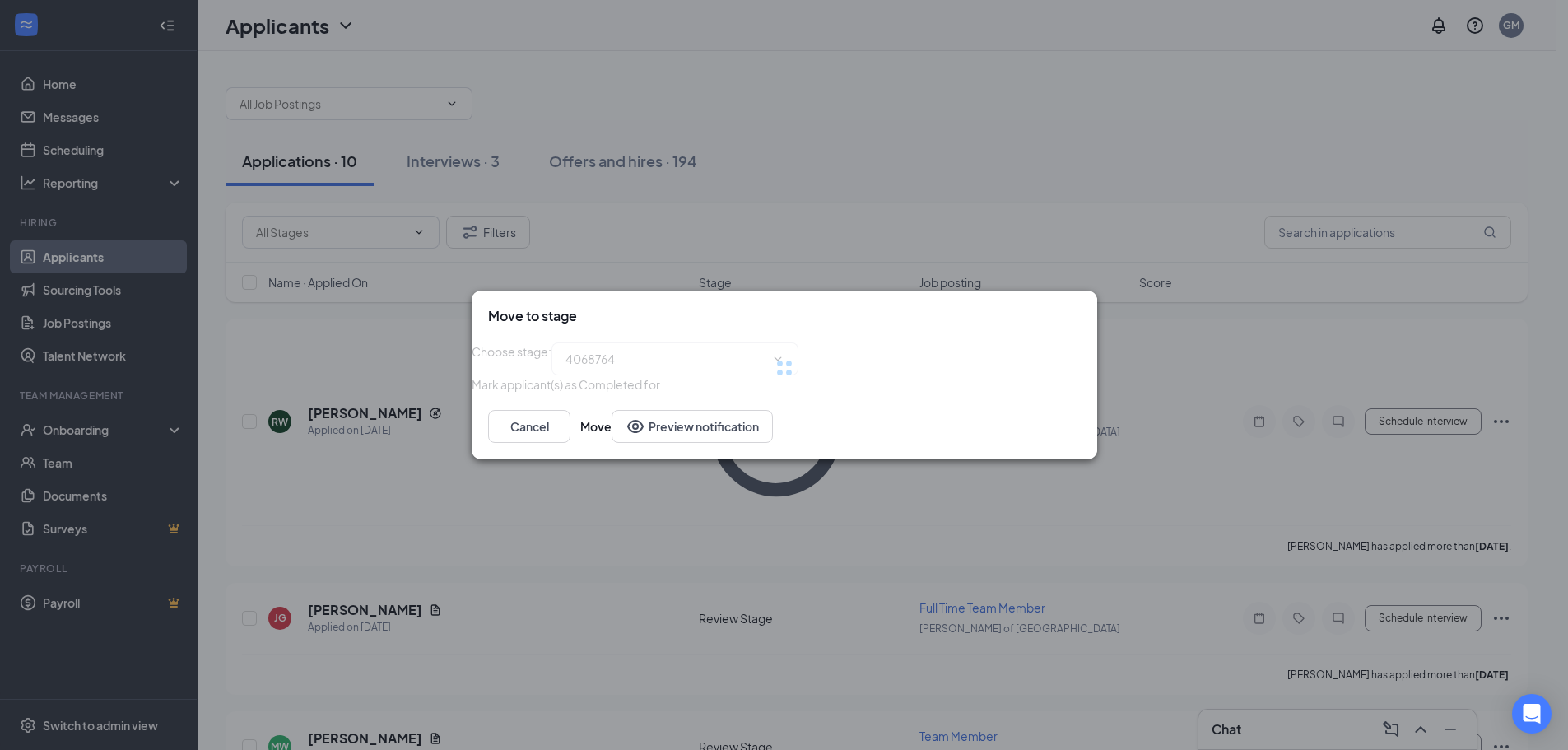
type input "Onsite Interview (next stage)"
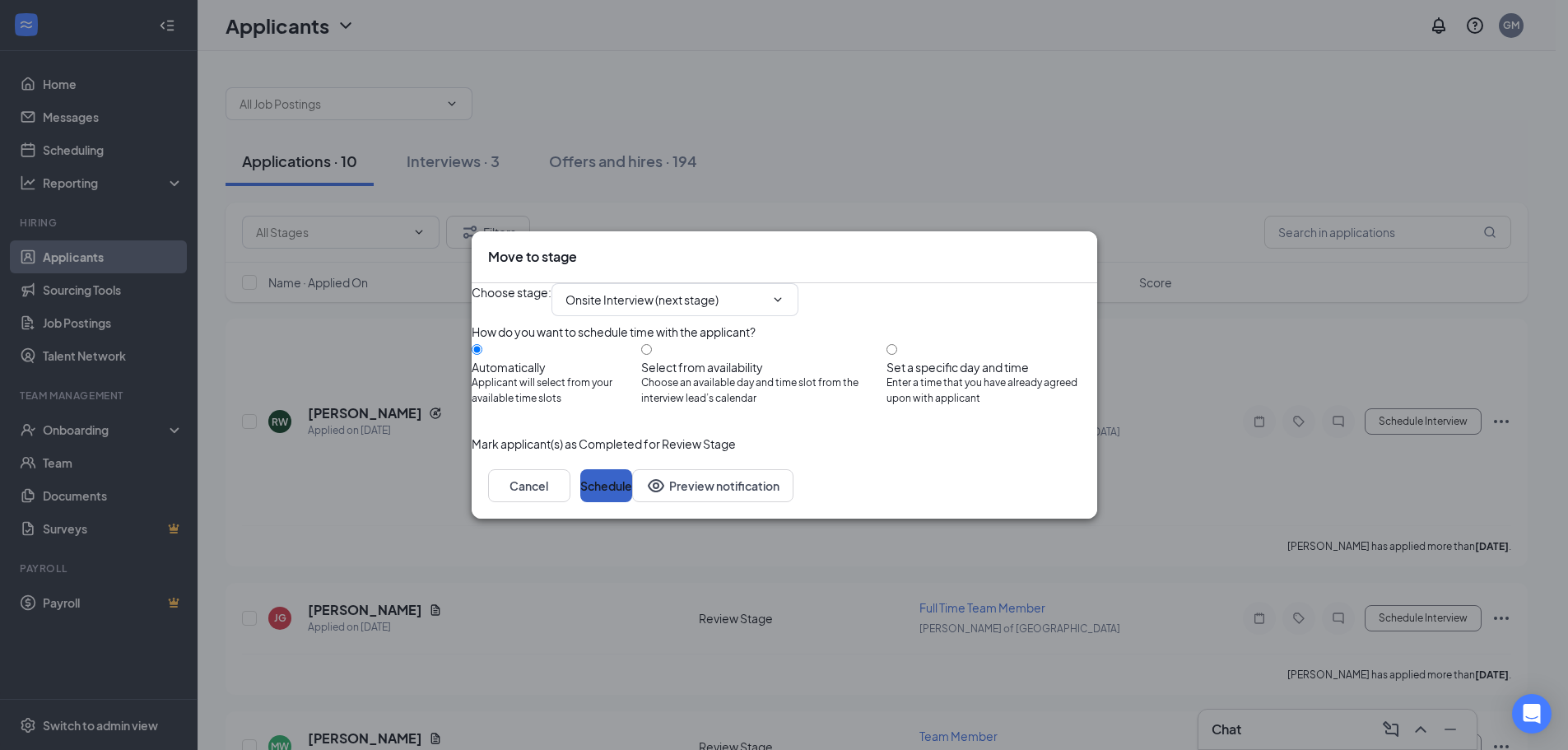
click at [632, 502] on button "Schedule" at bounding box center [606, 485] width 52 height 33
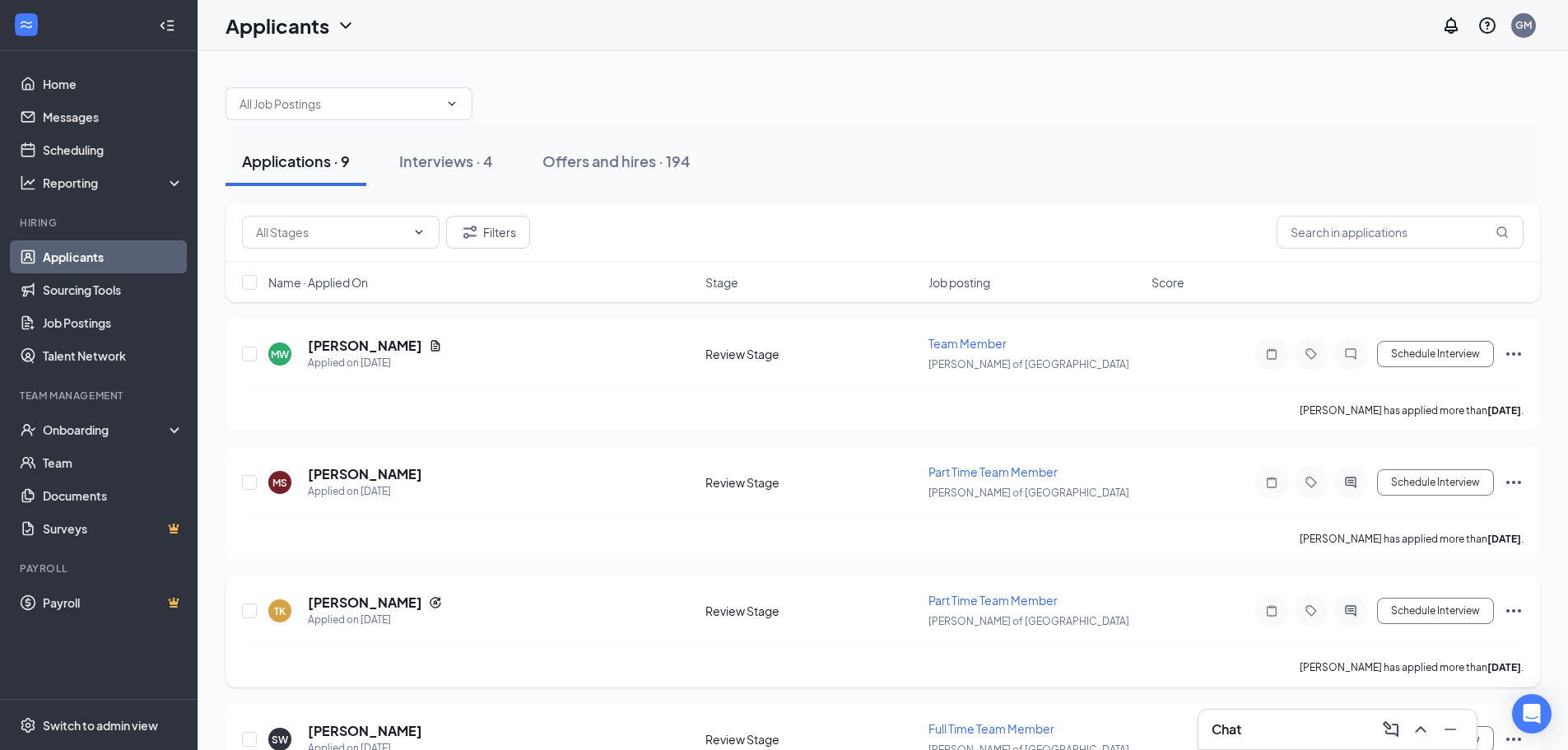
click at [1518, 609] on icon "Ellipses" at bounding box center [1513, 610] width 20 height 20
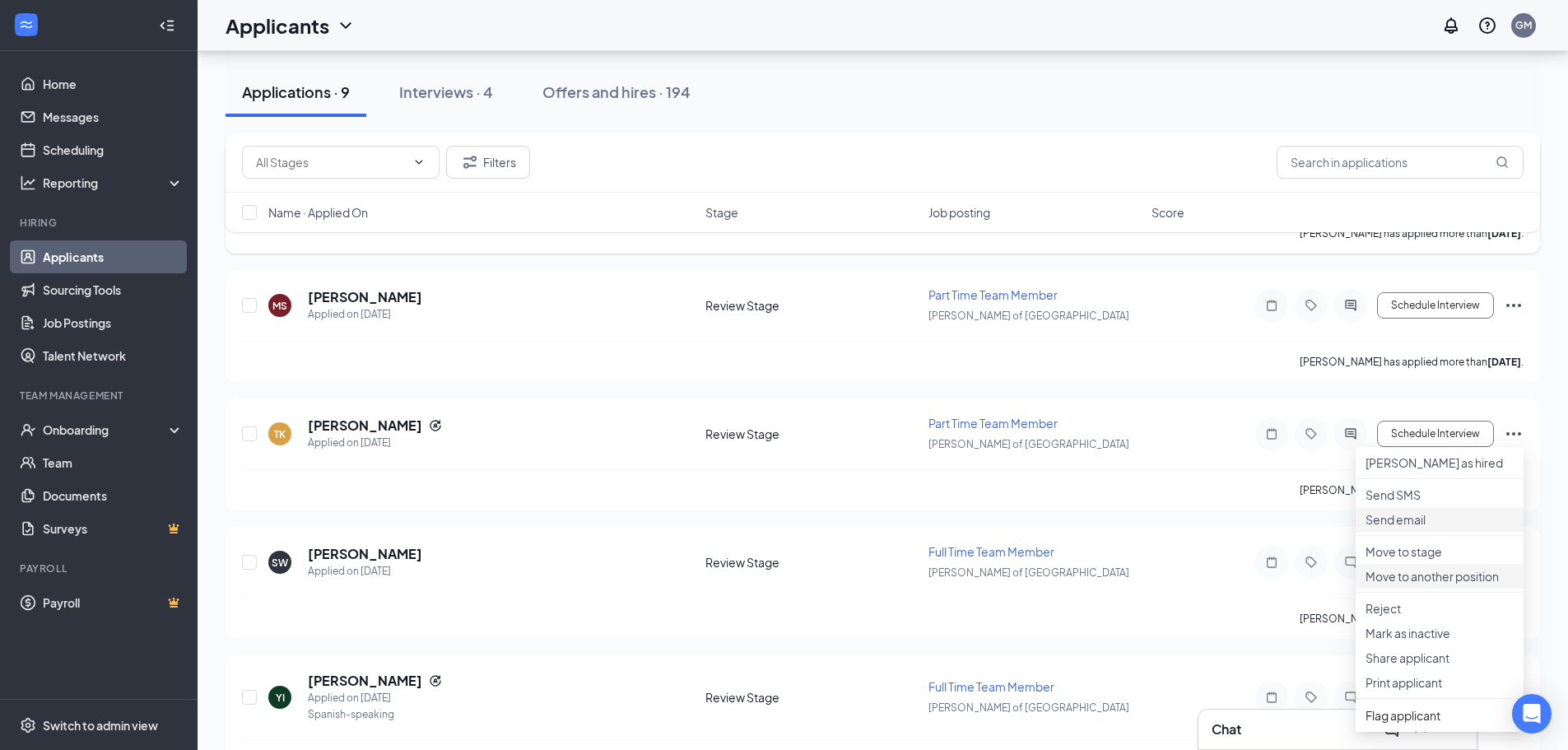
scroll to position [247, 0]
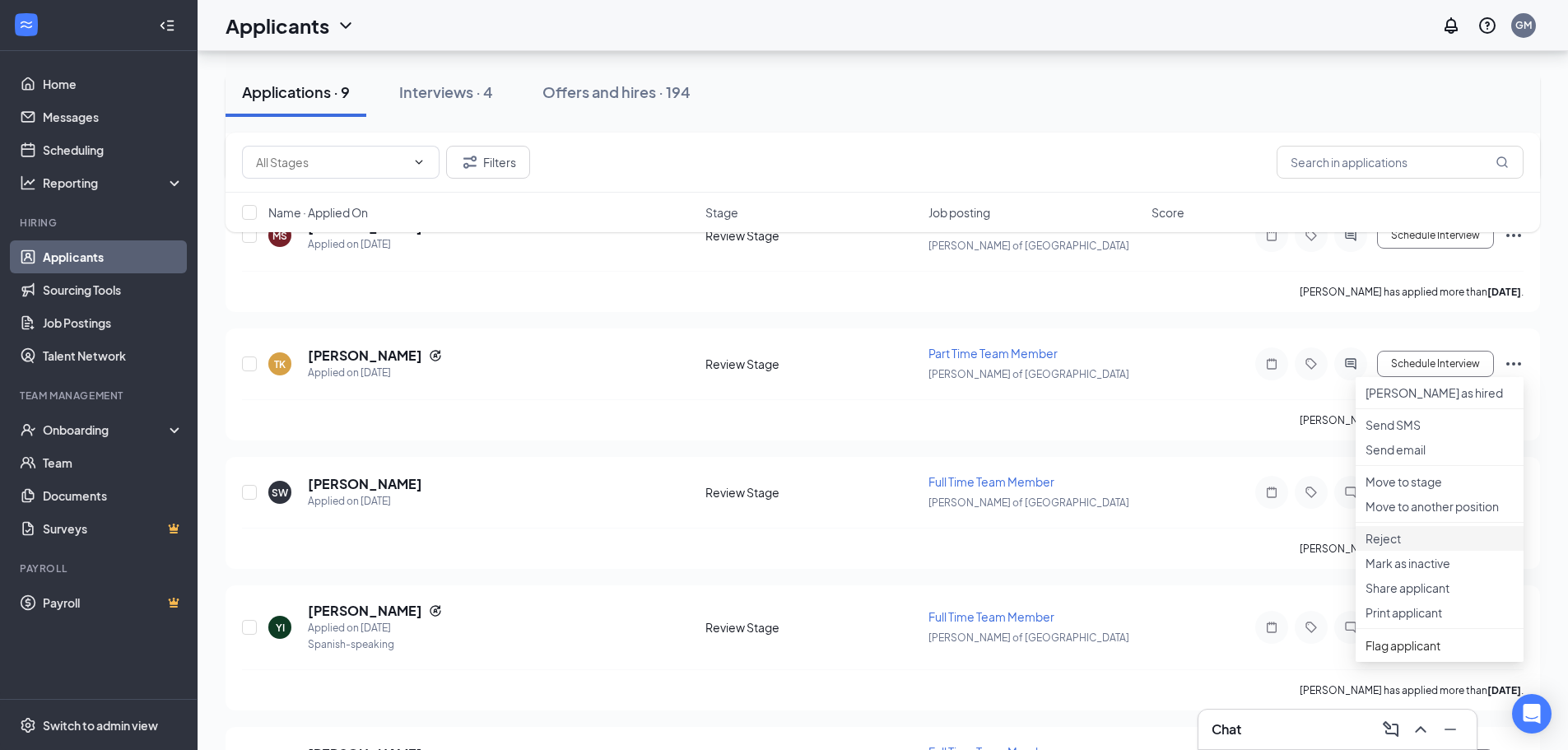
click at [1444, 546] on p "Reject" at bounding box center [1440, 538] width 148 height 16
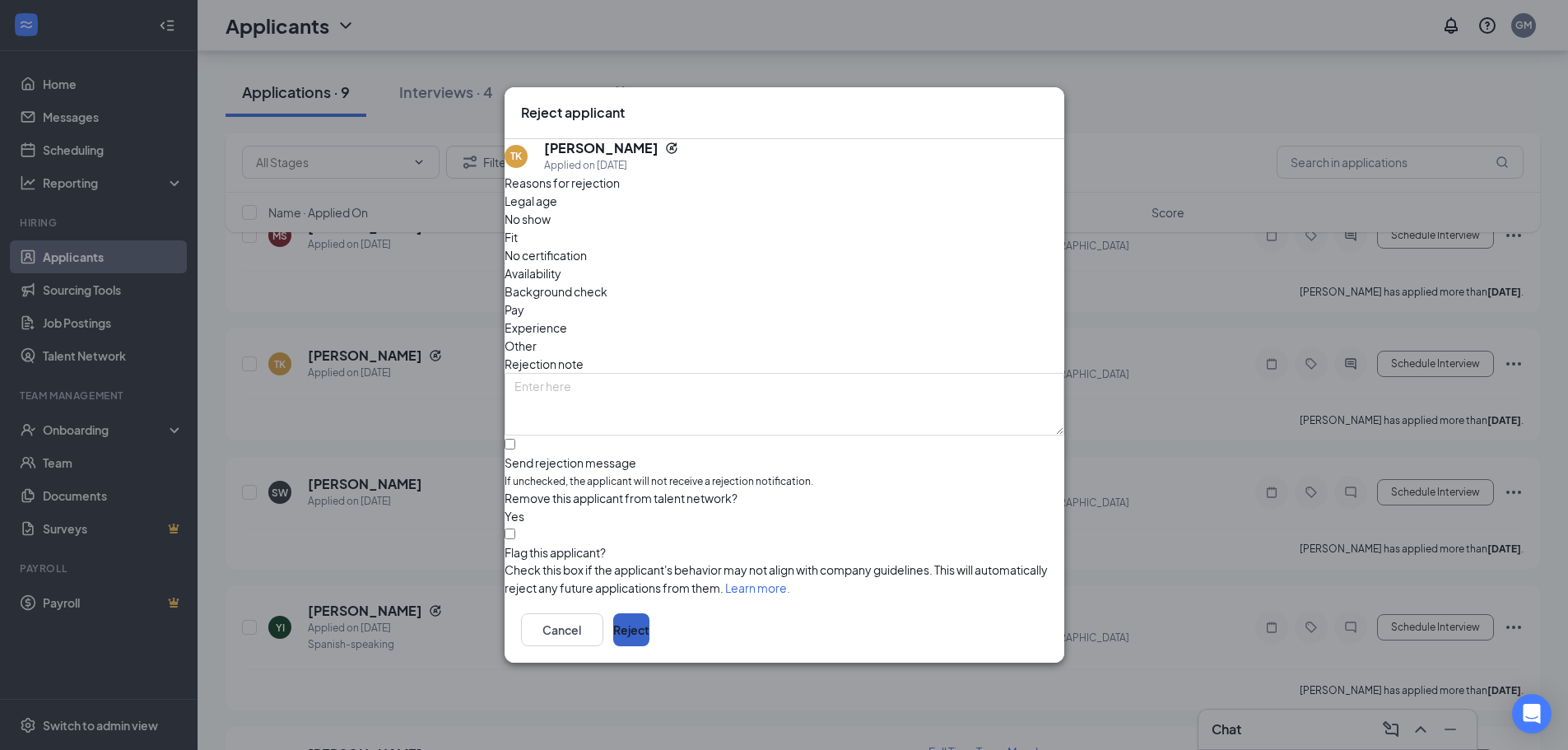
click at [650, 621] on button "Reject" at bounding box center [631, 629] width 36 height 33
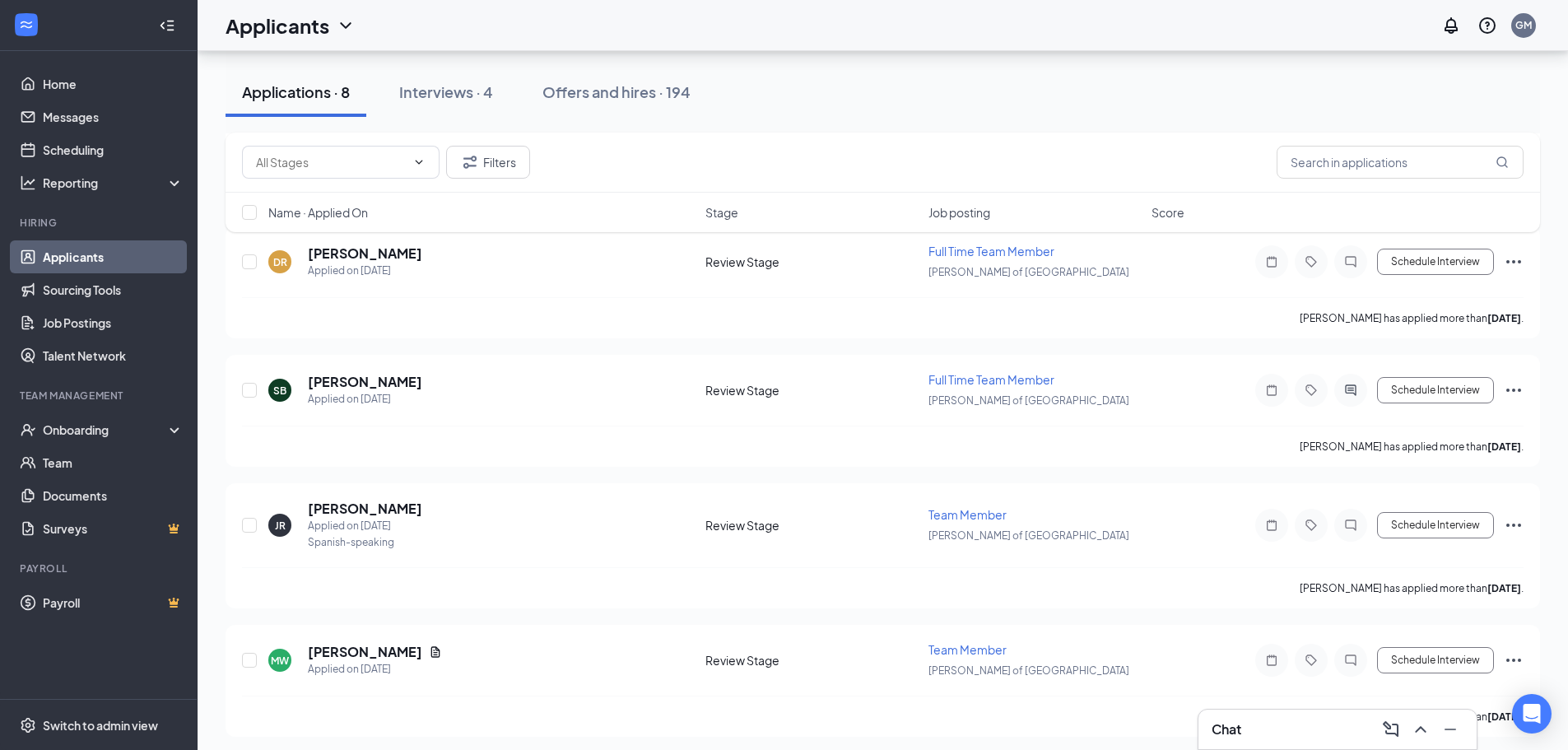
scroll to position [658, 0]
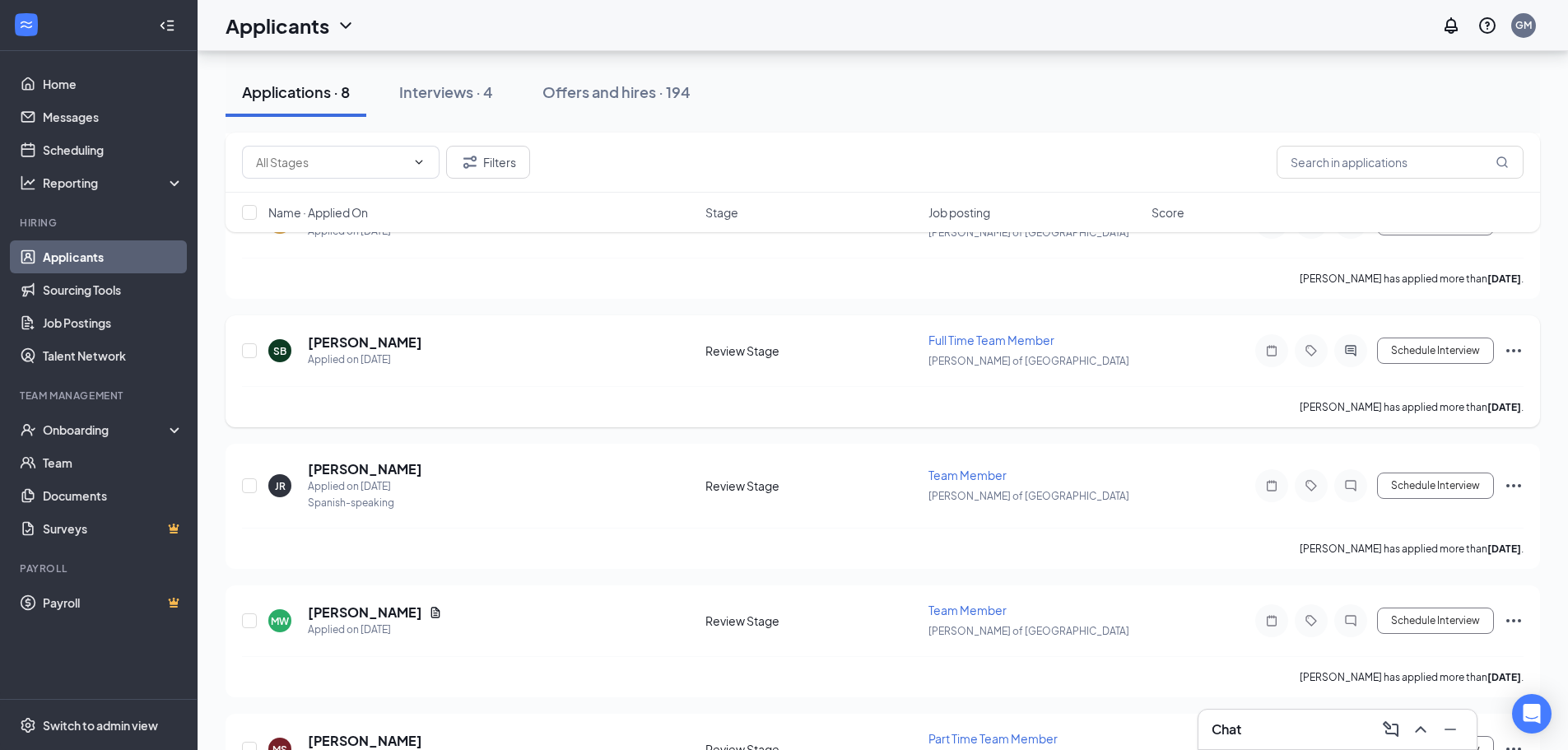
click at [1520, 350] on icon "Ellipses" at bounding box center [1513, 350] width 14 height 3
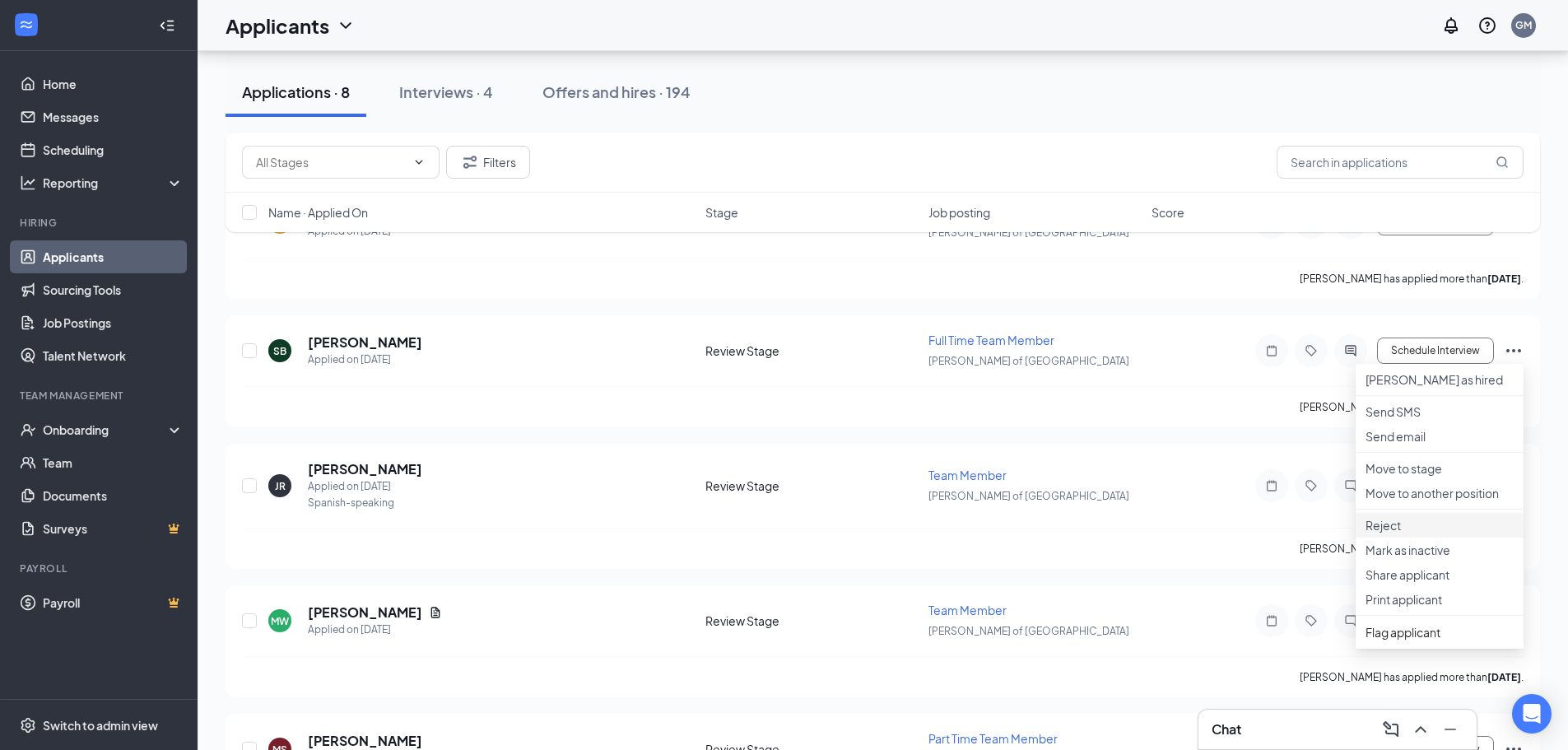
click at [1413, 534] on p "Reject" at bounding box center [1440, 524] width 148 height 16
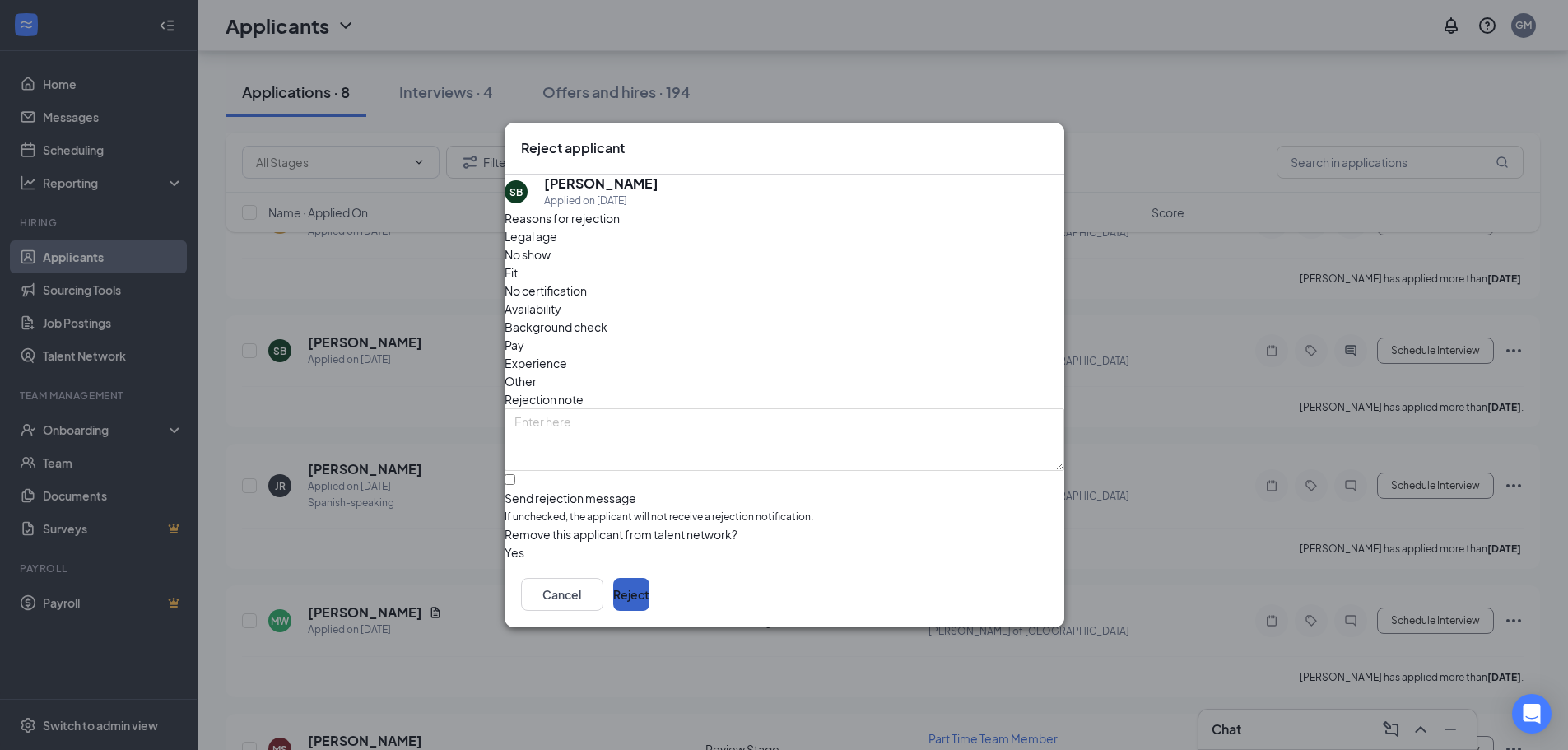
click at [650, 597] on button "Reject" at bounding box center [631, 594] width 36 height 33
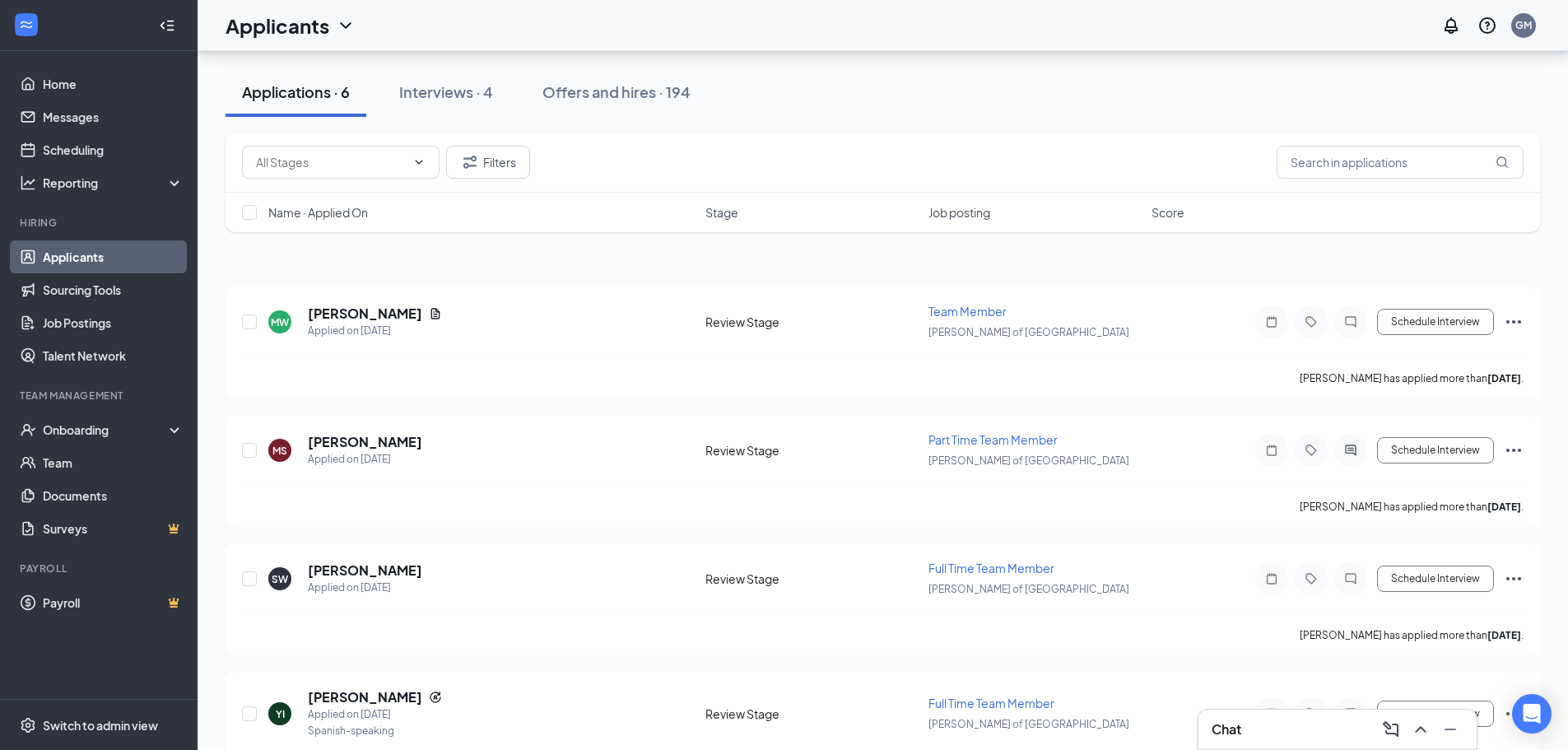
scroll to position [0, 0]
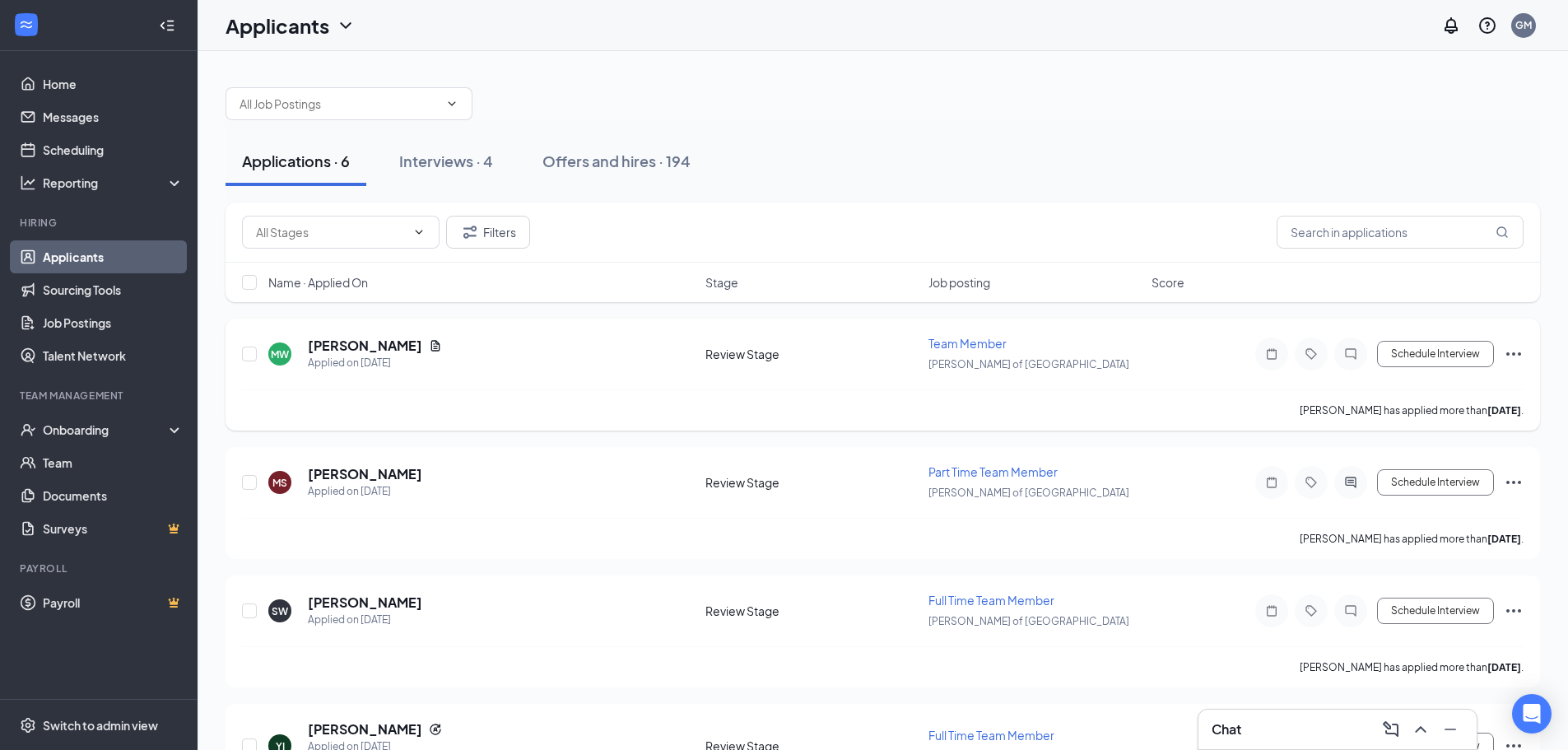
click at [1519, 355] on icon "Ellipses" at bounding box center [1513, 354] width 20 height 20
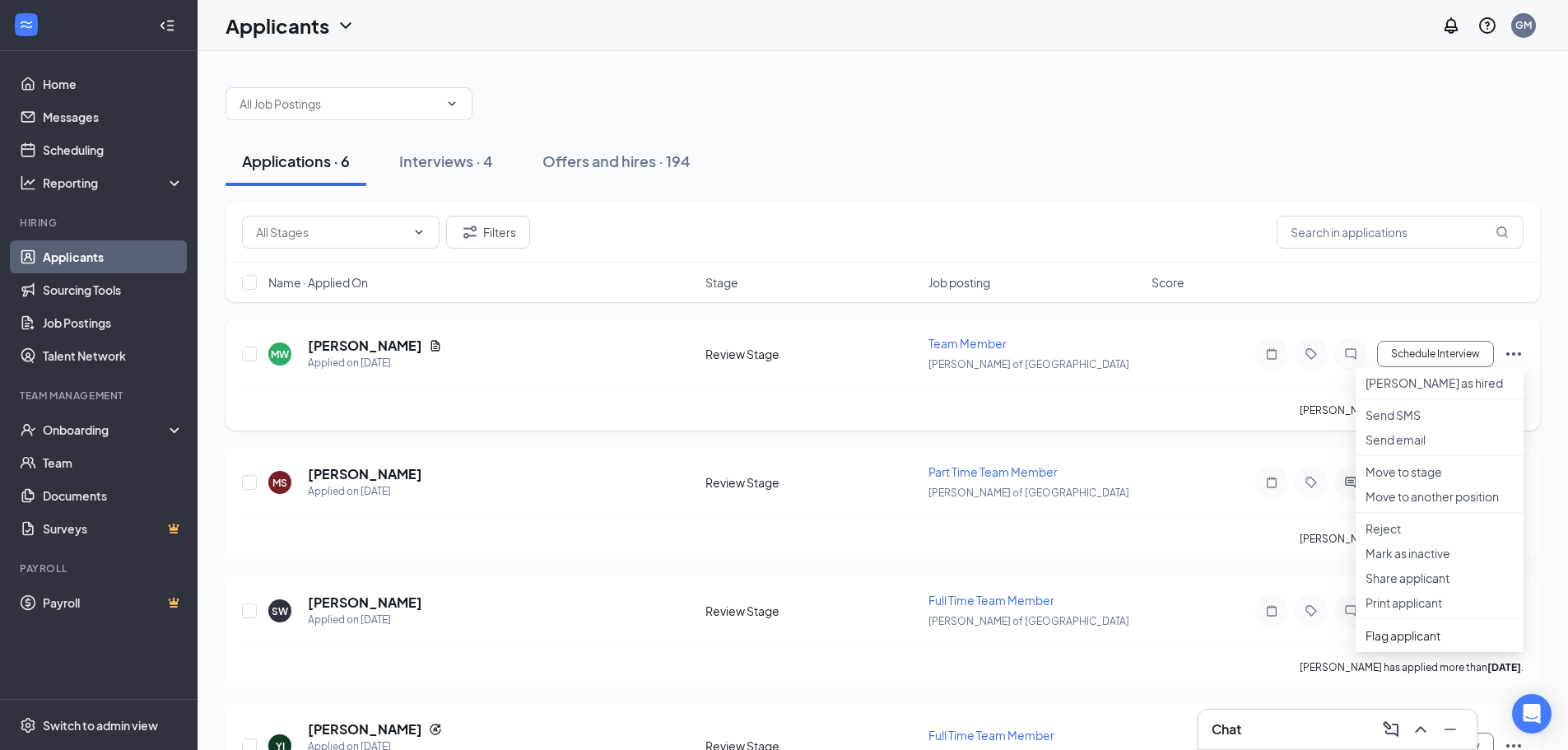
click at [886, 358] on div "Review Stage" at bounding box center [812, 354] width 213 height 16
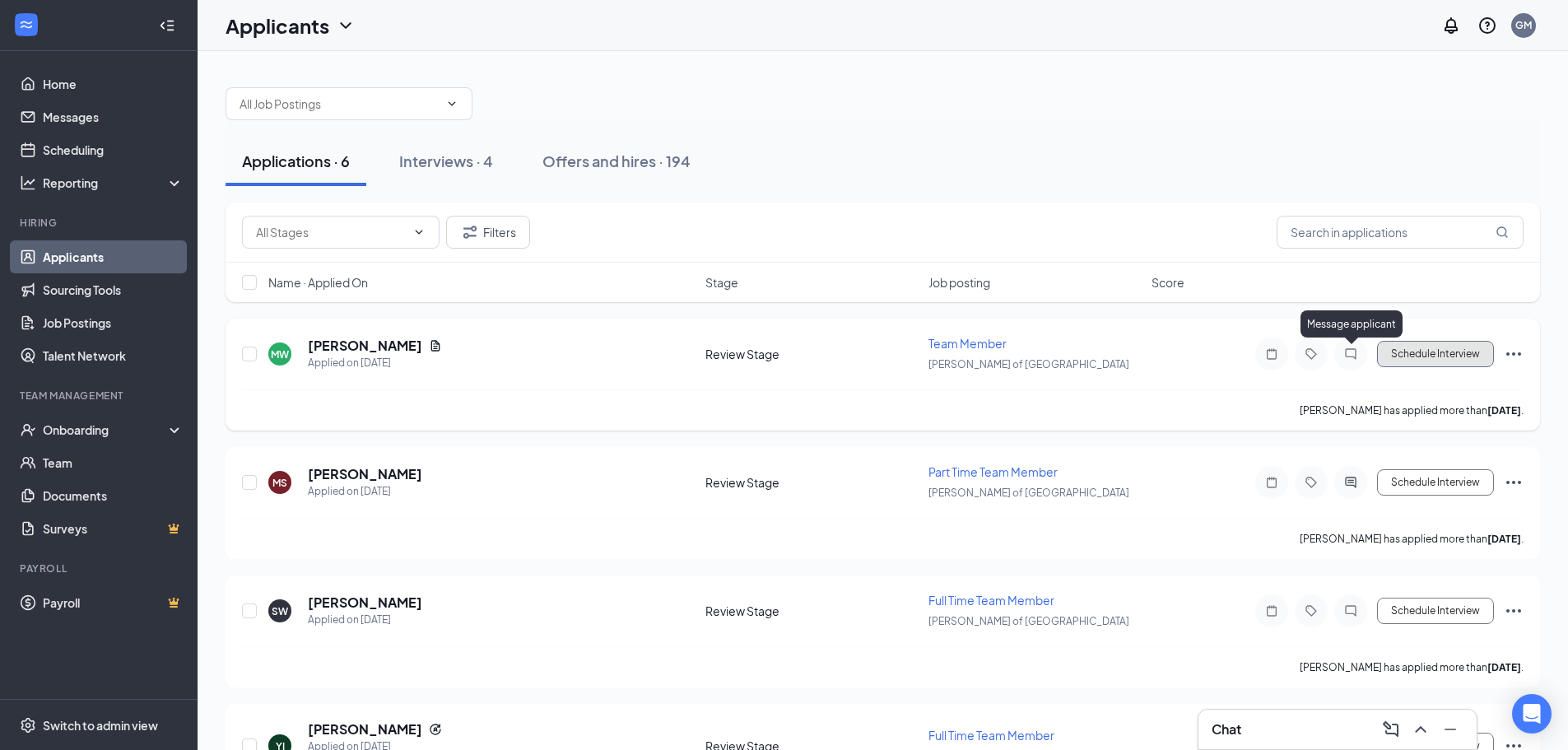
click at [1424, 352] on button "Schedule Interview" at bounding box center [1435, 354] width 117 height 26
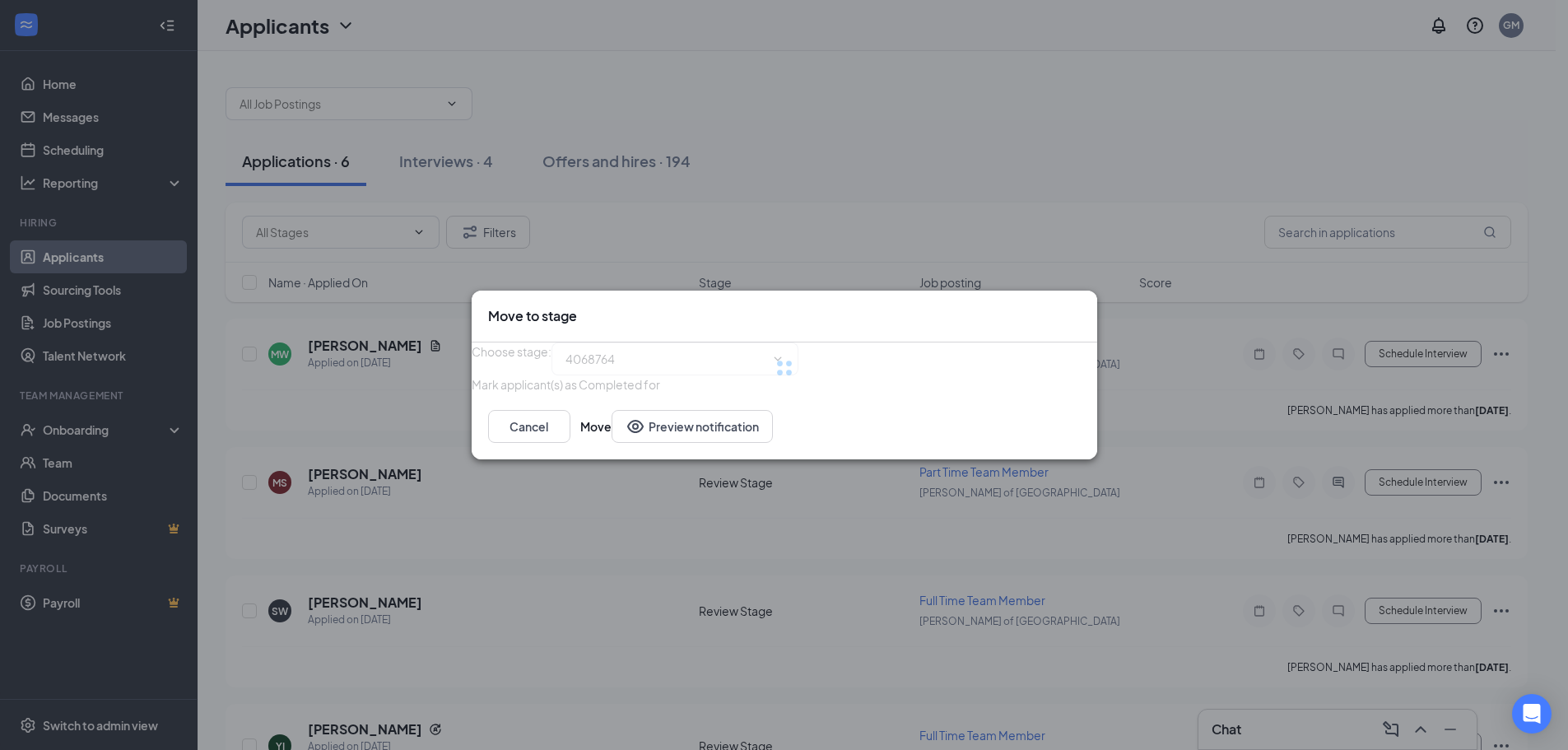
type input "Onsite Interview (next stage)"
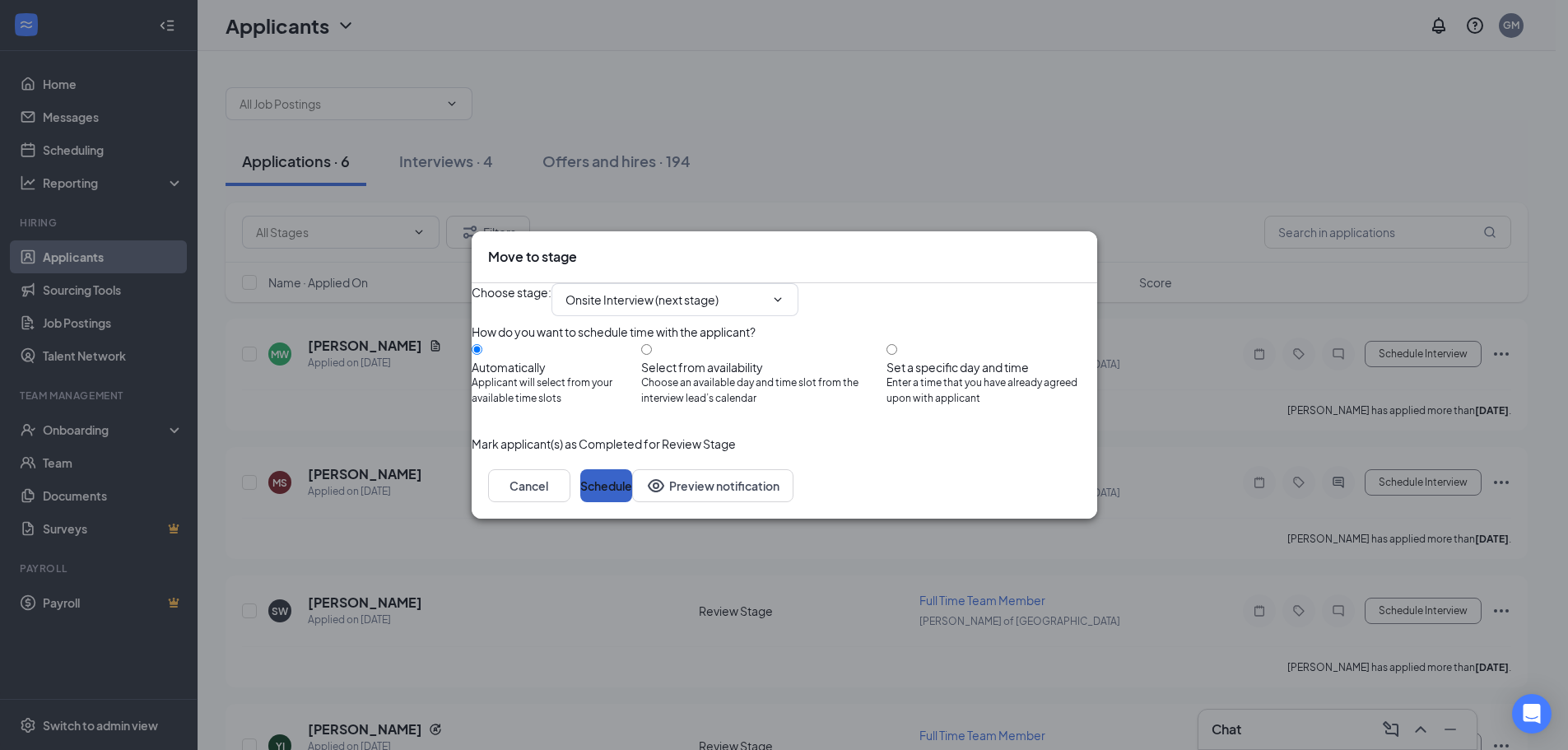
click at [632, 502] on button "Schedule" at bounding box center [606, 485] width 52 height 33
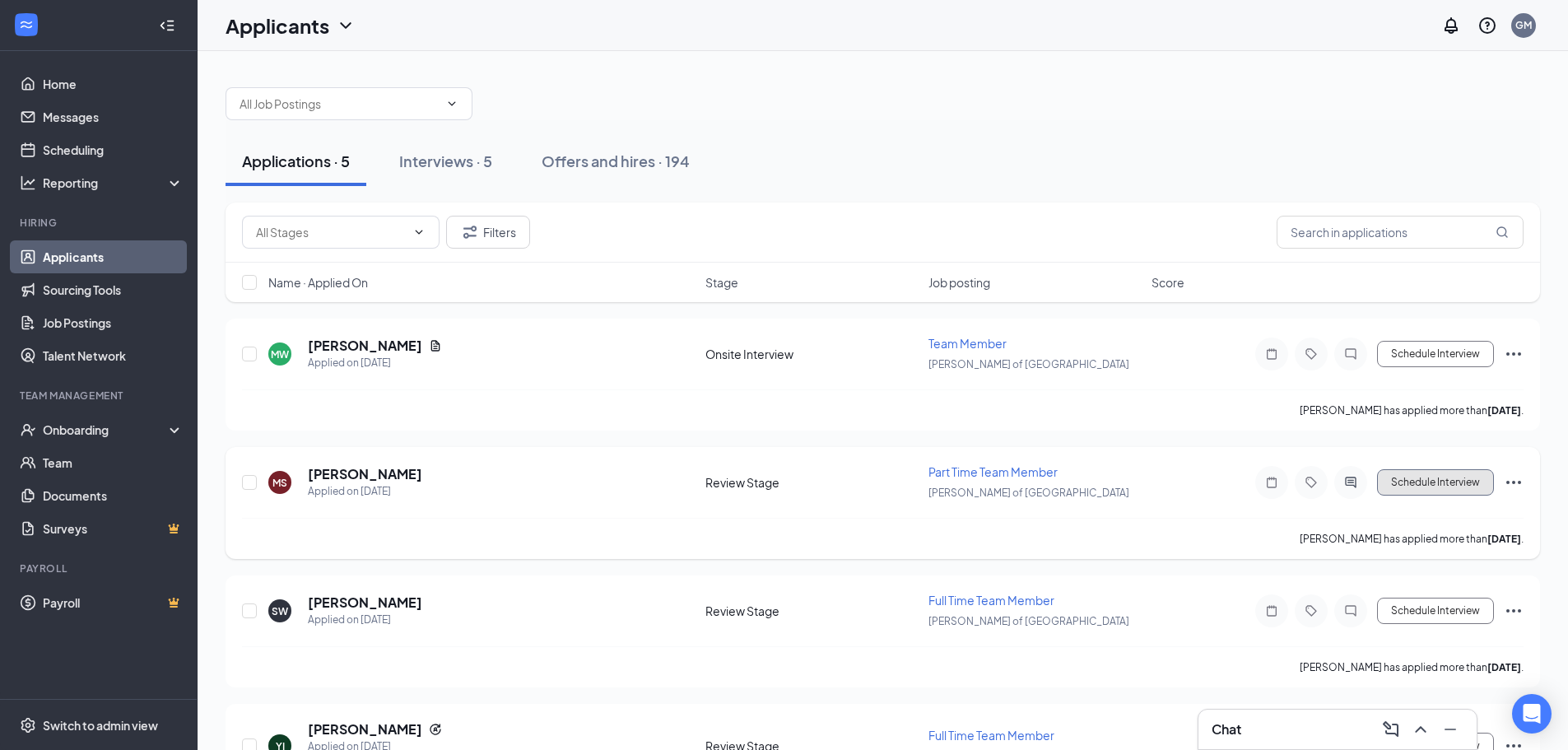
click at [1417, 488] on button "Schedule Interview" at bounding box center [1435, 482] width 117 height 26
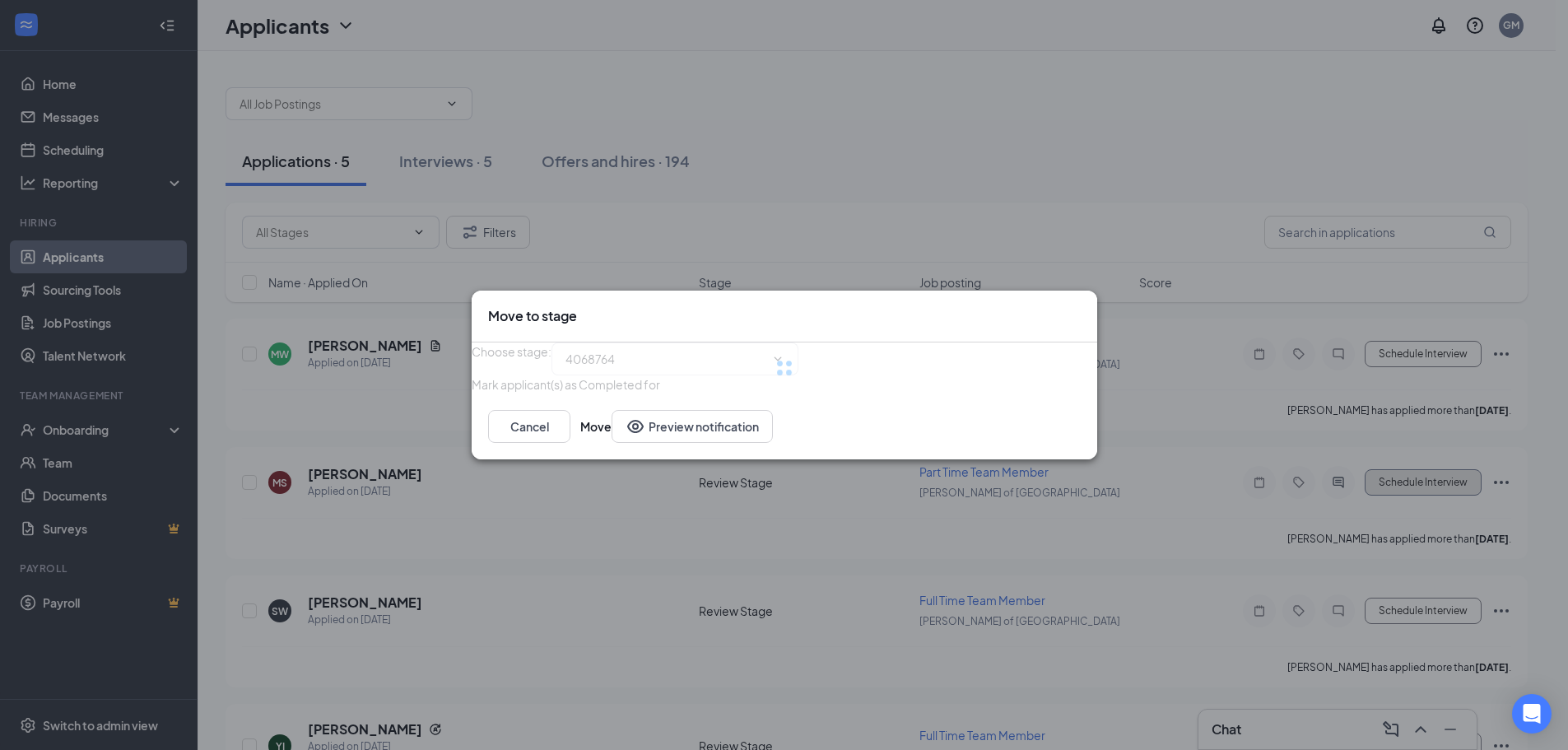
type input "Onsite Interview (next stage)"
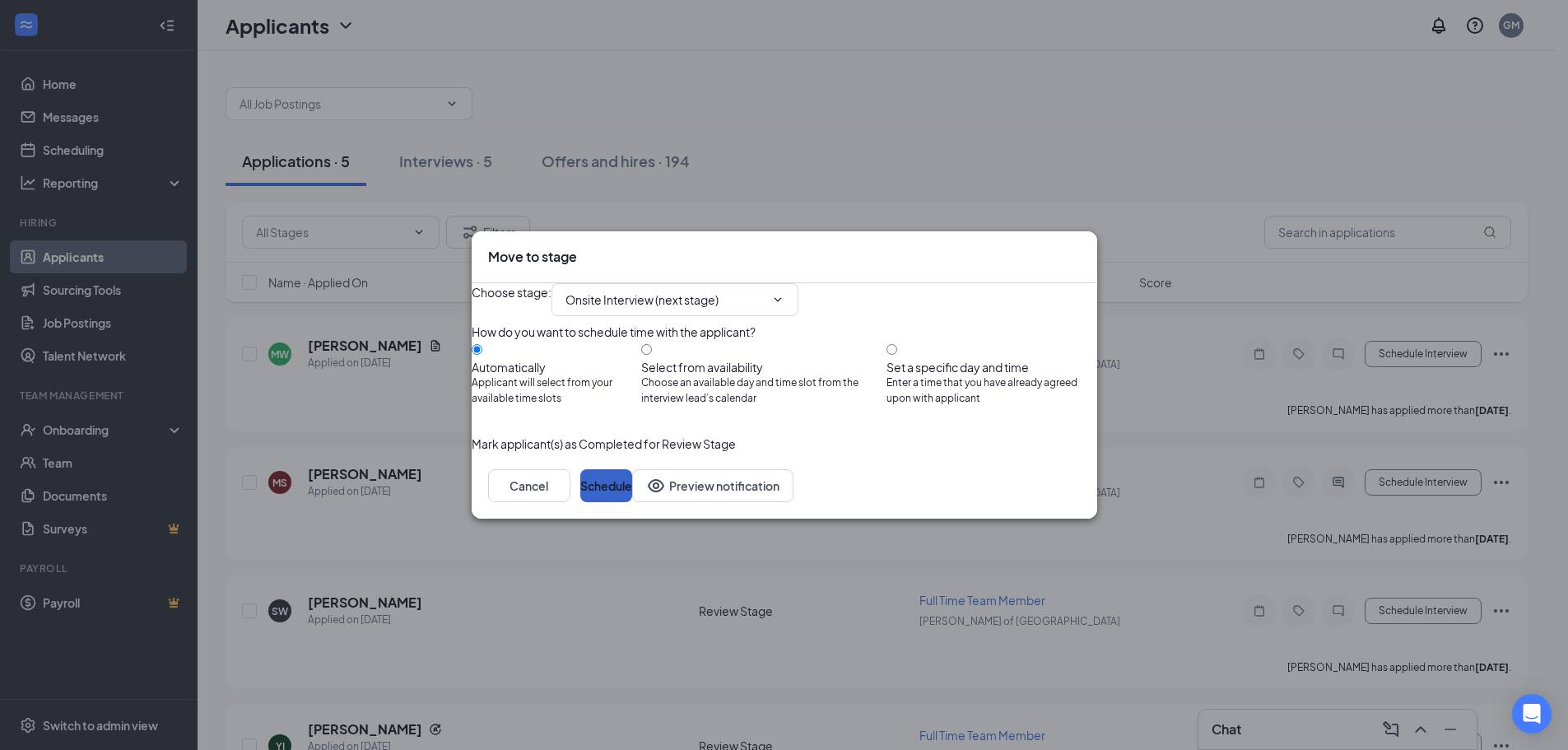
click at [632, 502] on button "Schedule" at bounding box center [606, 485] width 52 height 33
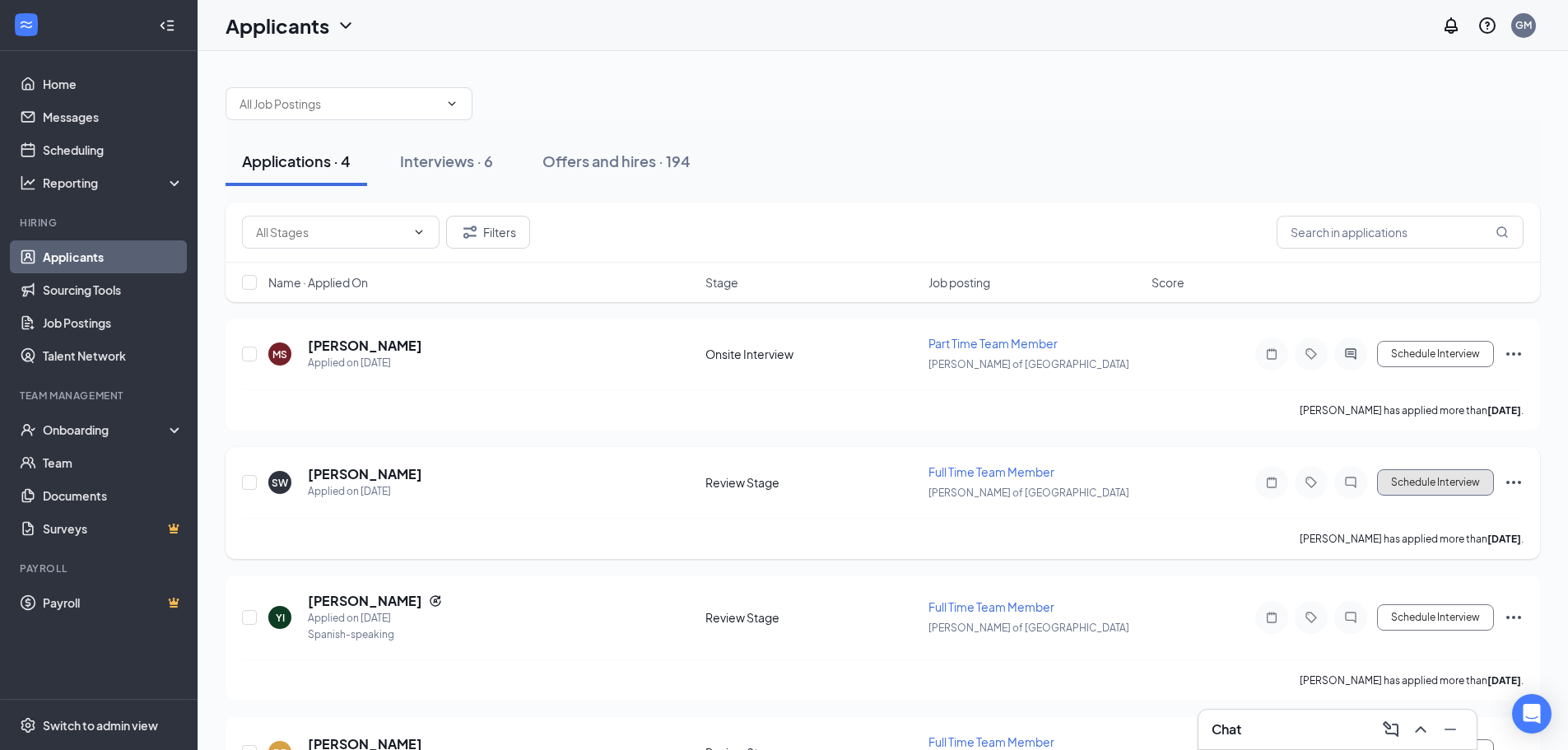
click at [1431, 489] on button "Schedule Interview" at bounding box center [1435, 482] width 117 height 26
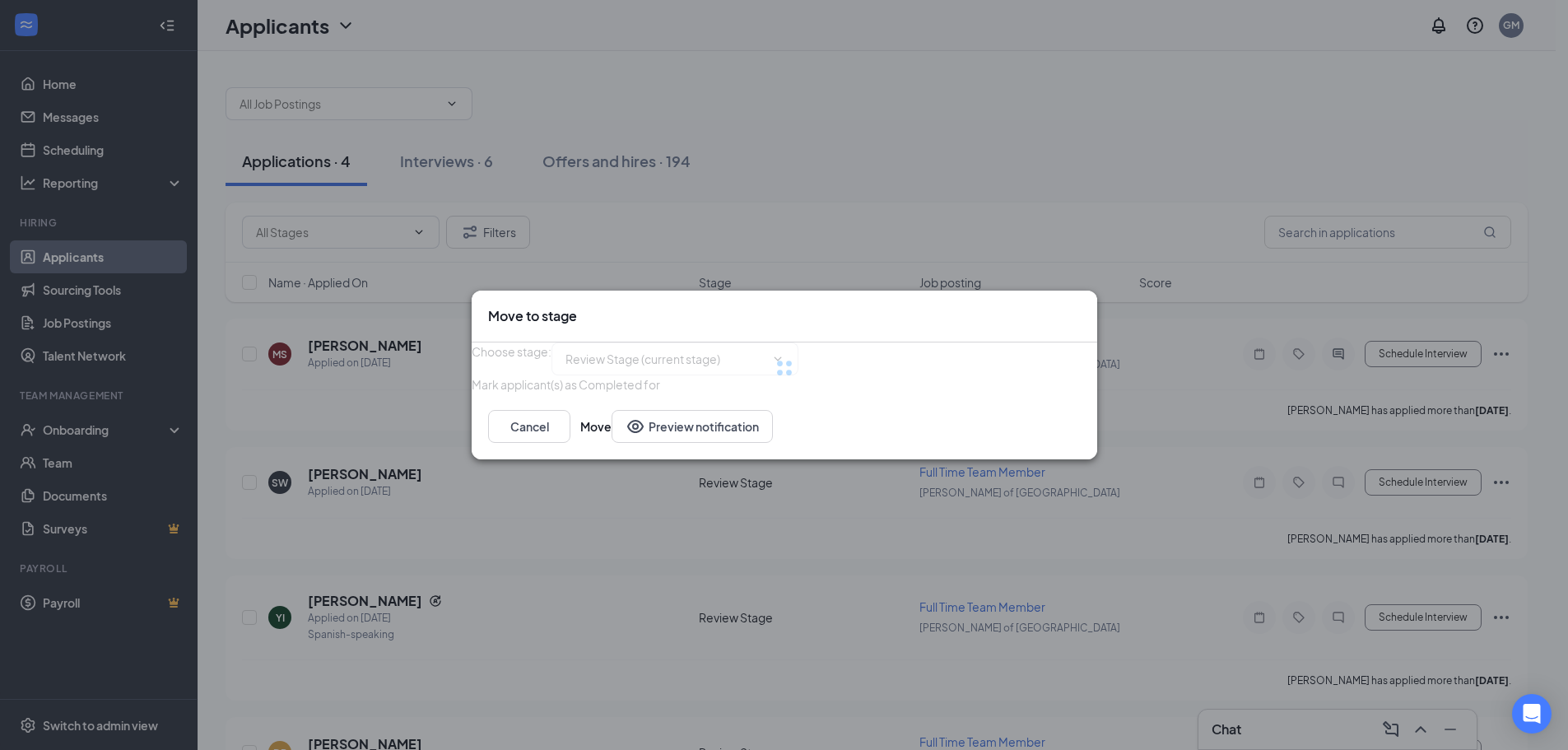
type input "Onsite Interview (next stage)"
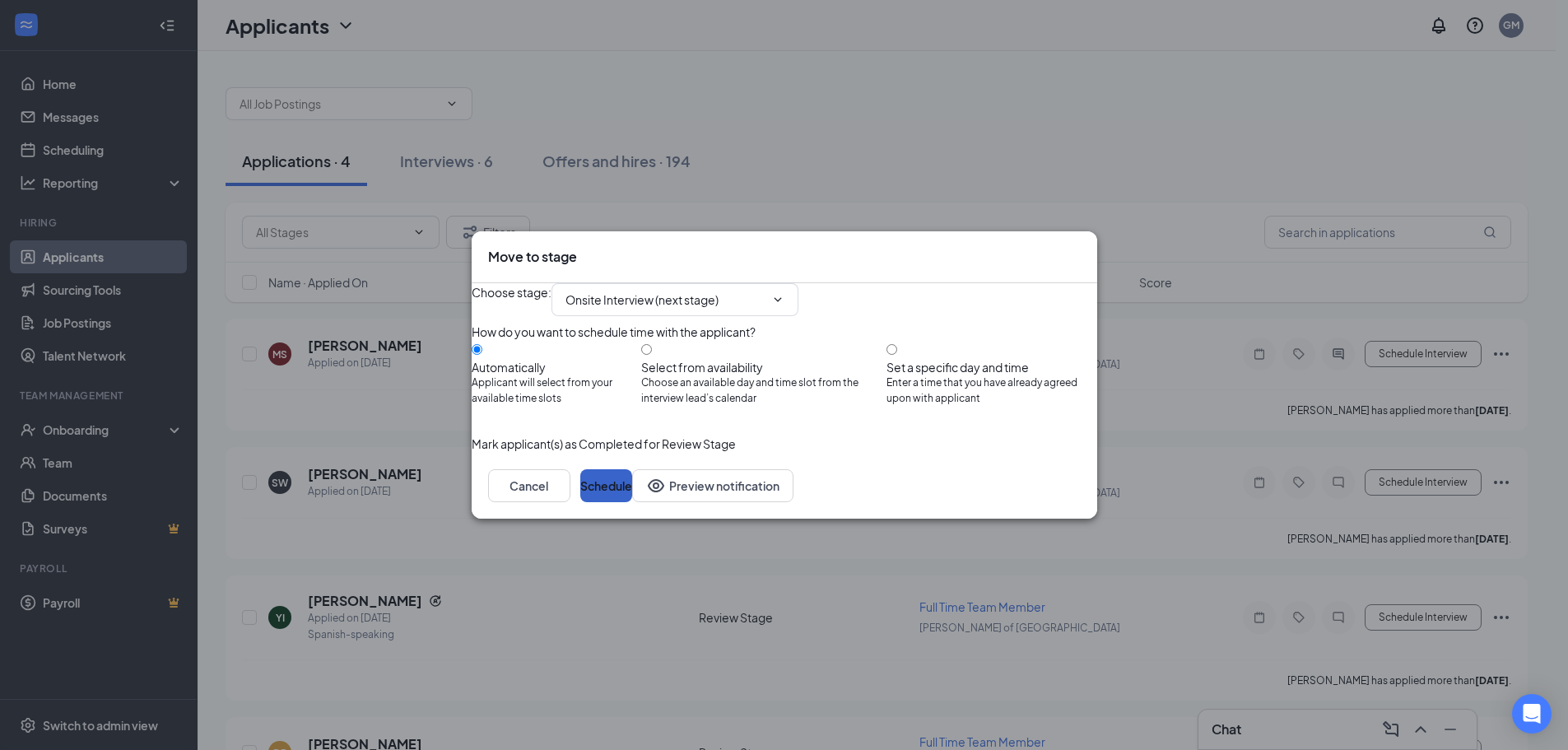
click at [632, 502] on button "Schedule" at bounding box center [606, 485] width 52 height 33
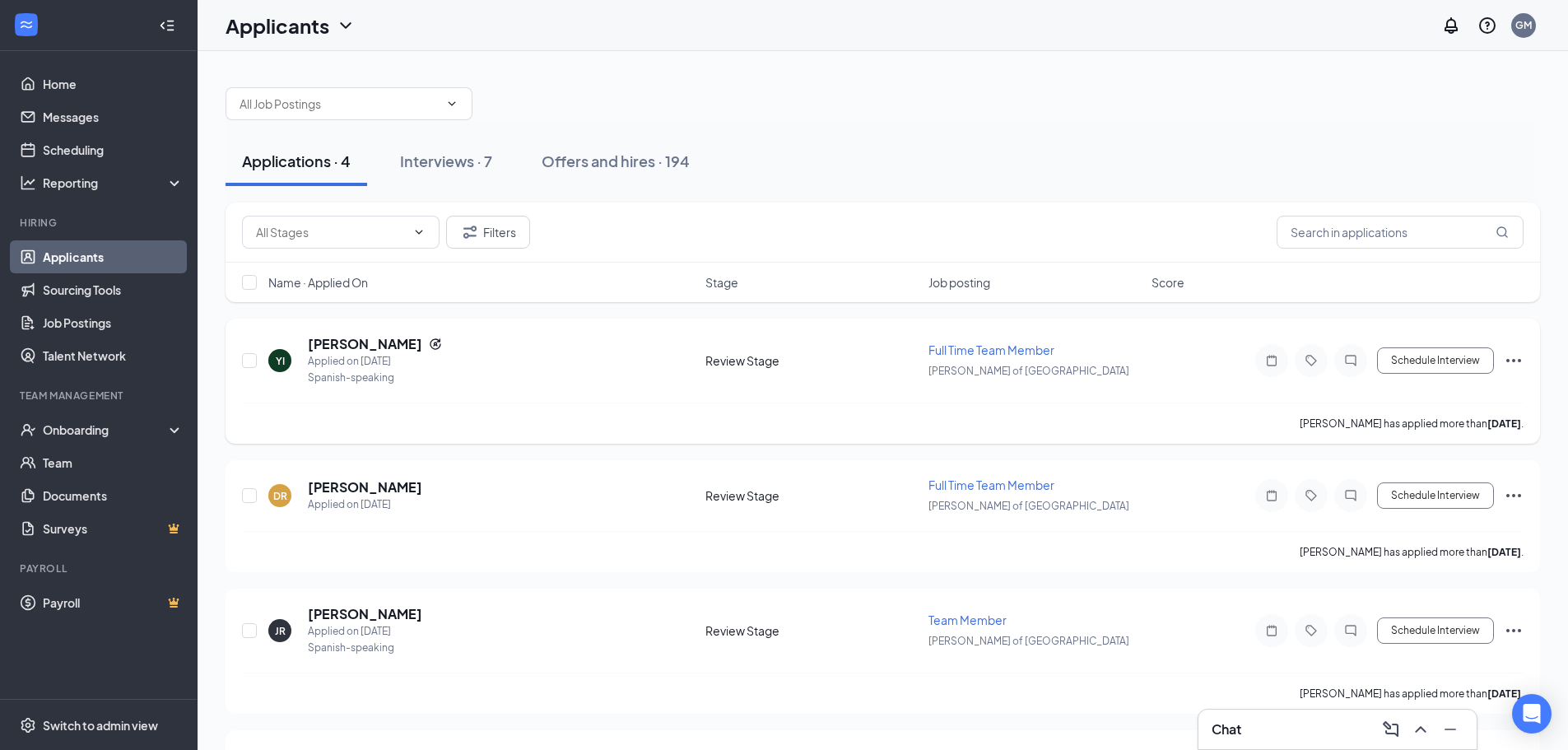
click at [1518, 364] on icon "Ellipses" at bounding box center [1513, 360] width 20 height 20
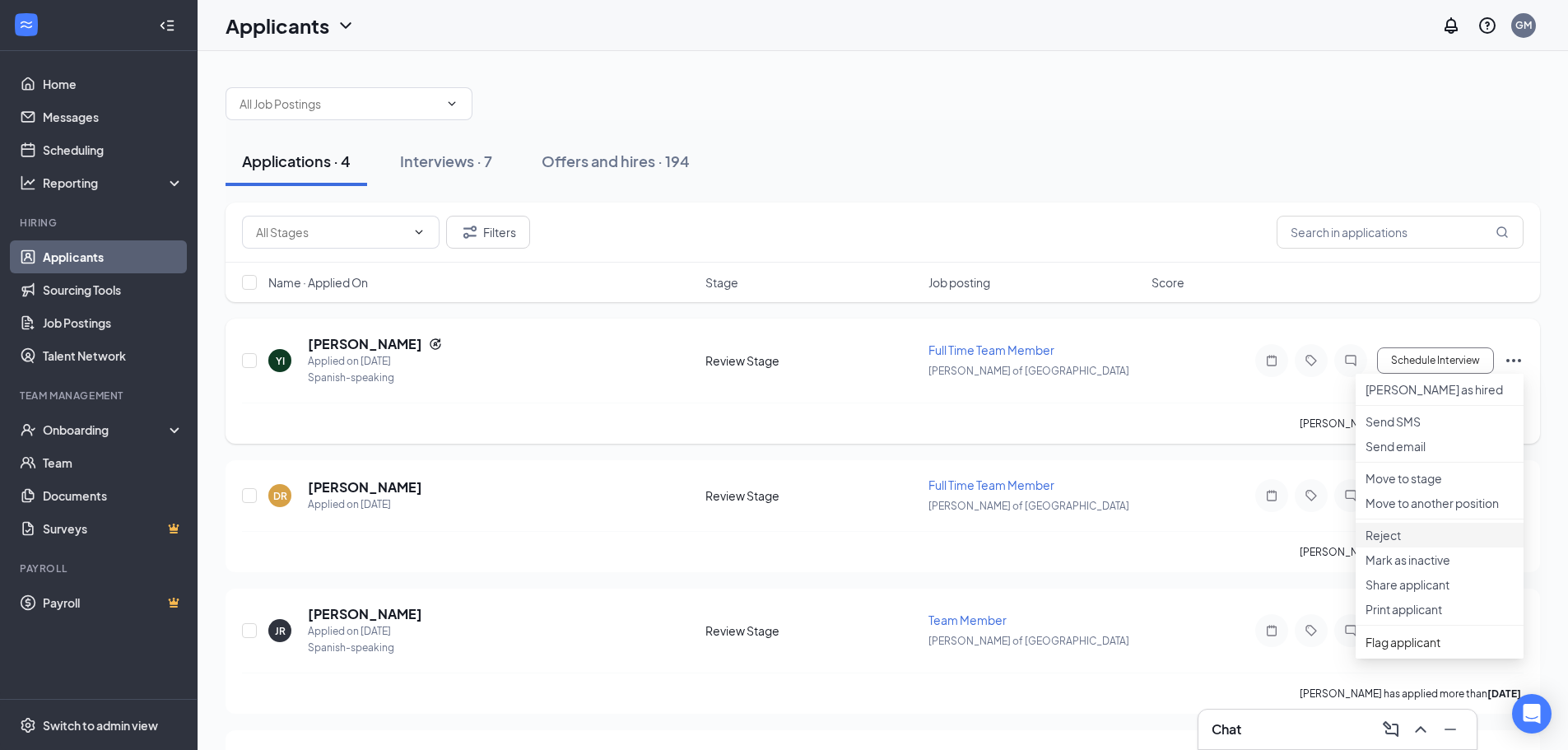
click at [1392, 547] on li "Reject" at bounding box center [1439, 534] width 168 height 25
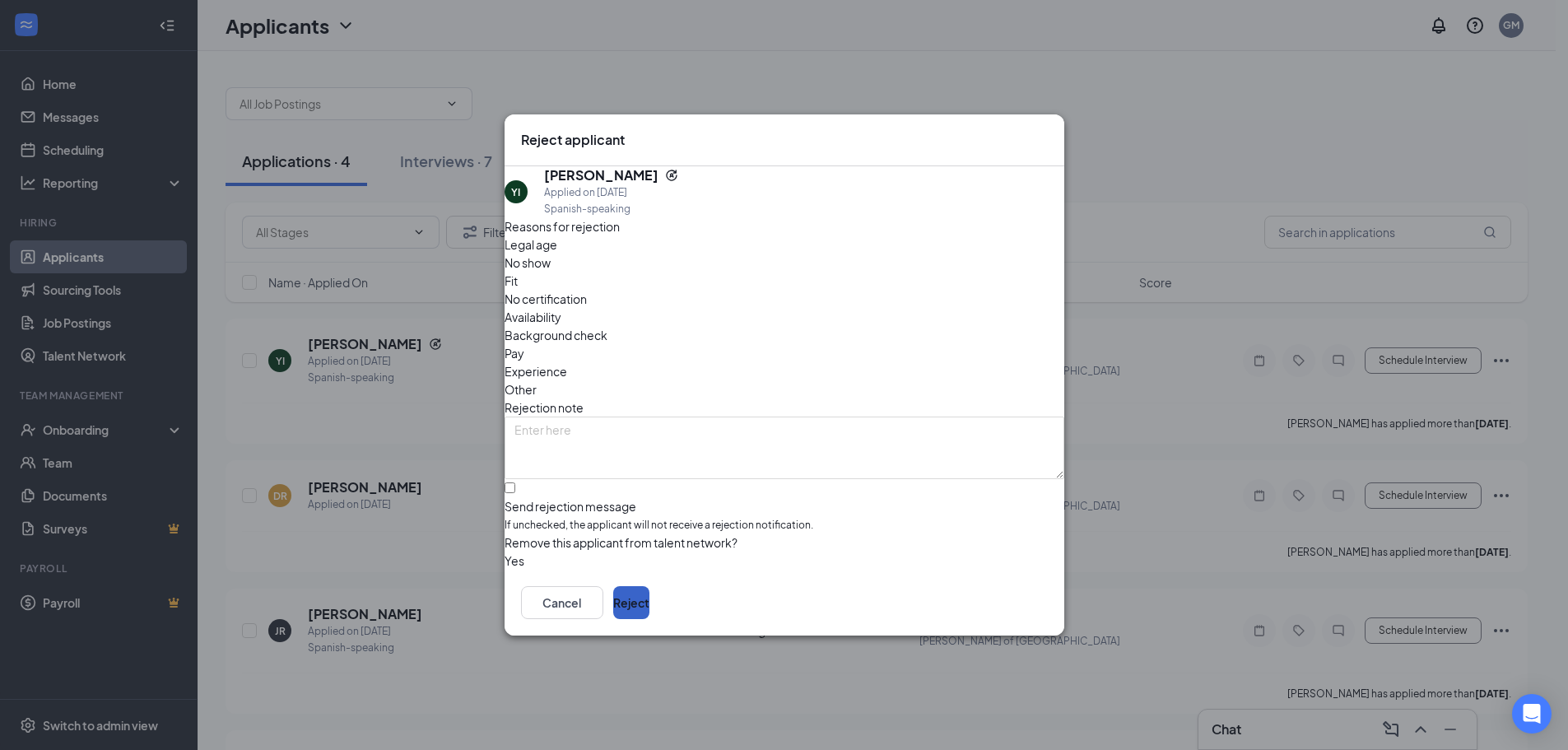
click at [650, 607] on button "Reject" at bounding box center [631, 602] width 36 height 33
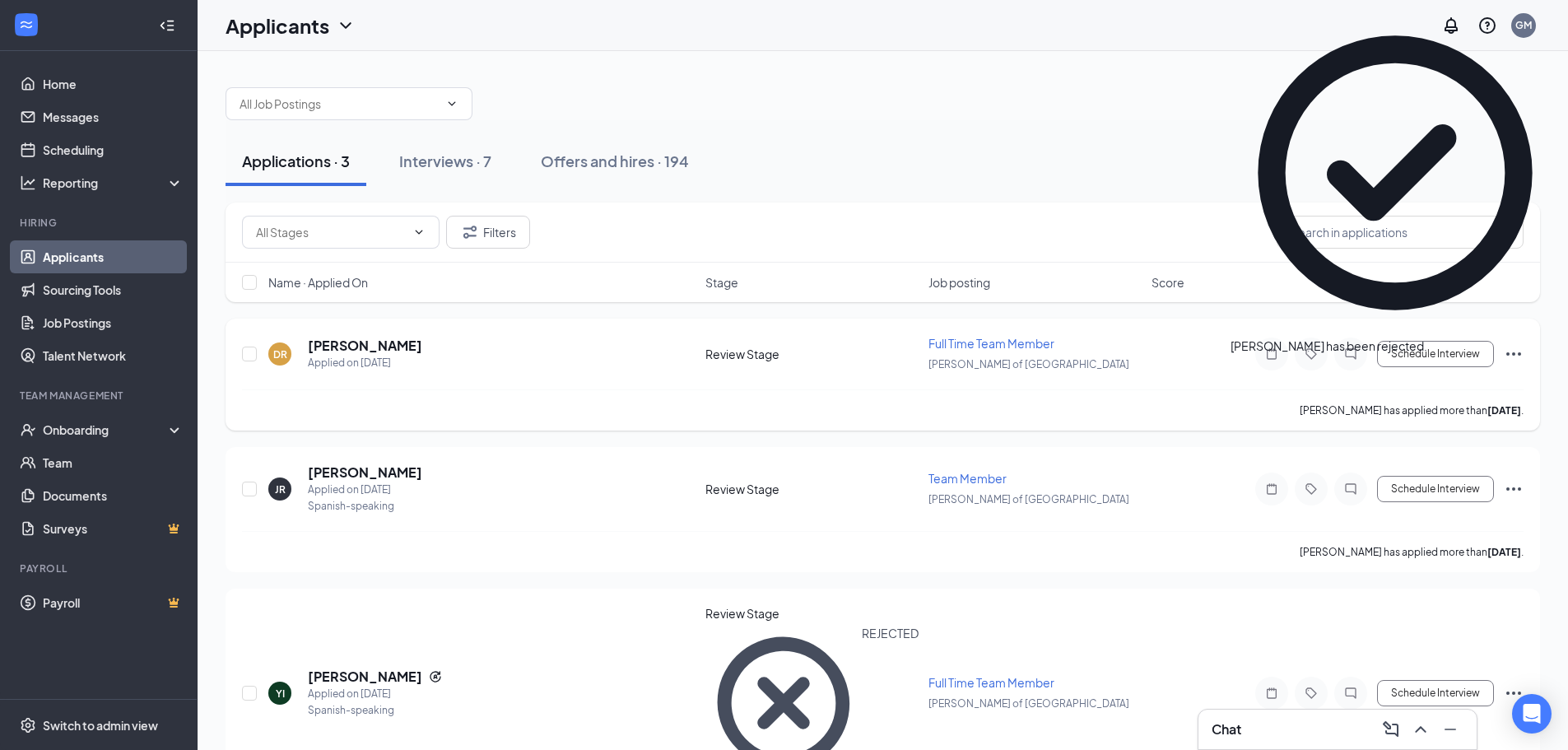
click at [1514, 358] on icon "Ellipses" at bounding box center [1513, 354] width 20 height 20
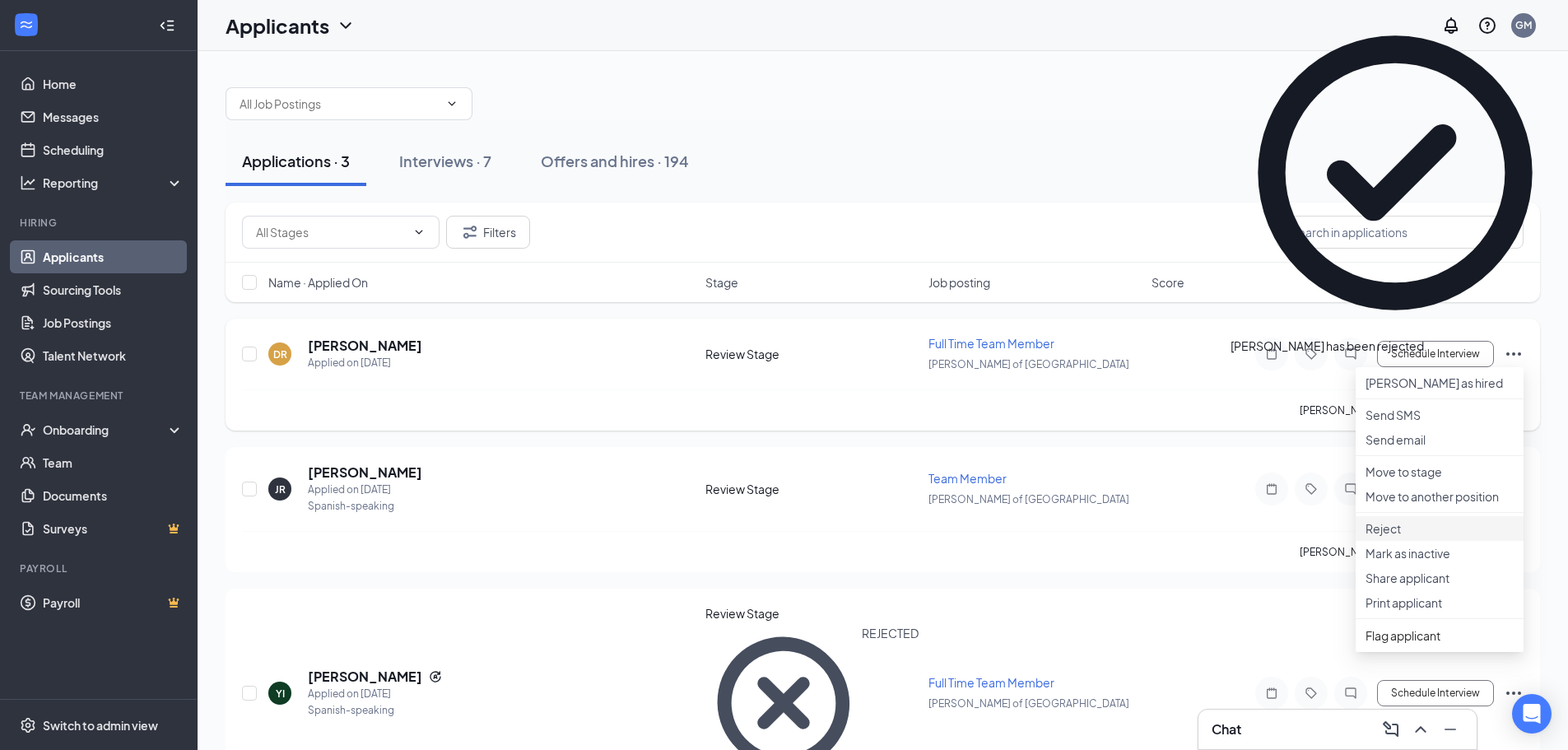
click at [1400, 537] on p "Reject" at bounding box center [1440, 528] width 148 height 16
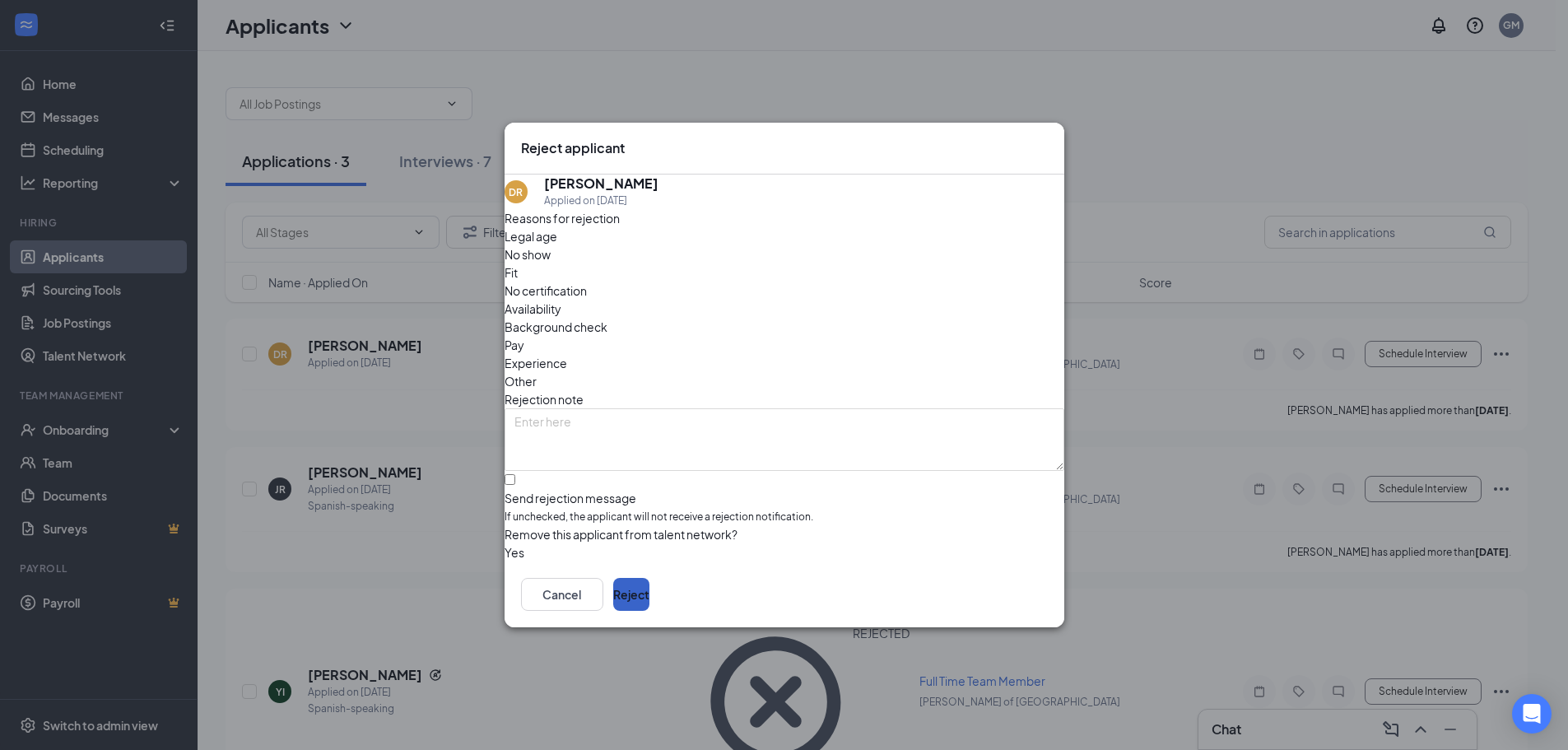
click at [650, 597] on button "Reject" at bounding box center [631, 594] width 36 height 33
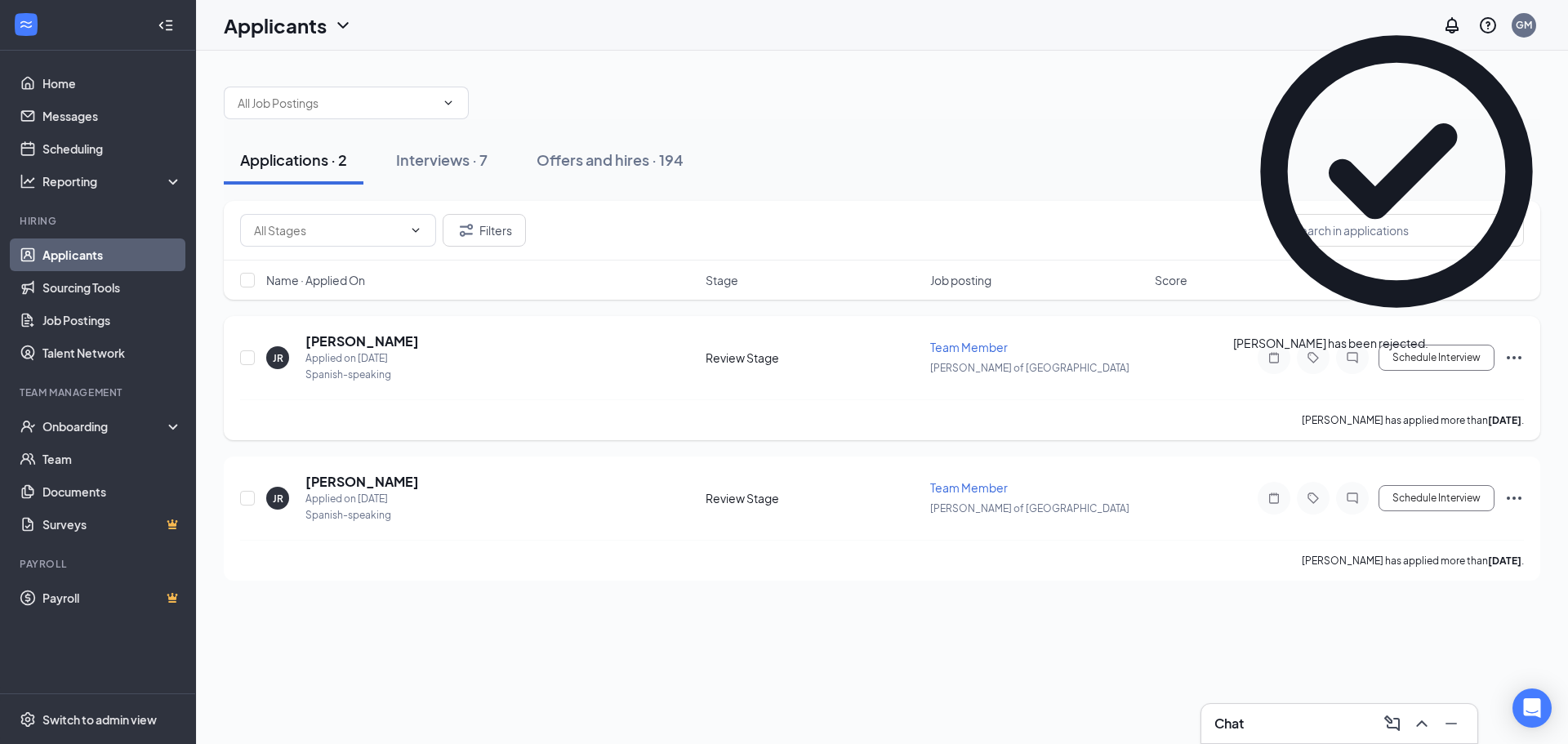
click at [1504, 357] on icon "Ellipses" at bounding box center [1513, 357] width 19 height 19
click at [1395, 219] on p "Reject" at bounding box center [1440, 210] width 147 height 16
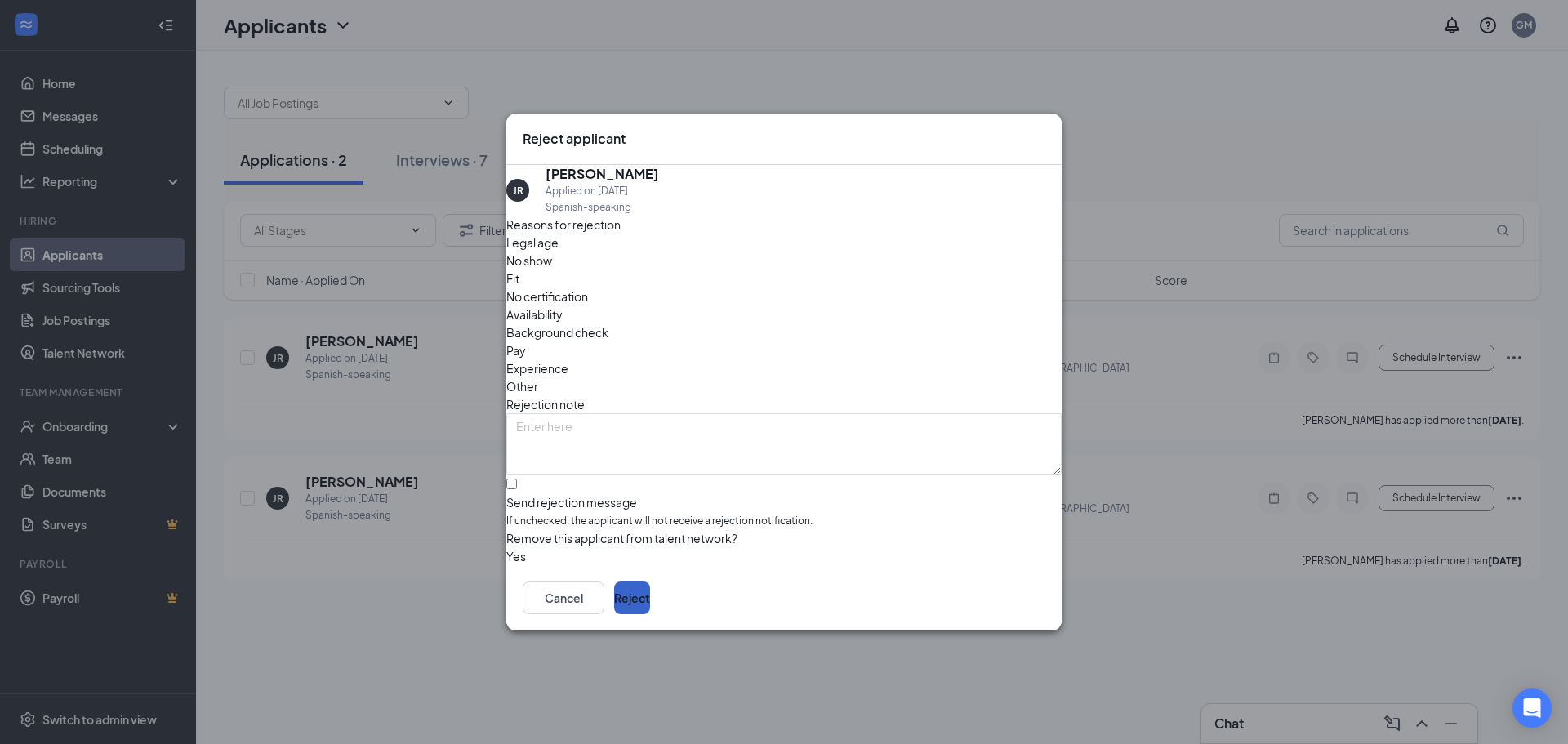
drag, startPoint x: 1003, startPoint y: 608, endPoint x: 1017, endPoint y: 606, distance: 14.1
click at [650, 607] on button "Reject" at bounding box center [632, 597] width 36 height 33
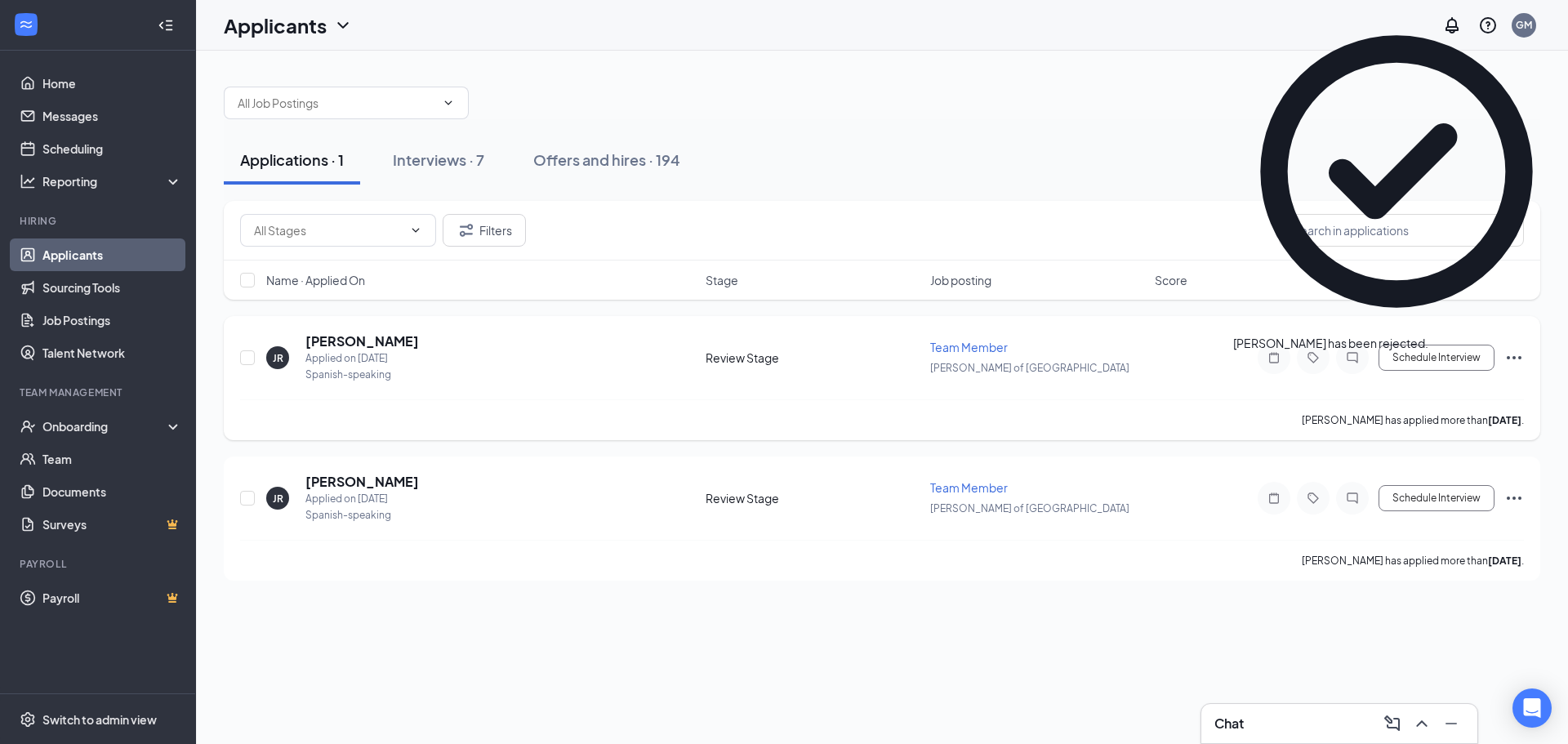
click at [1516, 355] on icon "Ellipses" at bounding box center [1513, 357] width 19 height 19
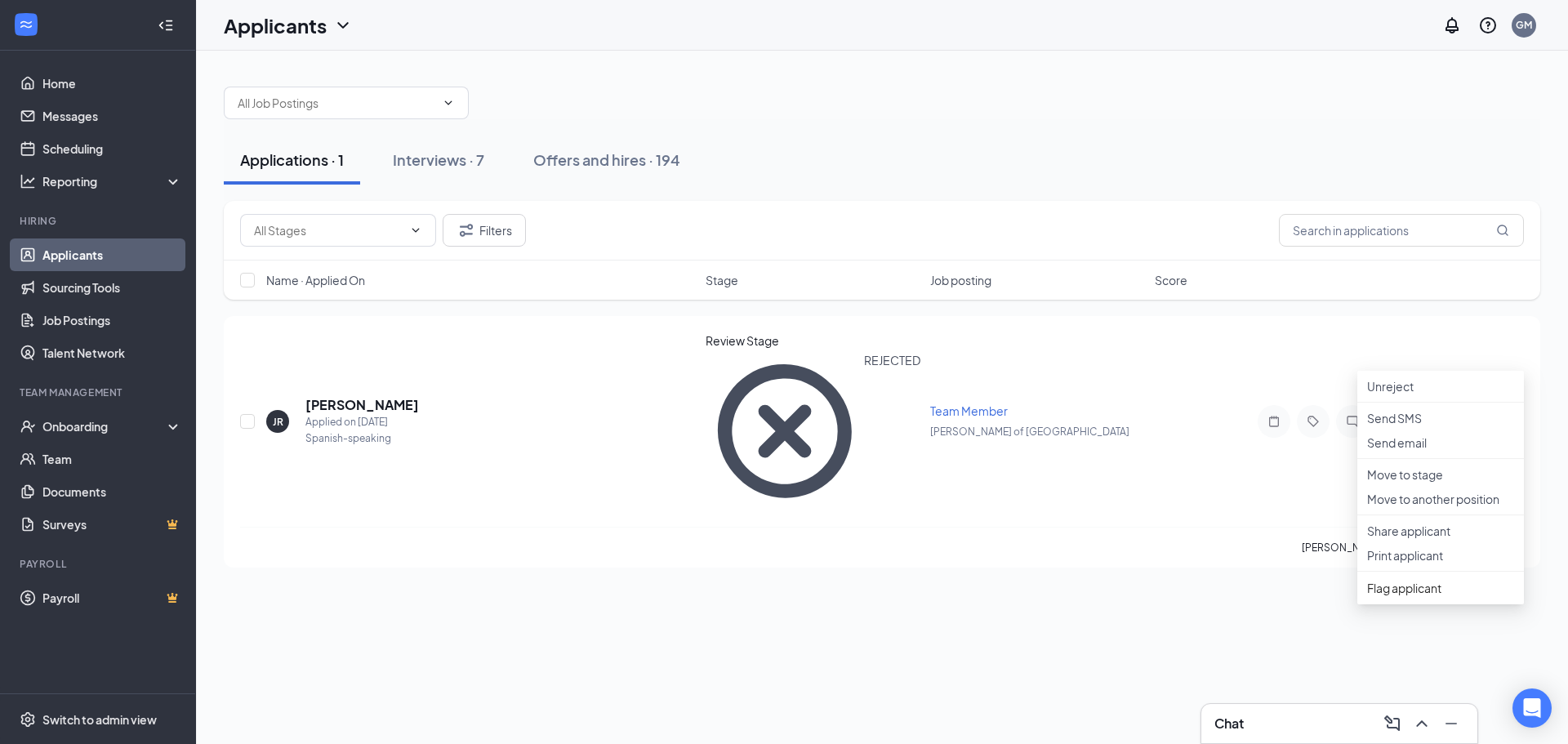
drag, startPoint x: 972, startPoint y: 533, endPoint x: 997, endPoint y: 501, distance: 40.6
click at [980, 521] on div "Applications · 1 Interviews · 7 Offers and hires · 194 Filters Name · Applied O…" at bounding box center [882, 397] width 1372 height 693
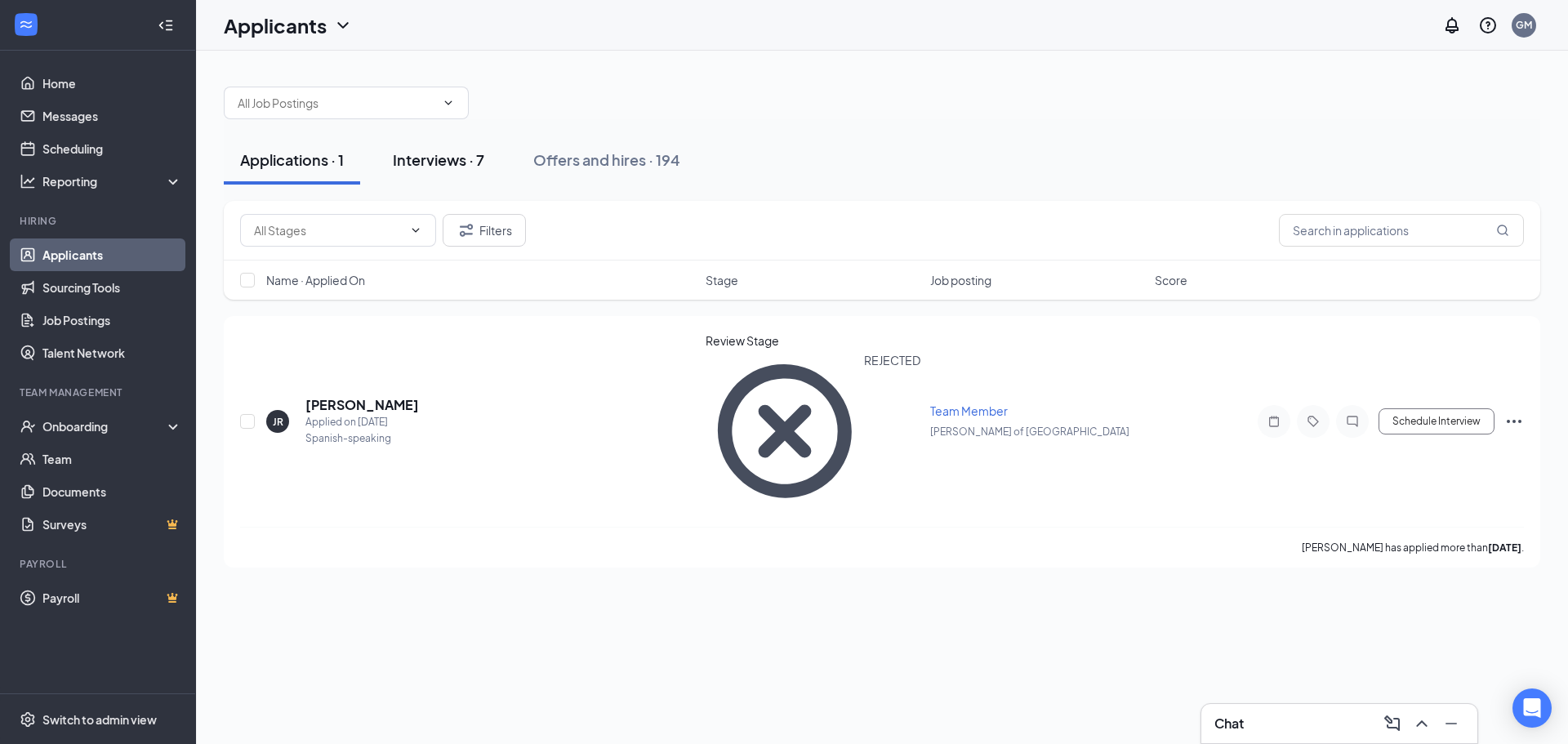
click at [403, 164] on div "Interviews · 7" at bounding box center [438, 160] width 91 height 20
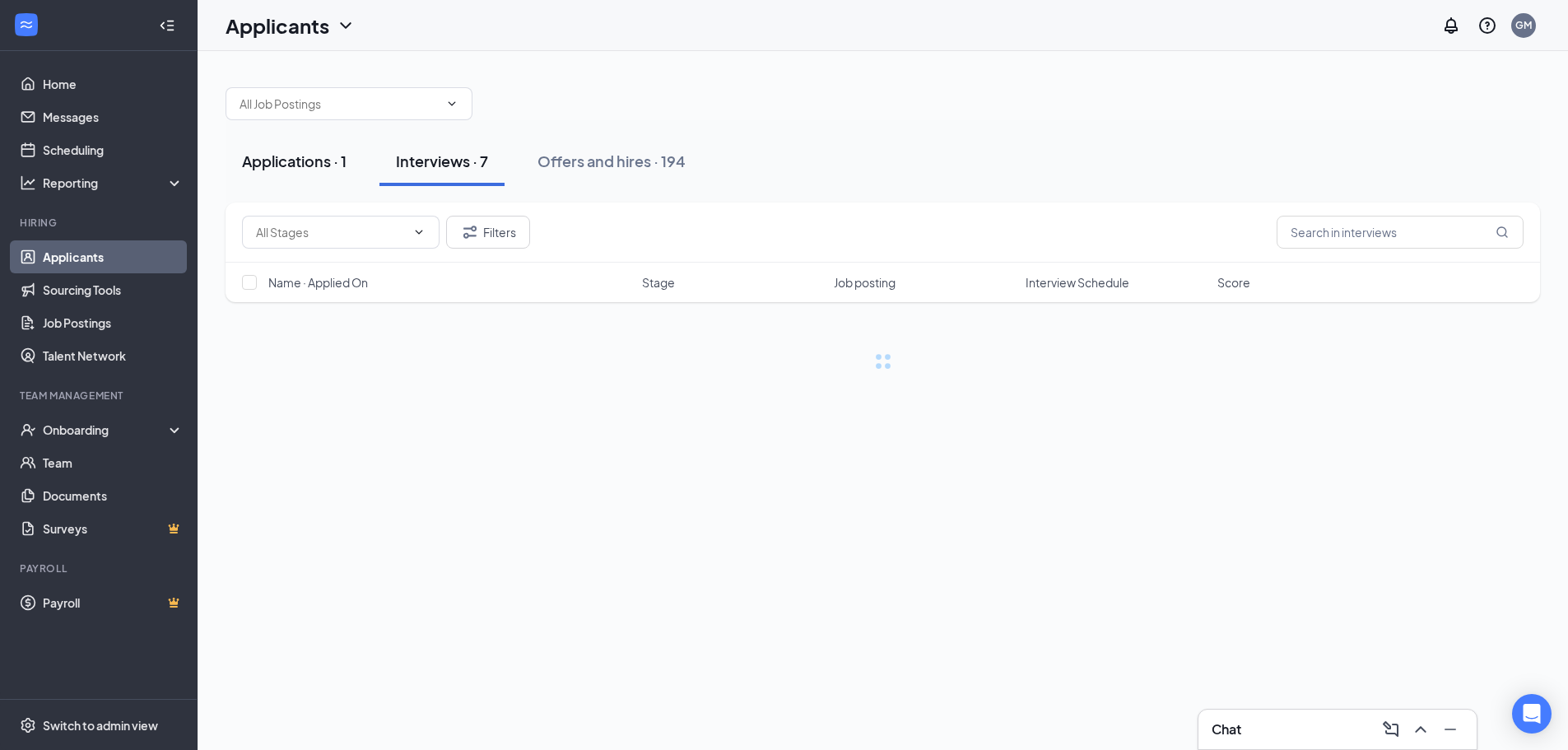
click at [307, 163] on div "Applications · 1" at bounding box center [294, 161] width 105 height 20
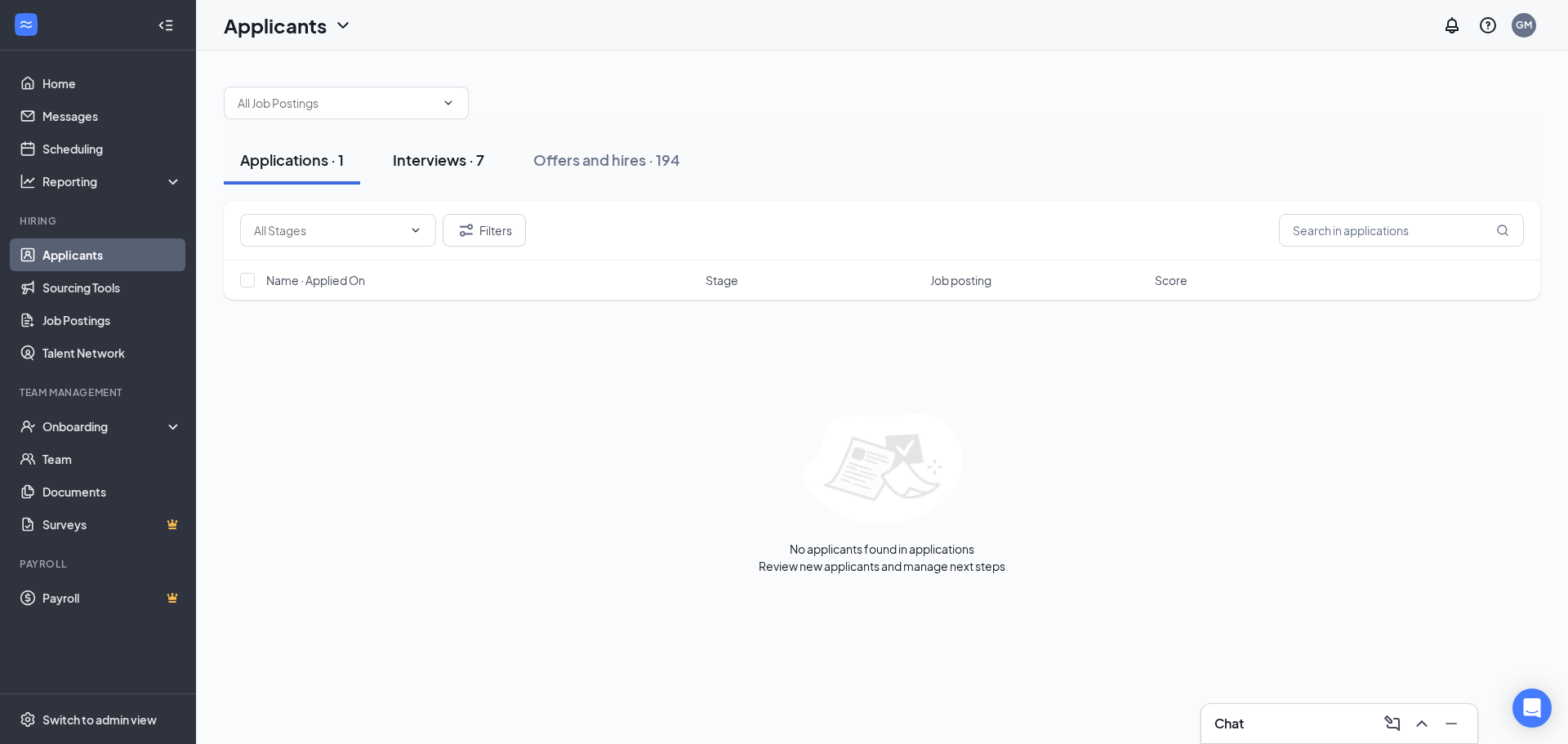
click at [461, 162] on div "Interviews · 7" at bounding box center [438, 160] width 91 height 20
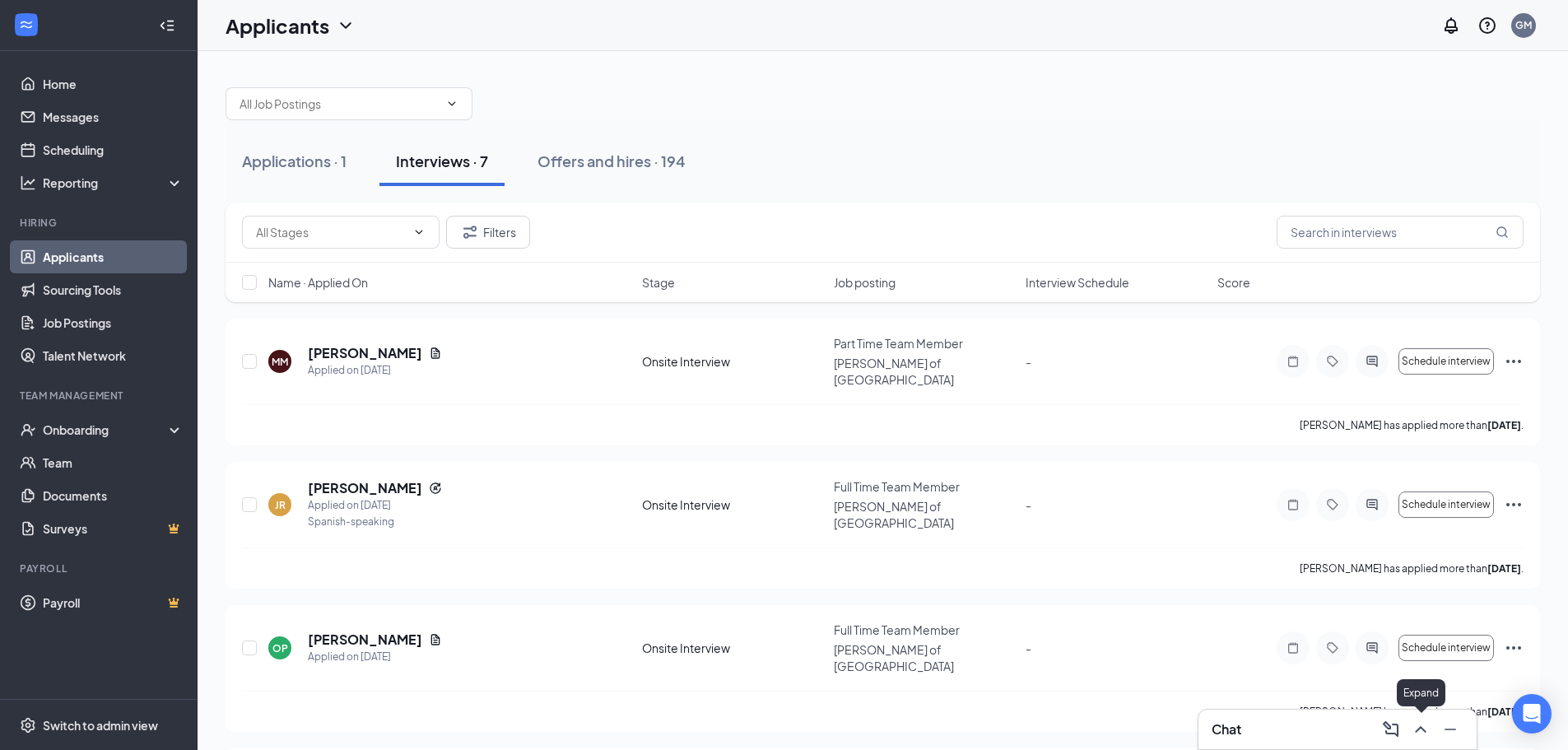
click at [1426, 730] on icon "ChevronUp" at bounding box center [1420, 730] width 11 height 7
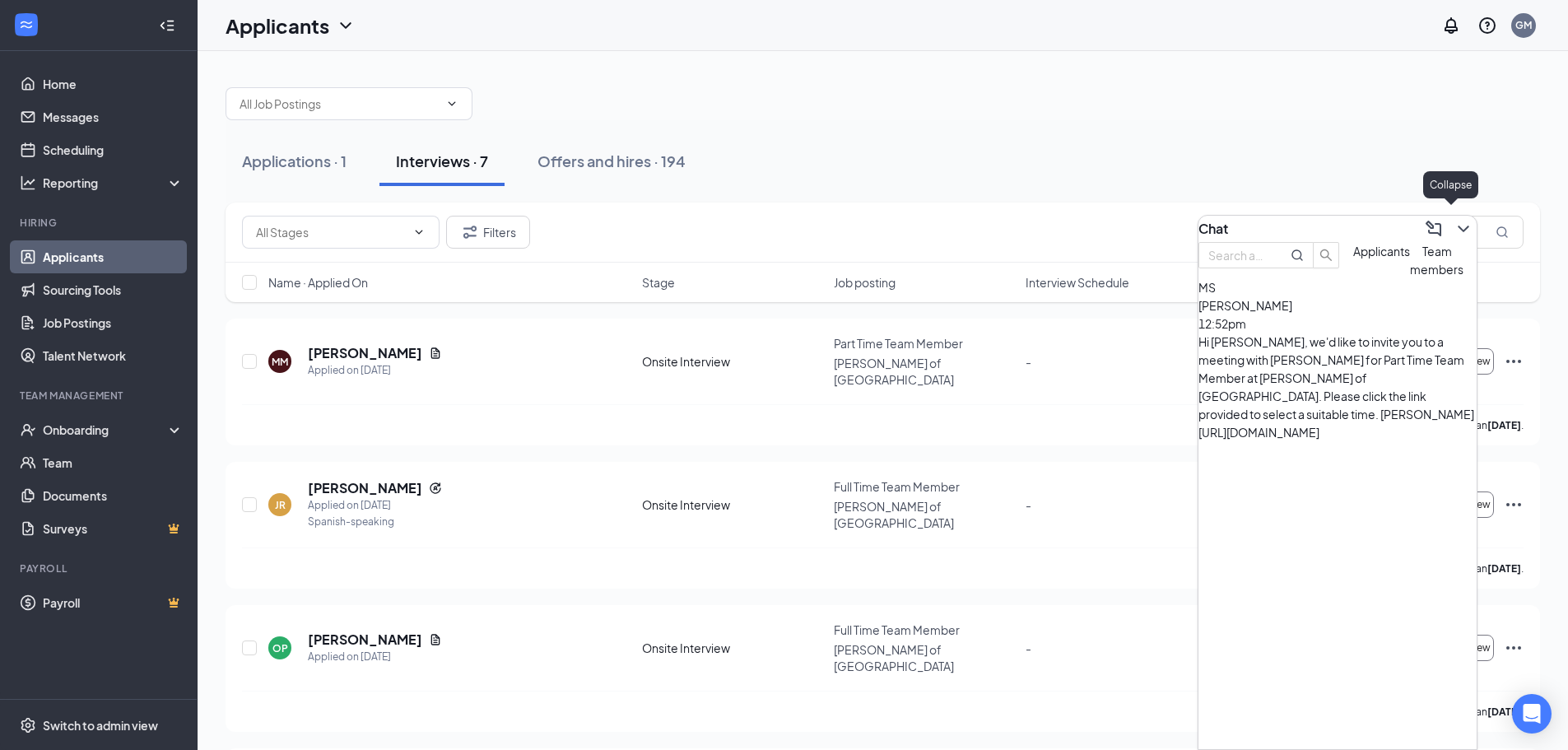
click at [1450, 226] on button at bounding box center [1463, 228] width 26 height 26
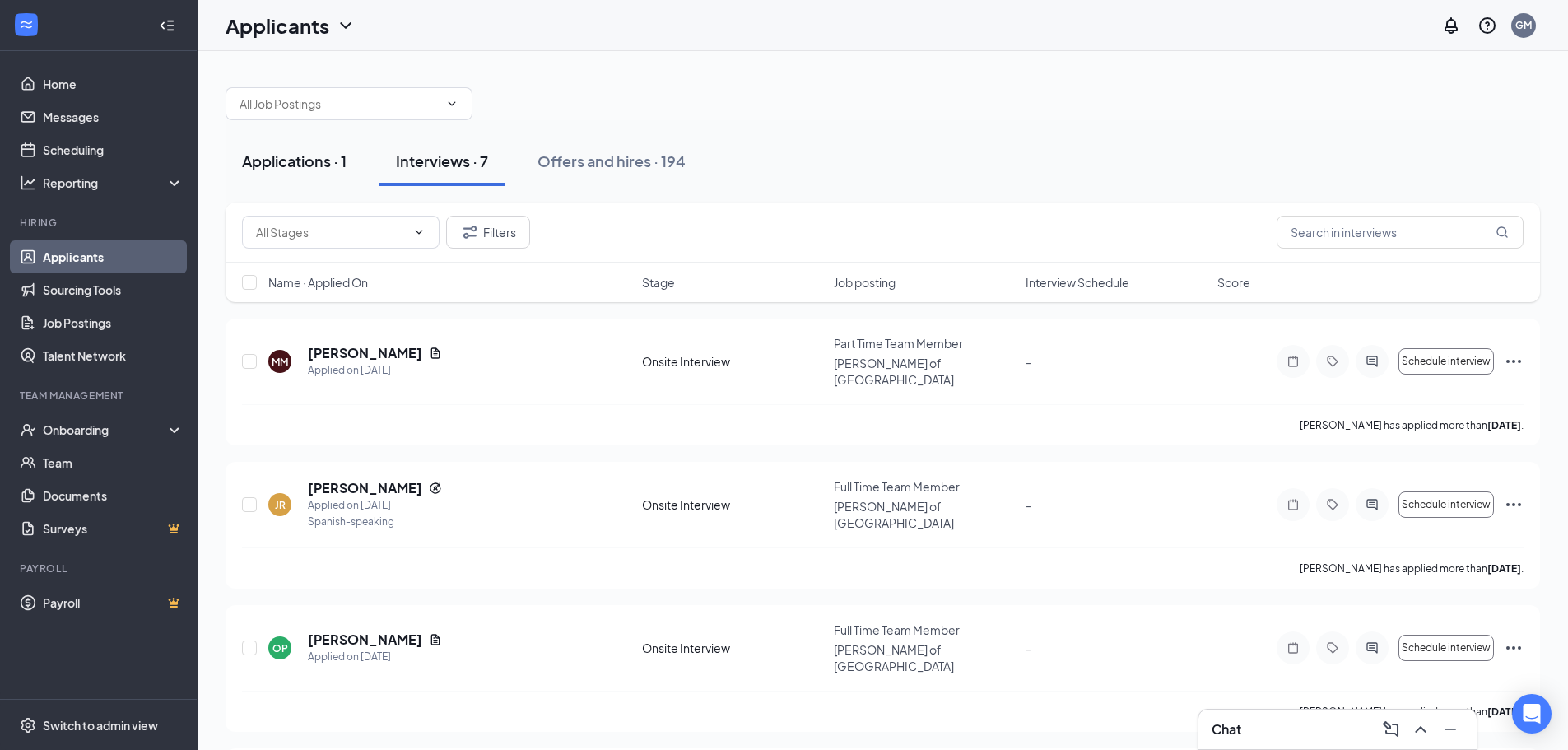
click at [320, 170] on div "Applications · 1" at bounding box center [294, 161] width 105 height 20
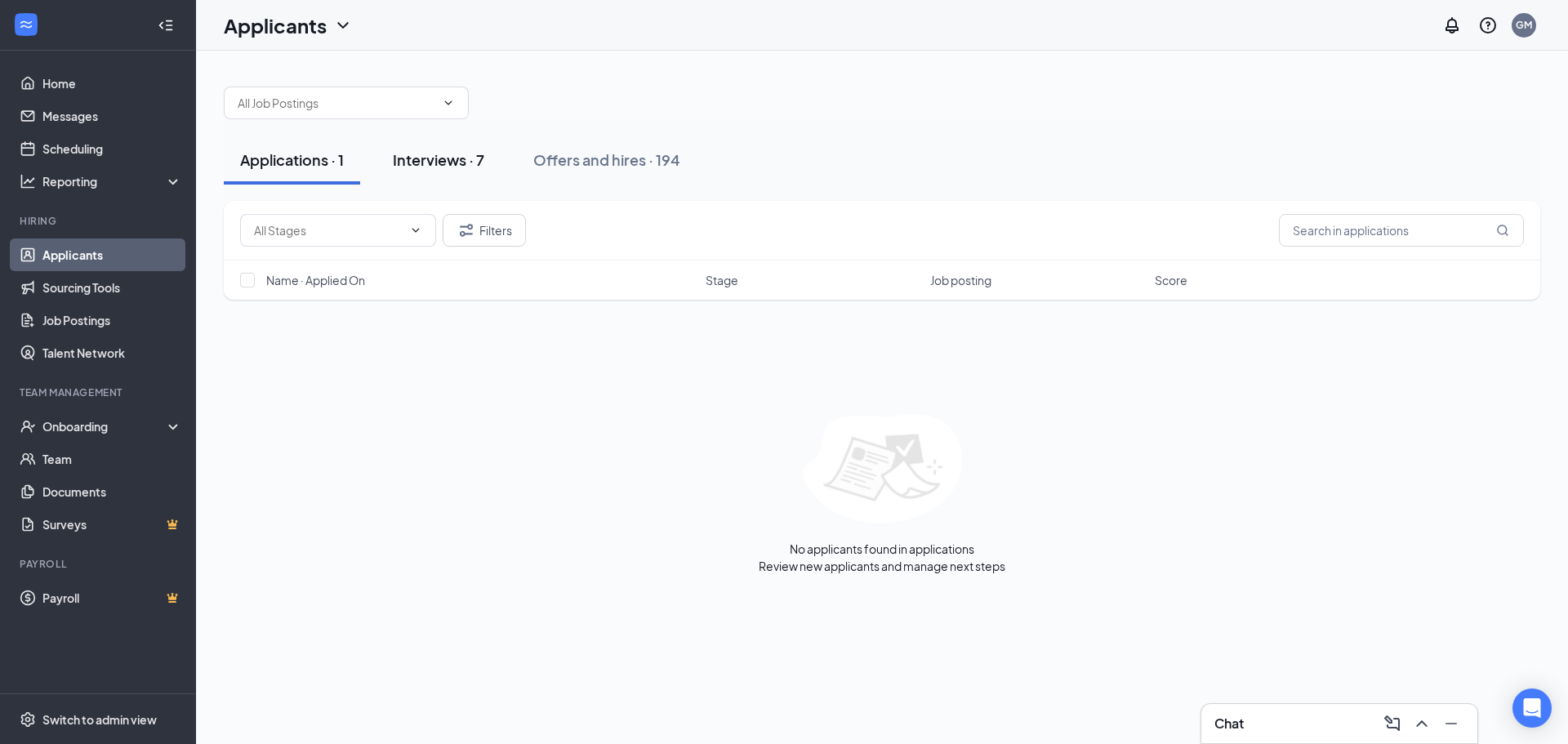
click at [471, 170] on button "Interviews · 7" at bounding box center [438, 160] width 124 height 49
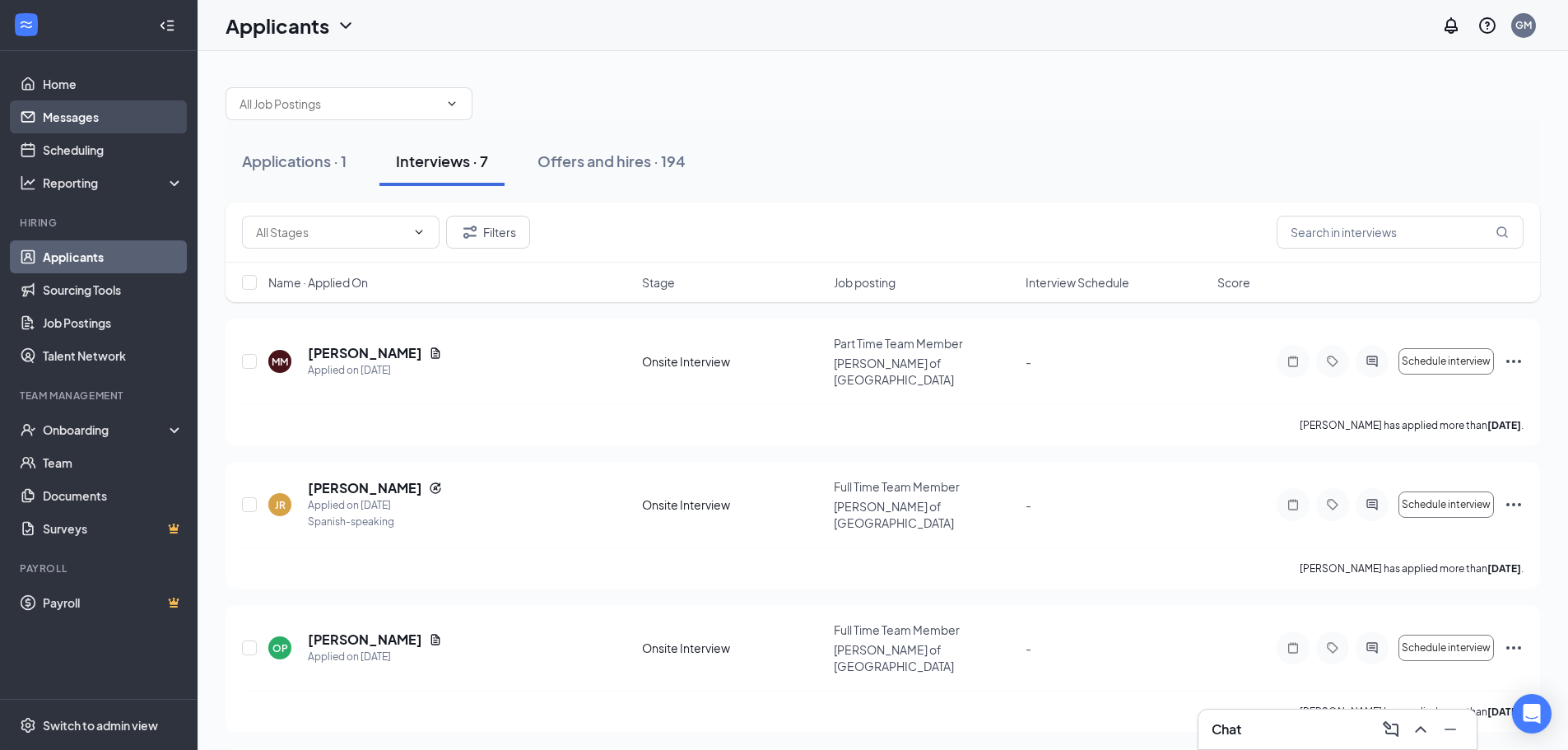
click at [116, 101] on link "Messages" at bounding box center [113, 117] width 141 height 33
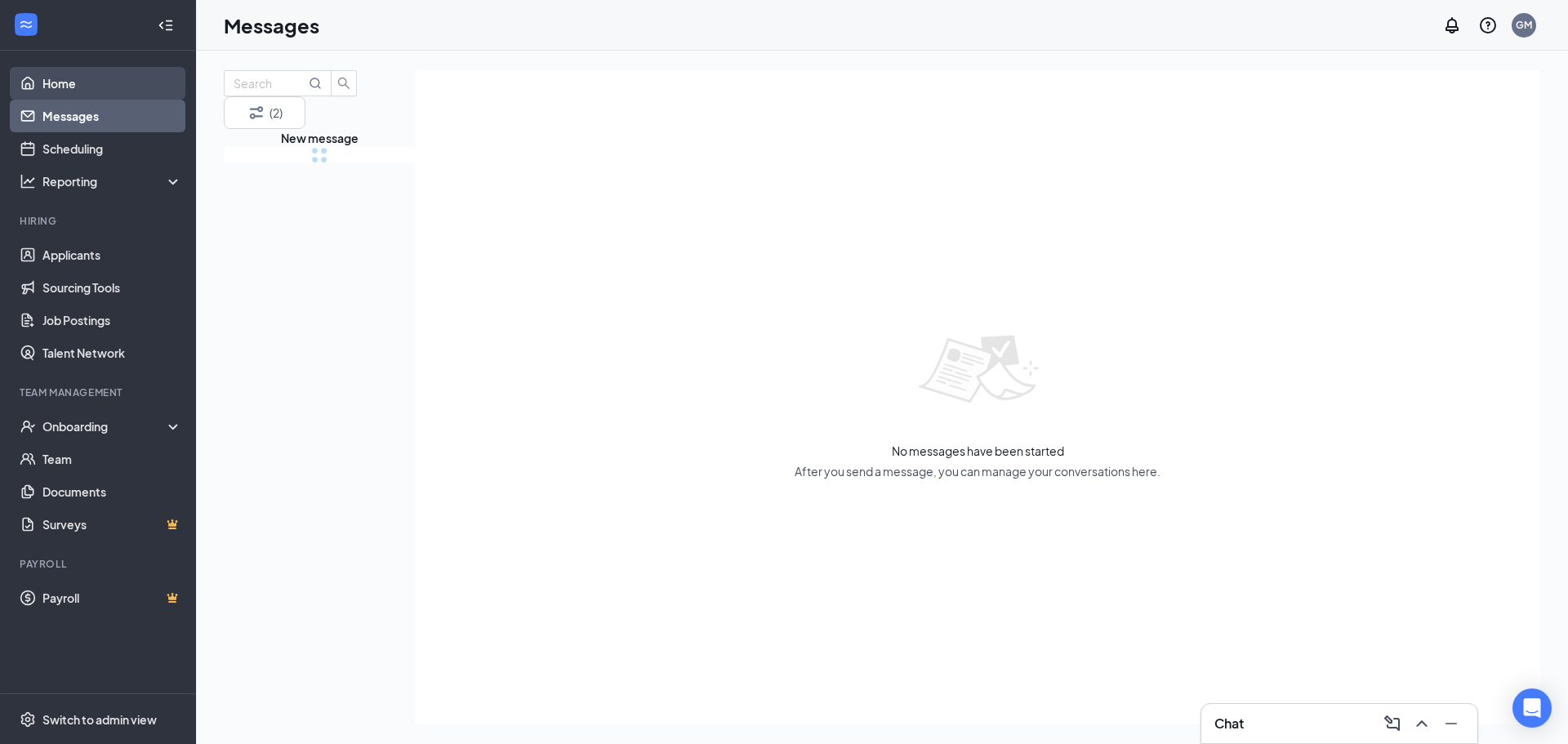
click at [115, 94] on link "Home" at bounding box center [112, 83] width 140 height 33
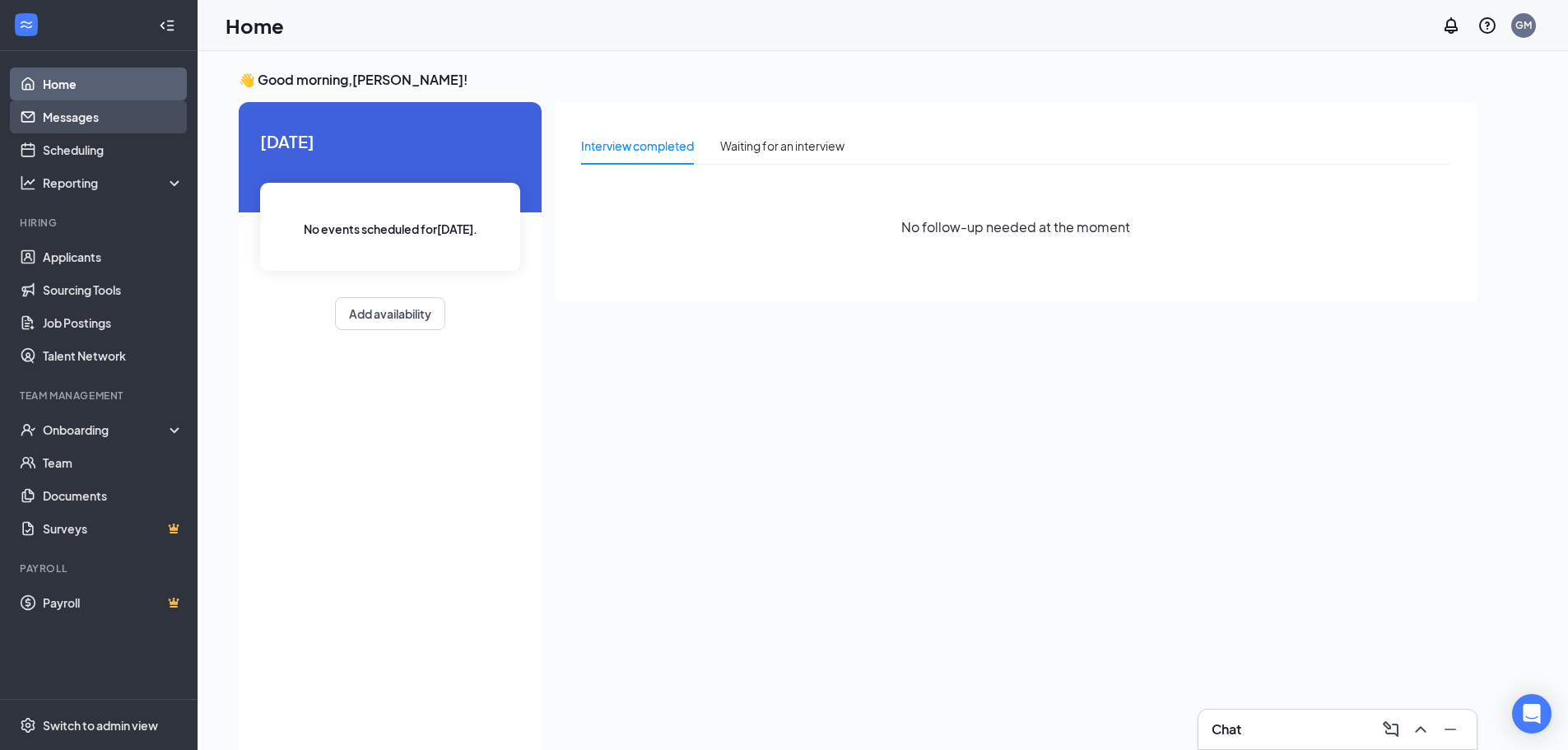
click at [172, 119] on link "Messages" at bounding box center [113, 117] width 141 height 33
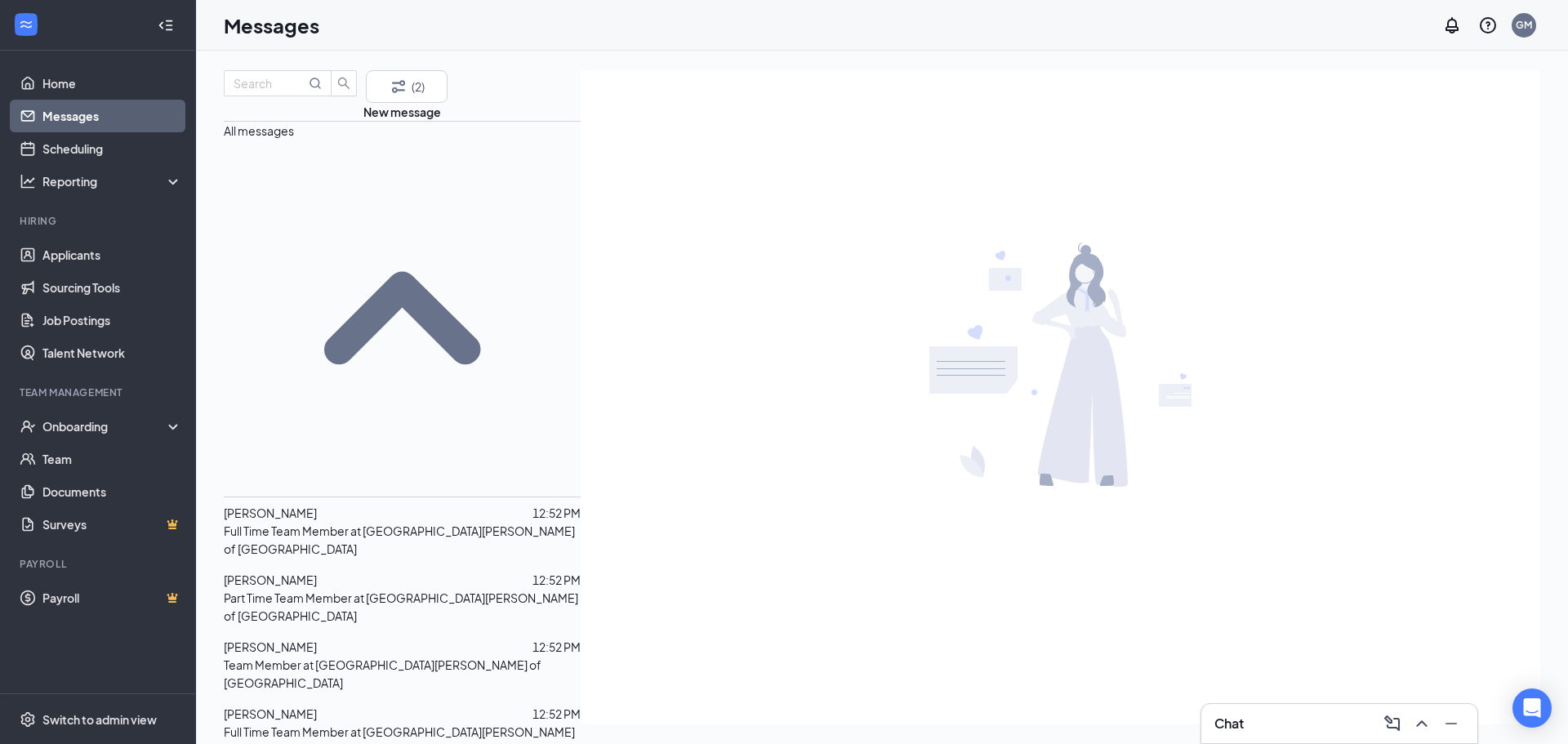
scroll to position [1009, 0]
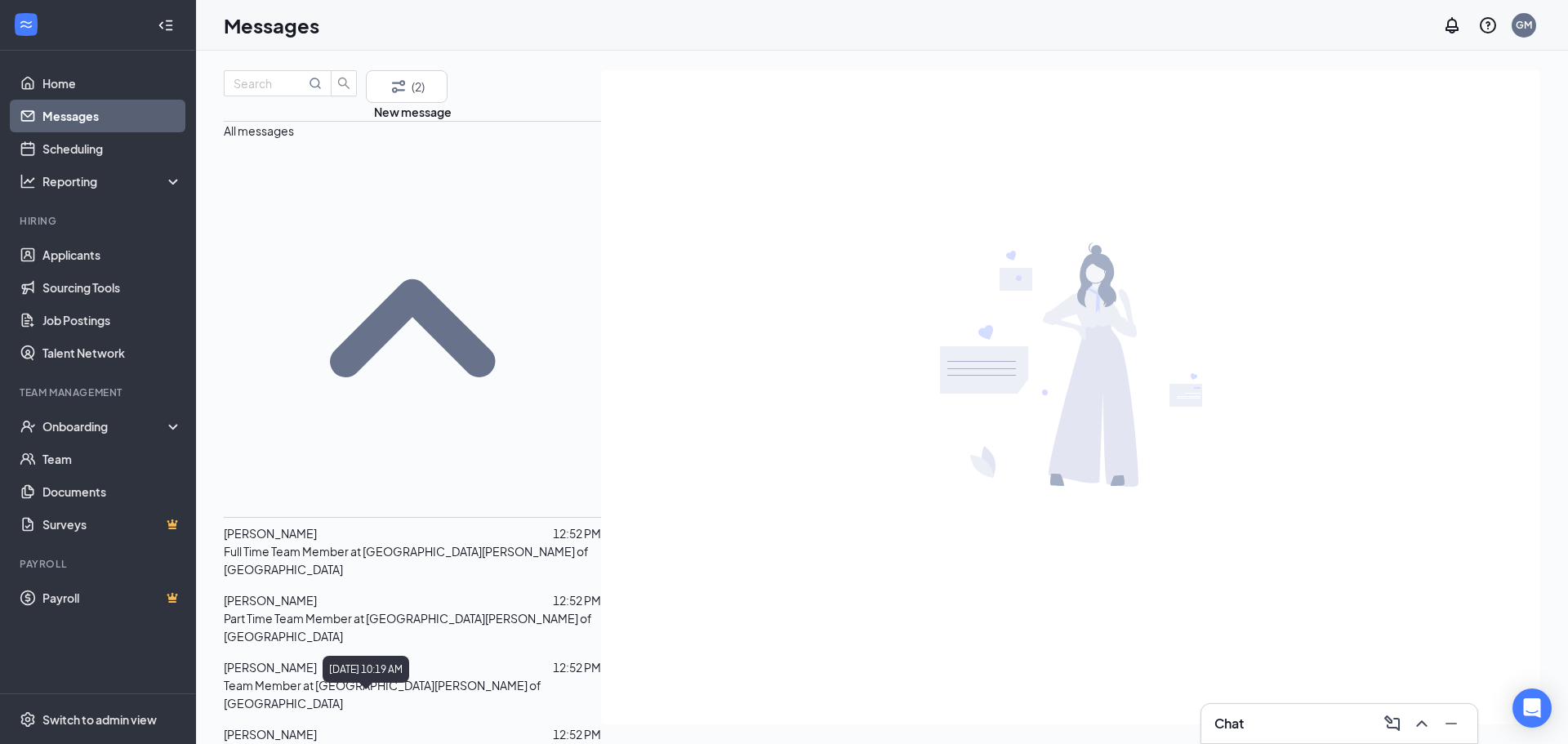
drag, startPoint x: 429, startPoint y: 293, endPoint x: 425, endPoint y: 532, distance: 239.0
click at [167, 258] on link "Applicants" at bounding box center [112, 254] width 140 height 33
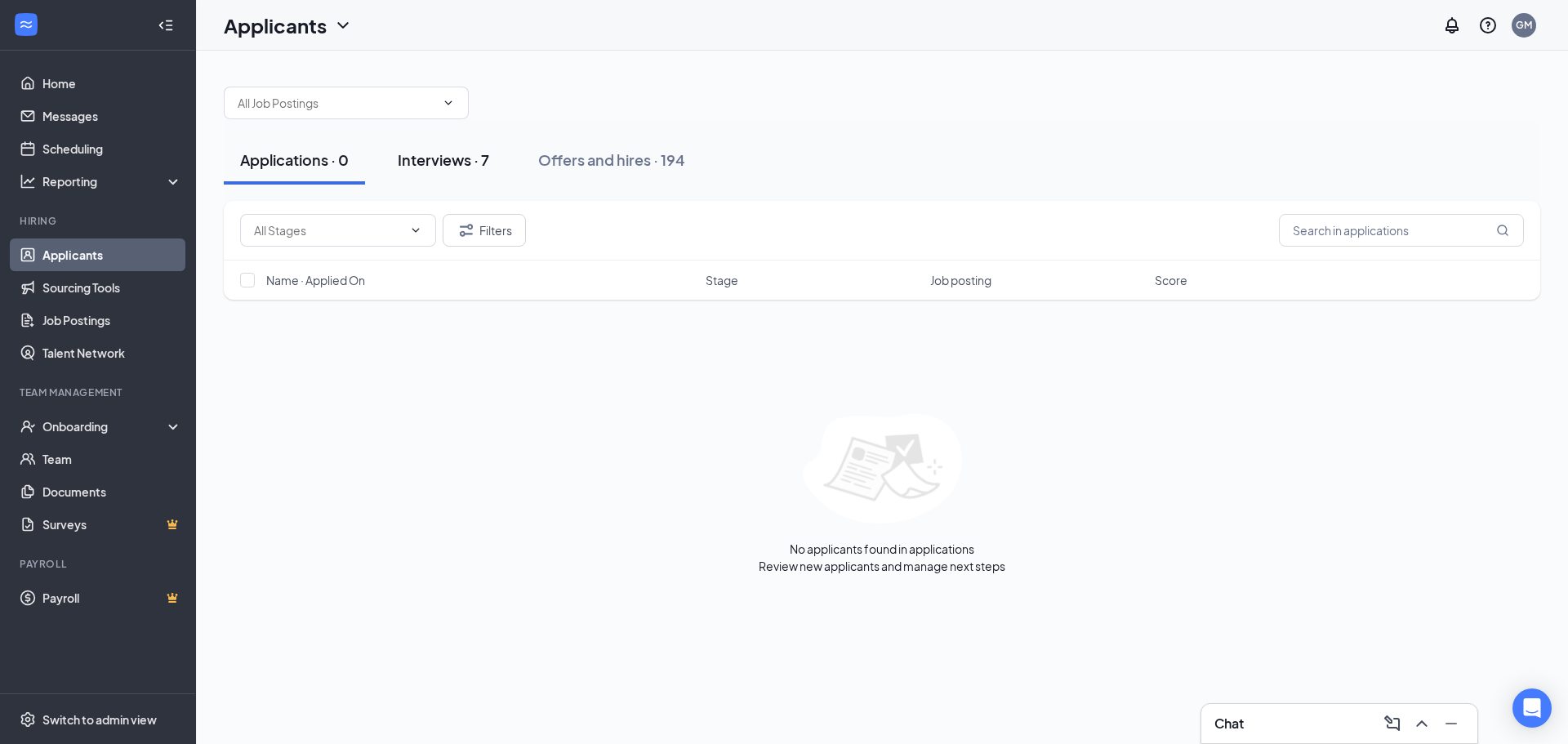
click at [501, 167] on button "Interviews · 7" at bounding box center [443, 160] width 124 height 49
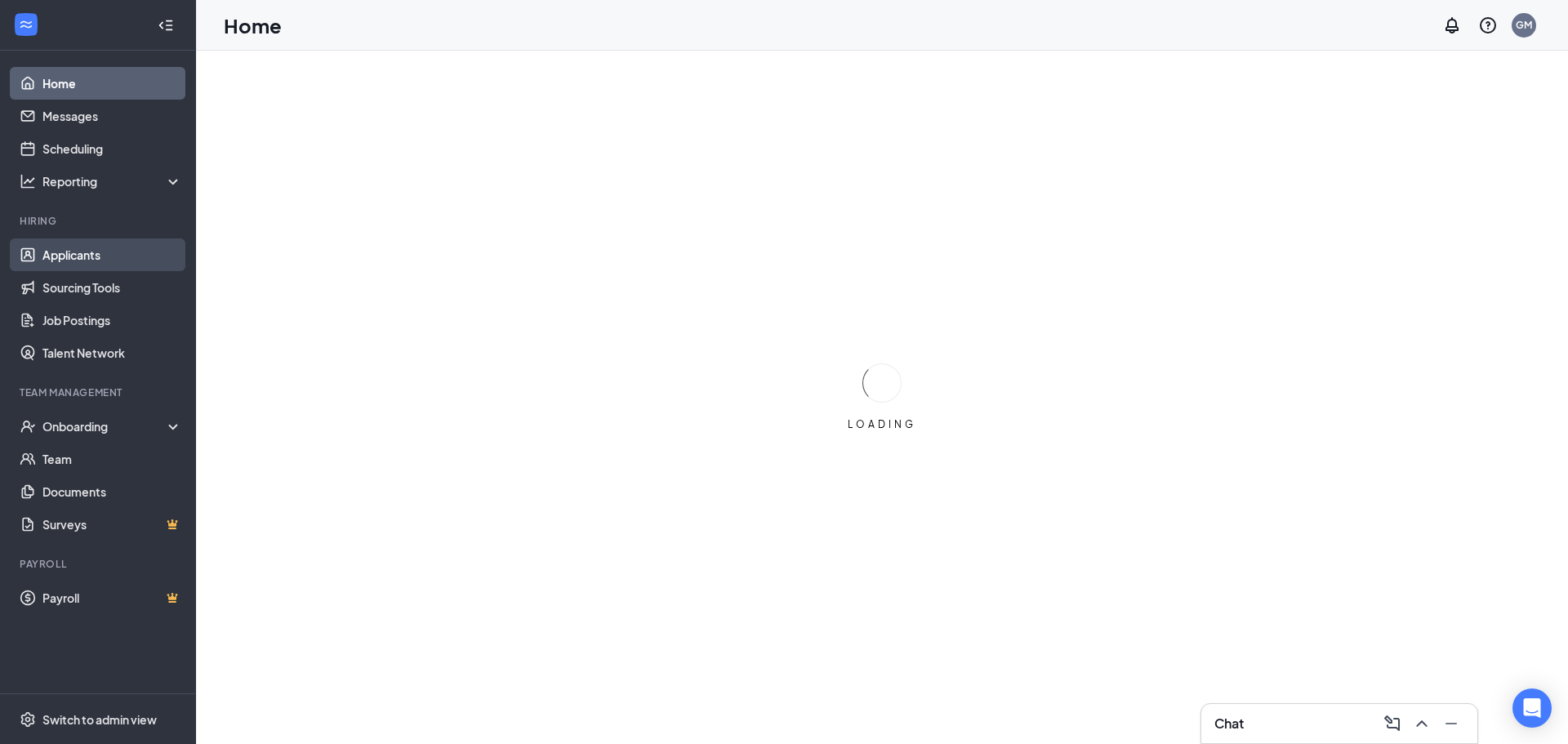
click at [97, 253] on link "Applicants" at bounding box center [112, 254] width 140 height 33
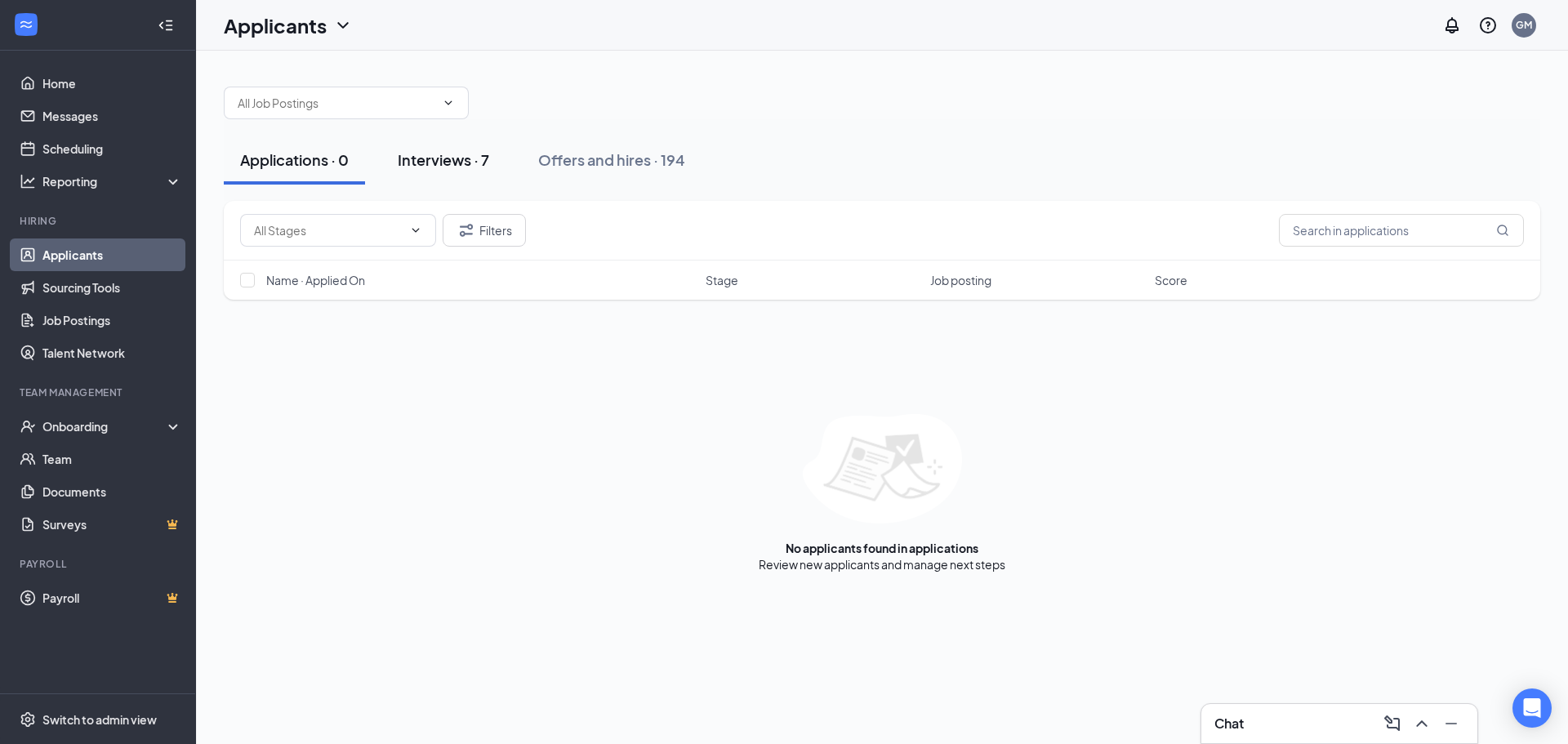
click at [502, 162] on button "Interviews · 7" at bounding box center [443, 160] width 124 height 49
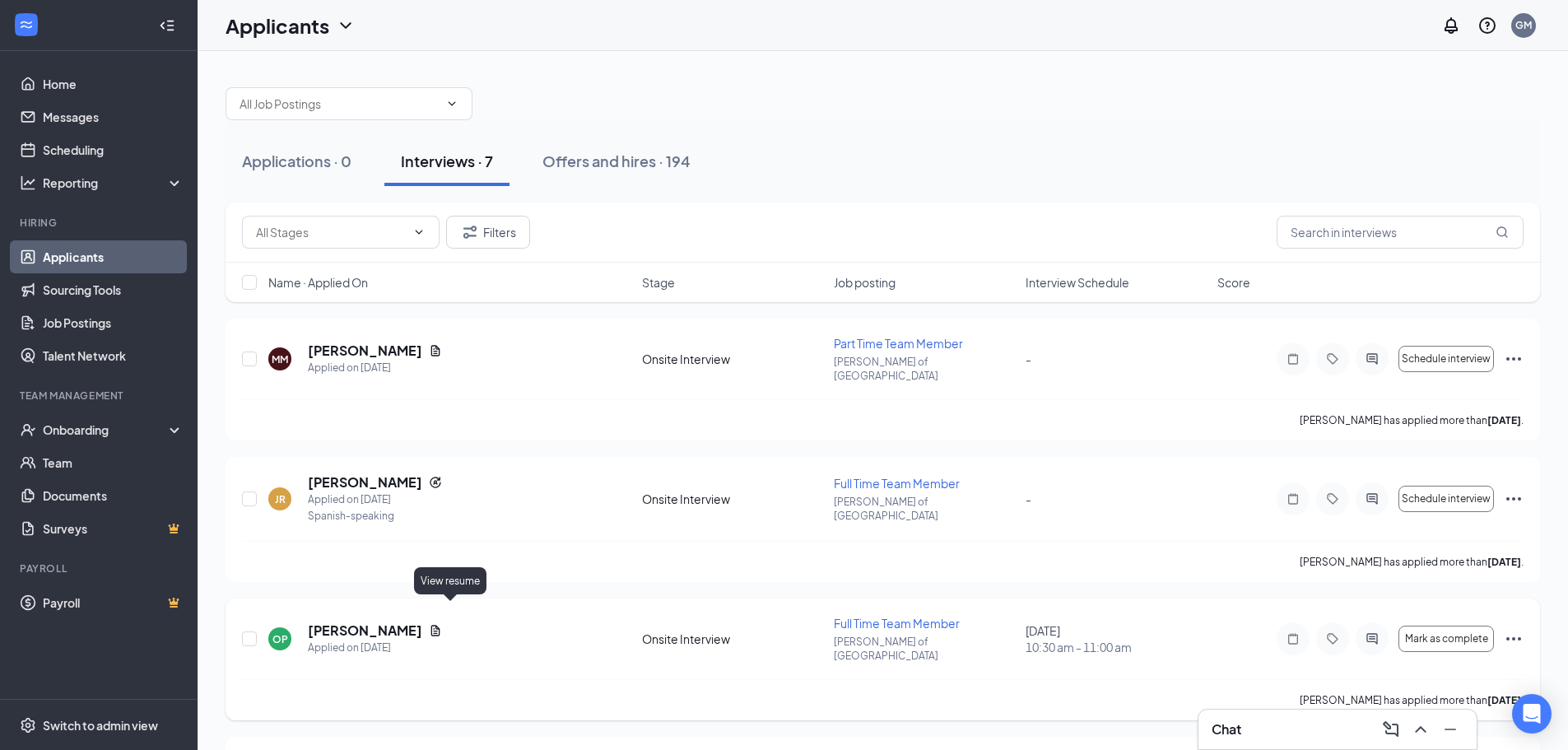
click at [442, 624] on icon "Document" at bounding box center [435, 630] width 13 height 13
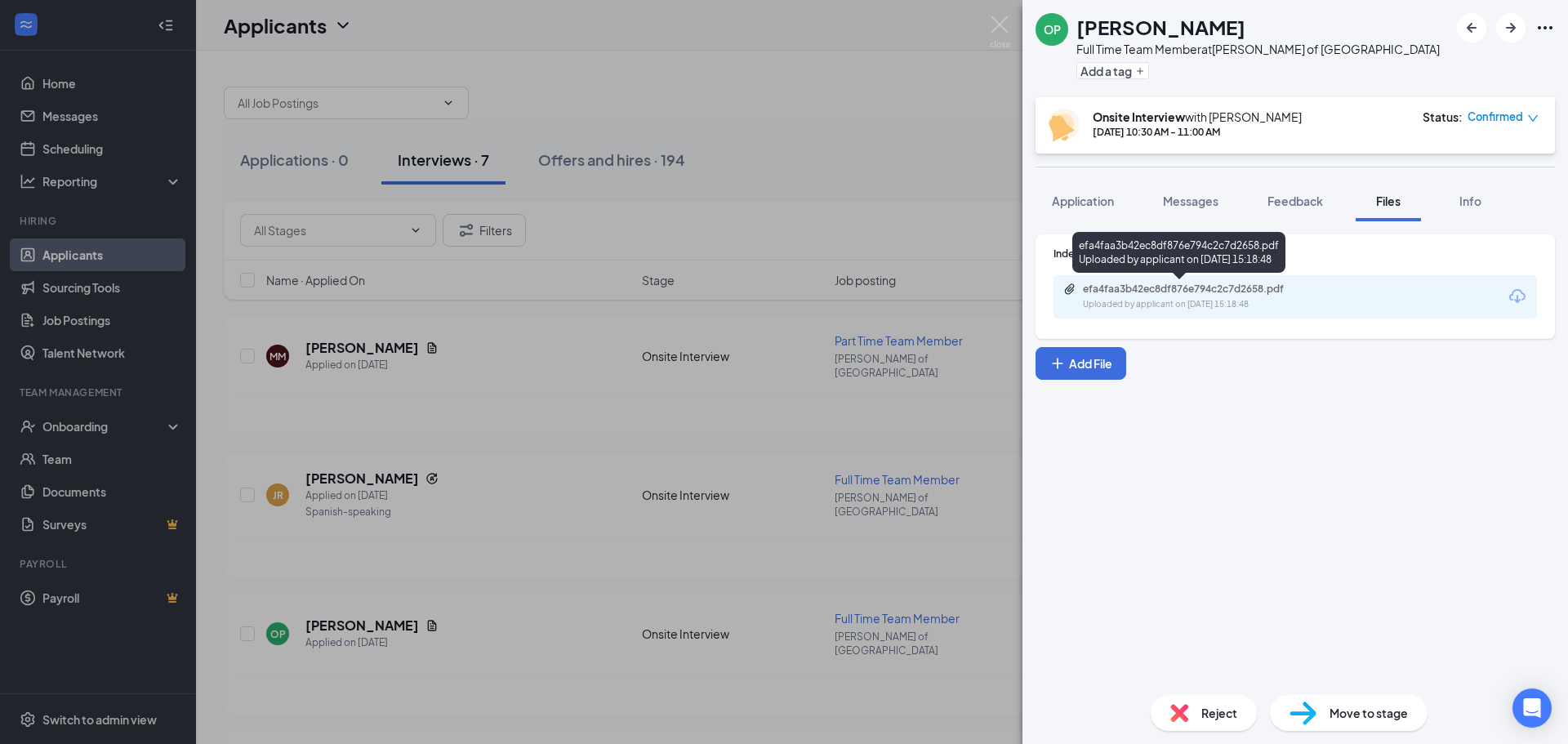
click at [1205, 293] on div "efa4faa3b42ec8df876e794c2c7d2658.pdf" at bounding box center [1197, 288] width 228 height 13
